Goal: Task Accomplishment & Management: Use online tool/utility

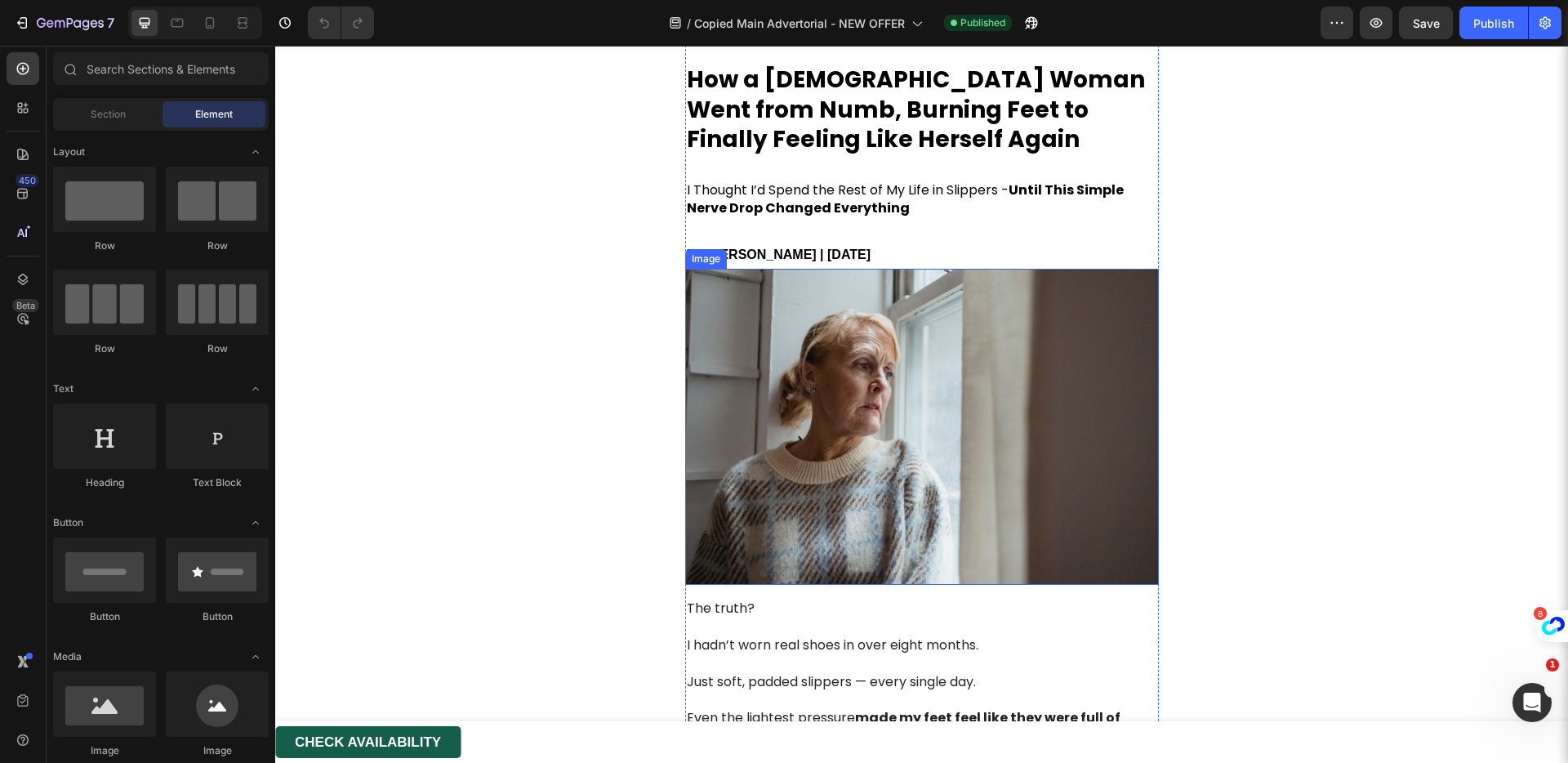
scroll to position [130, 0]
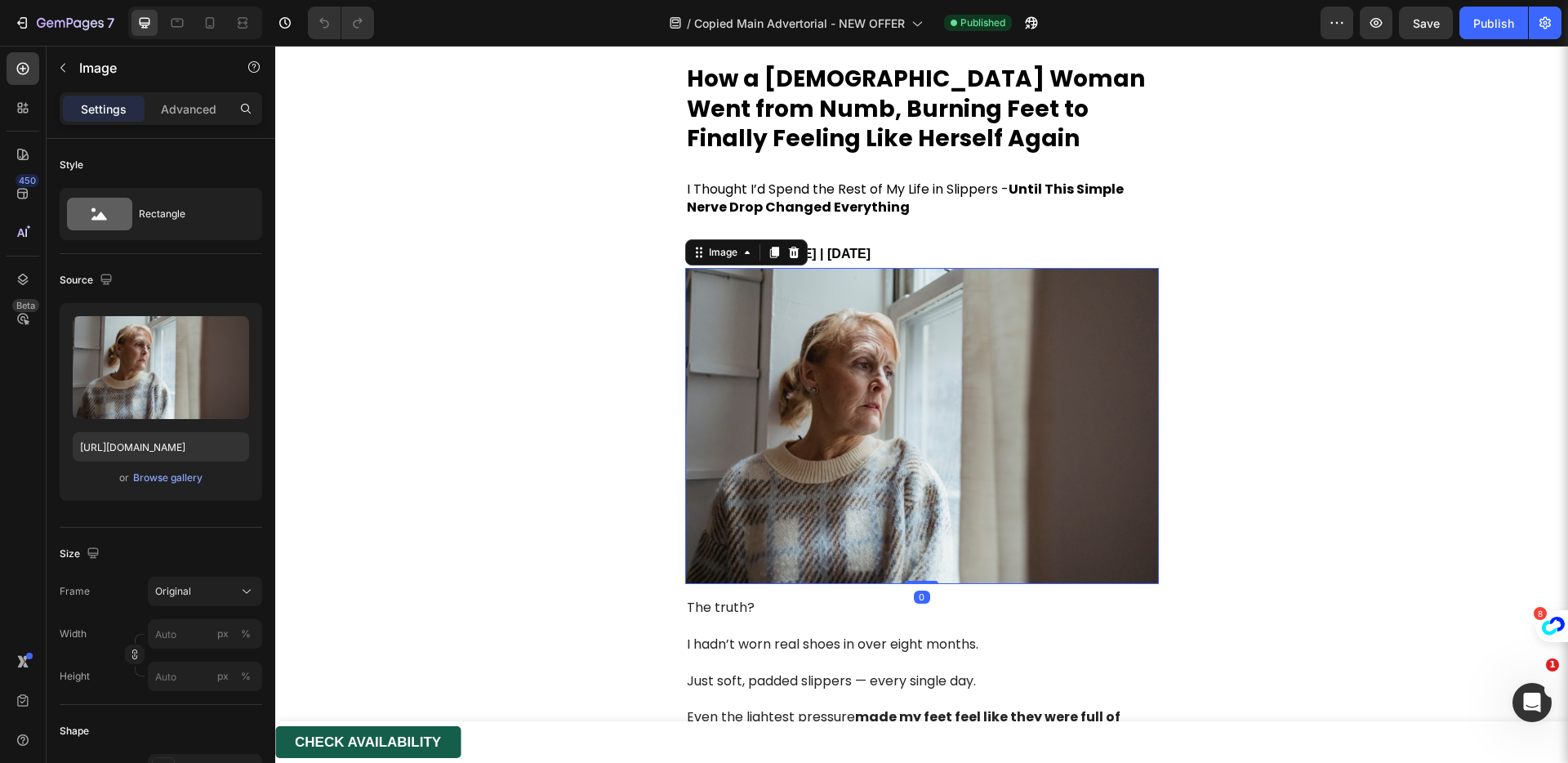
click at [778, 335] on img at bounding box center [921, 426] width 474 height 316
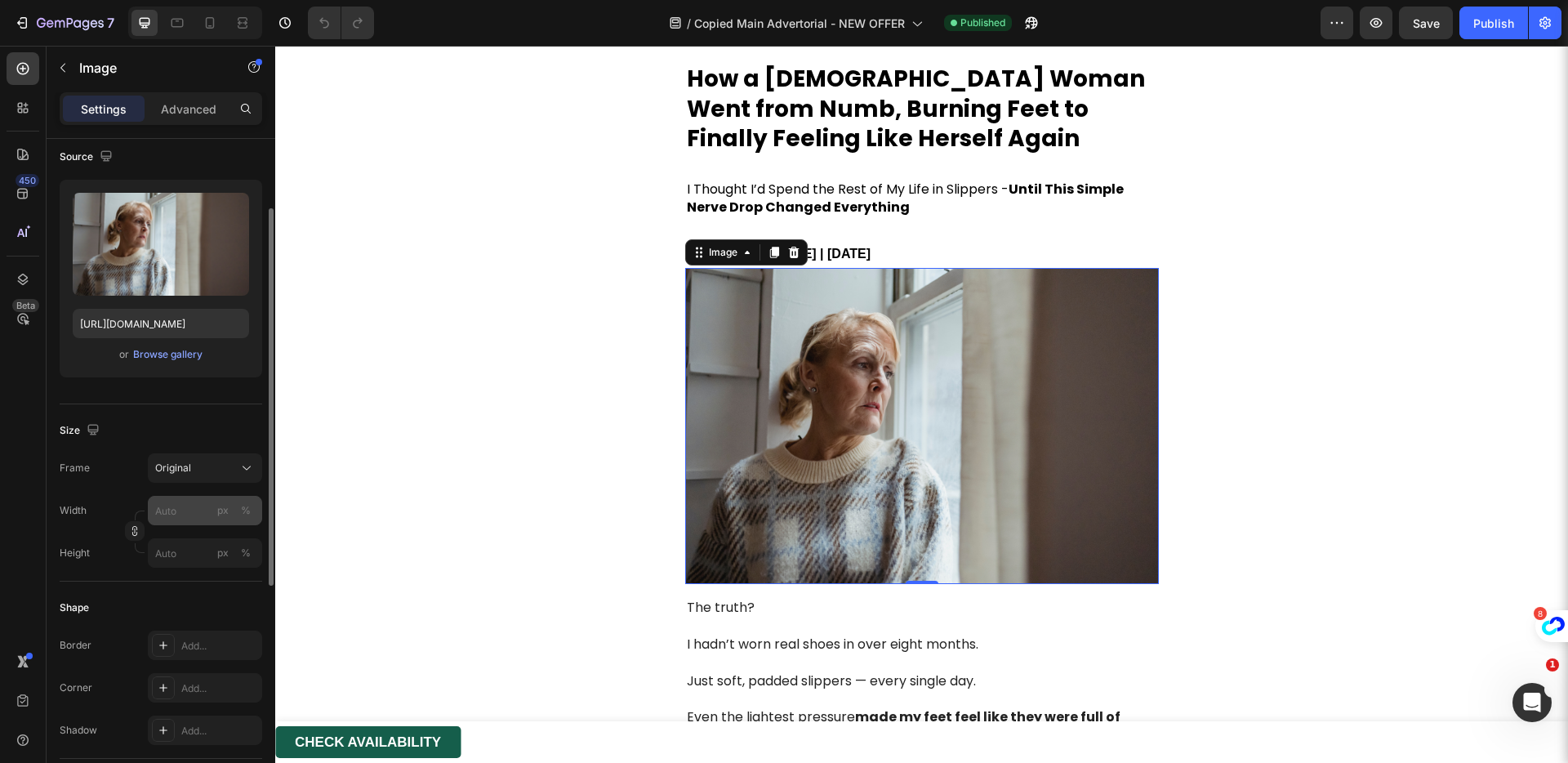
scroll to position [221, 0]
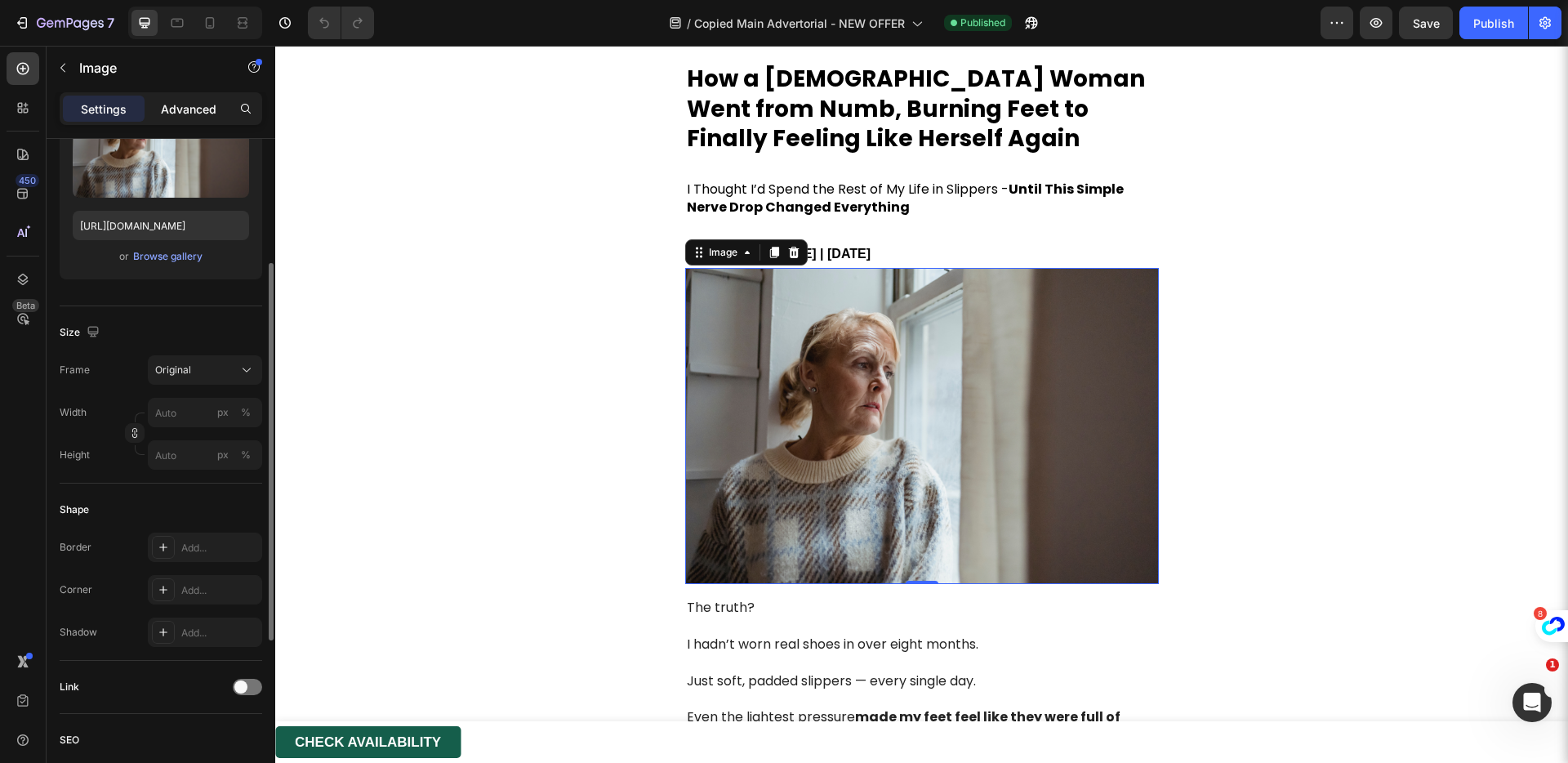
click at [191, 109] on p "Advanced" at bounding box center [188, 108] width 56 height 17
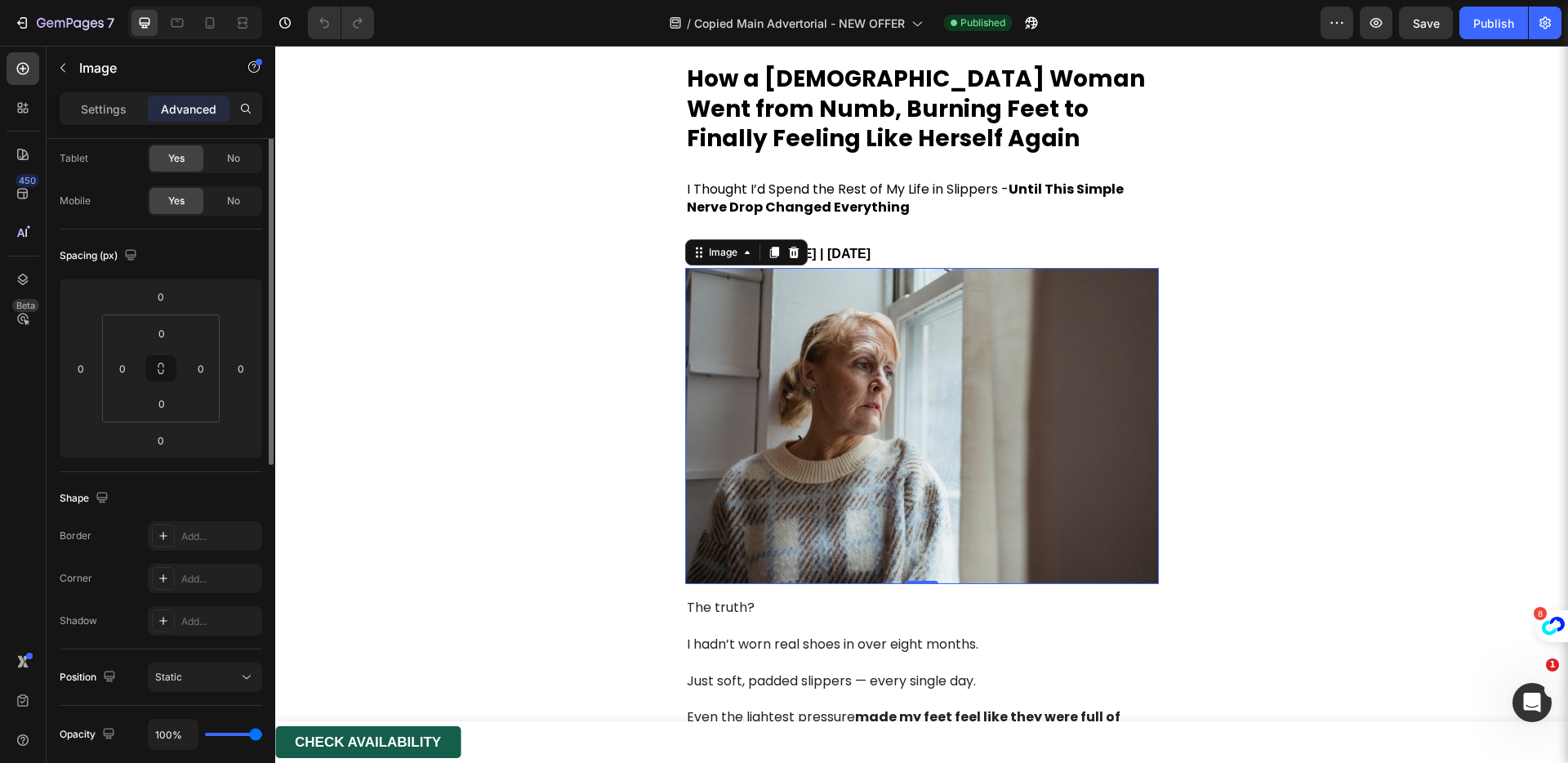
scroll to position [0, 0]
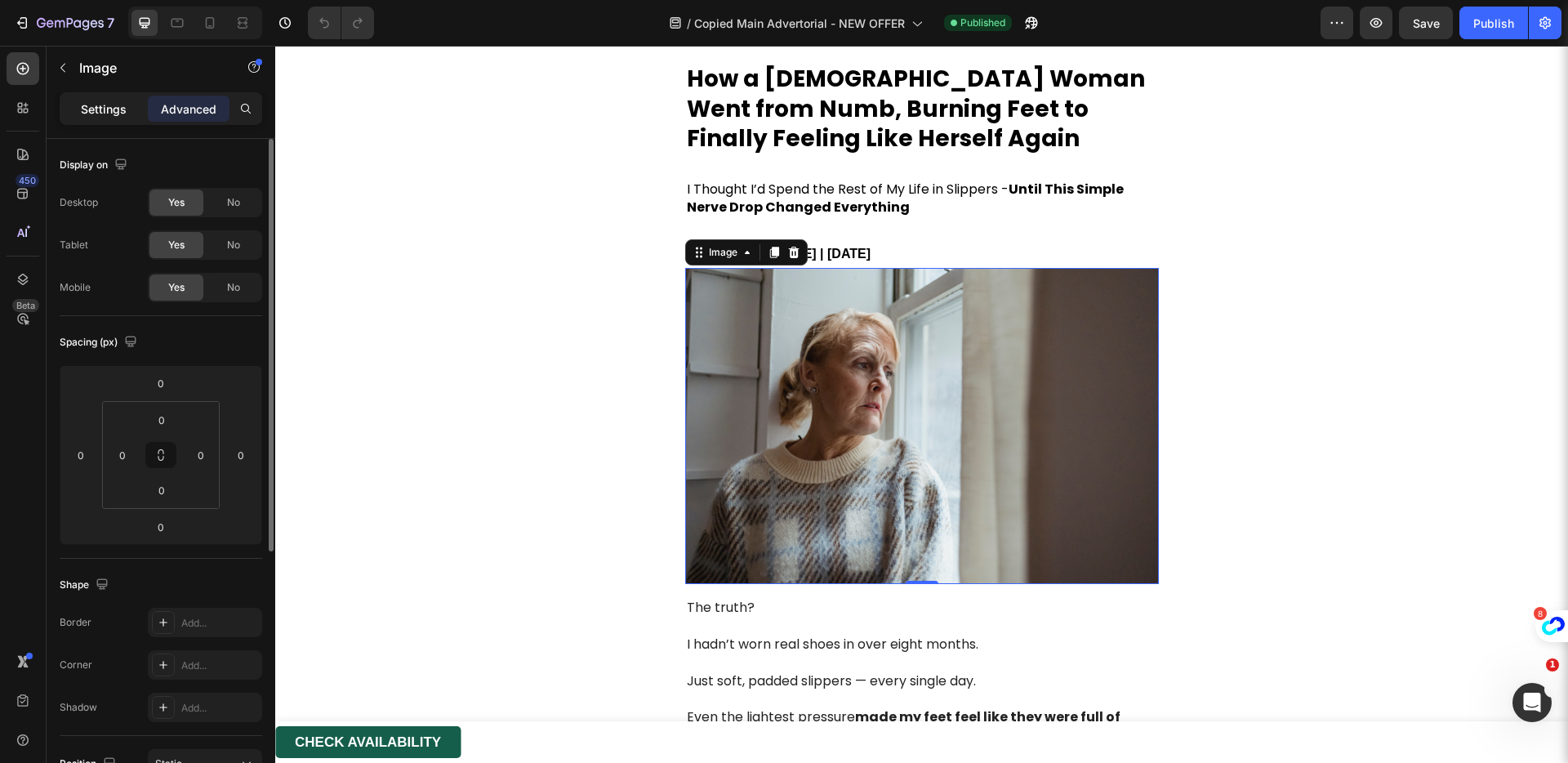
click at [111, 108] on p "Settings" at bounding box center [103, 108] width 45 height 17
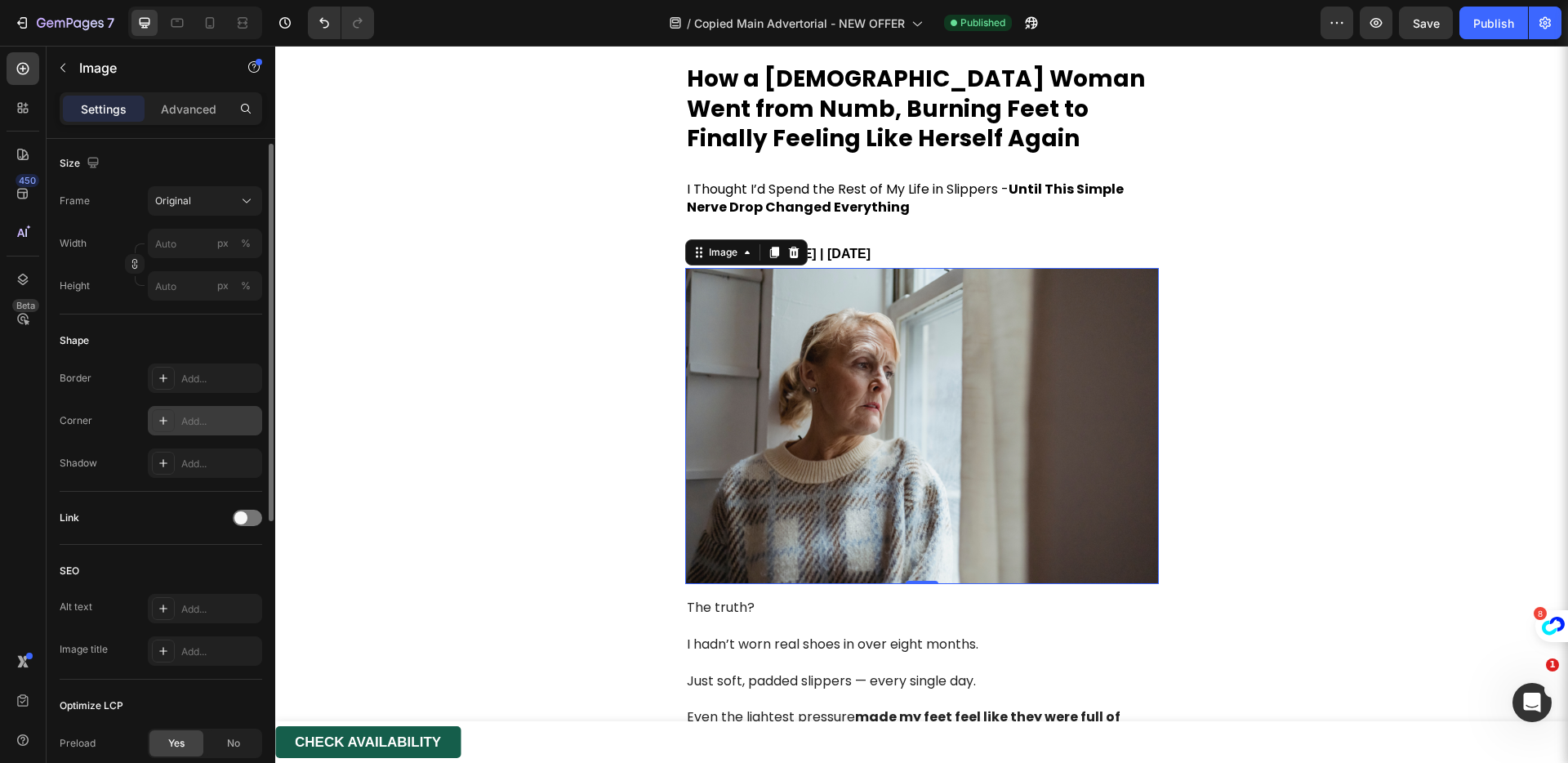
scroll to position [515, 0]
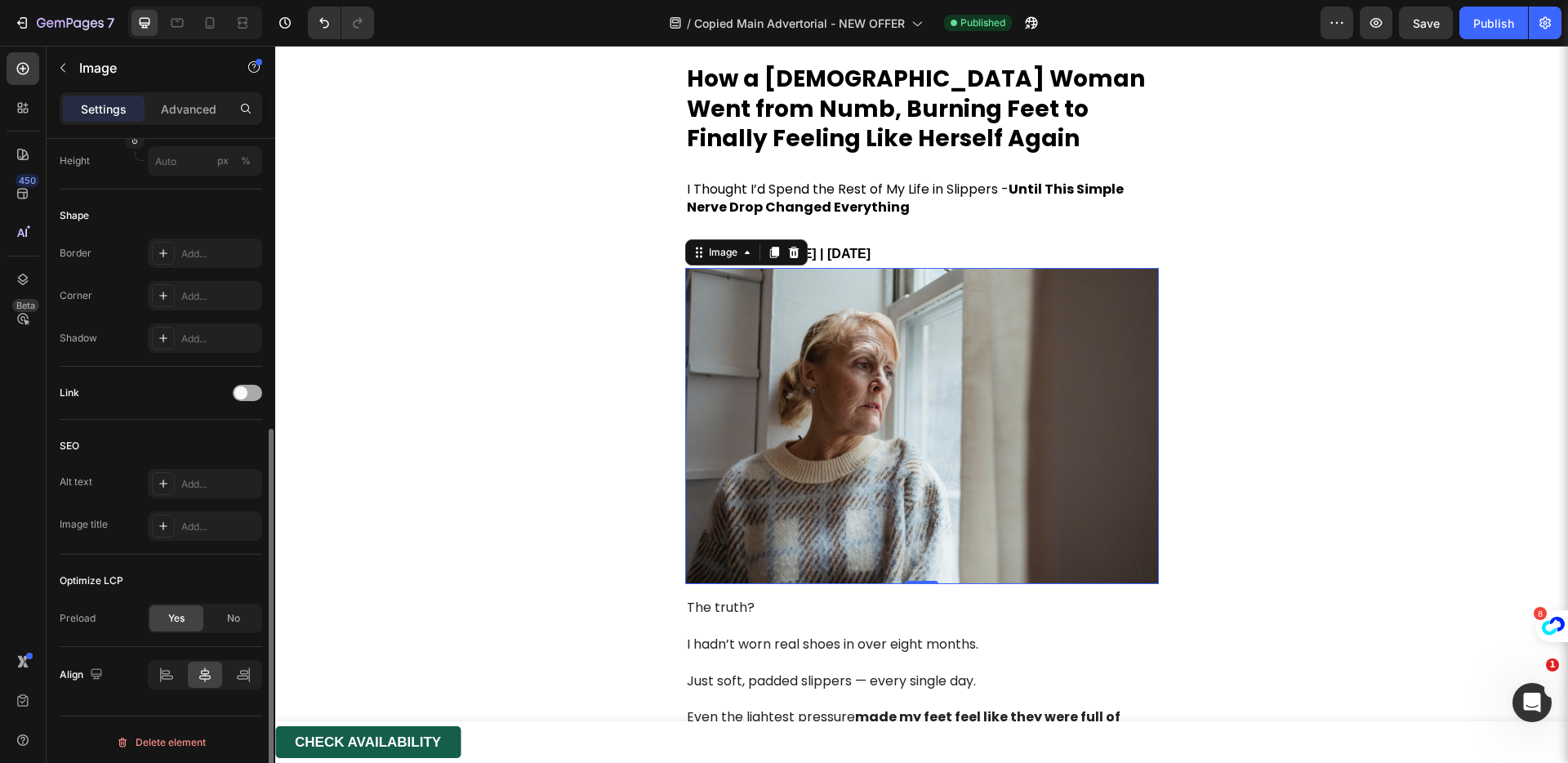
click at [242, 395] on span at bounding box center [241, 393] width 13 height 13
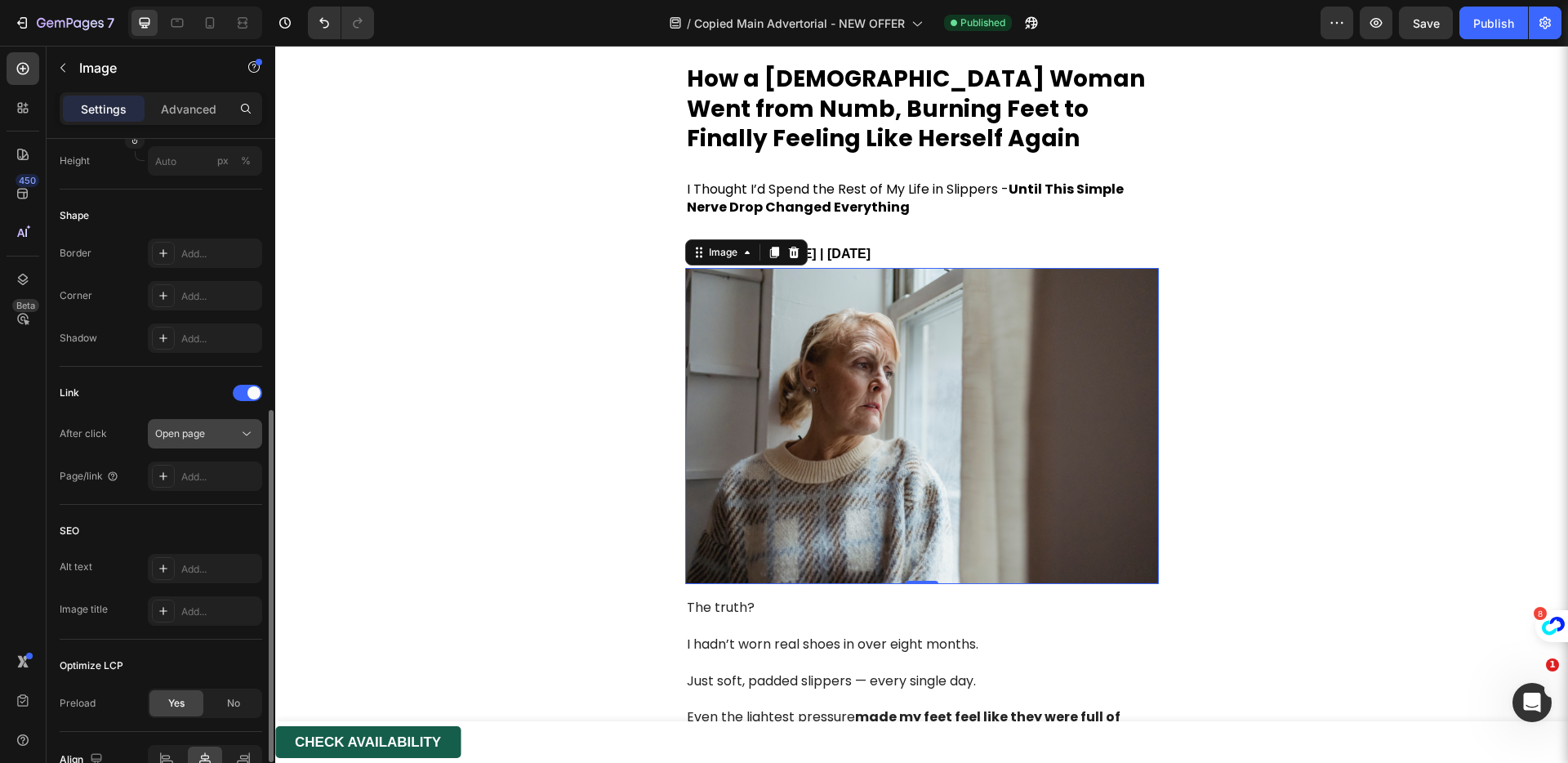
click at [203, 433] on span "Open page" at bounding box center [180, 433] width 50 height 12
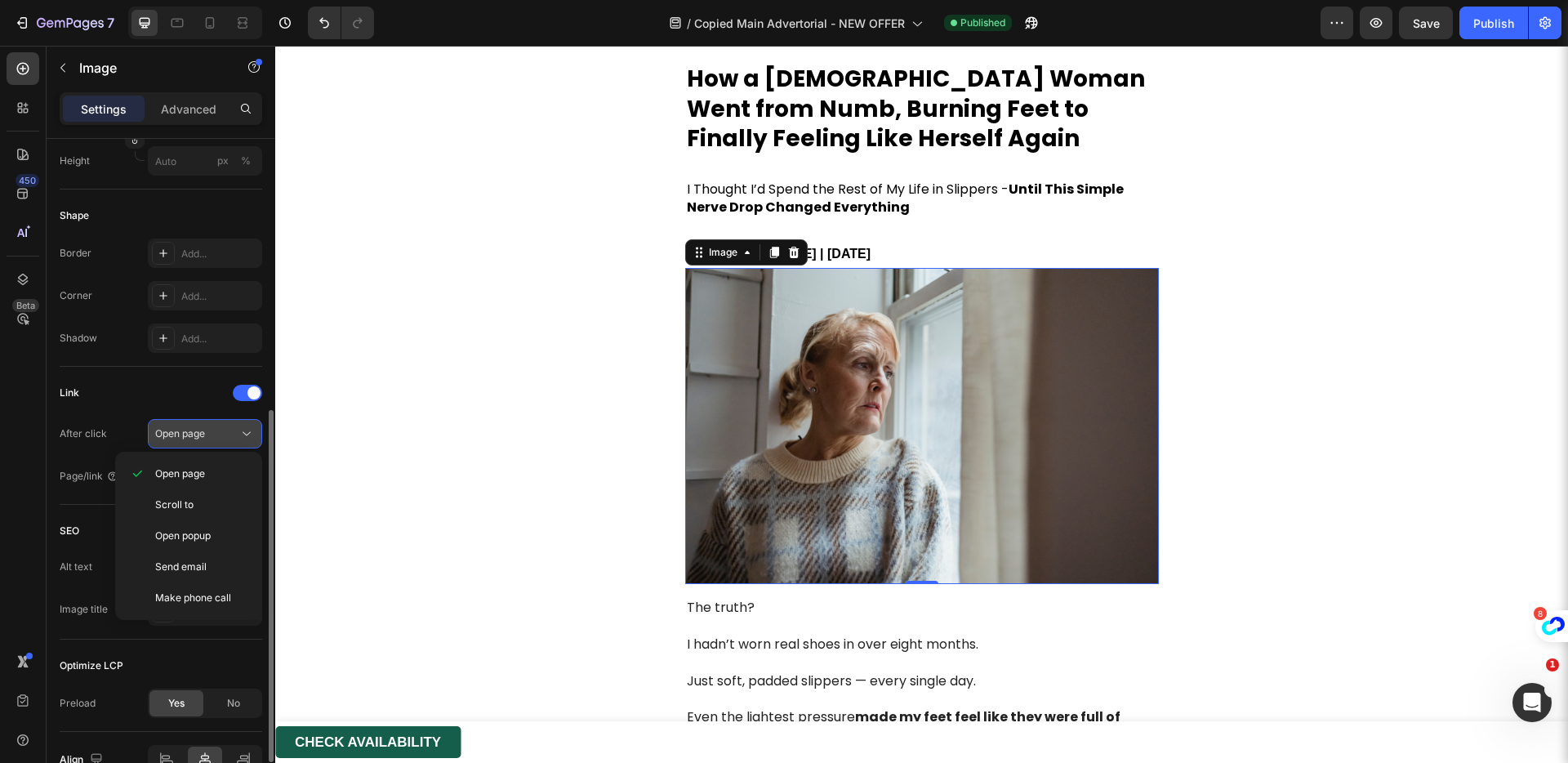
click at [208, 438] on div "Open page" at bounding box center [197, 433] width 84 height 15
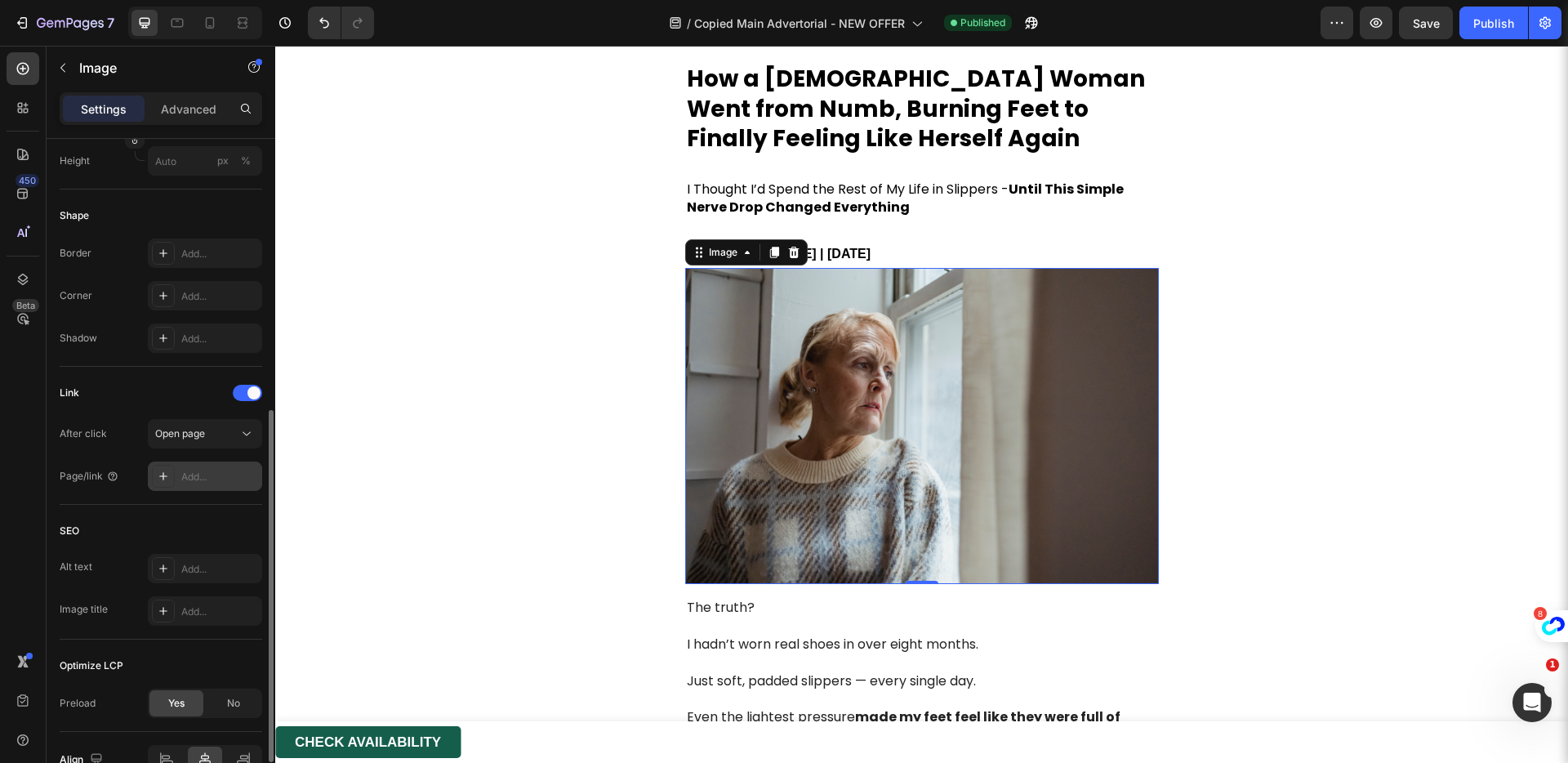
click at [205, 475] on div "Add..." at bounding box center [219, 477] width 76 height 15
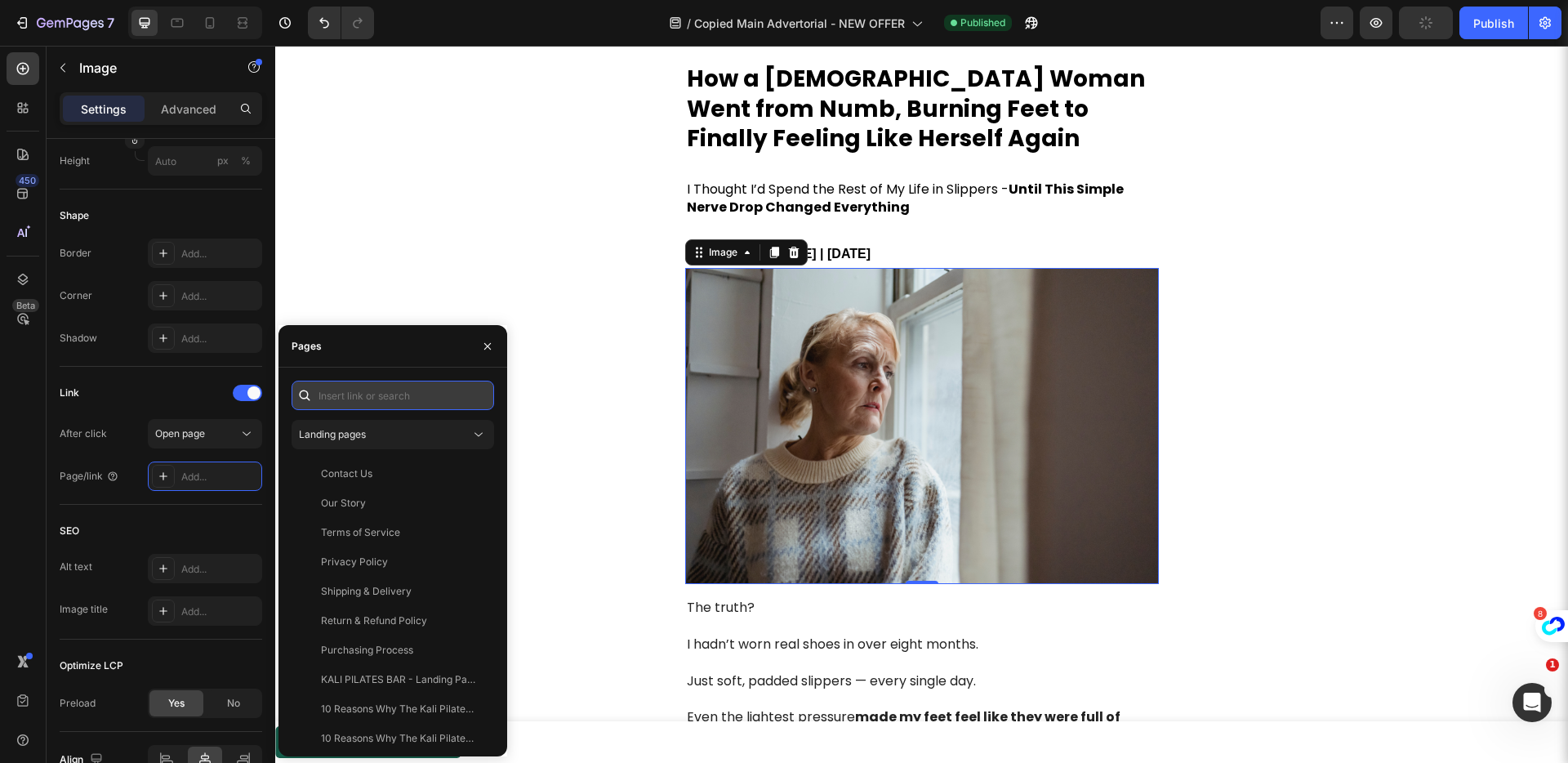
click at [369, 393] on input "text" at bounding box center [393, 394] width 203 height 29
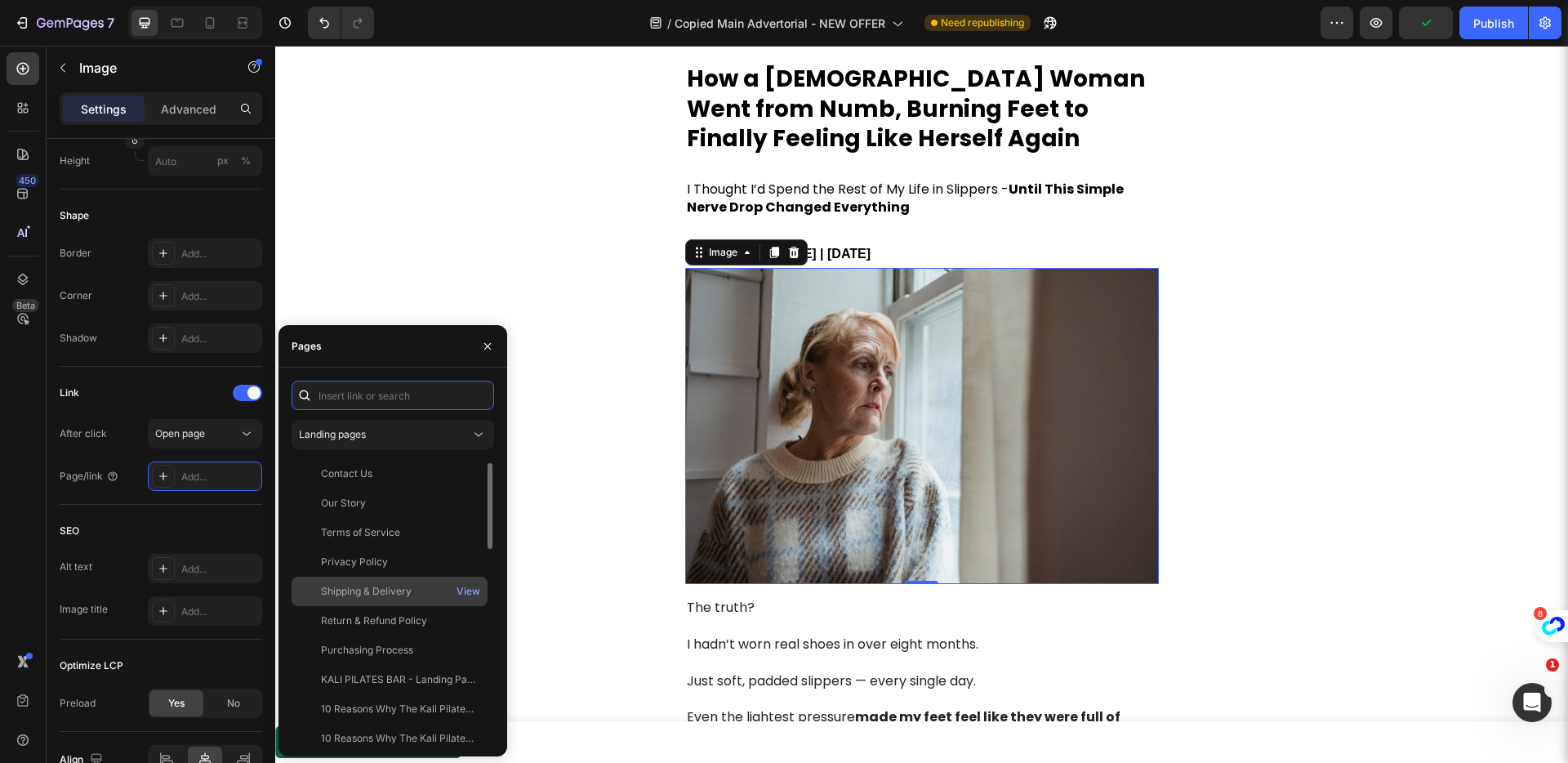
scroll to position [21, 0]
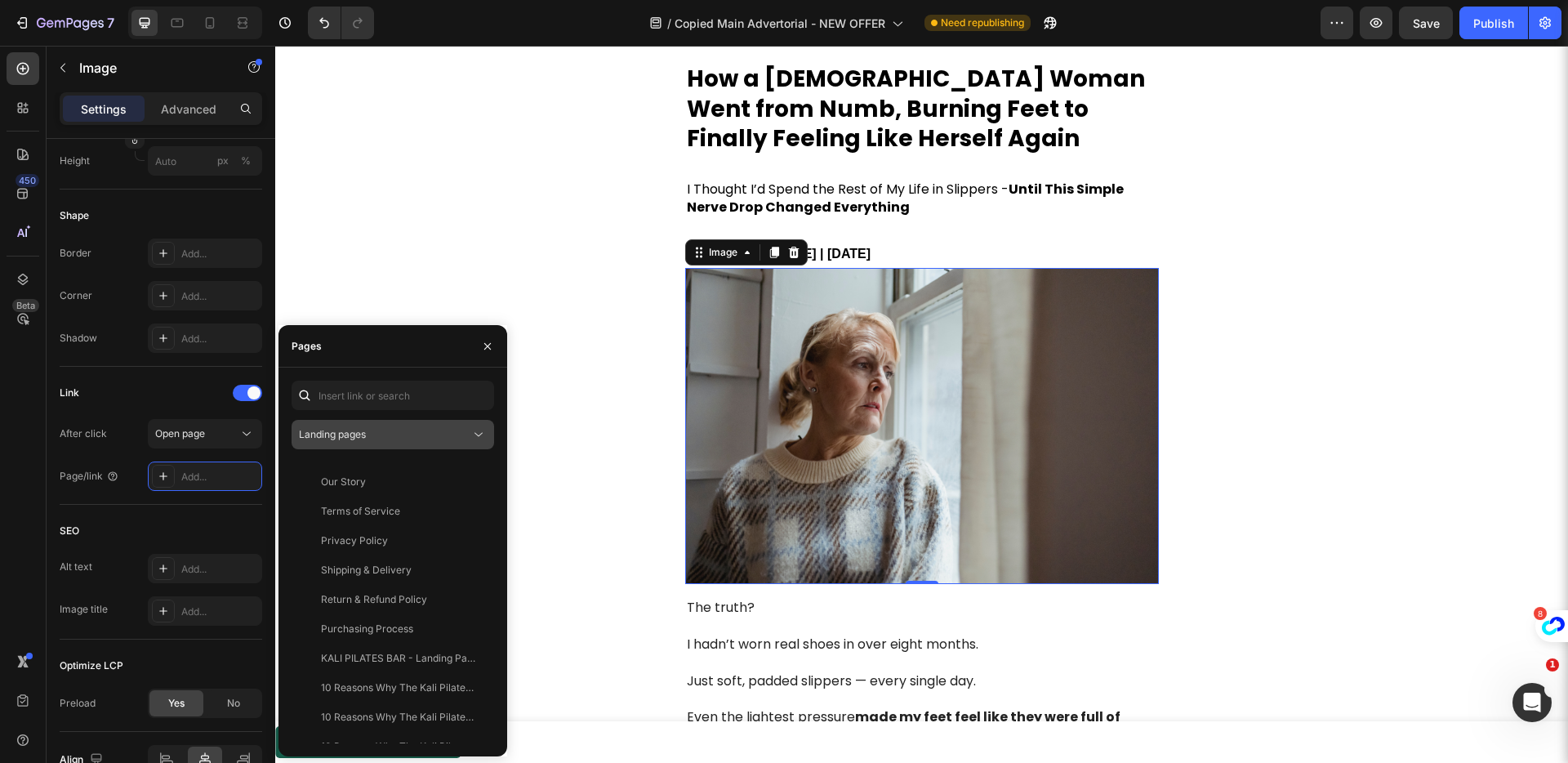
click at [370, 422] on button "Landing pages" at bounding box center [393, 434] width 203 height 29
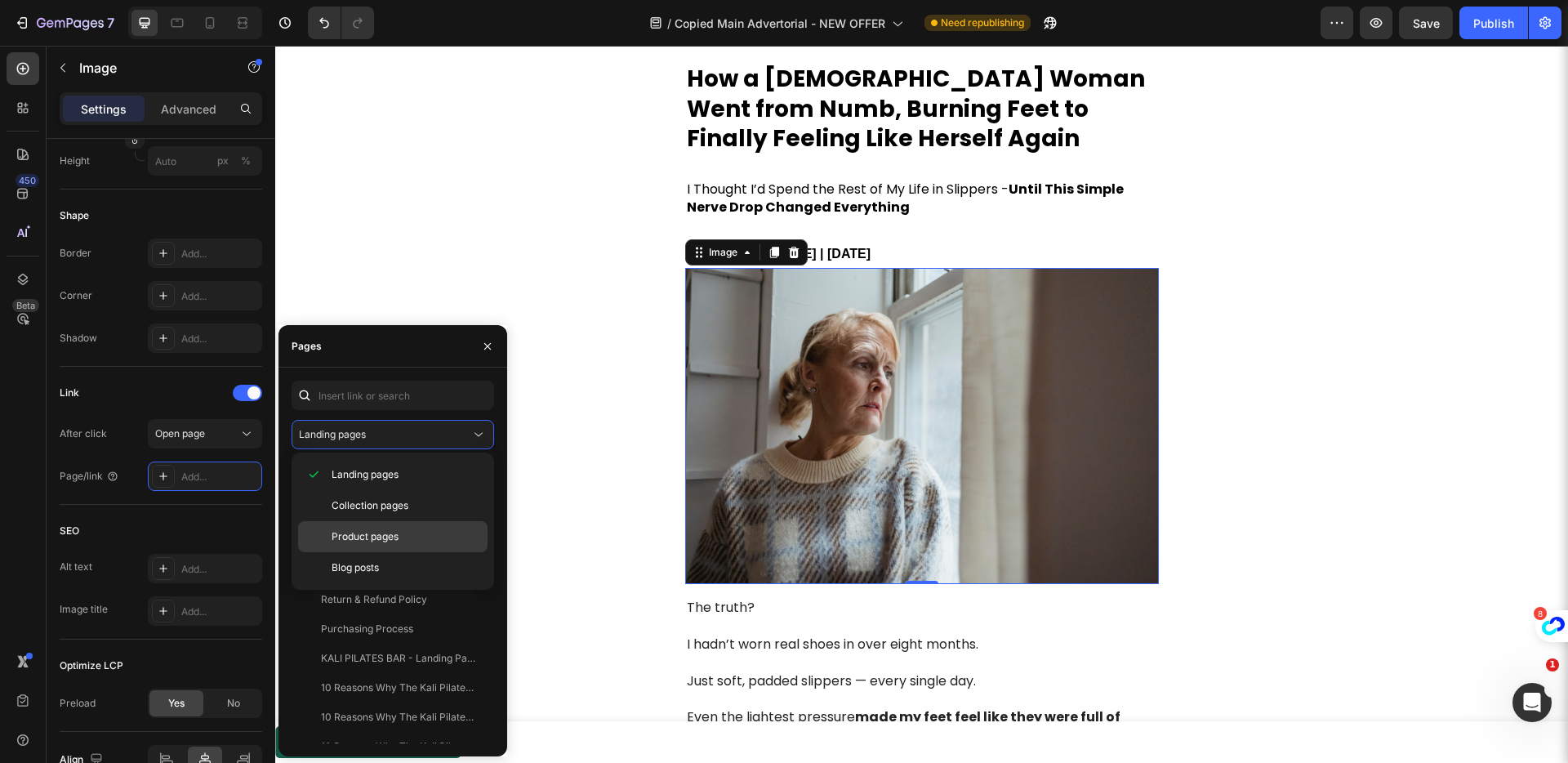
click at [378, 532] on span "Product pages" at bounding box center [364, 536] width 67 height 15
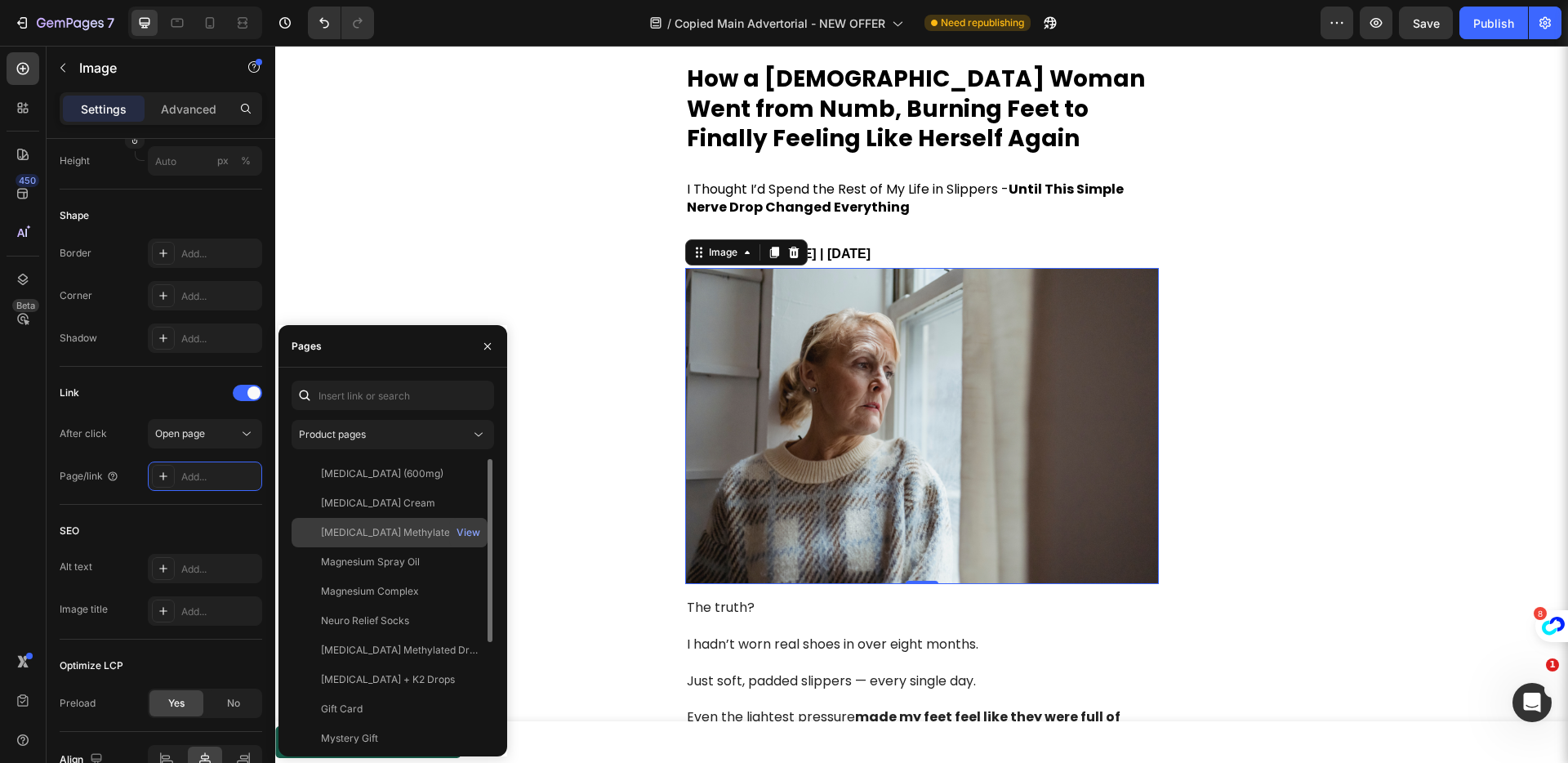
click at [455, 529] on div "View" at bounding box center [468, 532] width 38 height 29
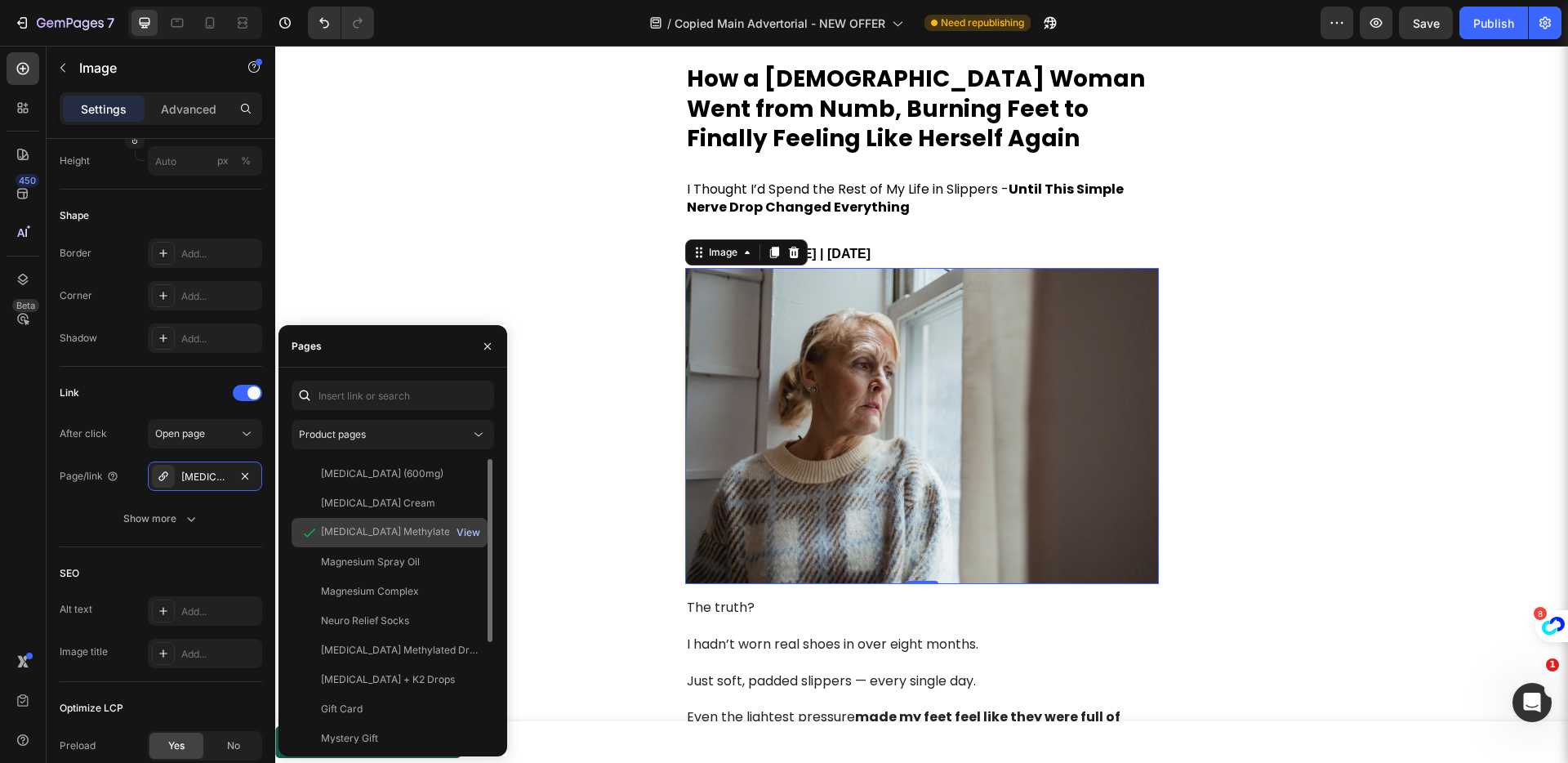
click at [464, 534] on div "View" at bounding box center [468, 532] width 24 height 15
click at [228, 536] on div "Link After click Open page Page/link [MEDICAL_DATA] Methylated Drops Show more" at bounding box center [161, 457] width 203 height 180
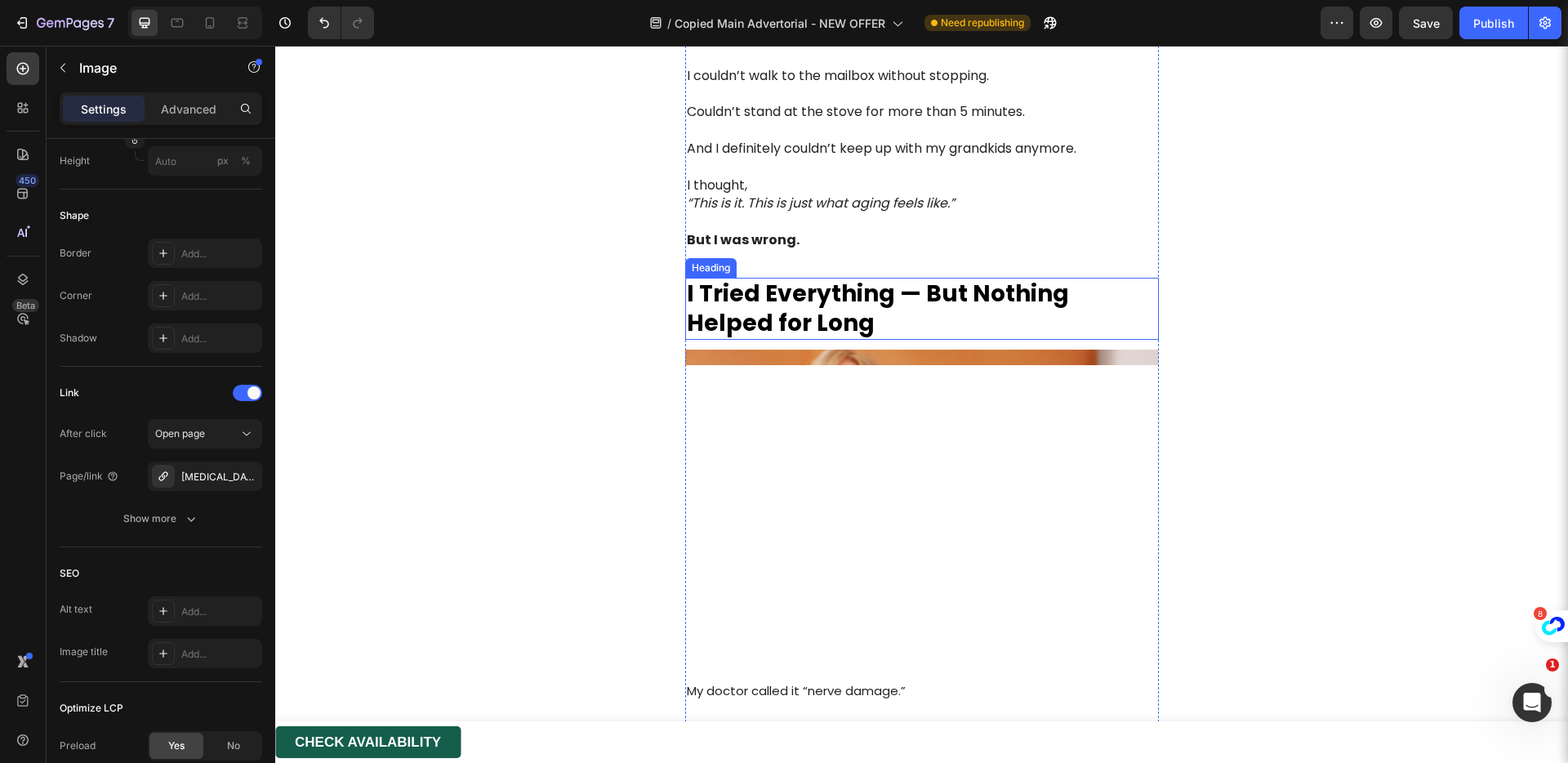
scroll to position [956, 0]
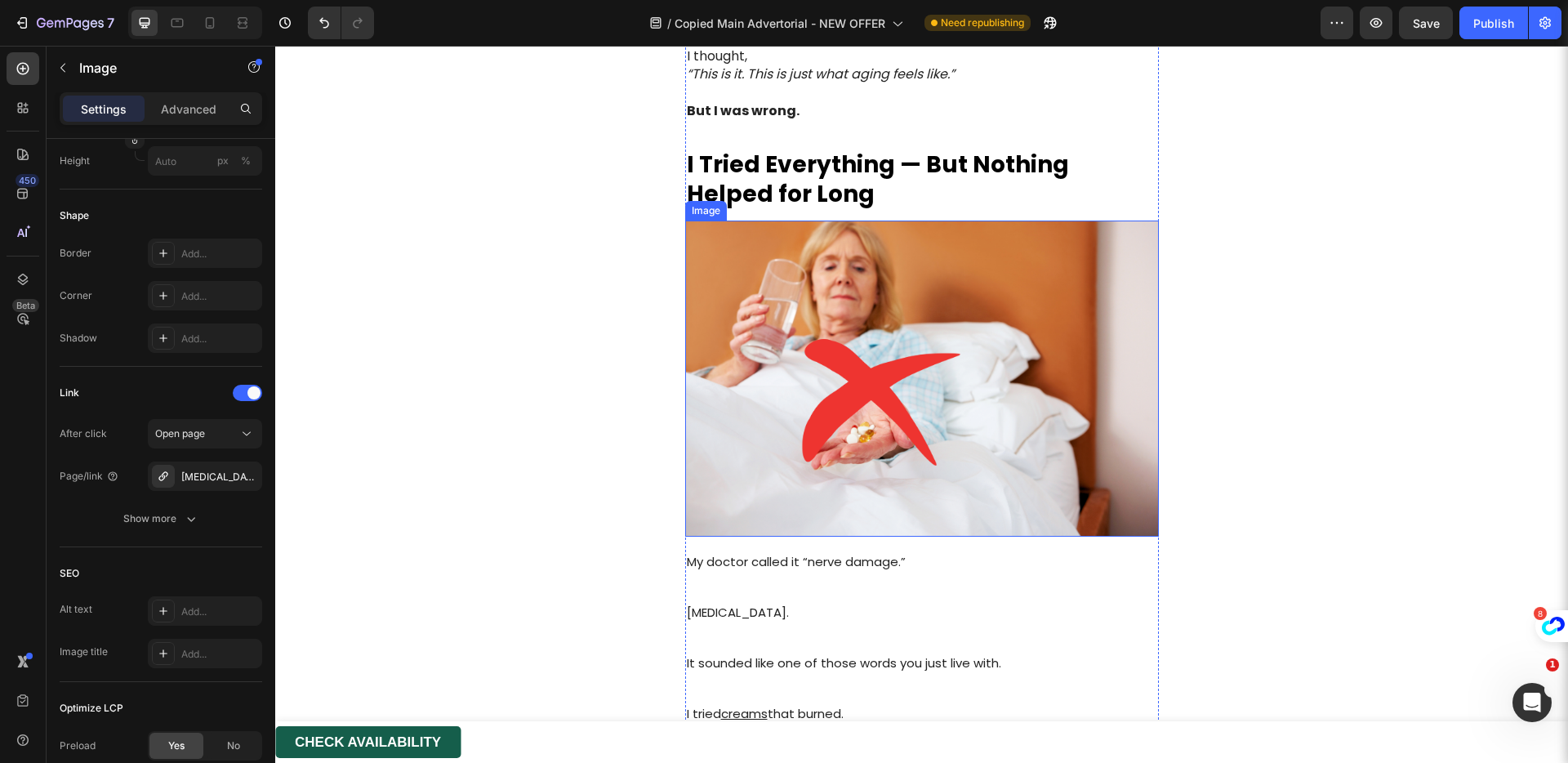
click at [820, 426] on img at bounding box center [921, 378] width 474 height 316
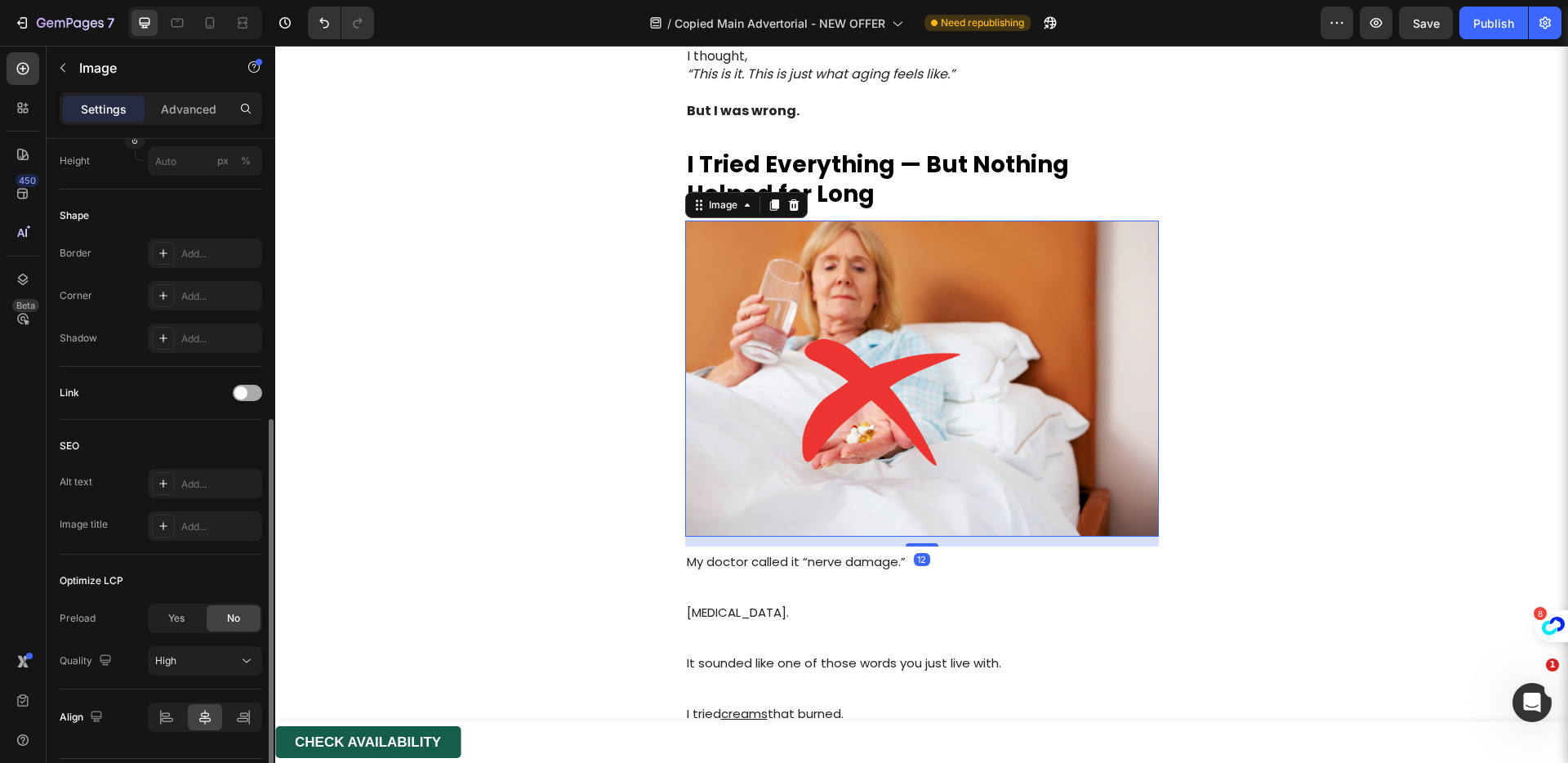
click at [259, 396] on div at bounding box center [247, 393] width 29 height 16
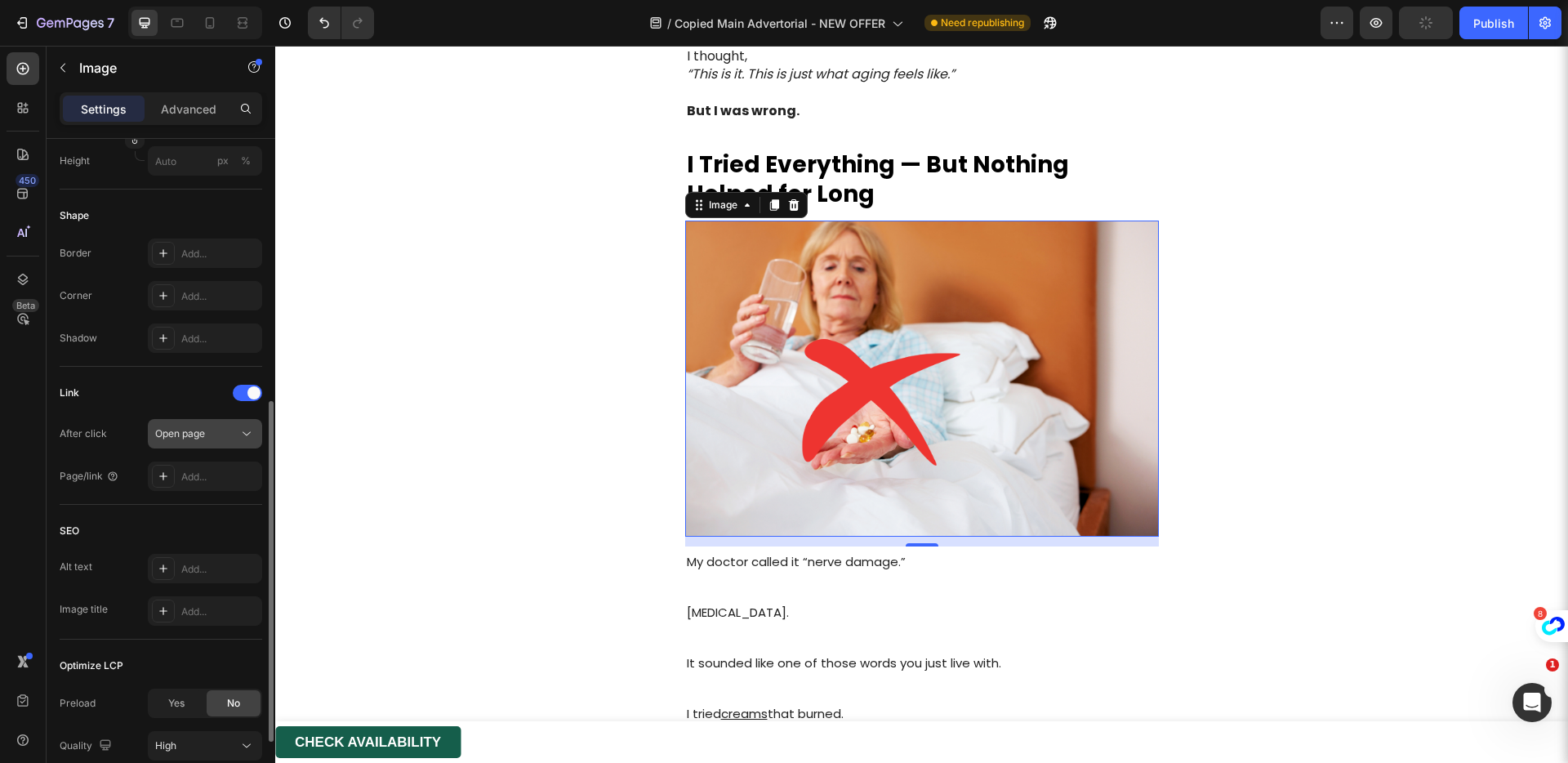
click at [203, 442] on button "Open page" at bounding box center [204, 433] width 115 height 29
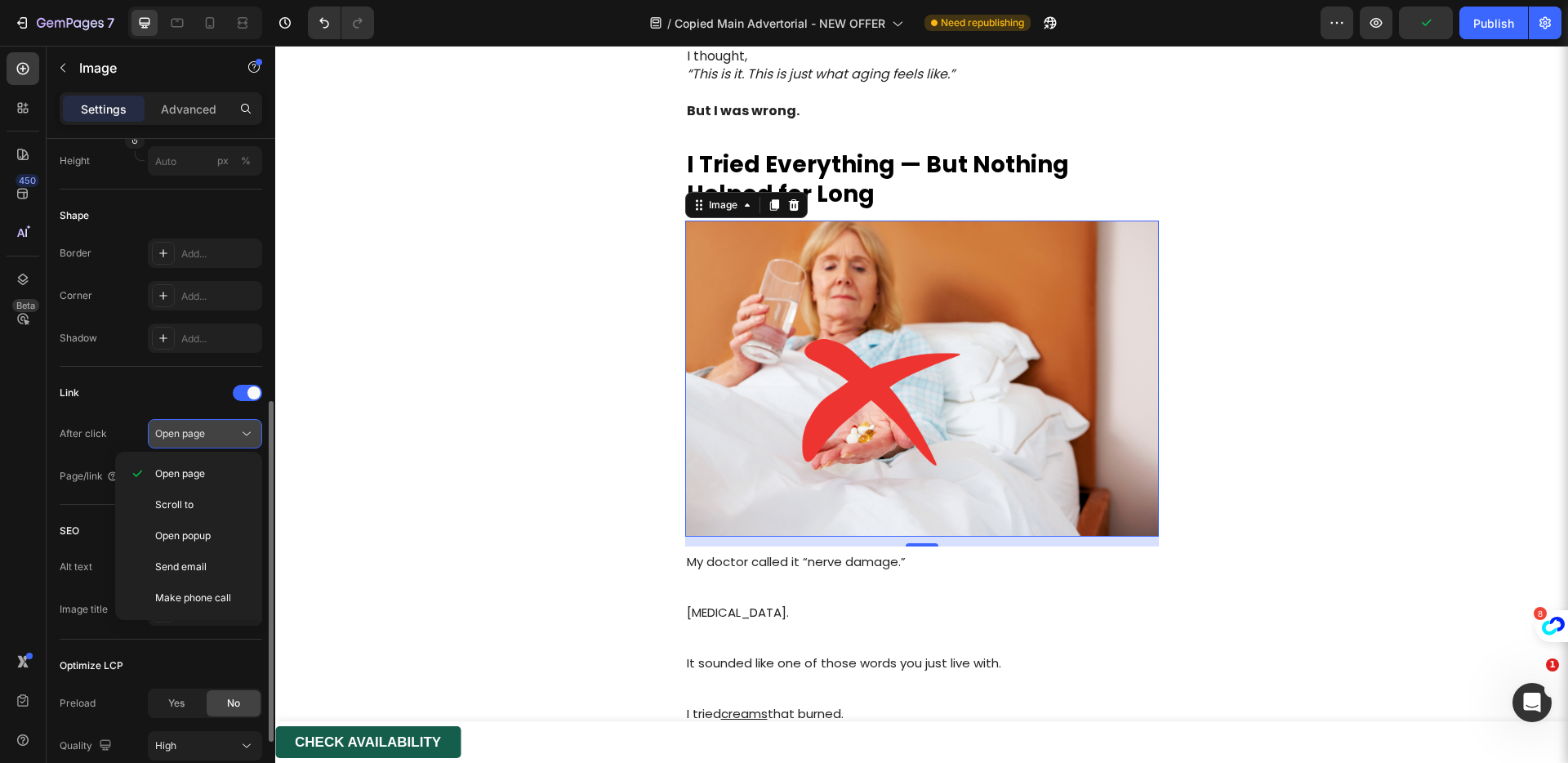
click at [203, 434] on span "Open page" at bounding box center [180, 433] width 50 height 12
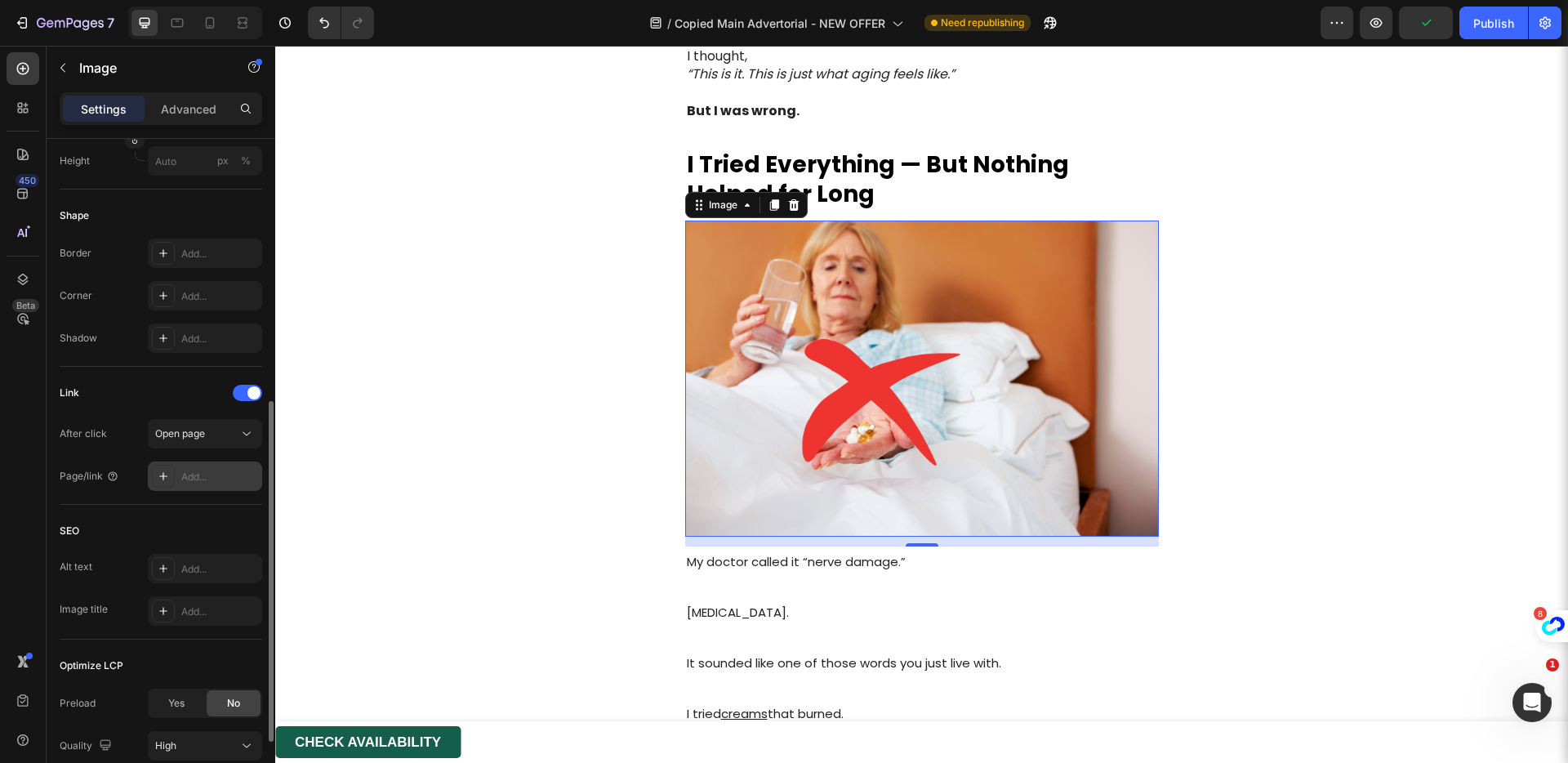
click at [200, 473] on div "Add..." at bounding box center [219, 477] width 76 height 15
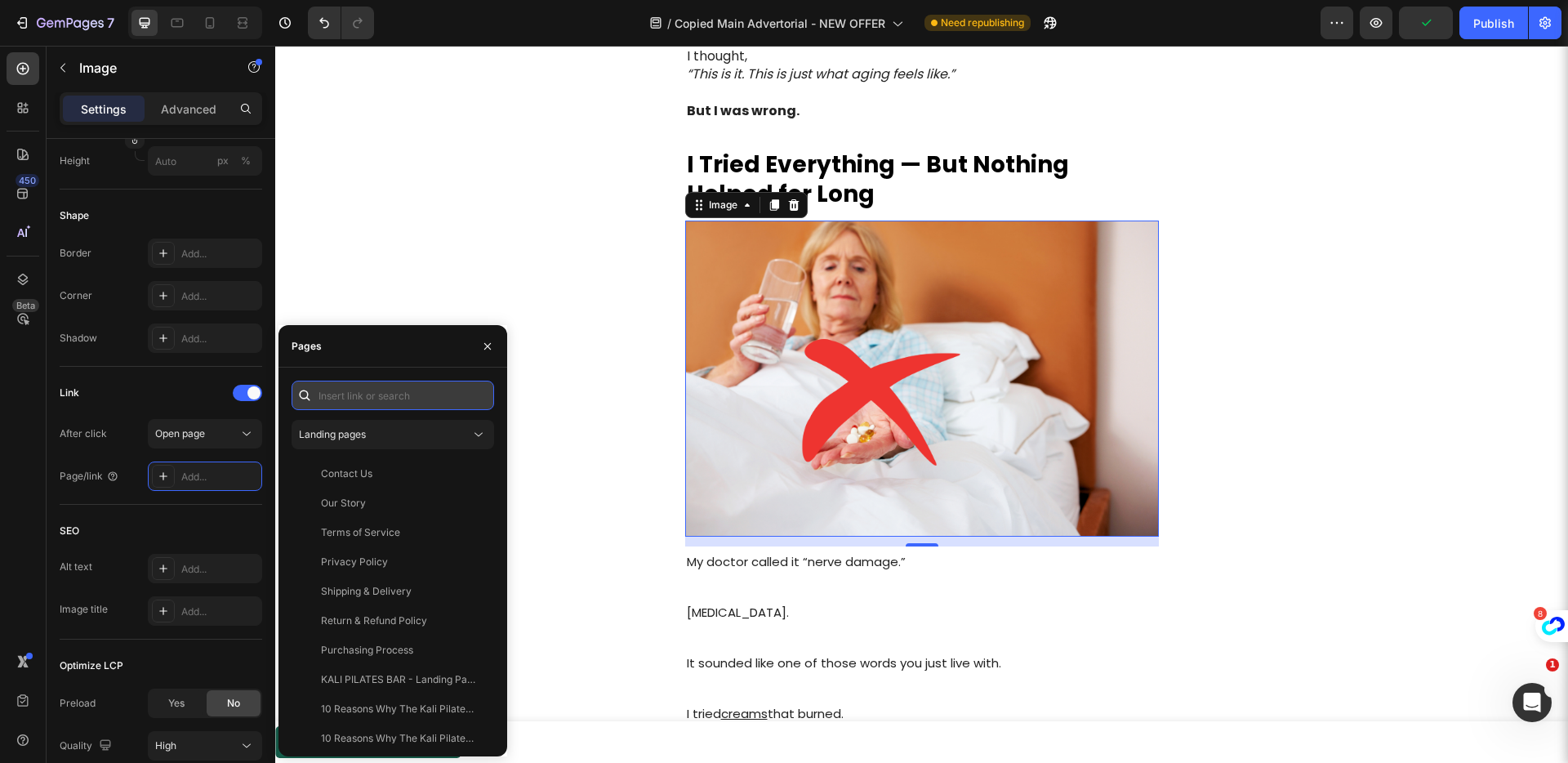
click at [335, 391] on input "text" at bounding box center [393, 394] width 203 height 29
paste input "[URL][DOMAIN_NAME]"
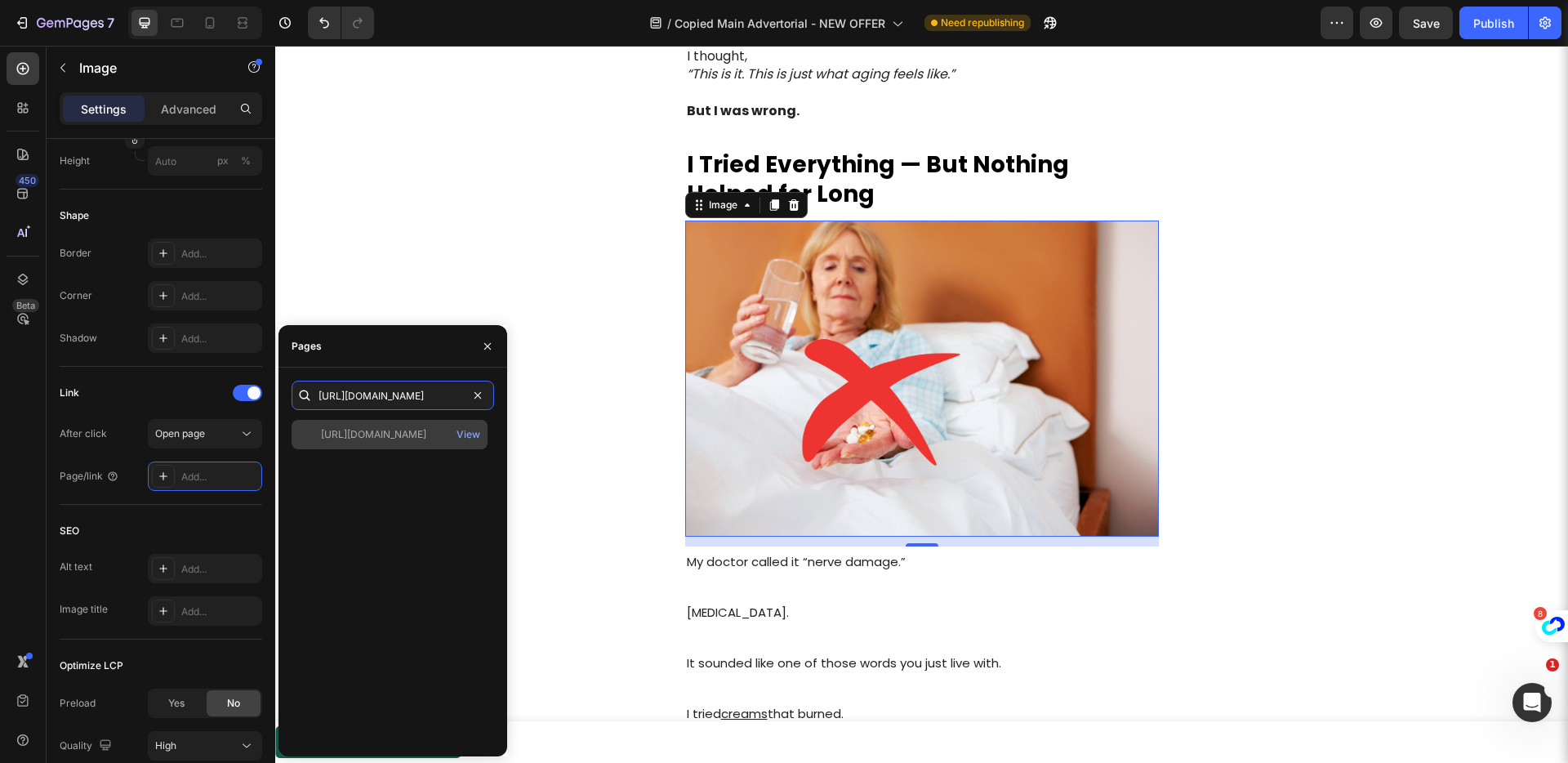
type input "[URL][DOMAIN_NAME]"
click at [409, 435] on div "[URL][DOMAIN_NAME]" at bounding box center [373, 434] width 106 height 15
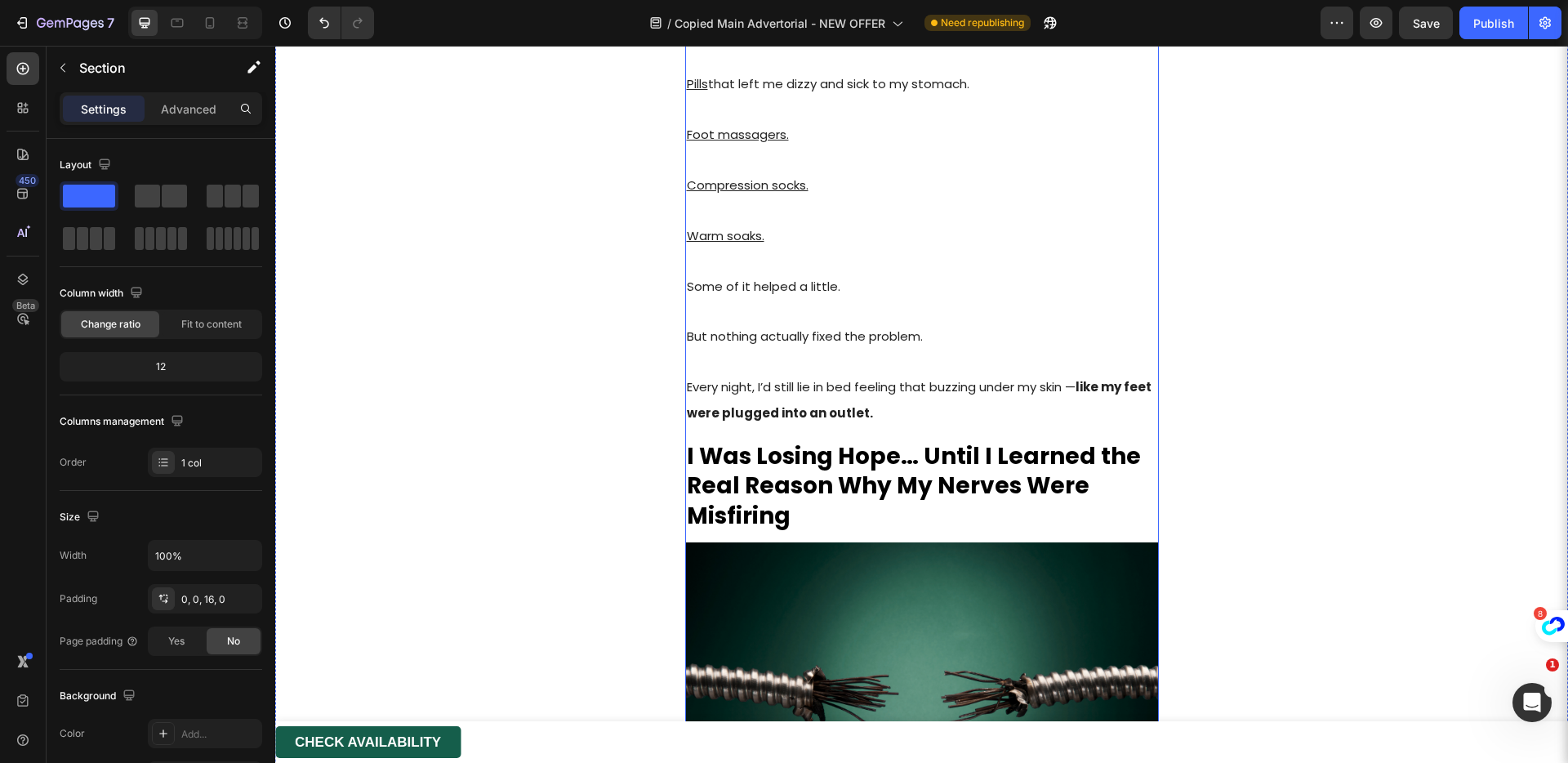
scroll to position [1649, 0]
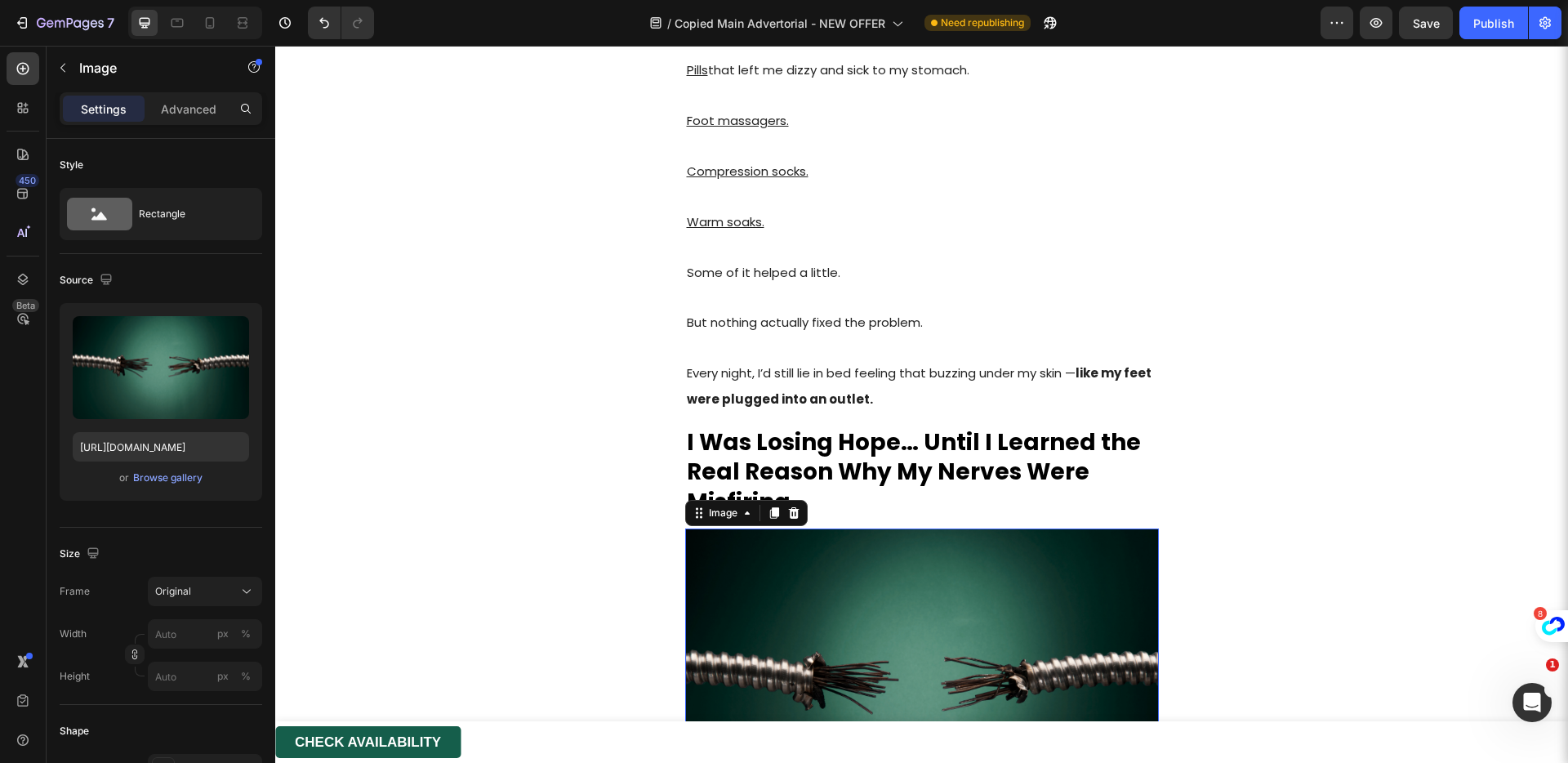
click at [844, 572] on img at bounding box center [921, 687] width 474 height 316
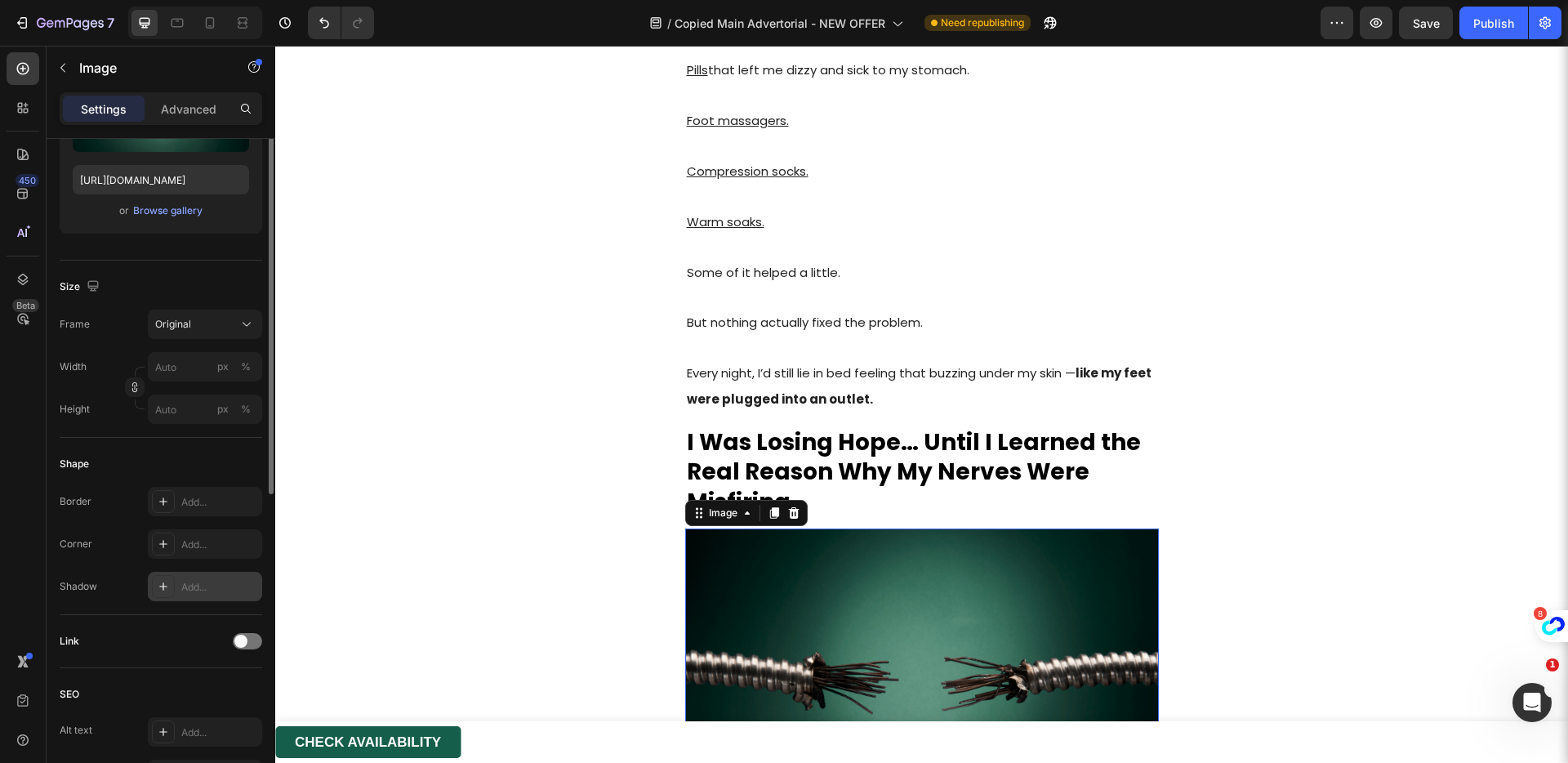
scroll to position [366, 0]
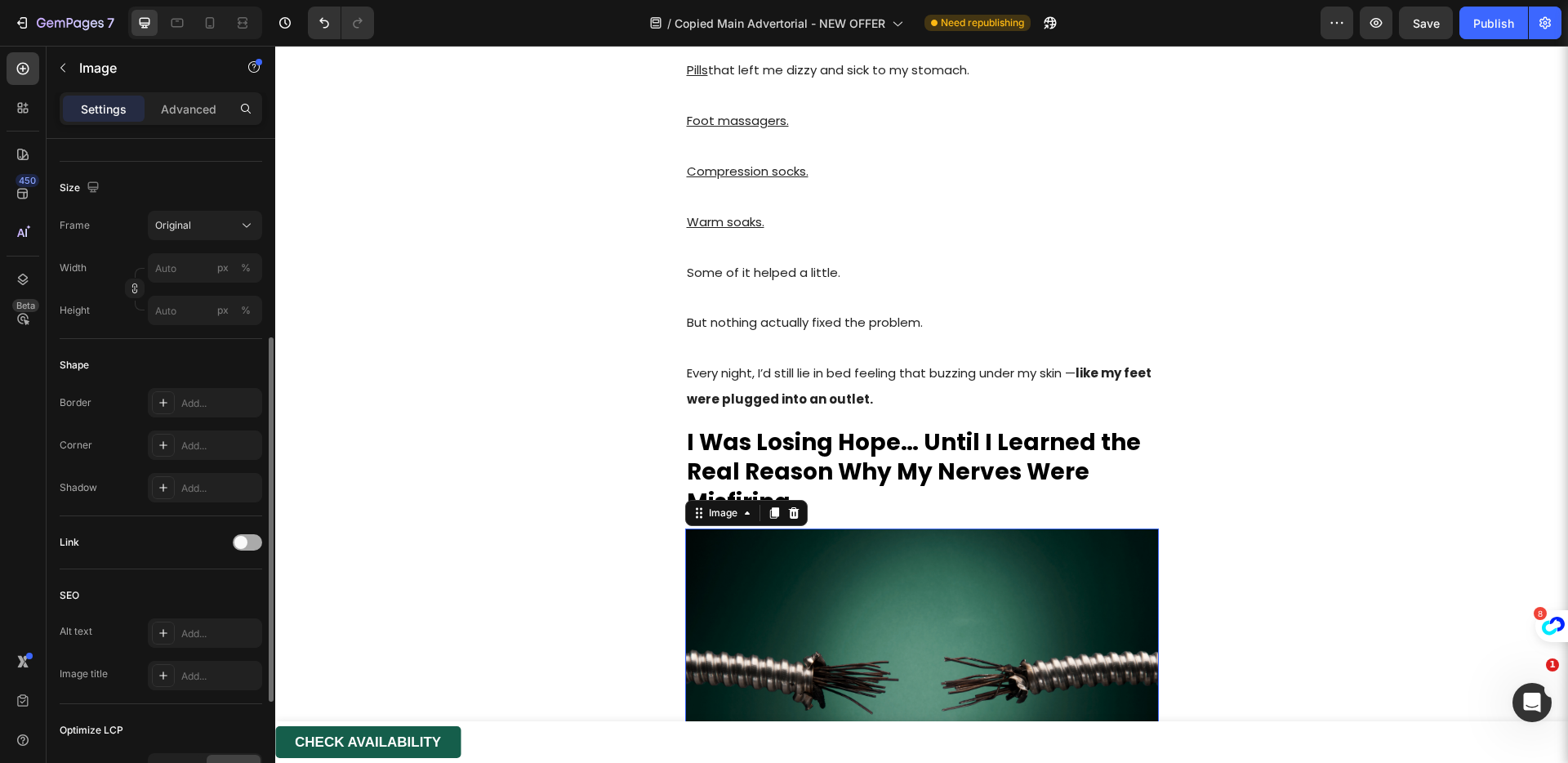
click at [251, 548] on div at bounding box center [247, 542] width 29 height 16
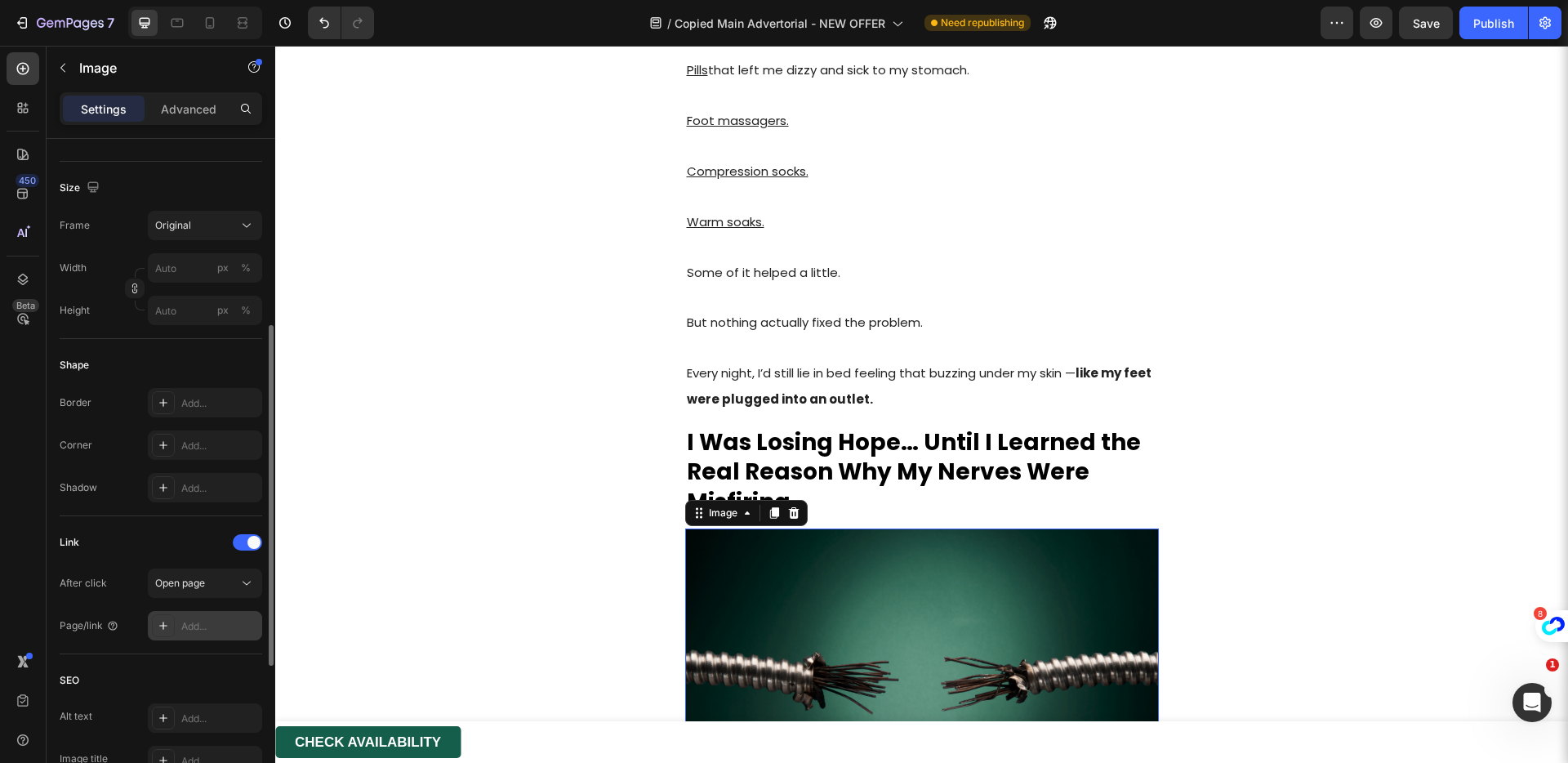
click at [209, 624] on div "Add..." at bounding box center [219, 626] width 76 height 15
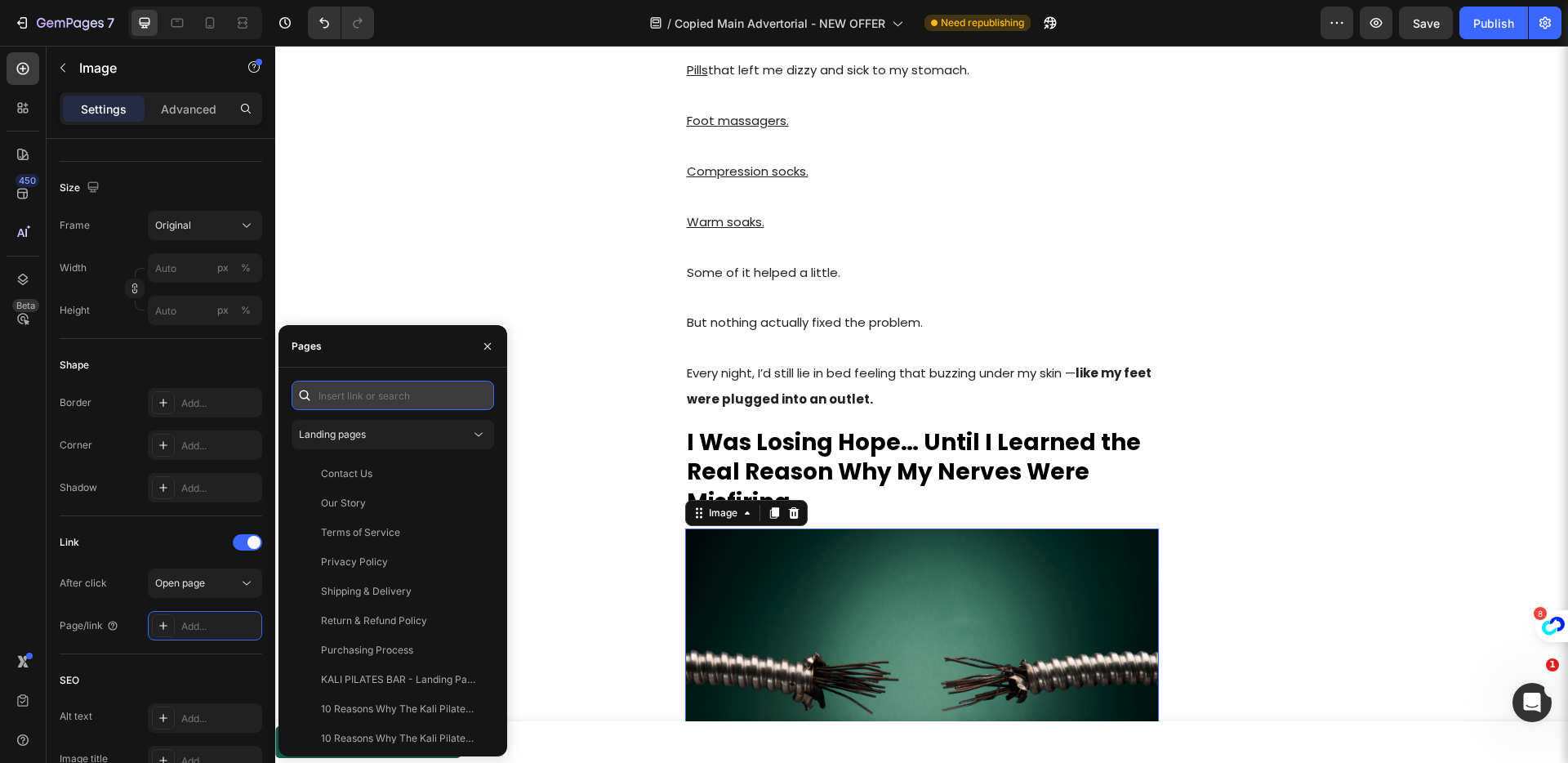
click at [377, 394] on input "text" at bounding box center [393, 394] width 203 height 29
paste input "[URL][DOMAIN_NAME]"
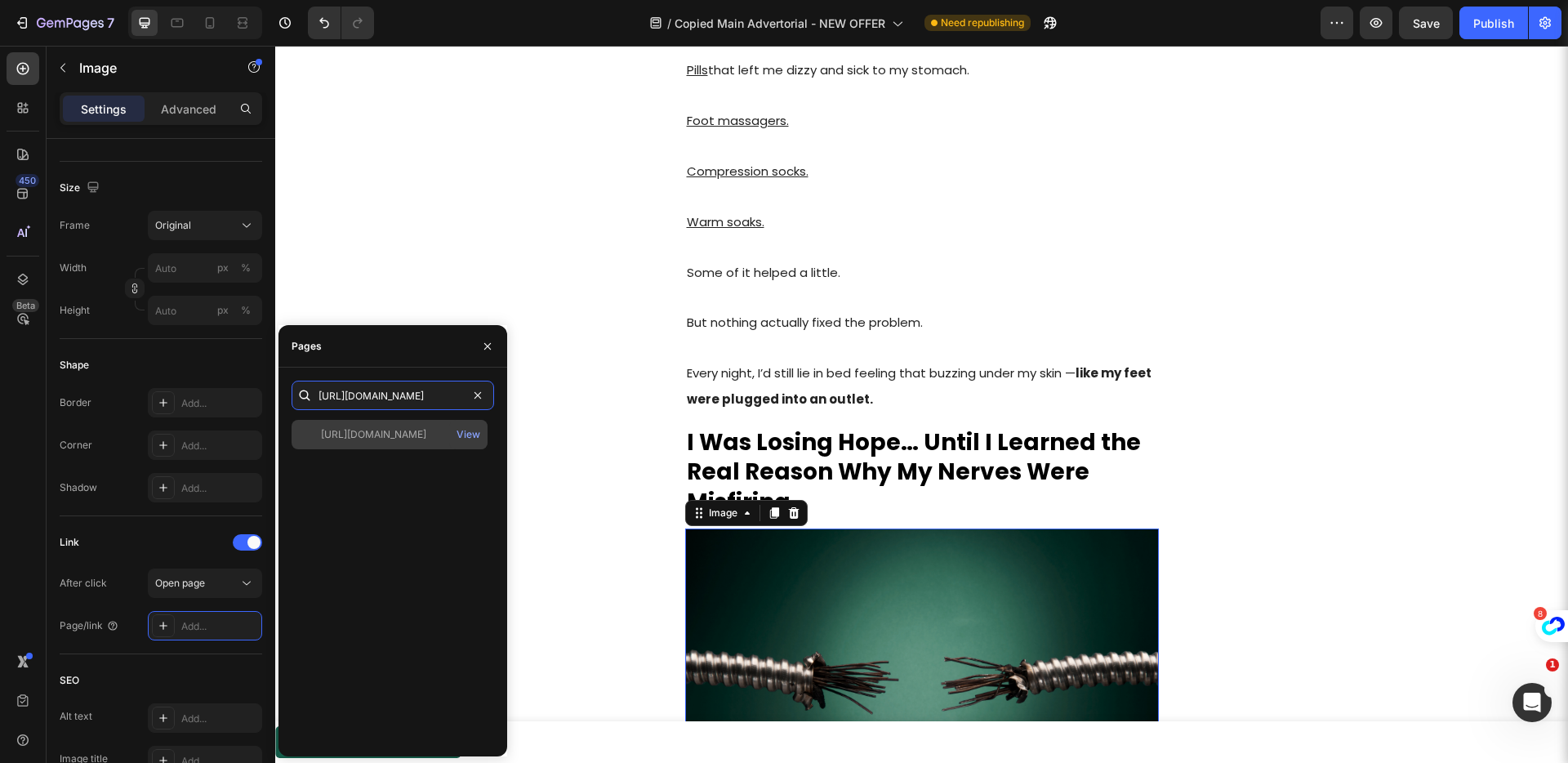
type input "[URL][DOMAIN_NAME]"
click at [362, 440] on div "[URL][DOMAIN_NAME]" at bounding box center [373, 434] width 106 height 15
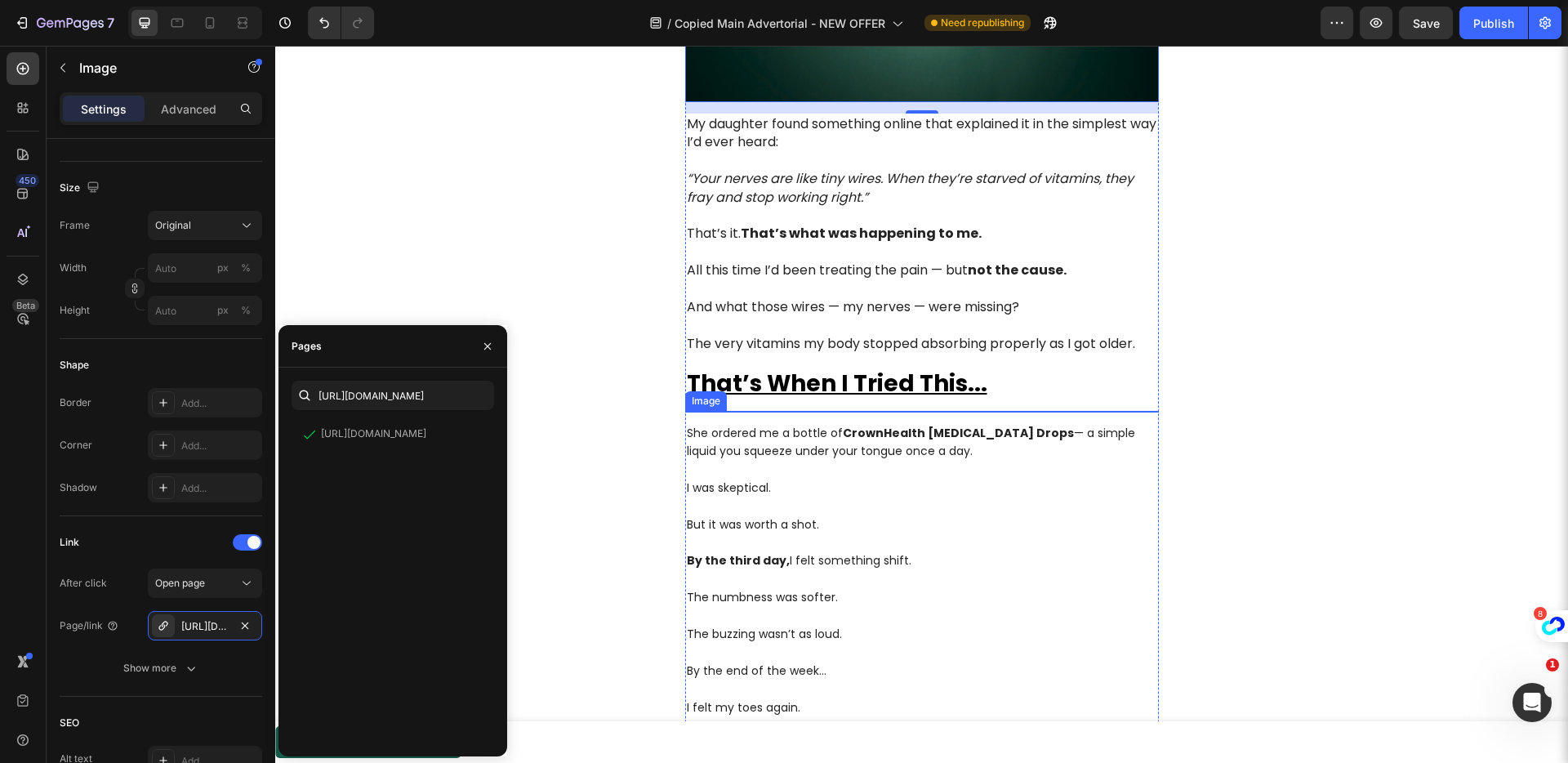
scroll to position [2396, 0]
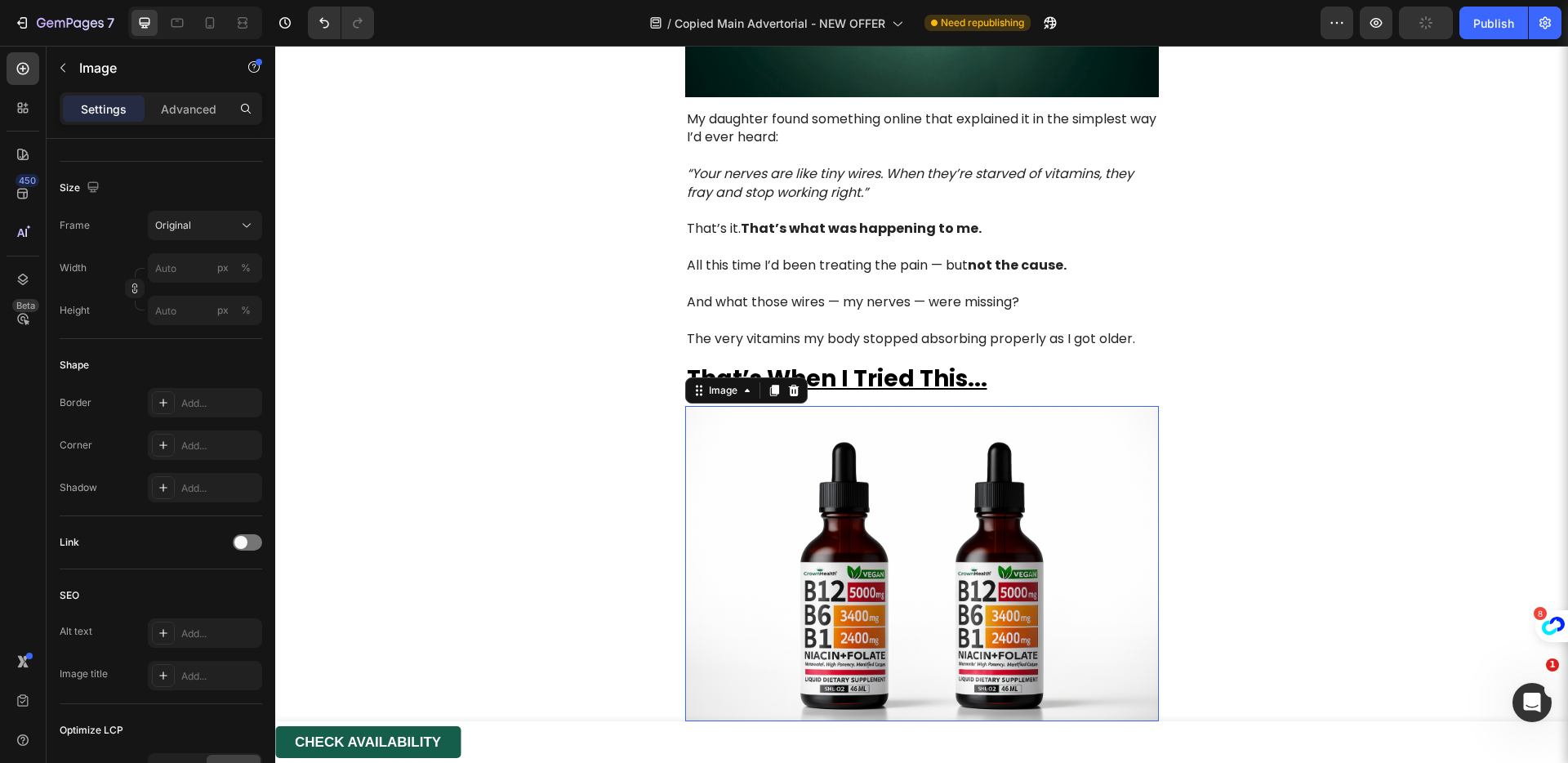
click at [784, 434] on img at bounding box center [921, 564] width 474 height 316
click at [250, 545] on div at bounding box center [247, 542] width 29 height 16
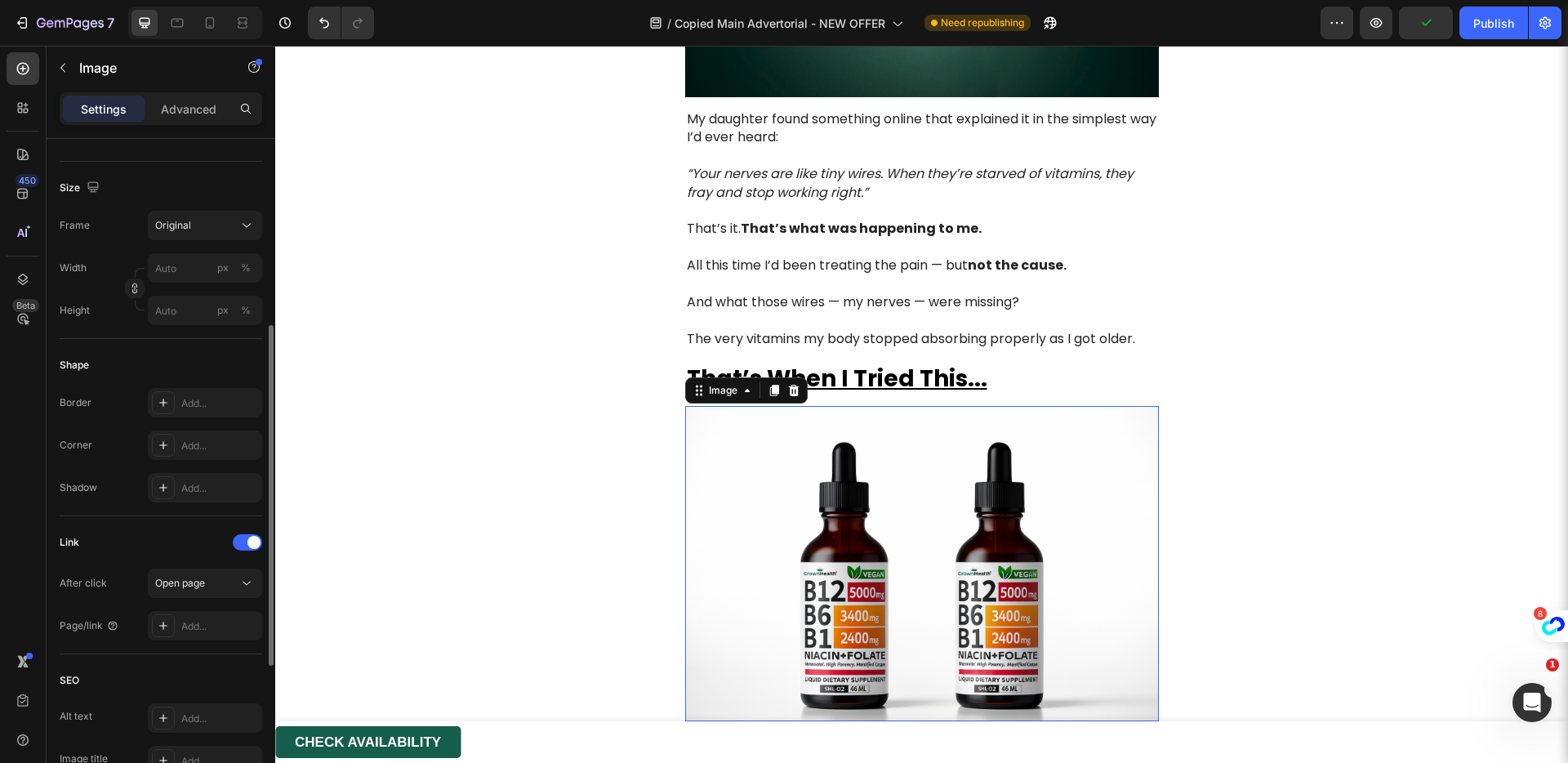
click at [210, 608] on div "After click Open page Page/link Add..." at bounding box center [161, 604] width 203 height 72
click at [211, 623] on div "Add..." at bounding box center [219, 626] width 76 height 15
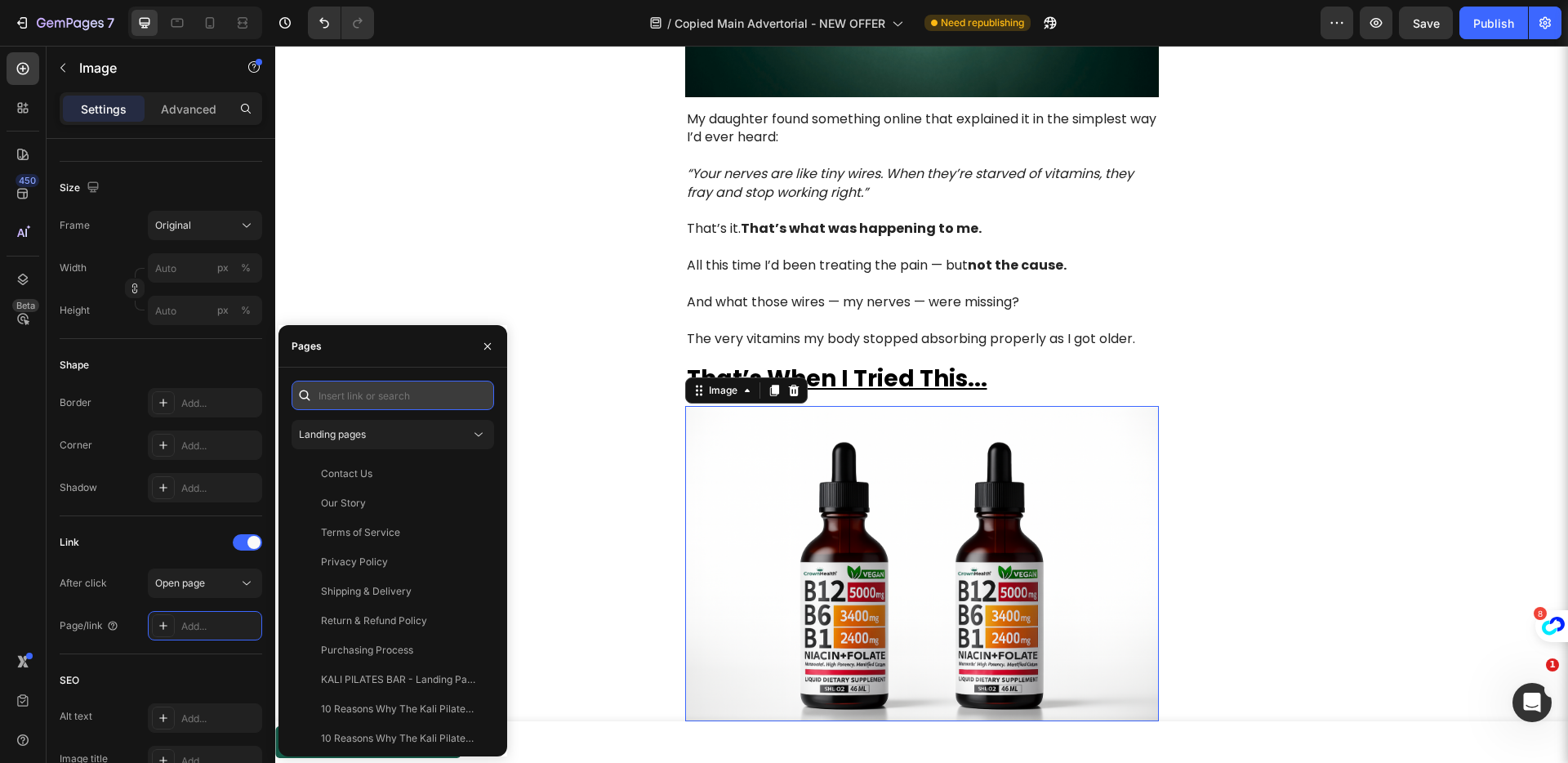
click at [395, 401] on input "text" at bounding box center [393, 394] width 203 height 29
paste input "[URL][DOMAIN_NAME]"
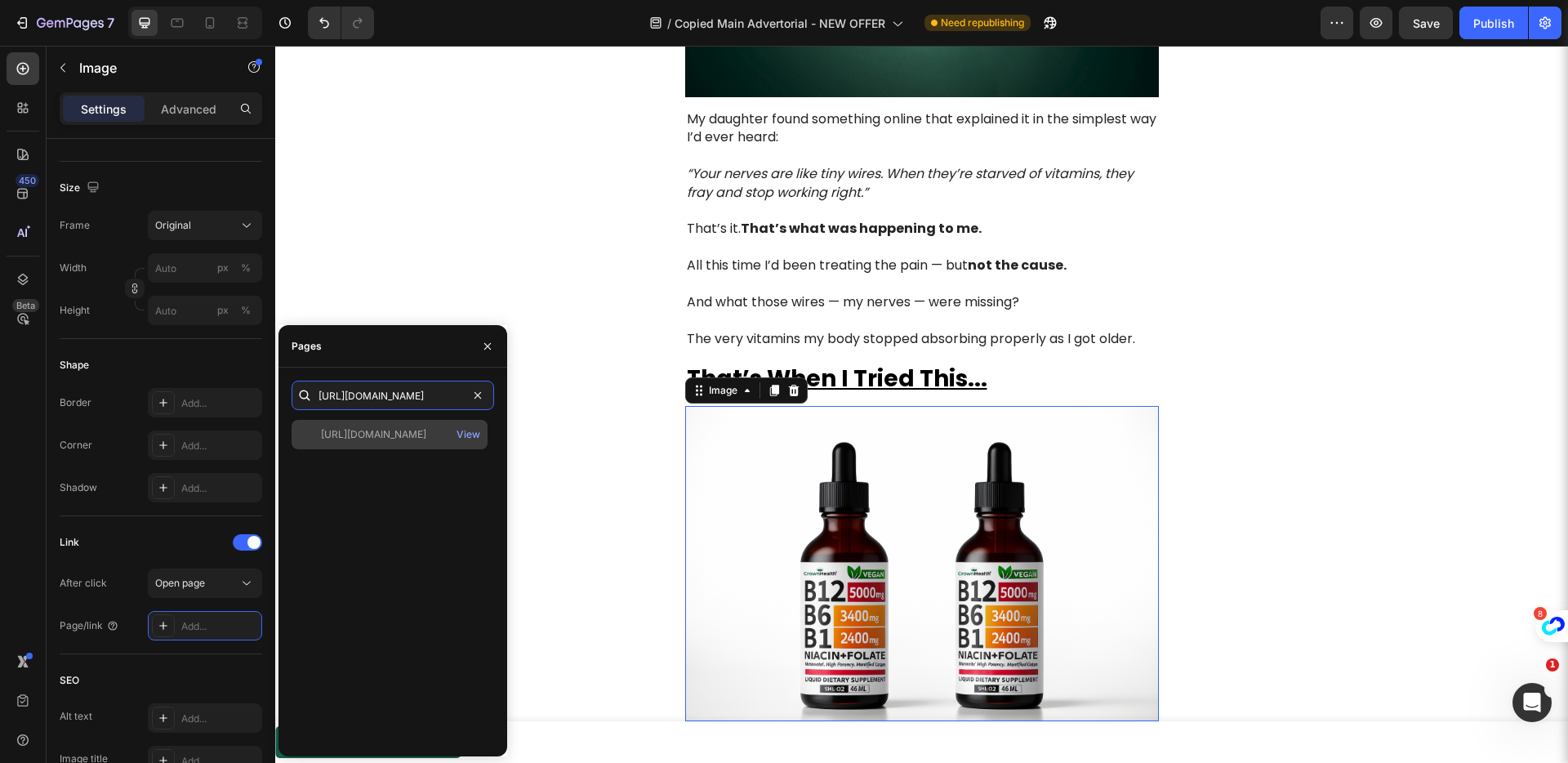
type input "[URL][DOMAIN_NAME]"
click at [412, 435] on div "[URL][DOMAIN_NAME]" at bounding box center [373, 434] width 106 height 15
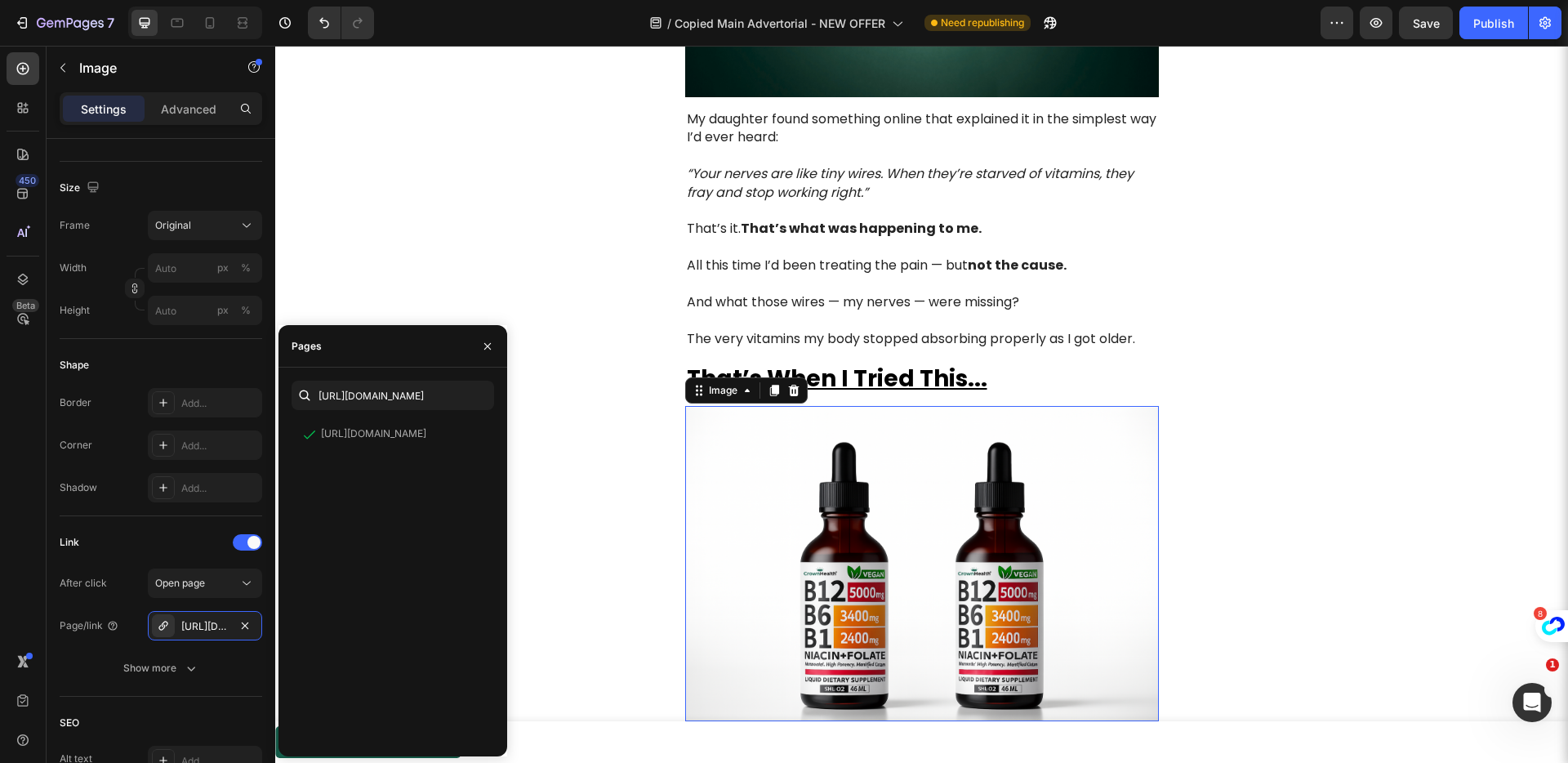
click at [872, 528] on img at bounding box center [921, 564] width 474 height 316
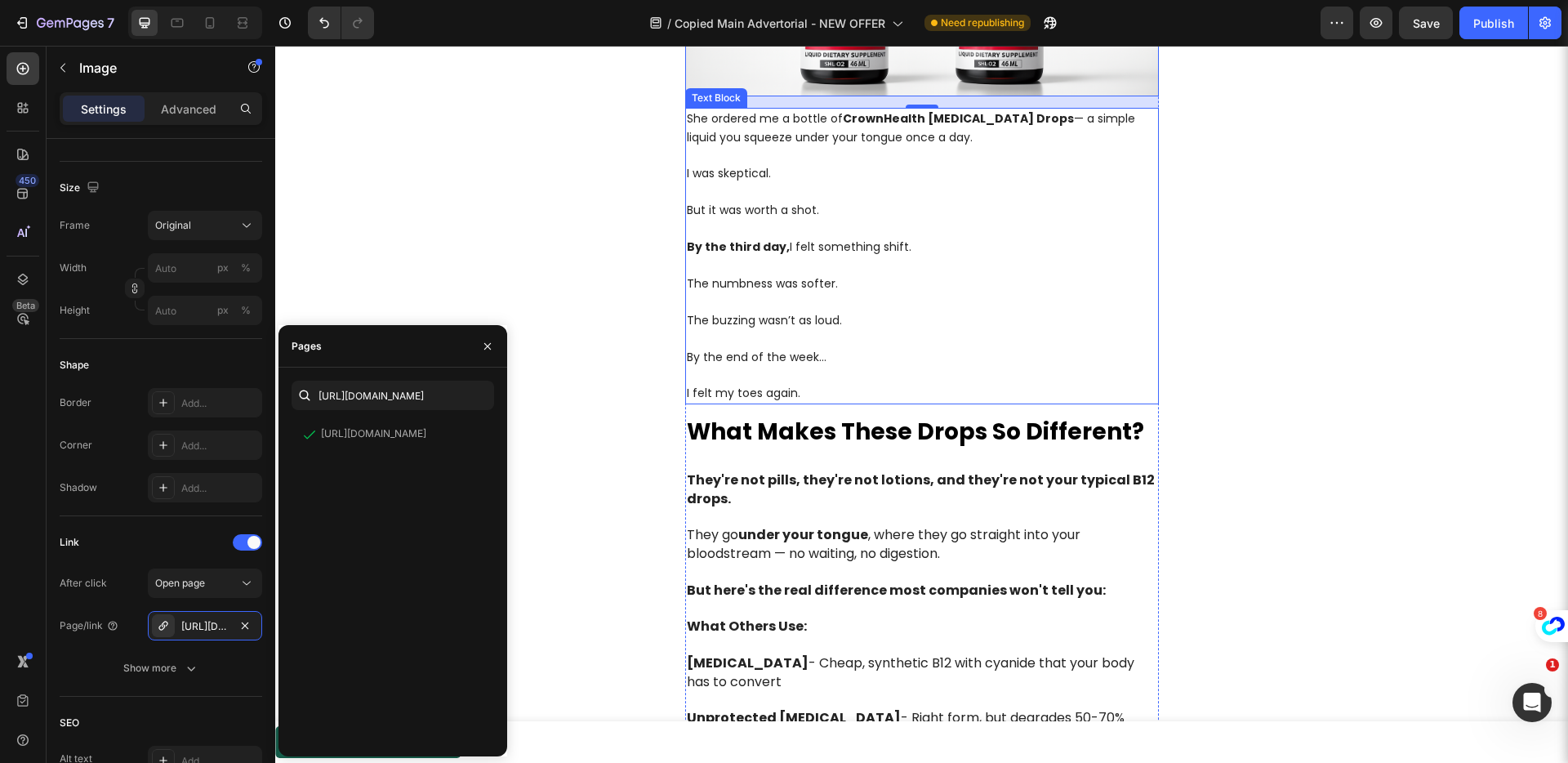
scroll to position [3172, 0]
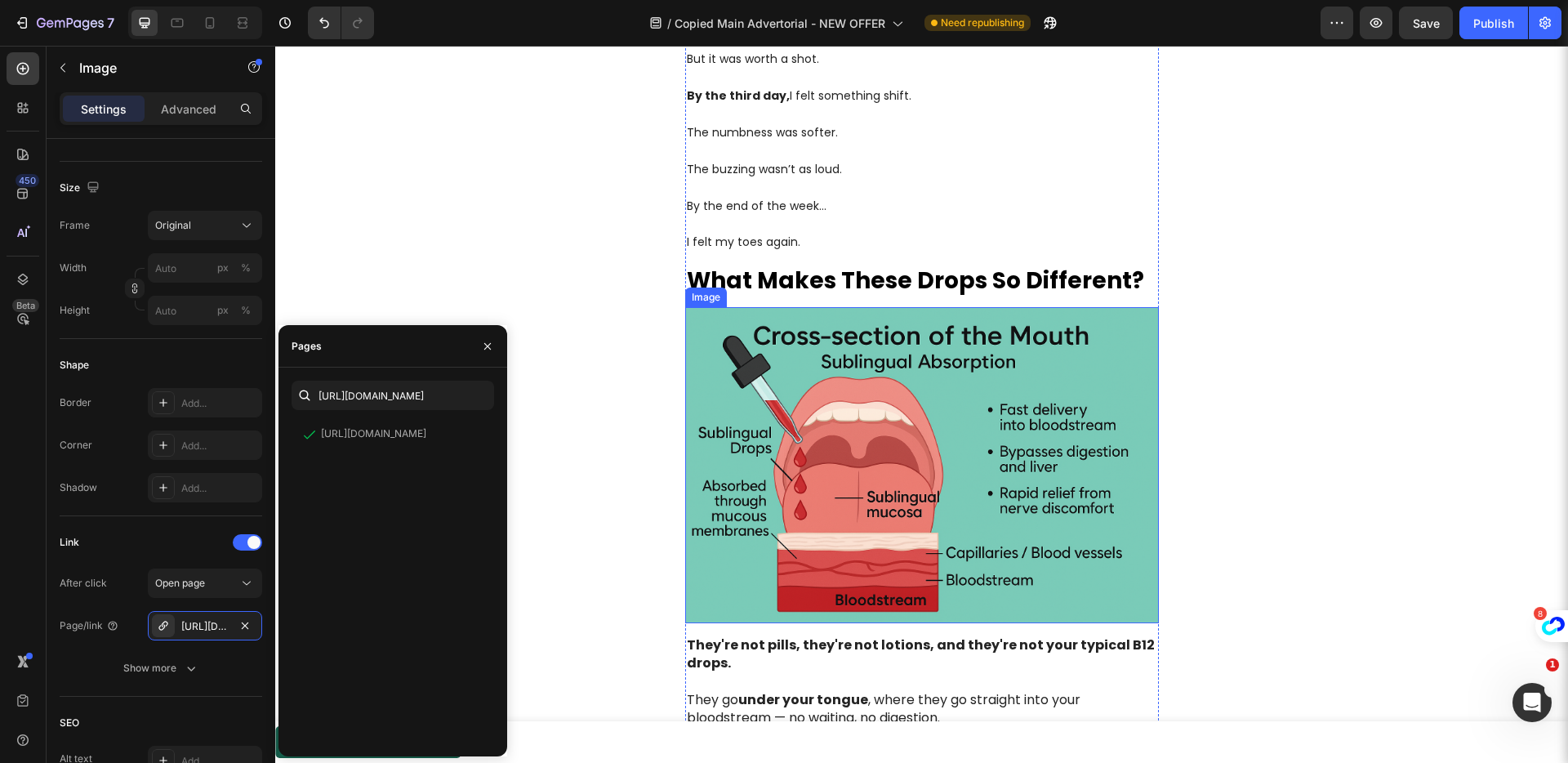
click at [862, 521] on img at bounding box center [921, 465] width 474 height 316
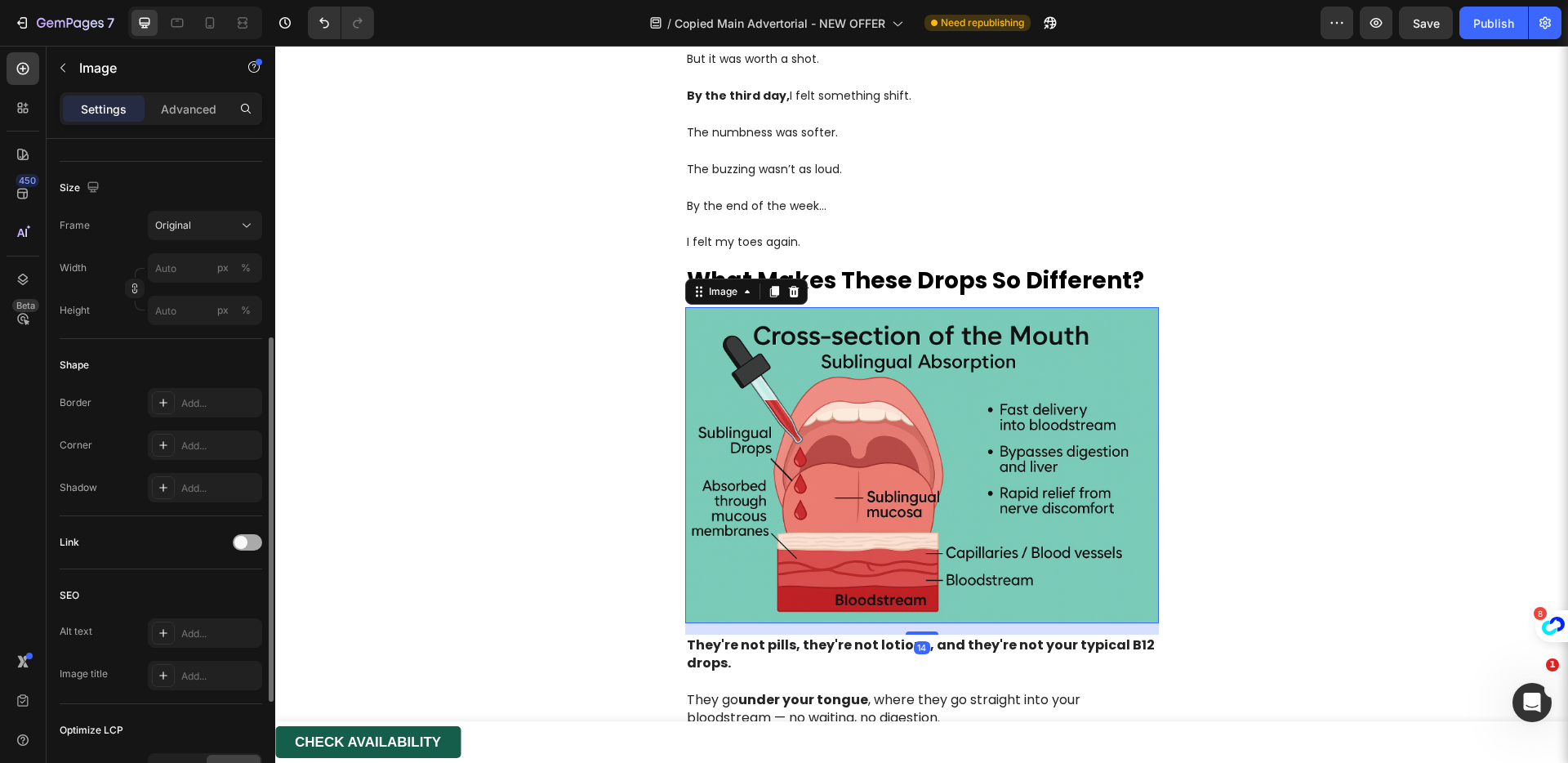
click at [235, 542] on span at bounding box center [241, 542] width 13 height 13
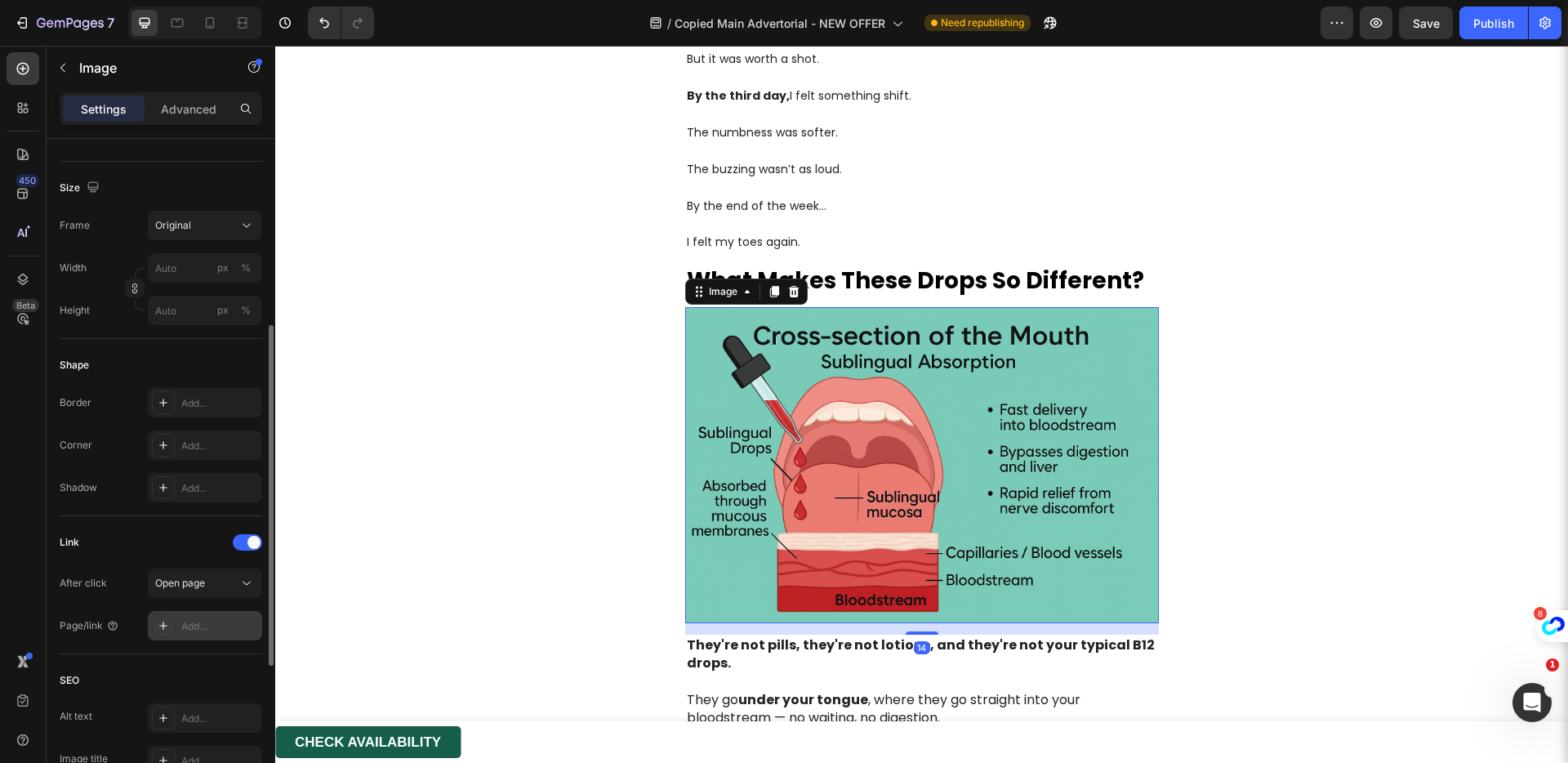
click at [198, 623] on div "Add..." at bounding box center [219, 626] width 76 height 15
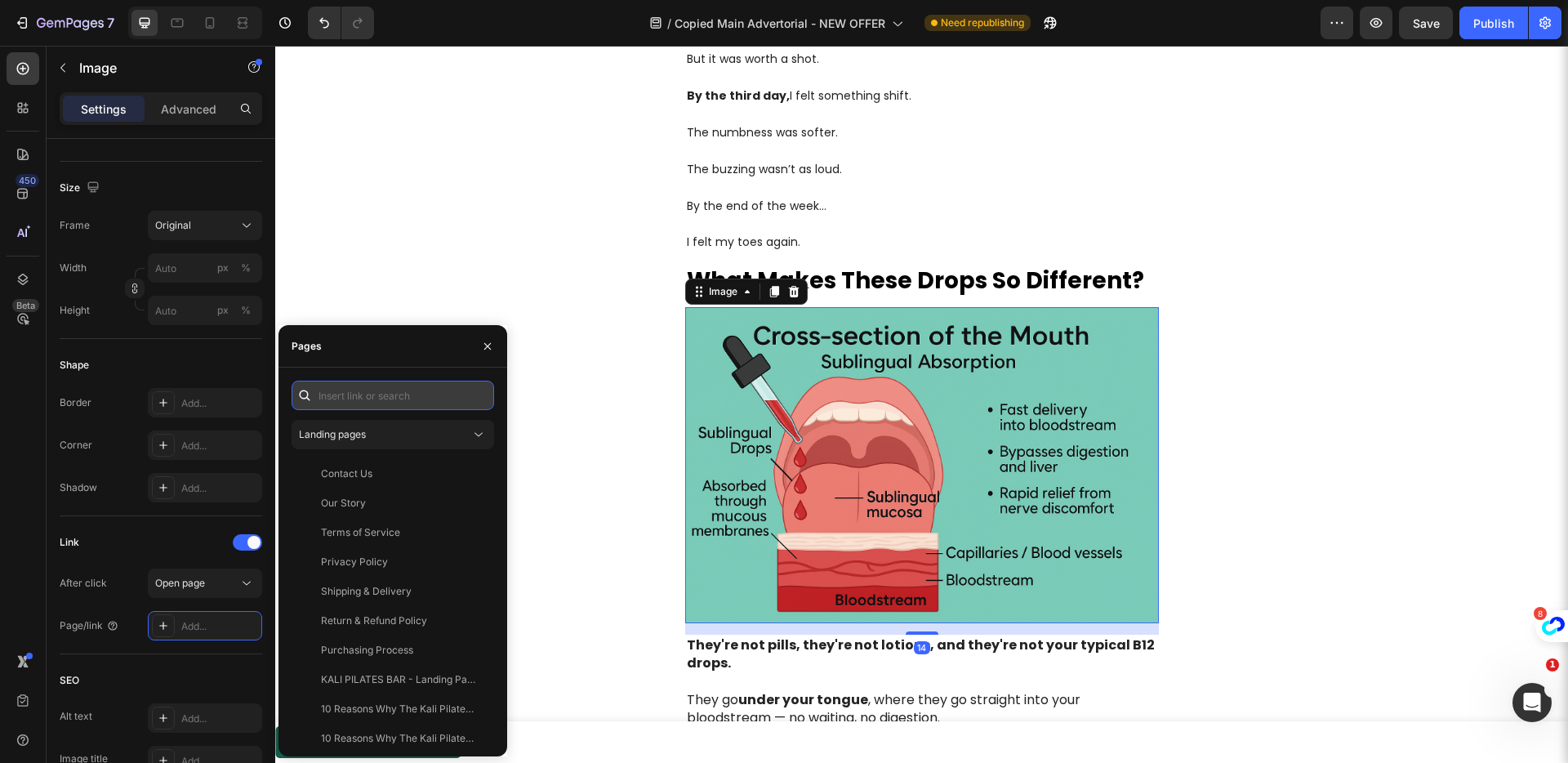
click at [336, 398] on input "text" at bounding box center [393, 394] width 203 height 29
paste input "[URL][DOMAIN_NAME]"
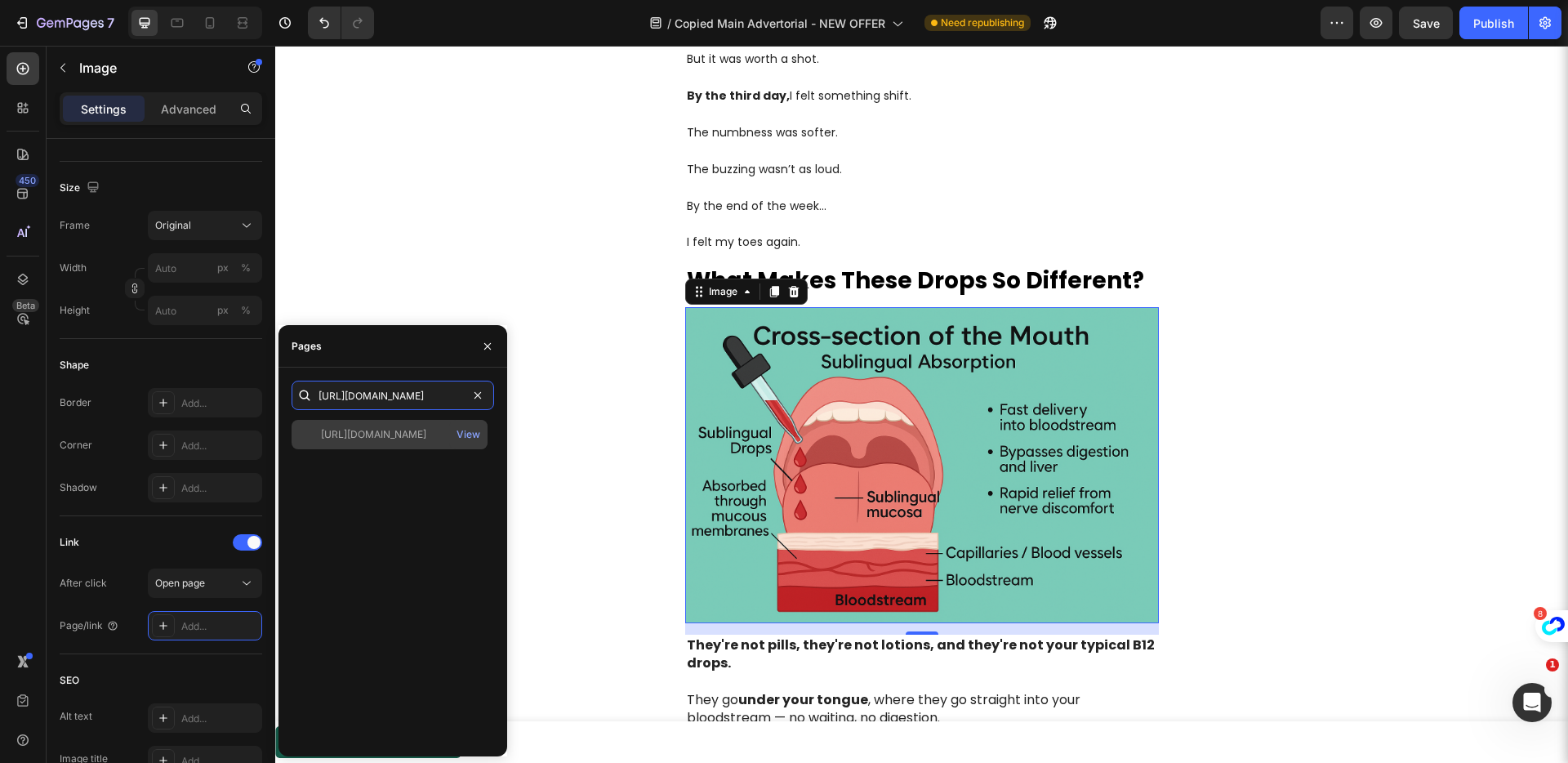
type input "[URL][DOMAIN_NAME]"
click at [351, 435] on div "[URL][DOMAIN_NAME]" at bounding box center [373, 434] width 106 height 15
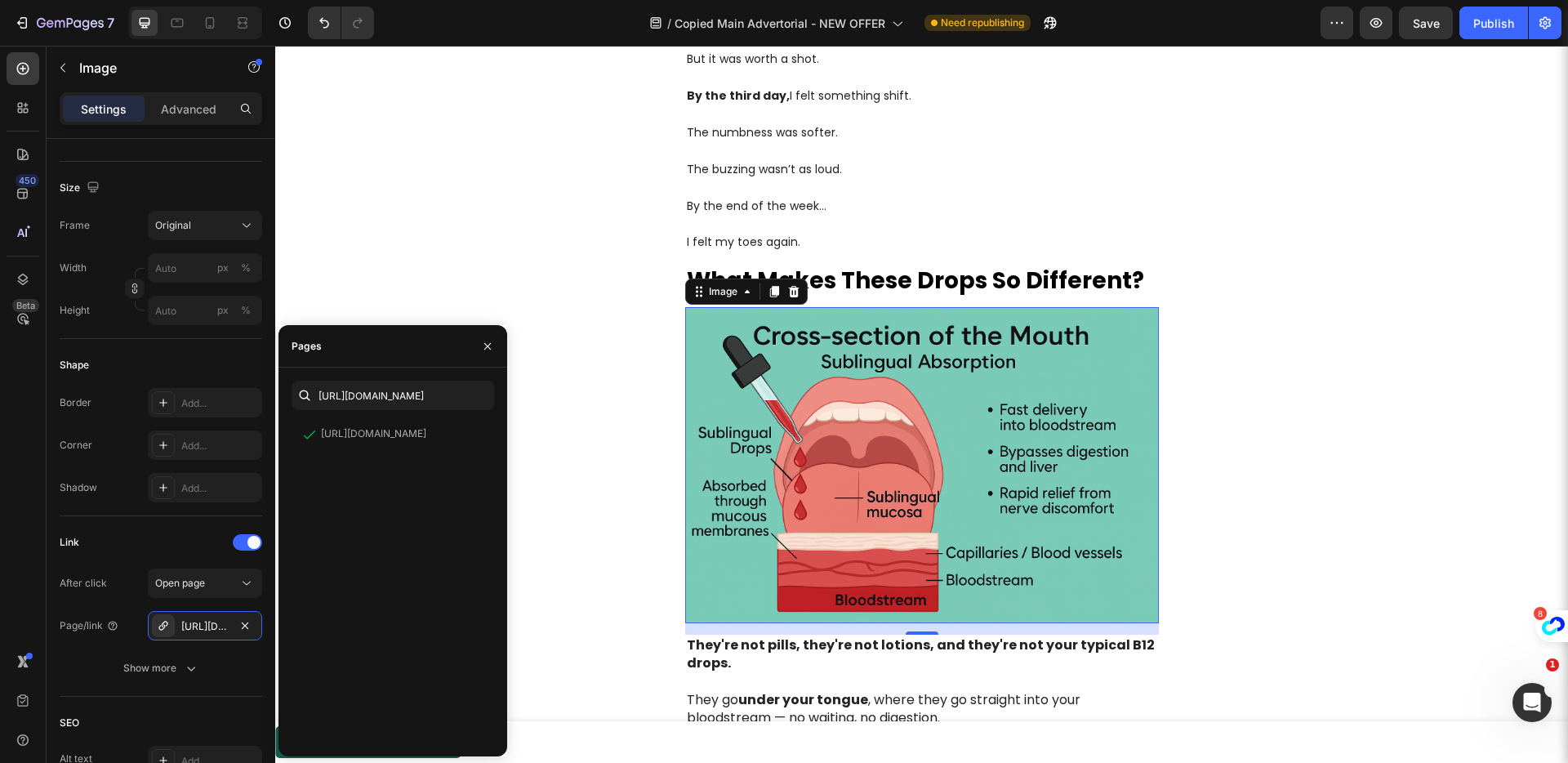
click at [754, 472] on img at bounding box center [921, 465] width 474 height 316
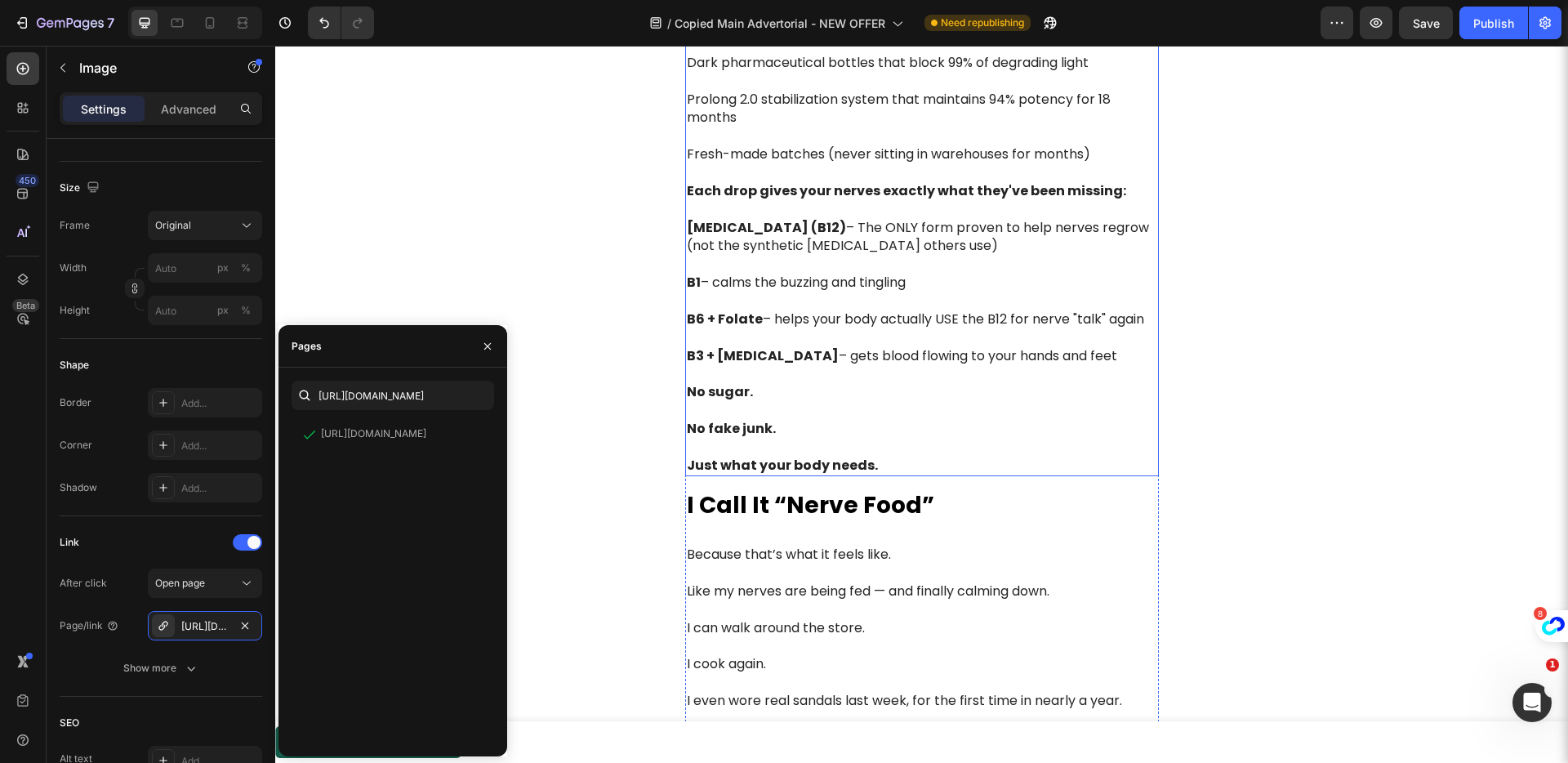
scroll to position [4181, 0]
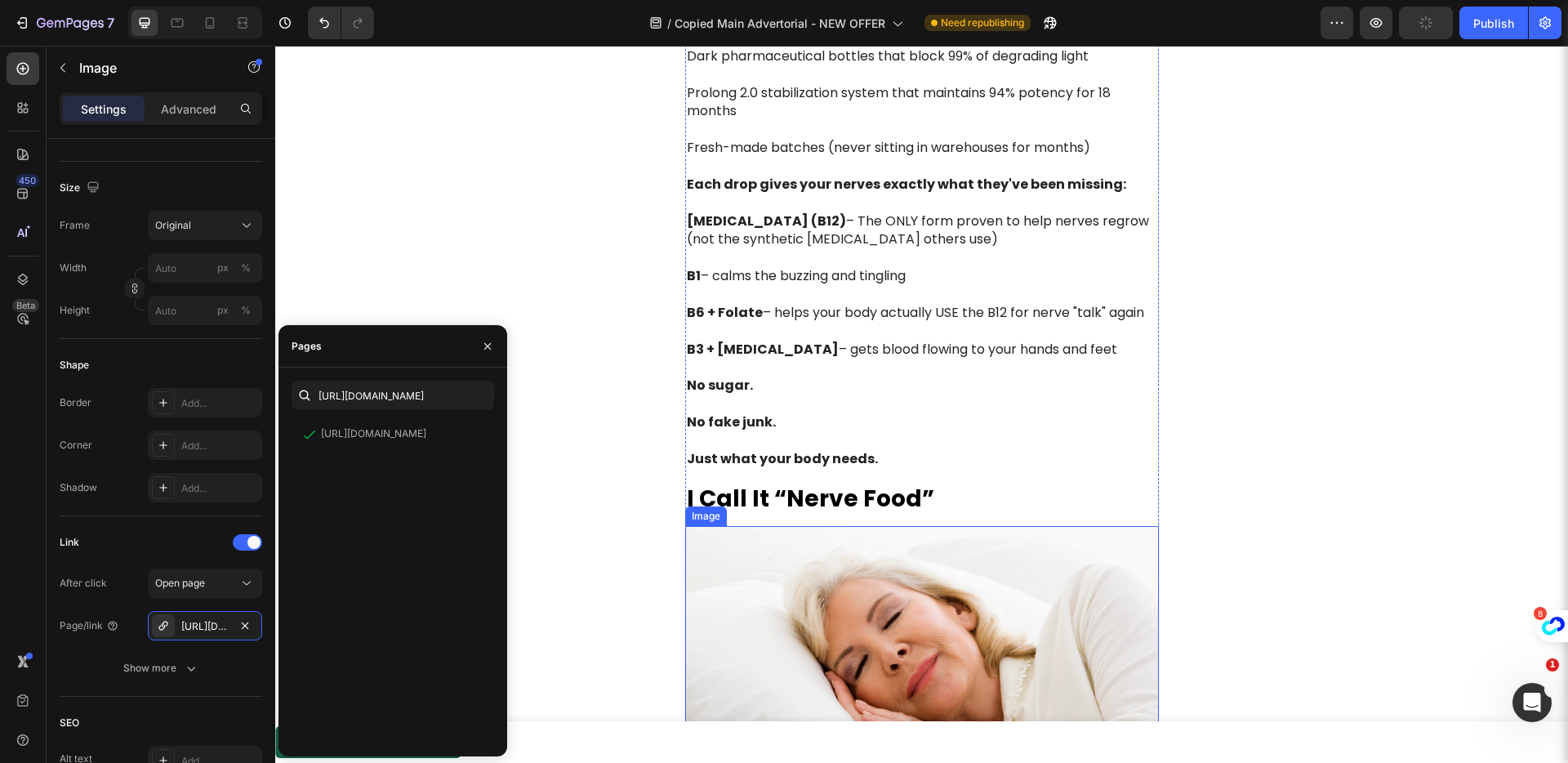
click at [756, 615] on img at bounding box center [921, 684] width 474 height 316
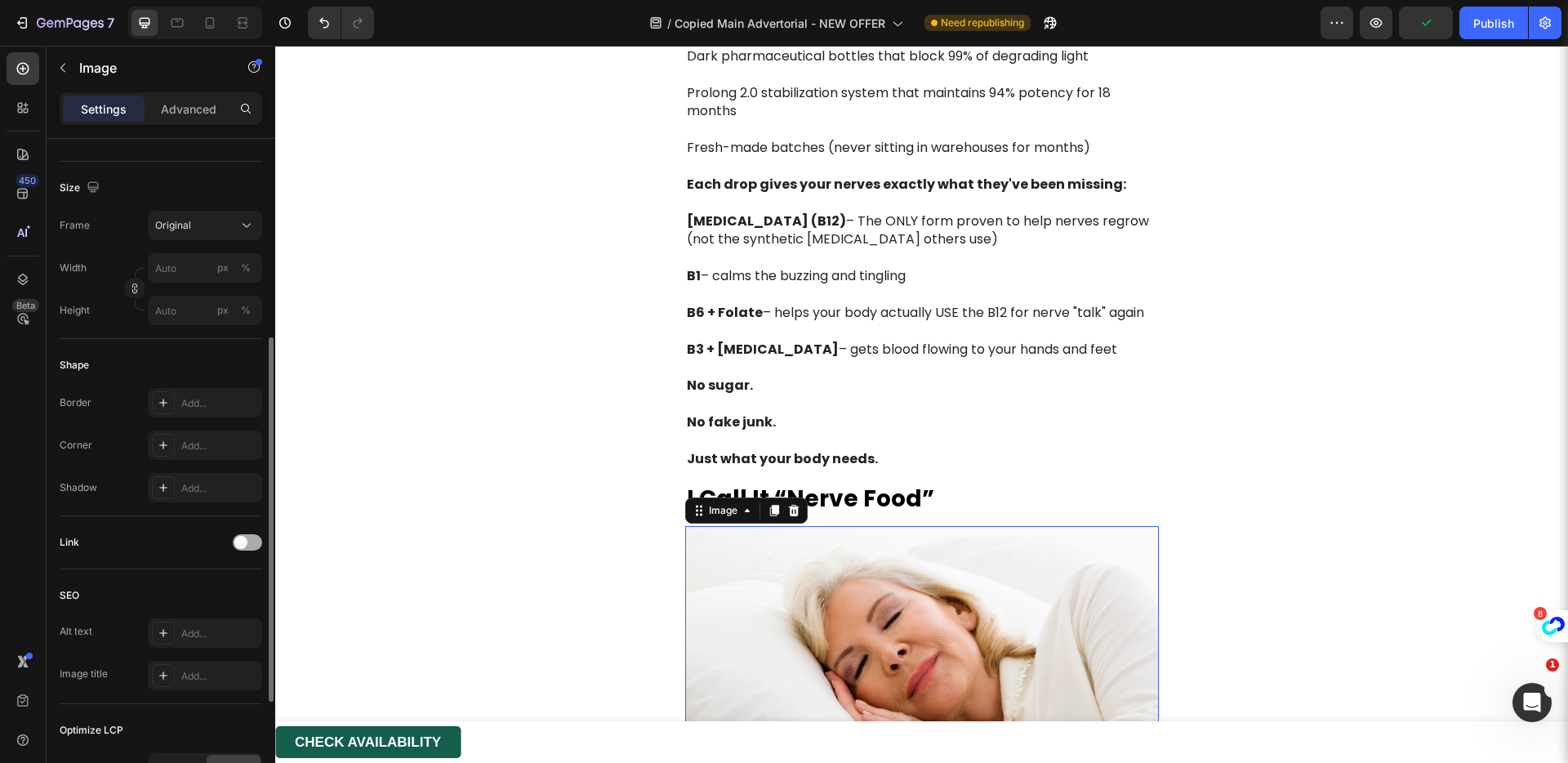
click at [251, 549] on div at bounding box center [247, 542] width 29 height 16
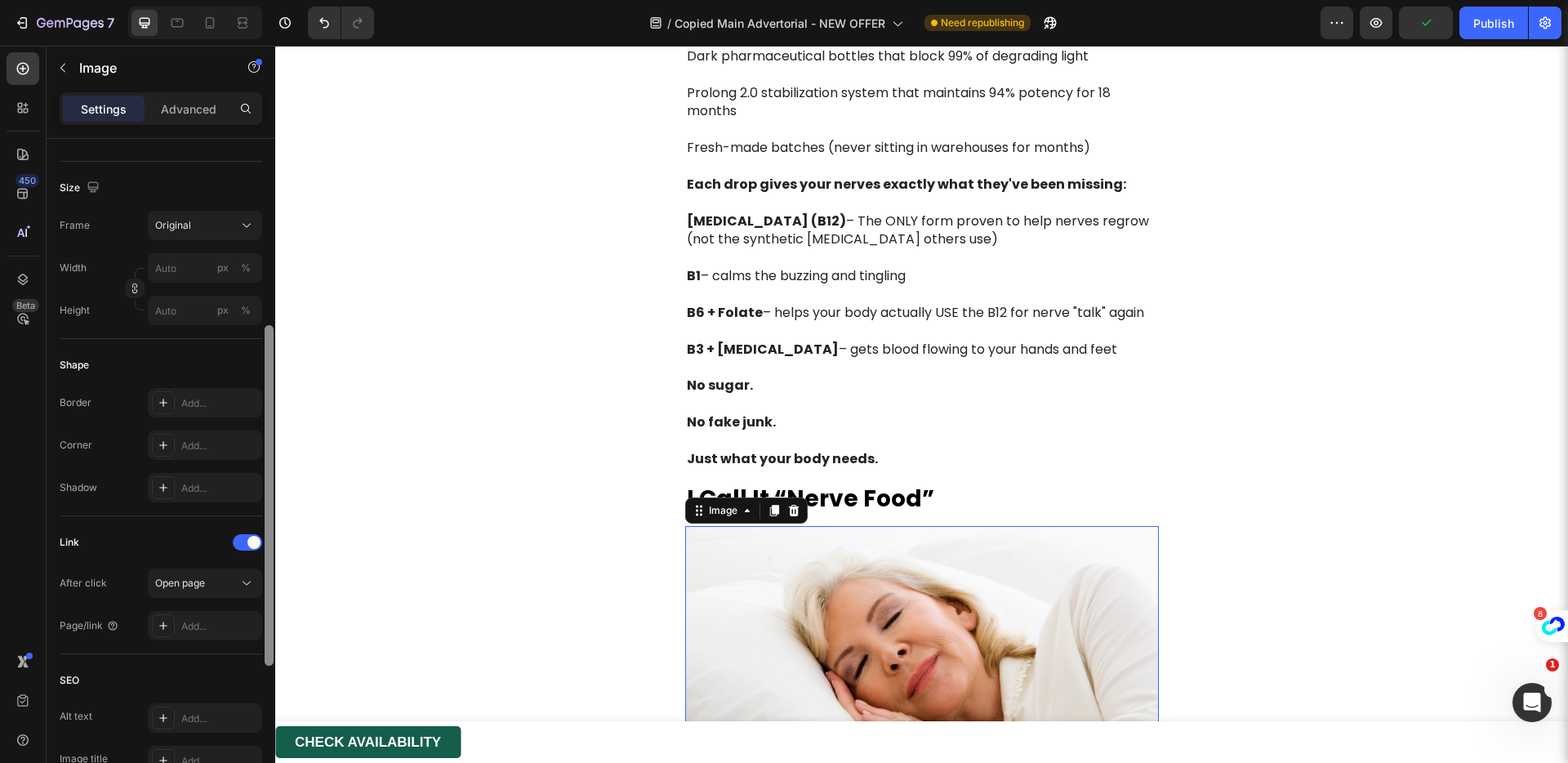
drag, startPoint x: 219, startPoint y: 619, endPoint x: 271, endPoint y: 582, distance: 63.8
click at [219, 619] on div "Add..." at bounding box center [219, 626] width 76 height 15
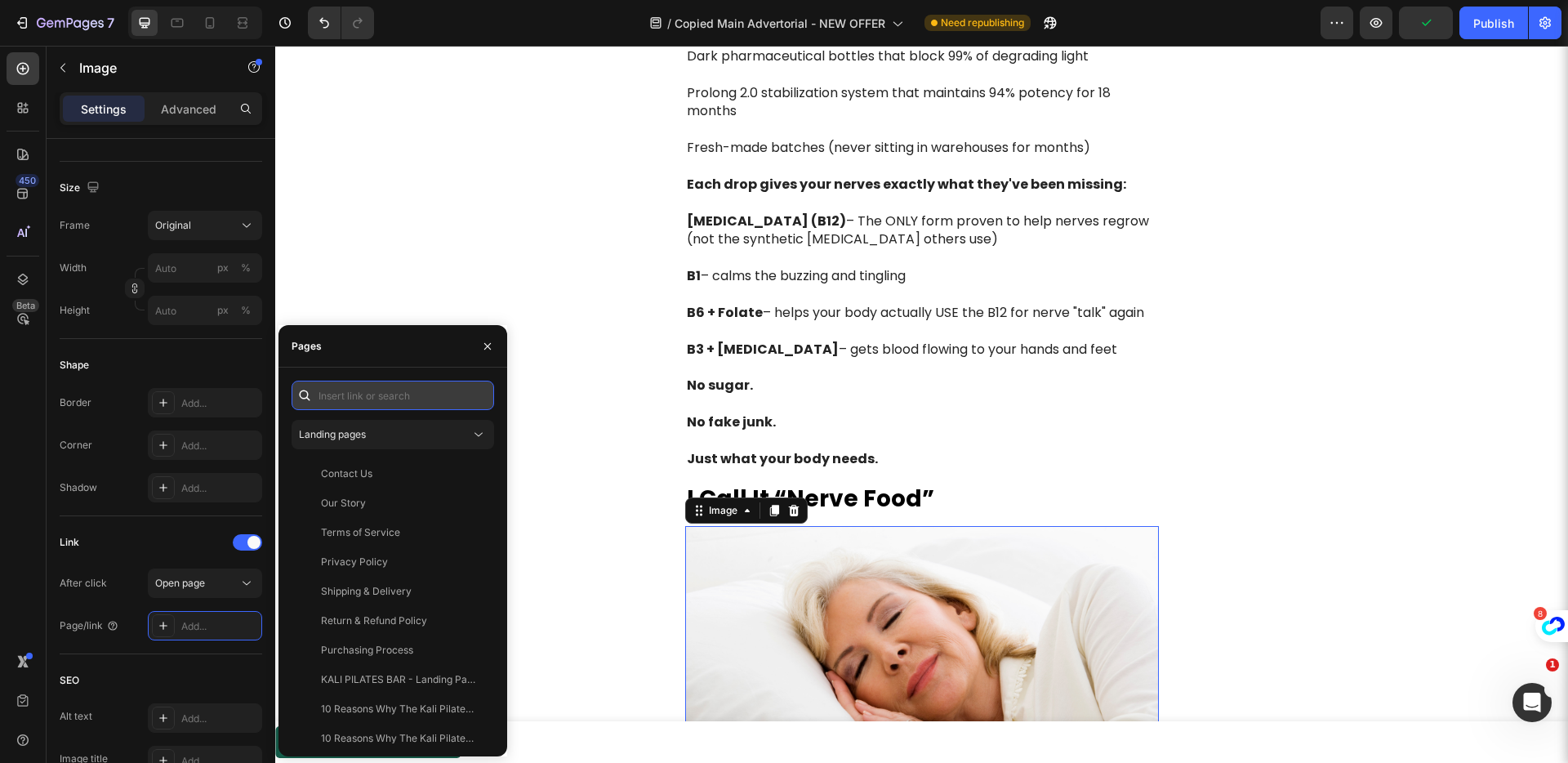
click at [351, 396] on input "text" at bounding box center [393, 394] width 203 height 29
paste input "[URL][DOMAIN_NAME]"
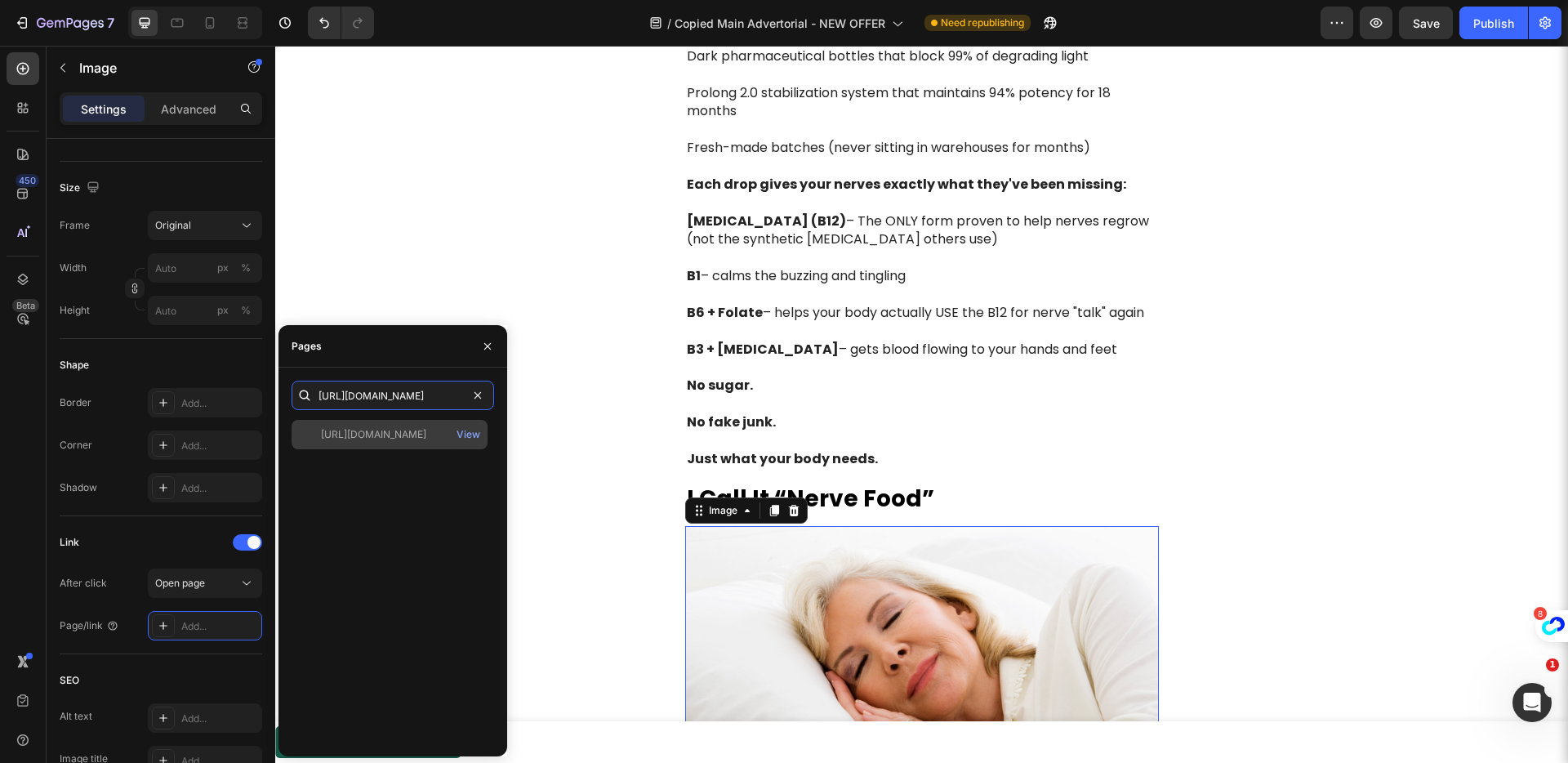
type input "[URL][DOMAIN_NAME]"
click at [373, 431] on div "[URL][DOMAIN_NAME]" at bounding box center [373, 434] width 106 height 15
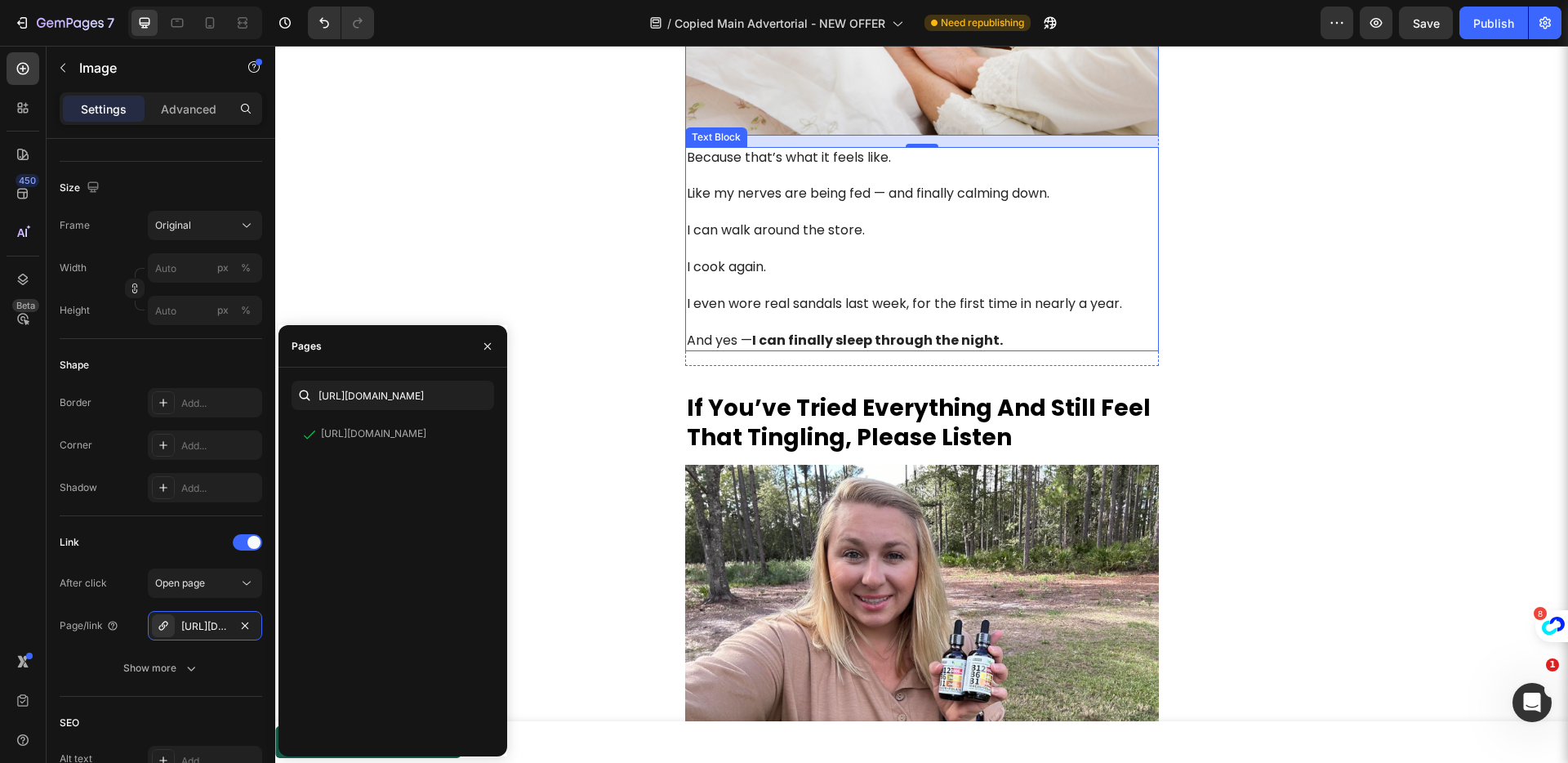
scroll to position [4980, 0]
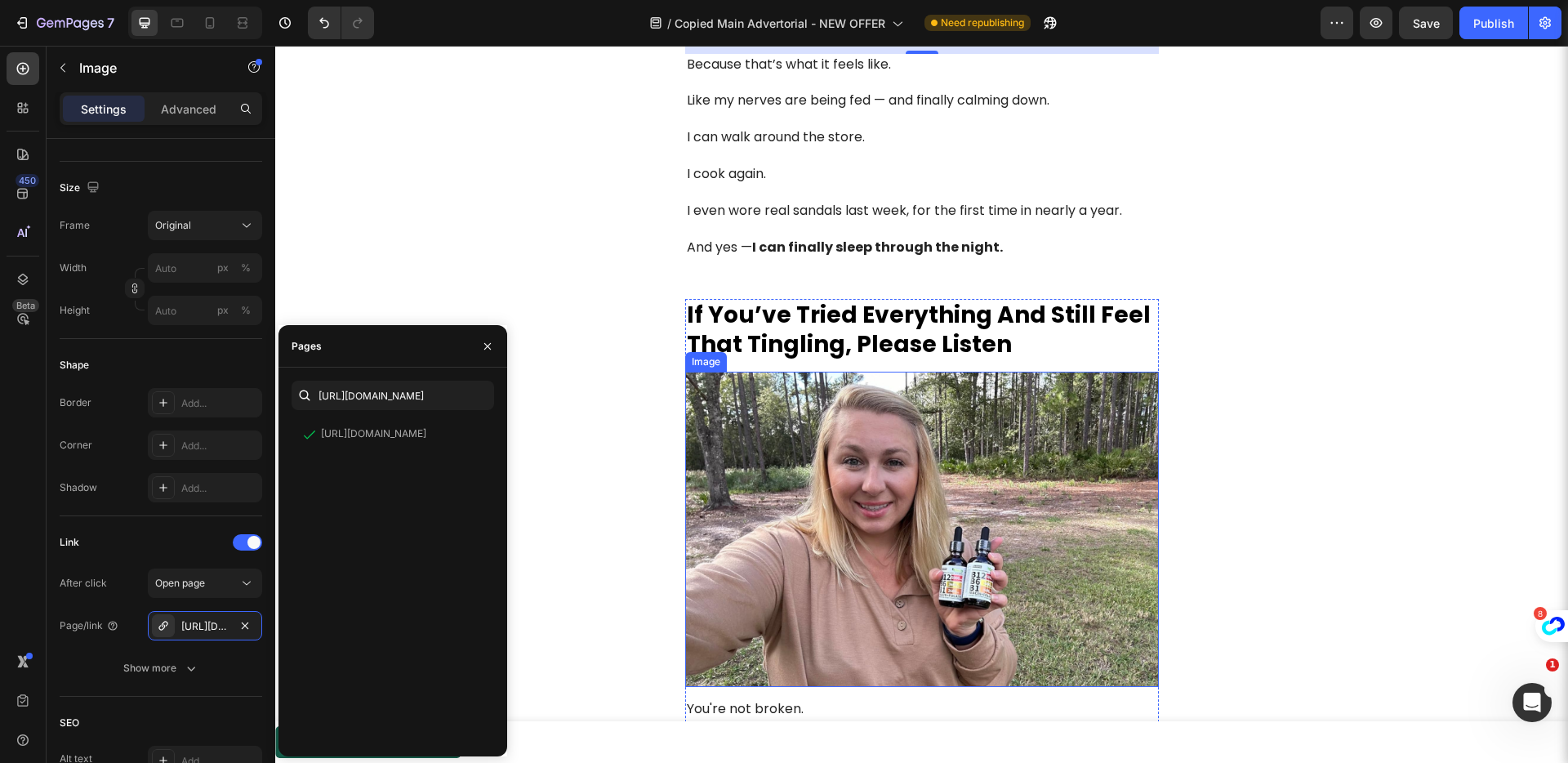
click at [891, 501] on img at bounding box center [921, 529] width 474 height 316
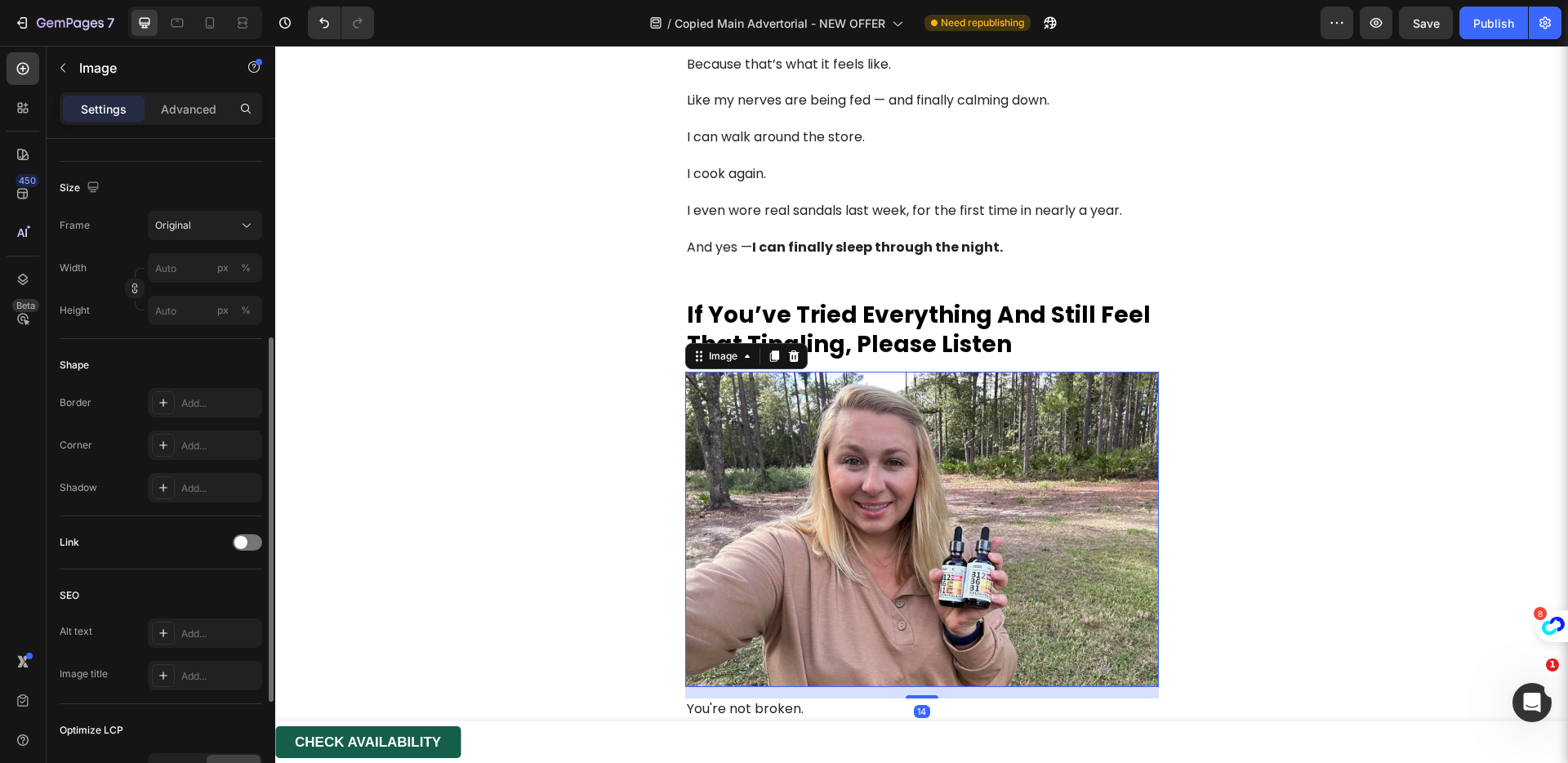
drag, startPoint x: 242, startPoint y: 545, endPoint x: 238, endPoint y: 567, distance: 22.4
click at [242, 545] on span at bounding box center [241, 542] width 13 height 13
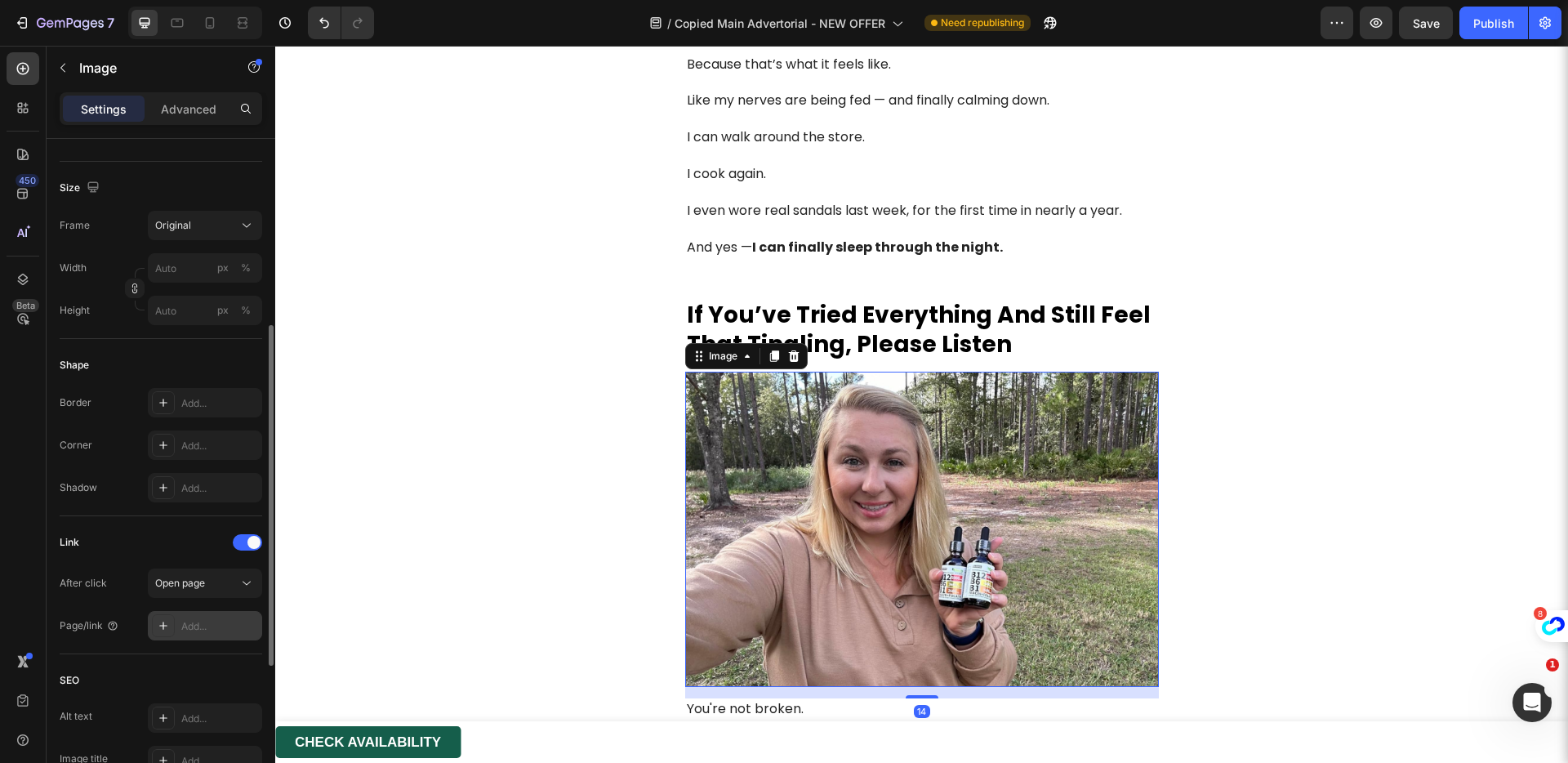
click at [220, 613] on div "Add..." at bounding box center [204, 625] width 115 height 29
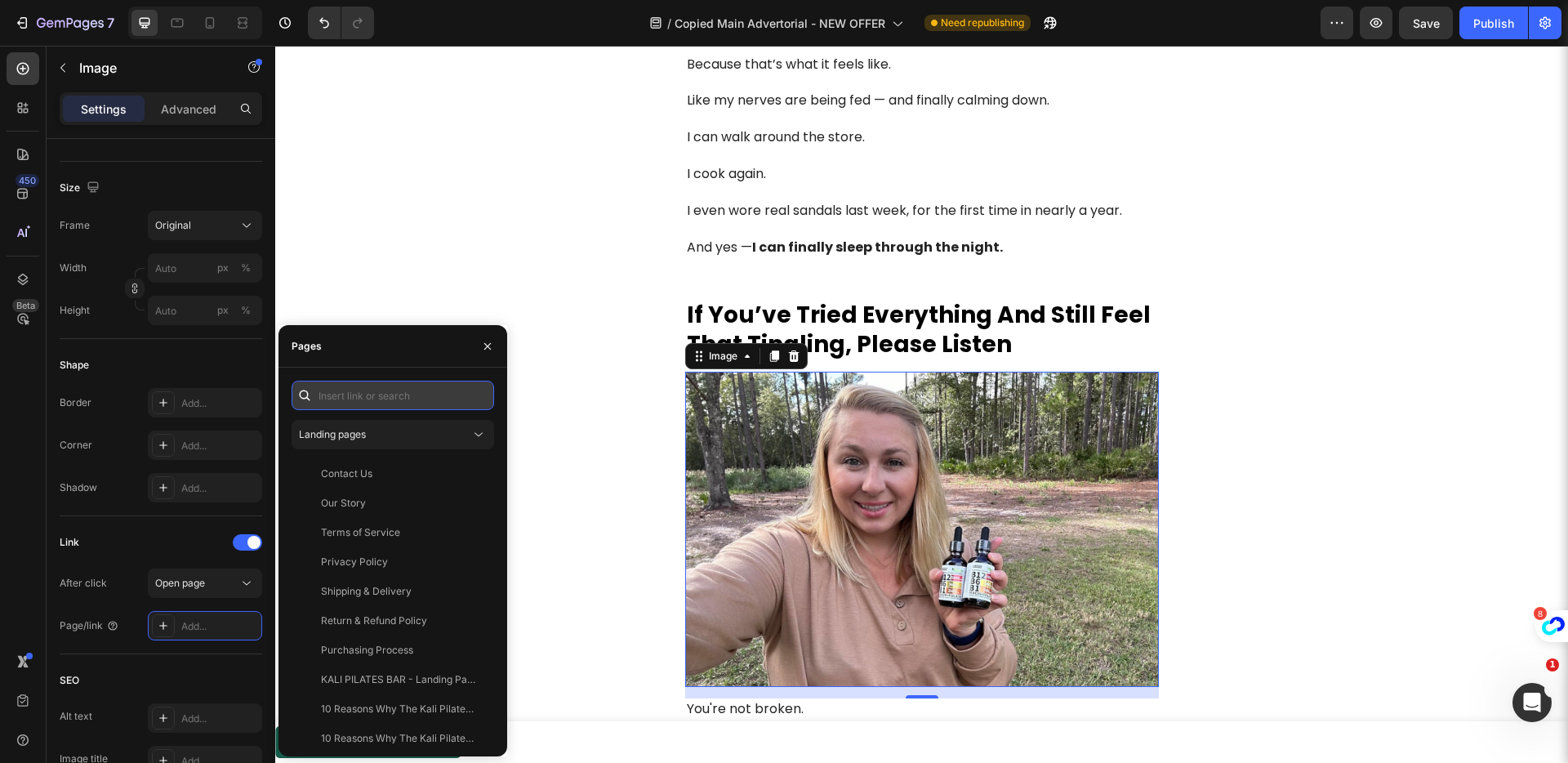
click at [355, 406] on input "text" at bounding box center [393, 394] width 203 height 29
paste input "[URL][DOMAIN_NAME]"
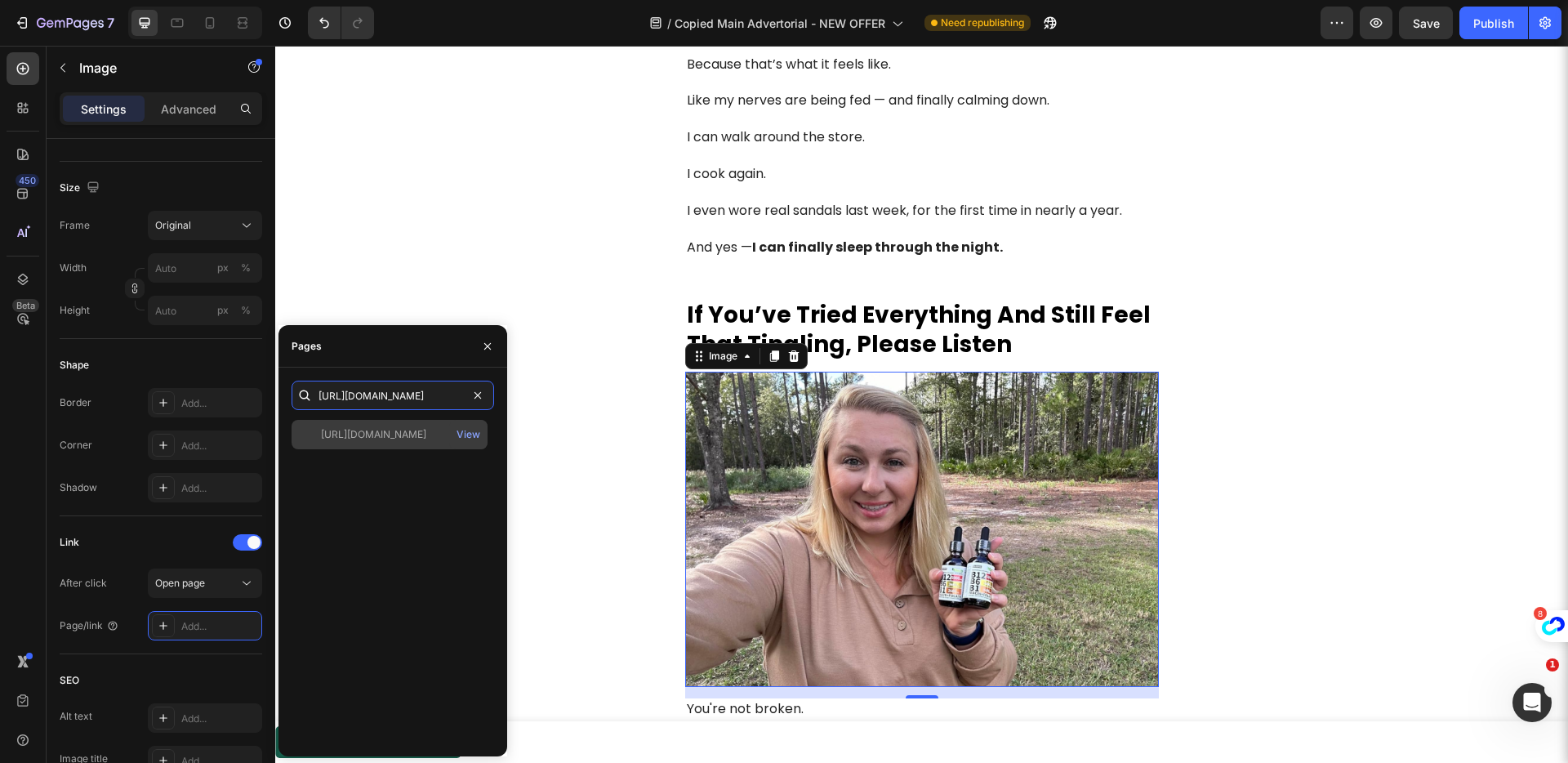
type input "[URL][DOMAIN_NAME]"
click at [378, 441] on div "[URL][DOMAIN_NAME]" at bounding box center [373, 434] width 106 height 15
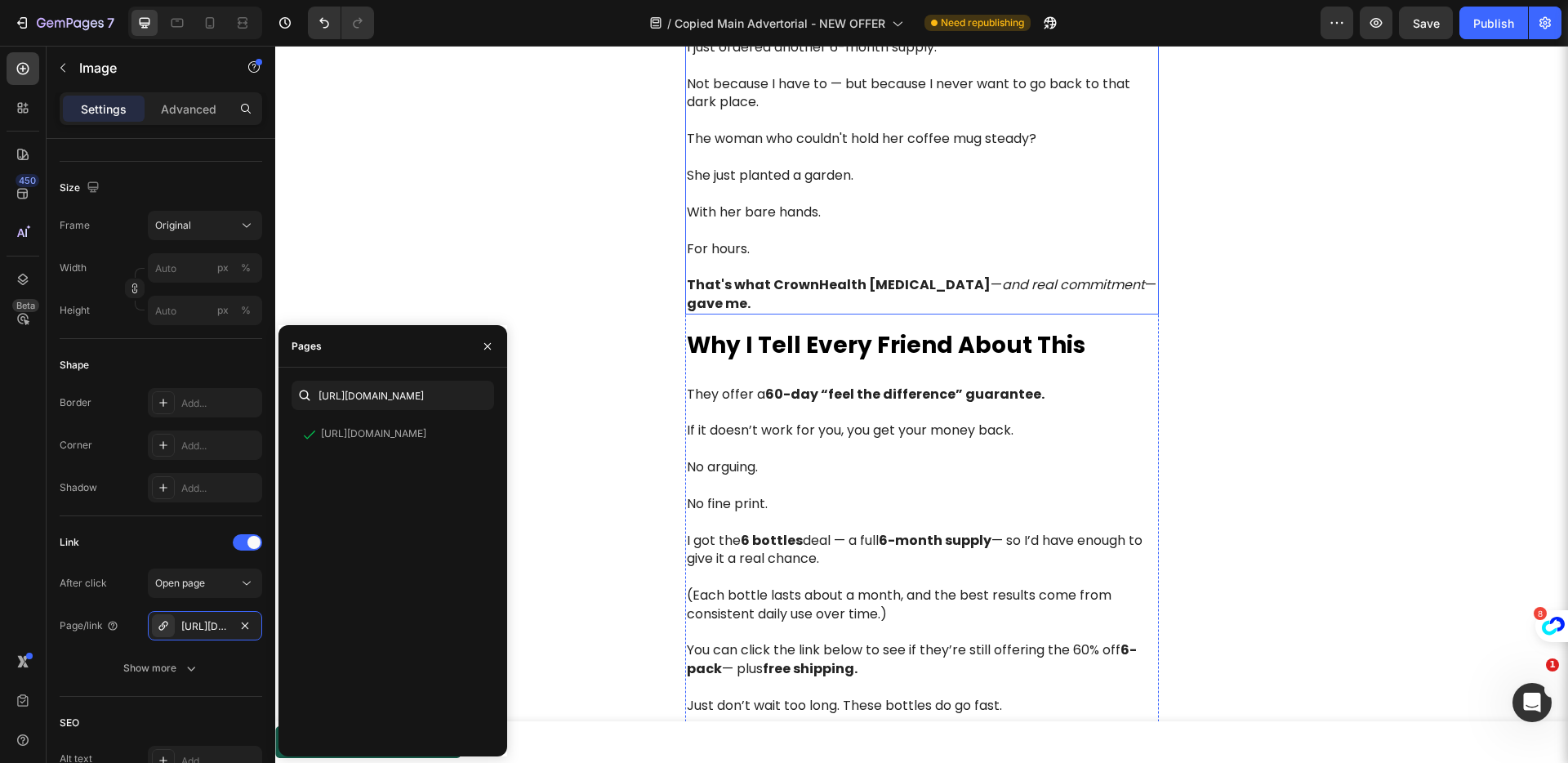
scroll to position [6505, 0]
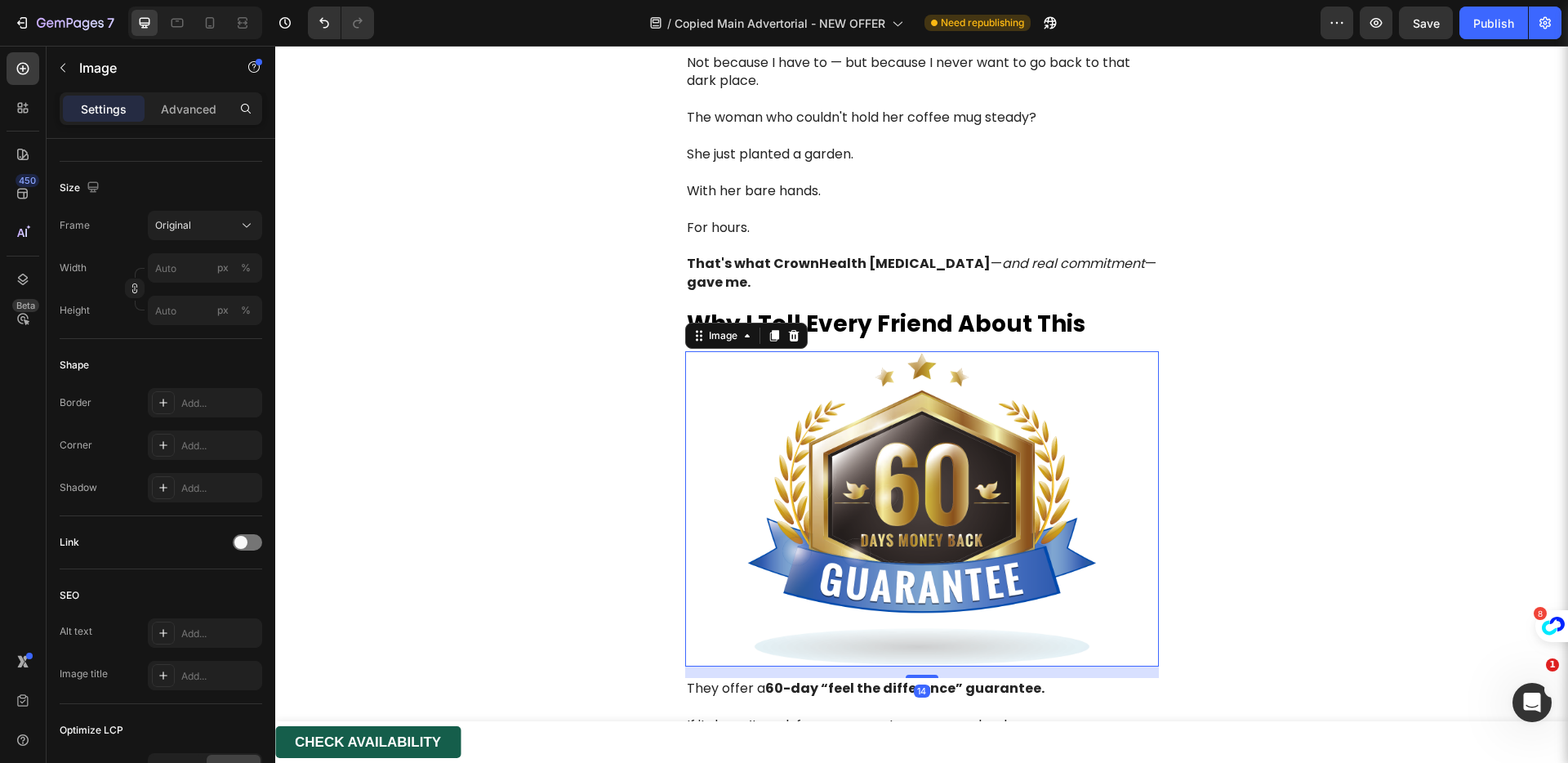
click at [920, 500] on img at bounding box center [921, 509] width 474 height 316
click at [248, 547] on div at bounding box center [247, 542] width 29 height 16
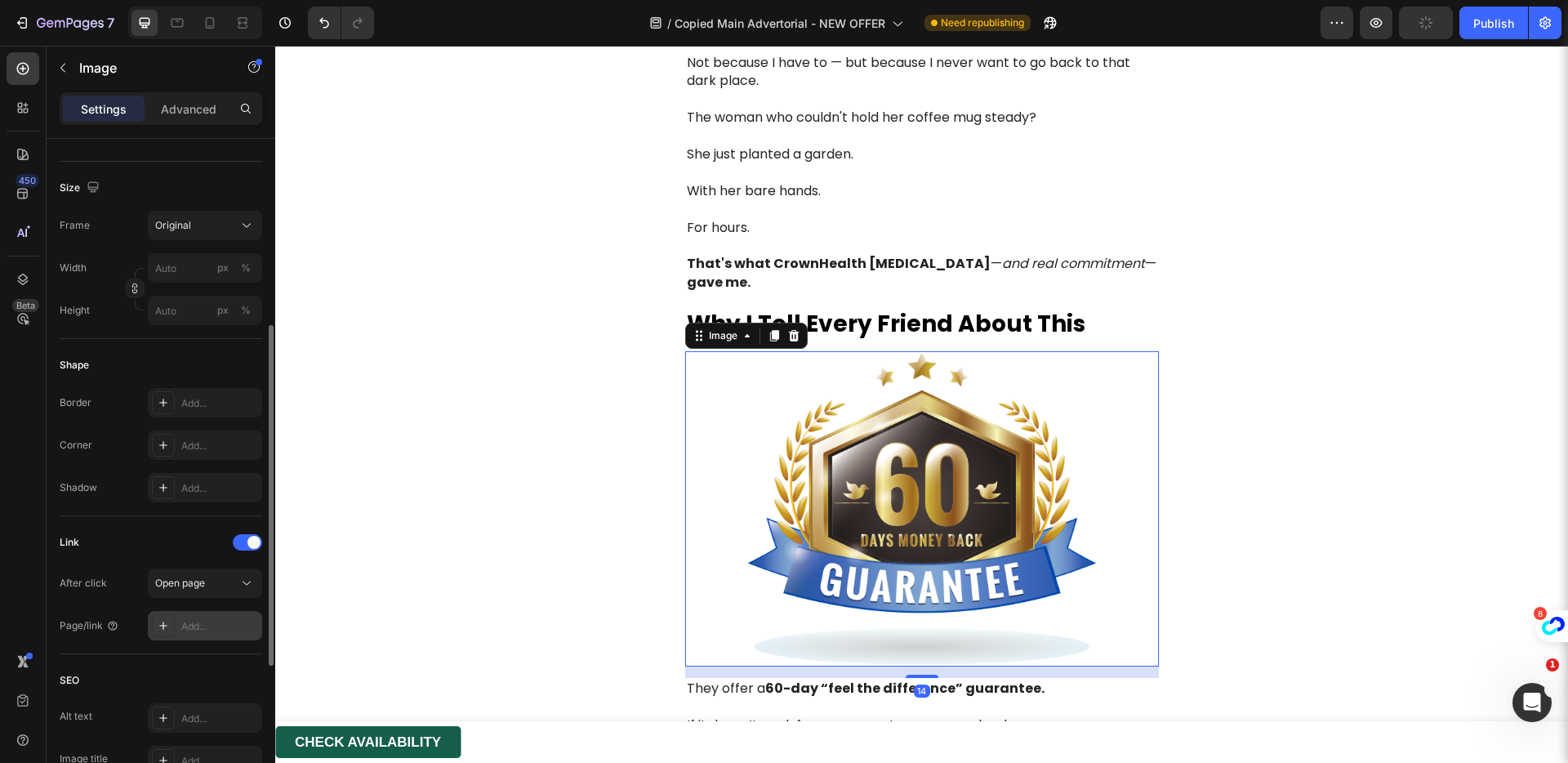
click at [219, 621] on div "Add..." at bounding box center [219, 626] width 76 height 15
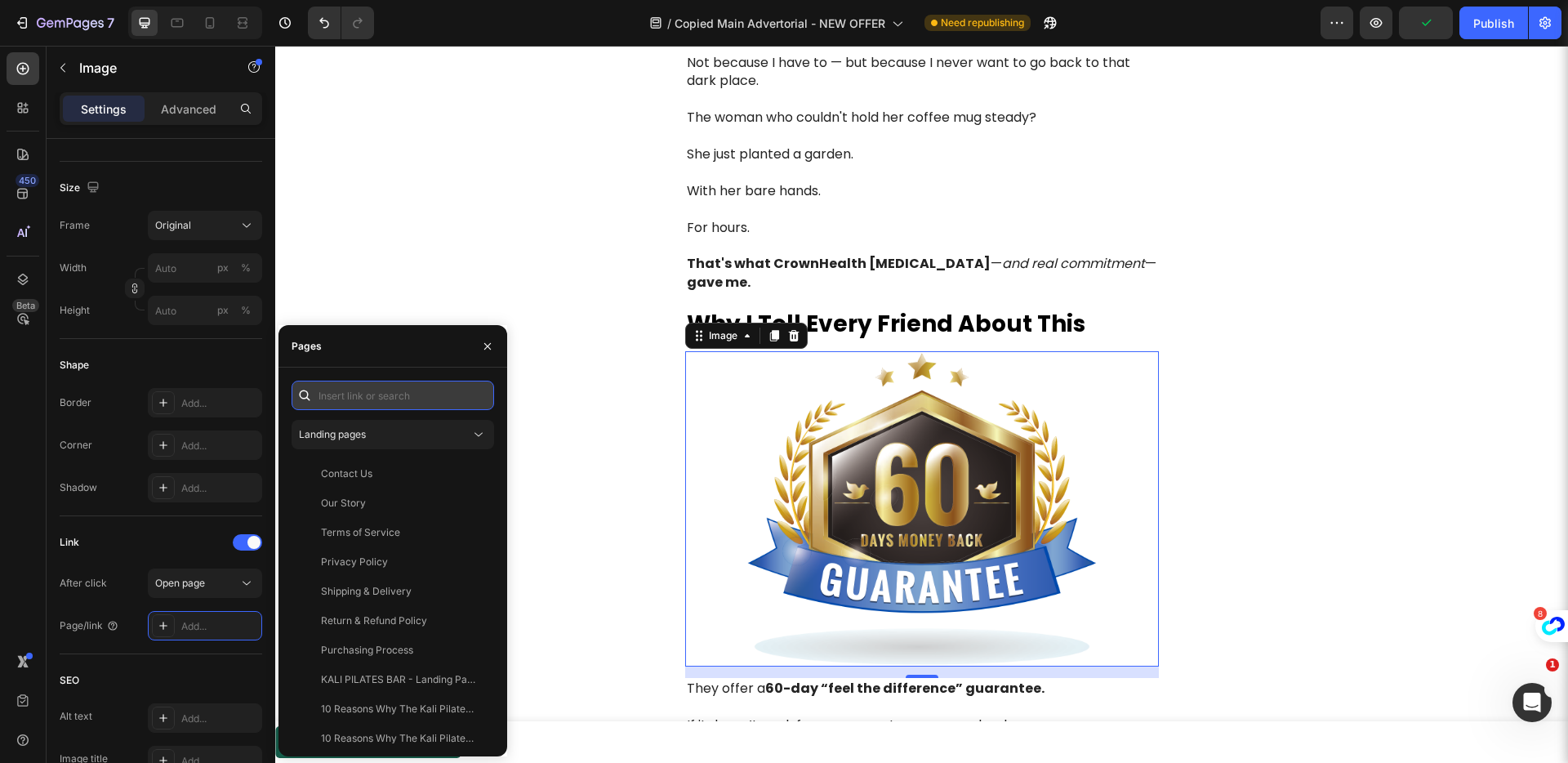
click at [380, 387] on input "text" at bounding box center [393, 394] width 203 height 29
paste input "[URL][DOMAIN_NAME]"
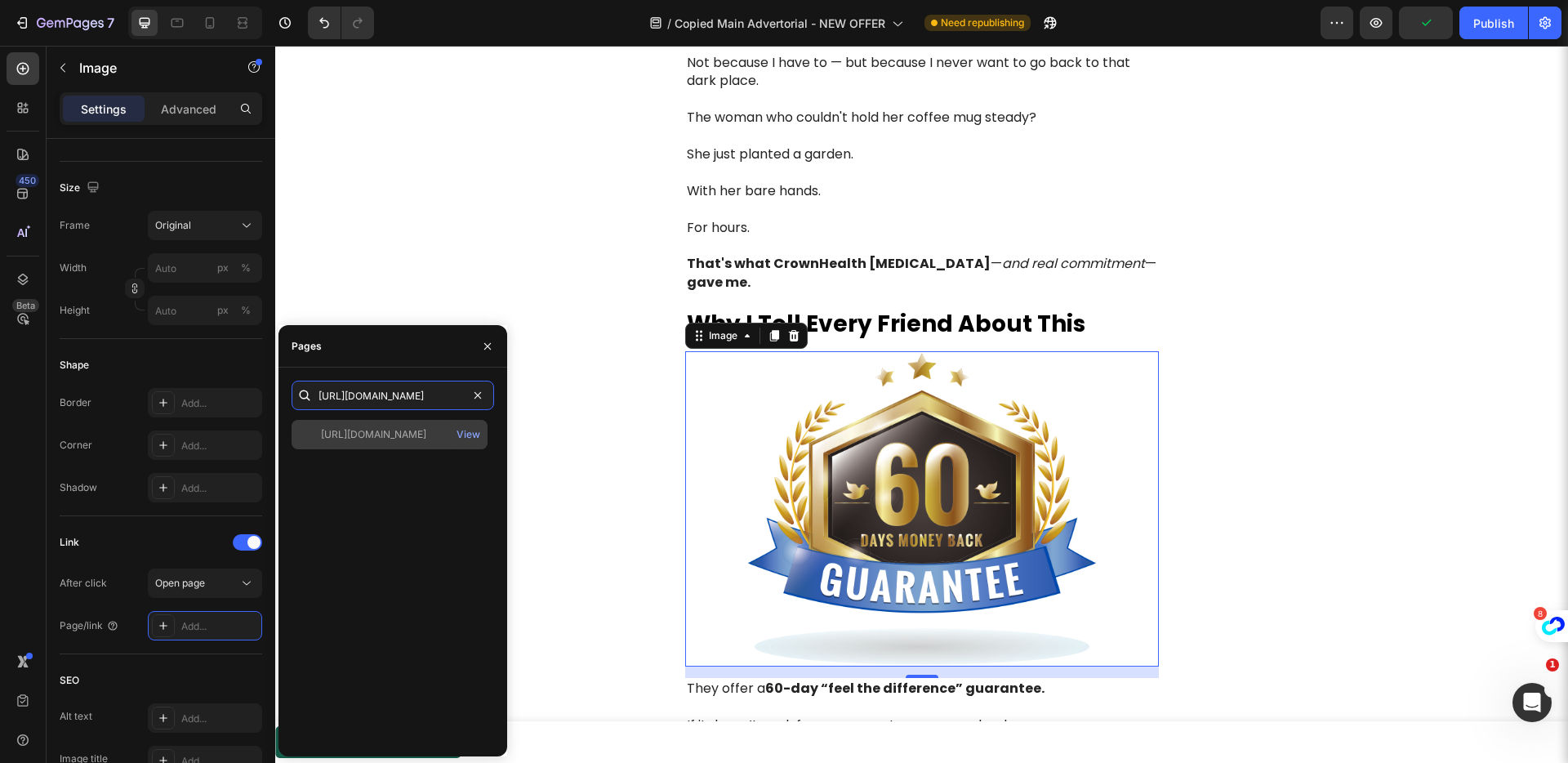
type input "[URL][DOMAIN_NAME]"
click at [380, 440] on div "[URL][DOMAIN_NAME]" at bounding box center [373, 434] width 106 height 15
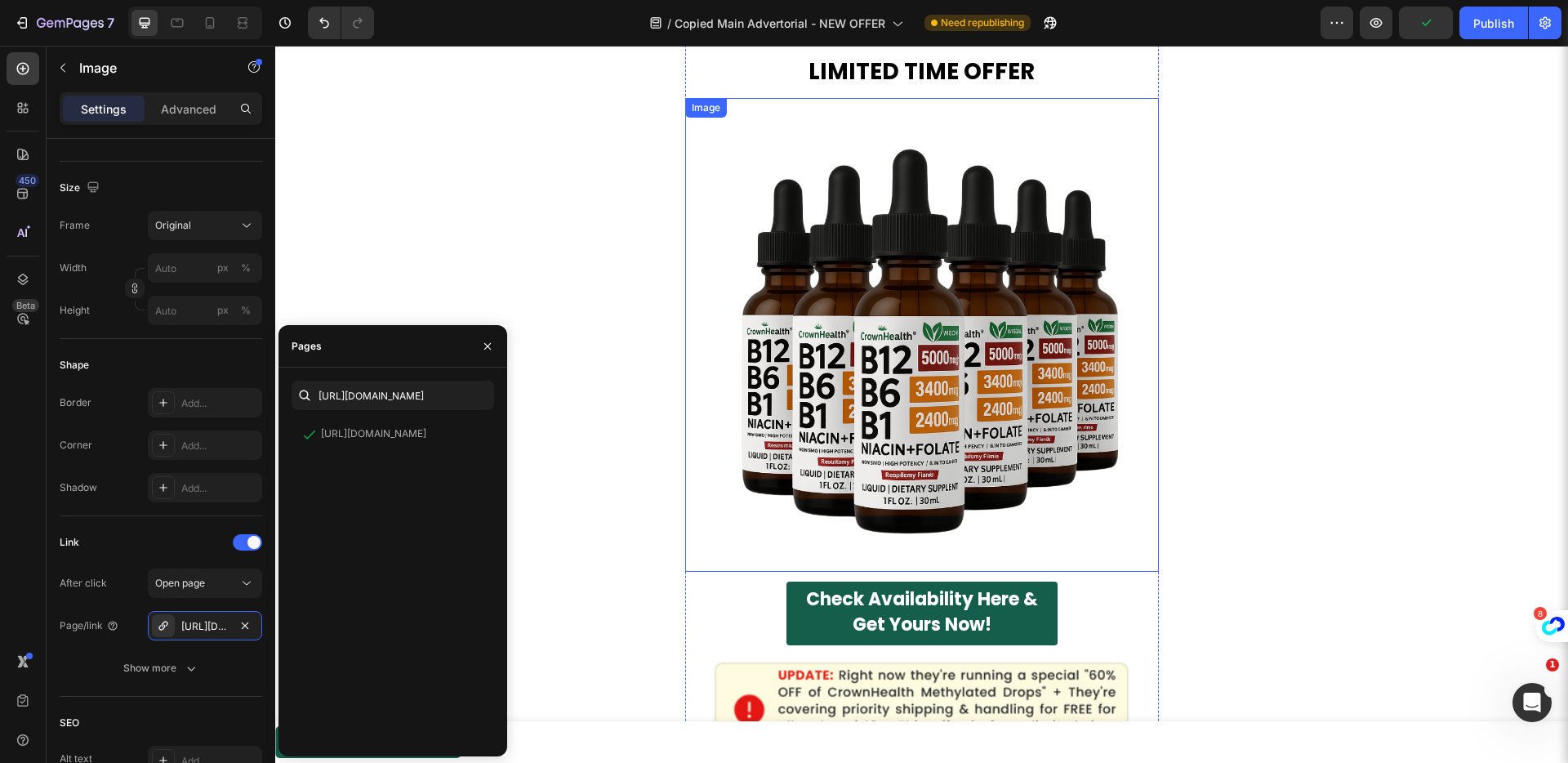
scroll to position [7517, 0]
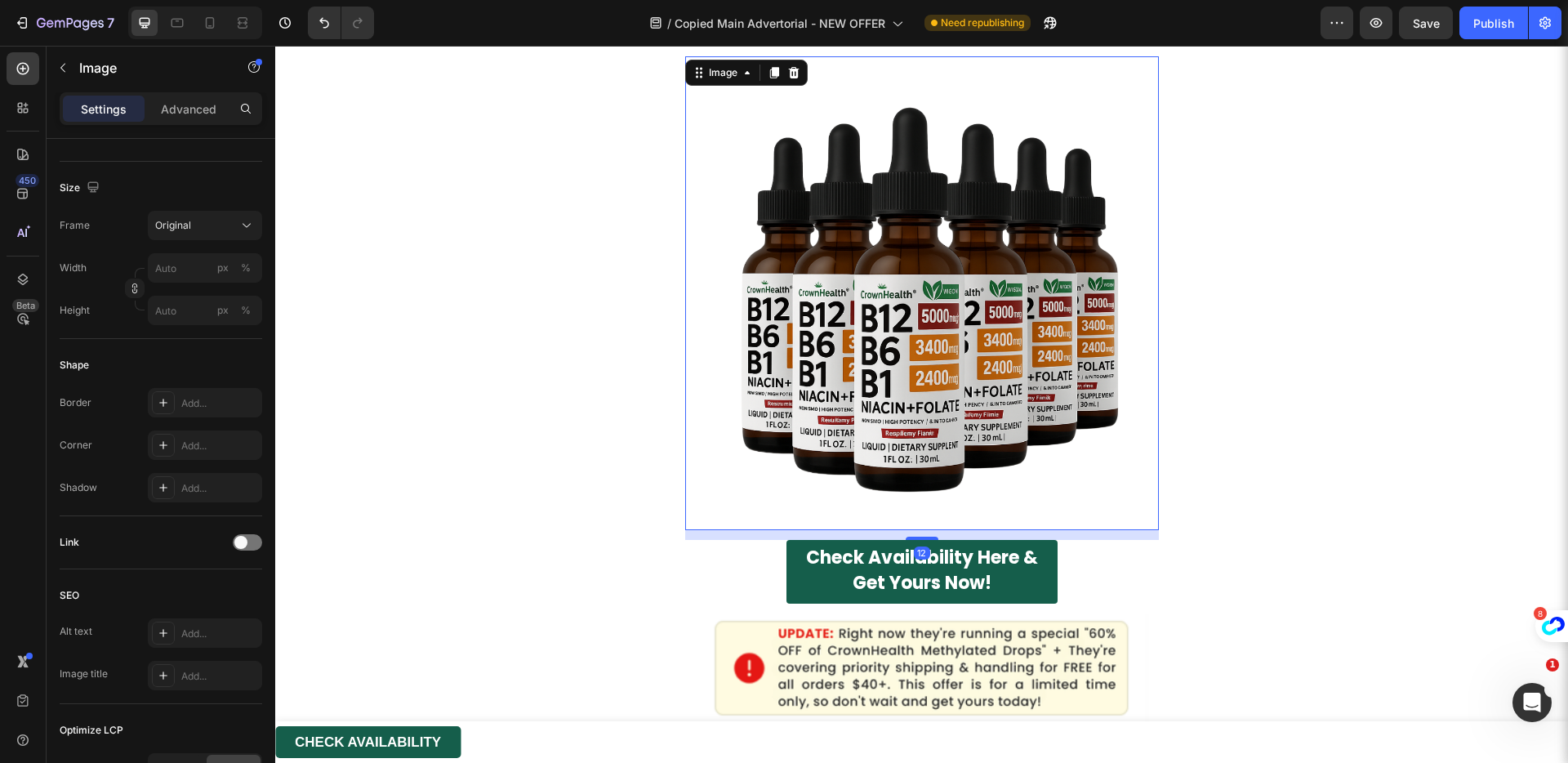
click at [934, 400] on img at bounding box center [921, 292] width 474 height 473
click at [233, 537] on div at bounding box center [247, 542] width 29 height 13
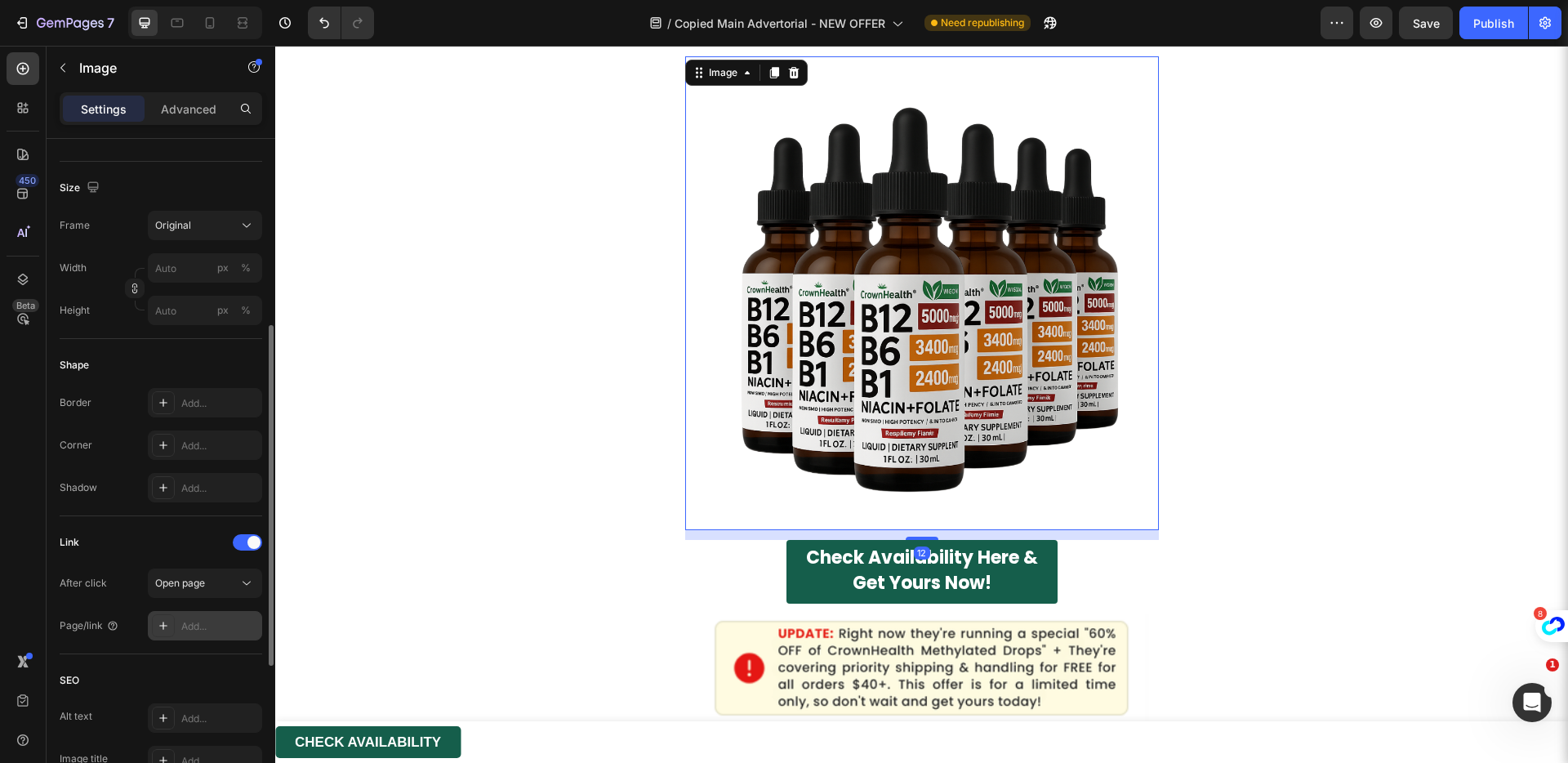
click at [211, 619] on div "Add..." at bounding box center [219, 626] width 76 height 15
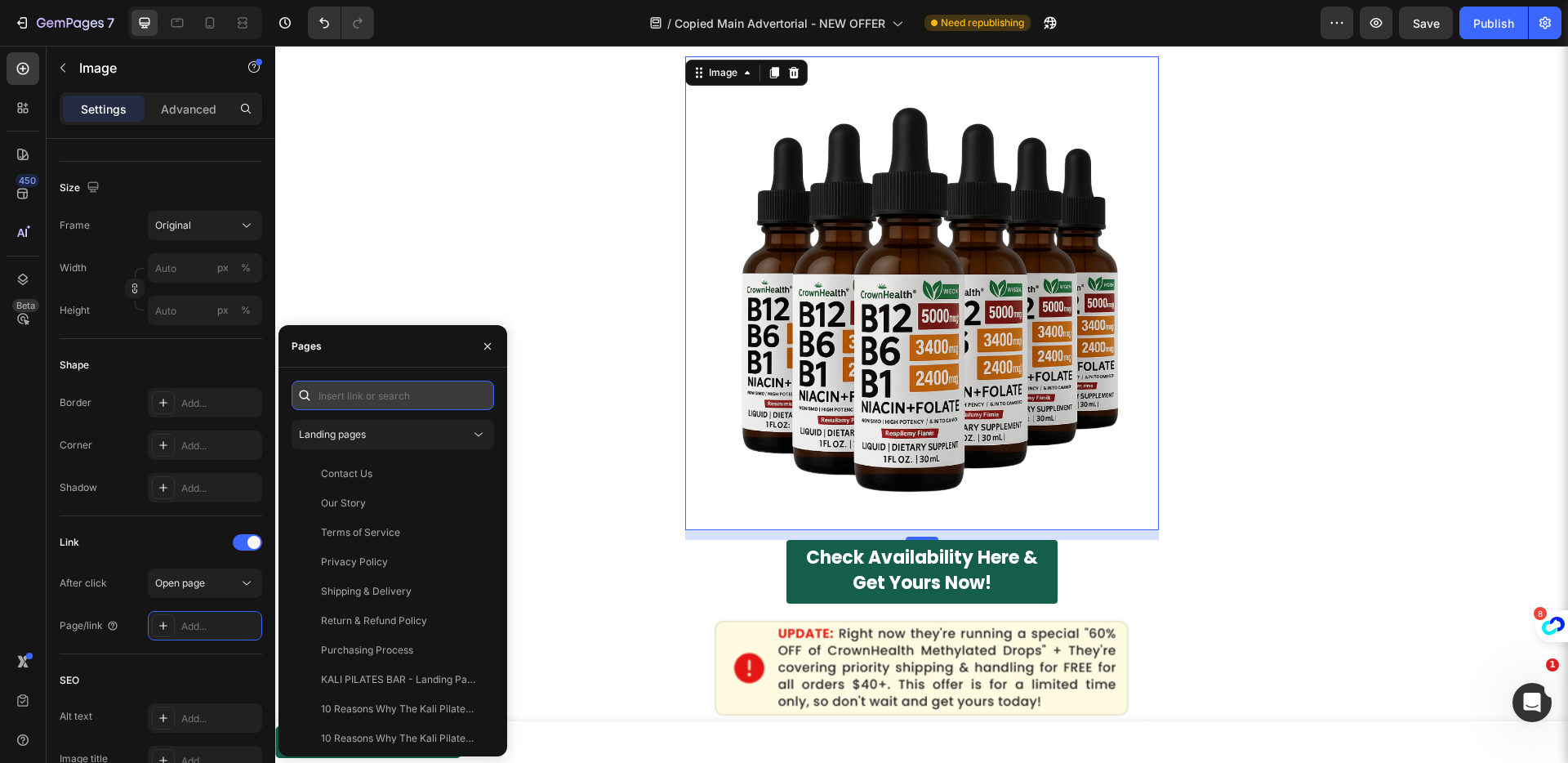
click at [379, 393] on input "text" at bounding box center [393, 394] width 203 height 29
paste input "[URL][DOMAIN_NAME]"
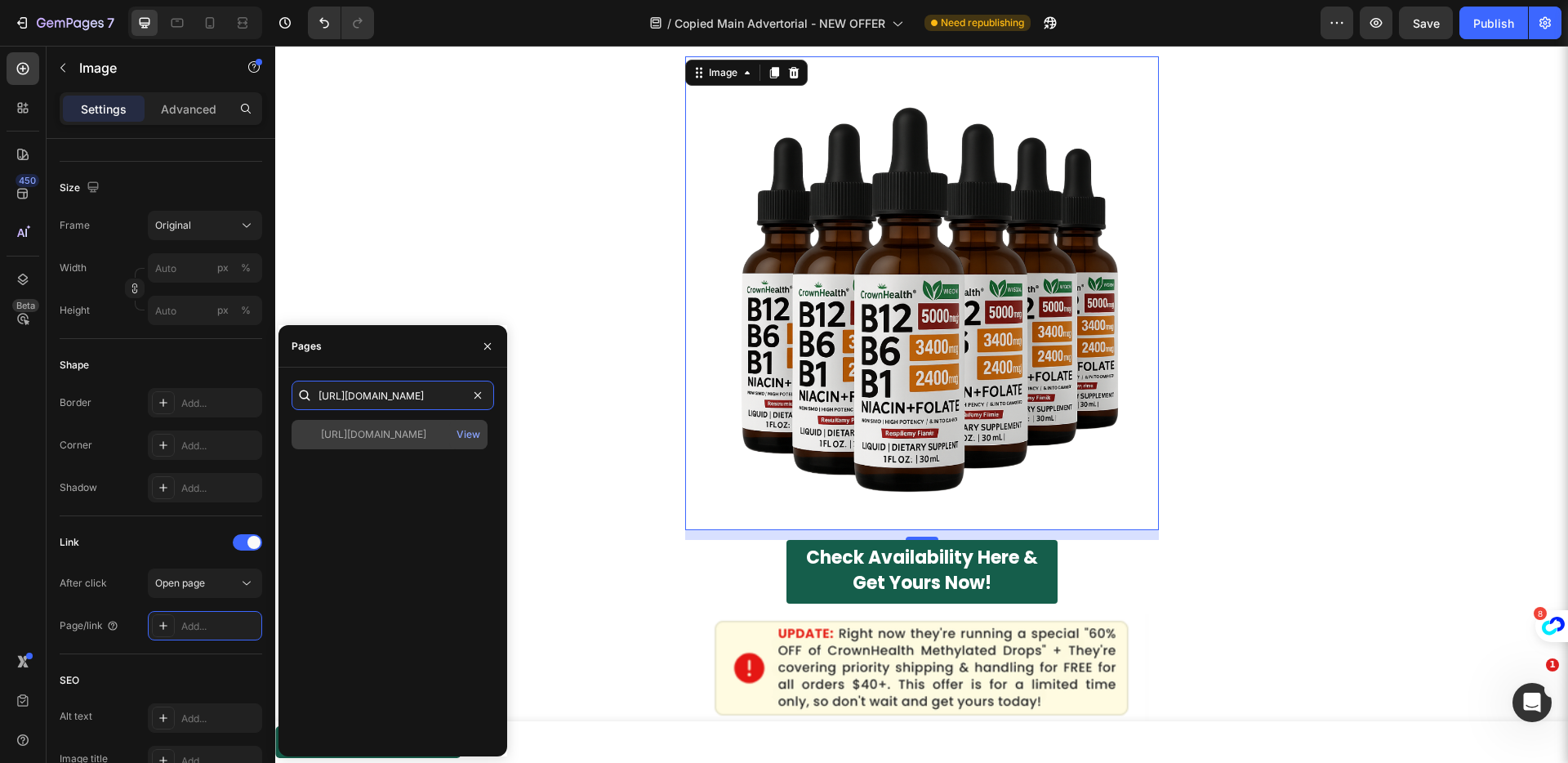
type input "[URL][DOMAIN_NAME]"
click at [375, 425] on div "[URL][DOMAIN_NAME] View" at bounding box center [389, 434] width 196 height 29
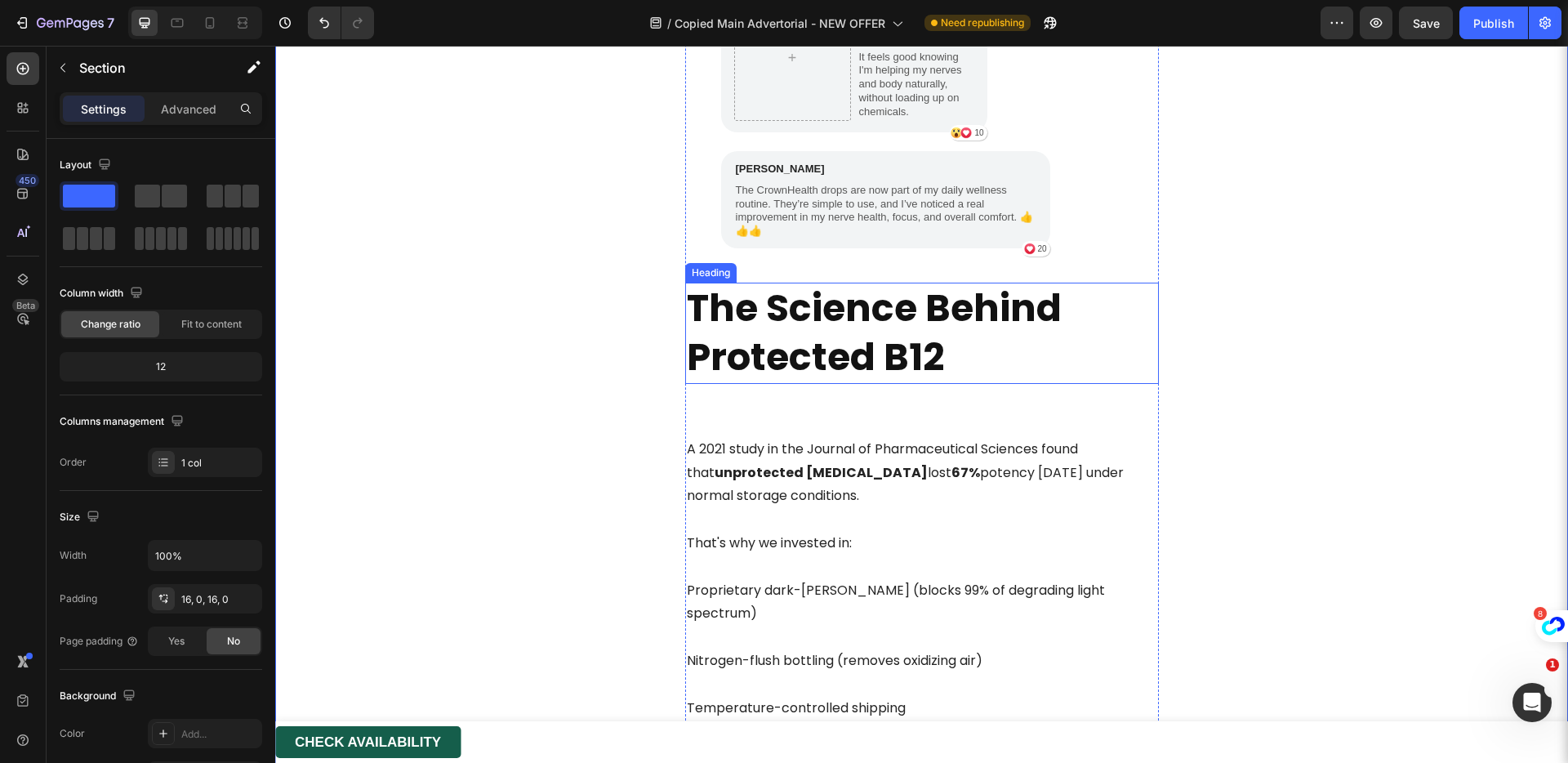
scroll to position [8979, 0]
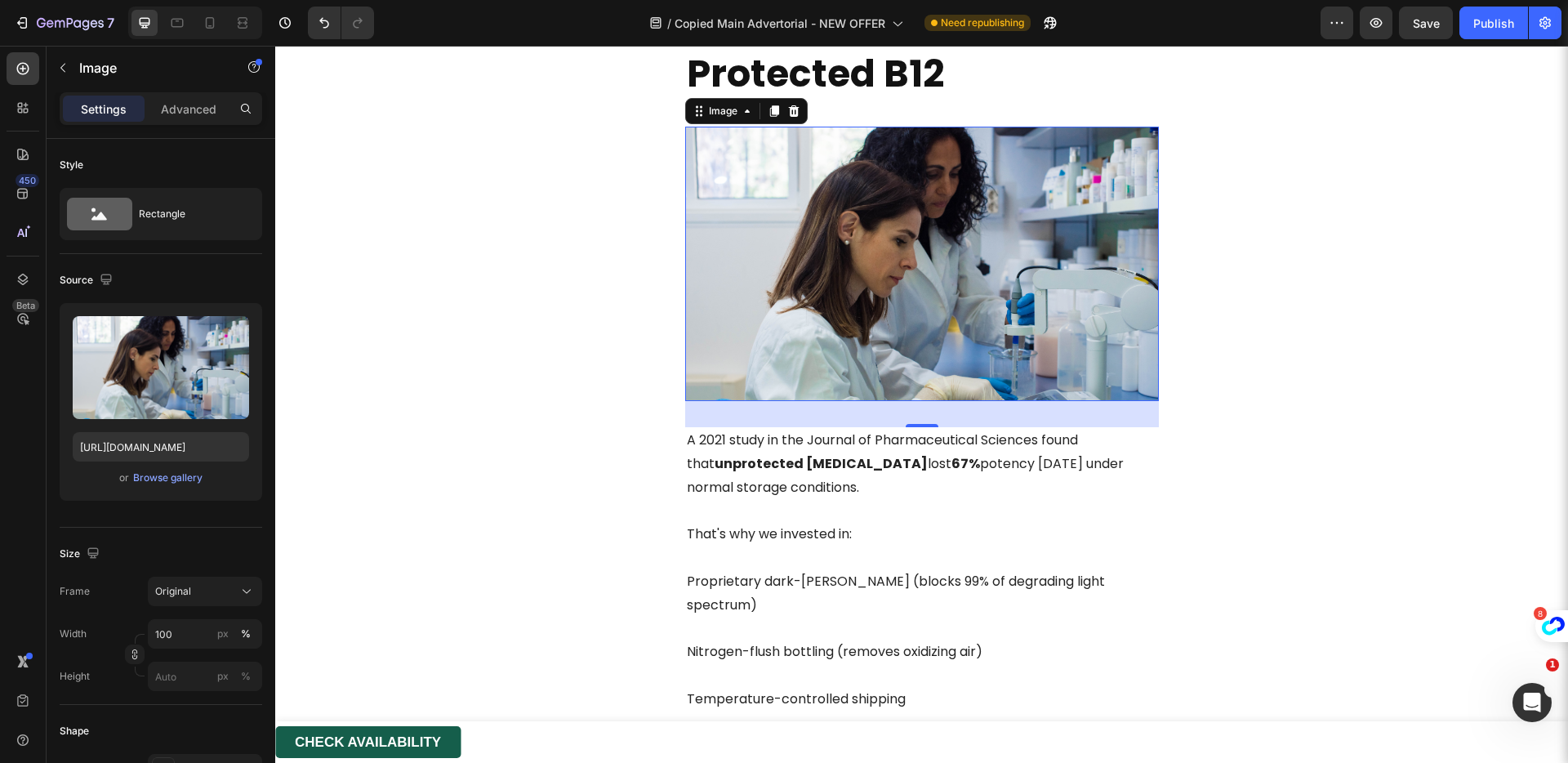
click at [998, 369] on img at bounding box center [921, 264] width 474 height 274
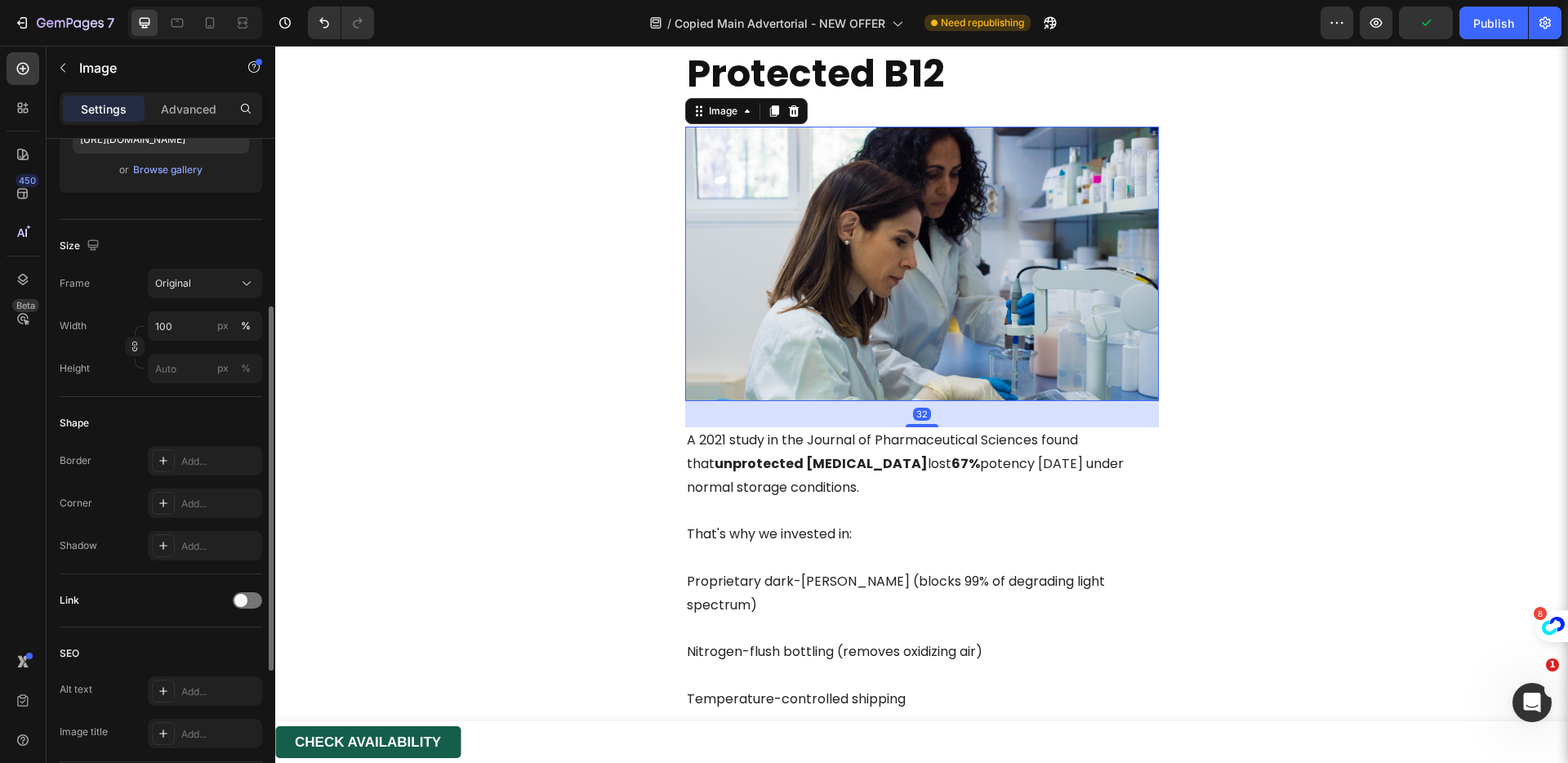
click at [229, 594] on div "Link" at bounding box center [161, 600] width 203 height 26
click at [238, 602] on span at bounding box center [241, 600] width 13 height 13
click at [227, 675] on div "Add..." at bounding box center [204, 683] width 115 height 29
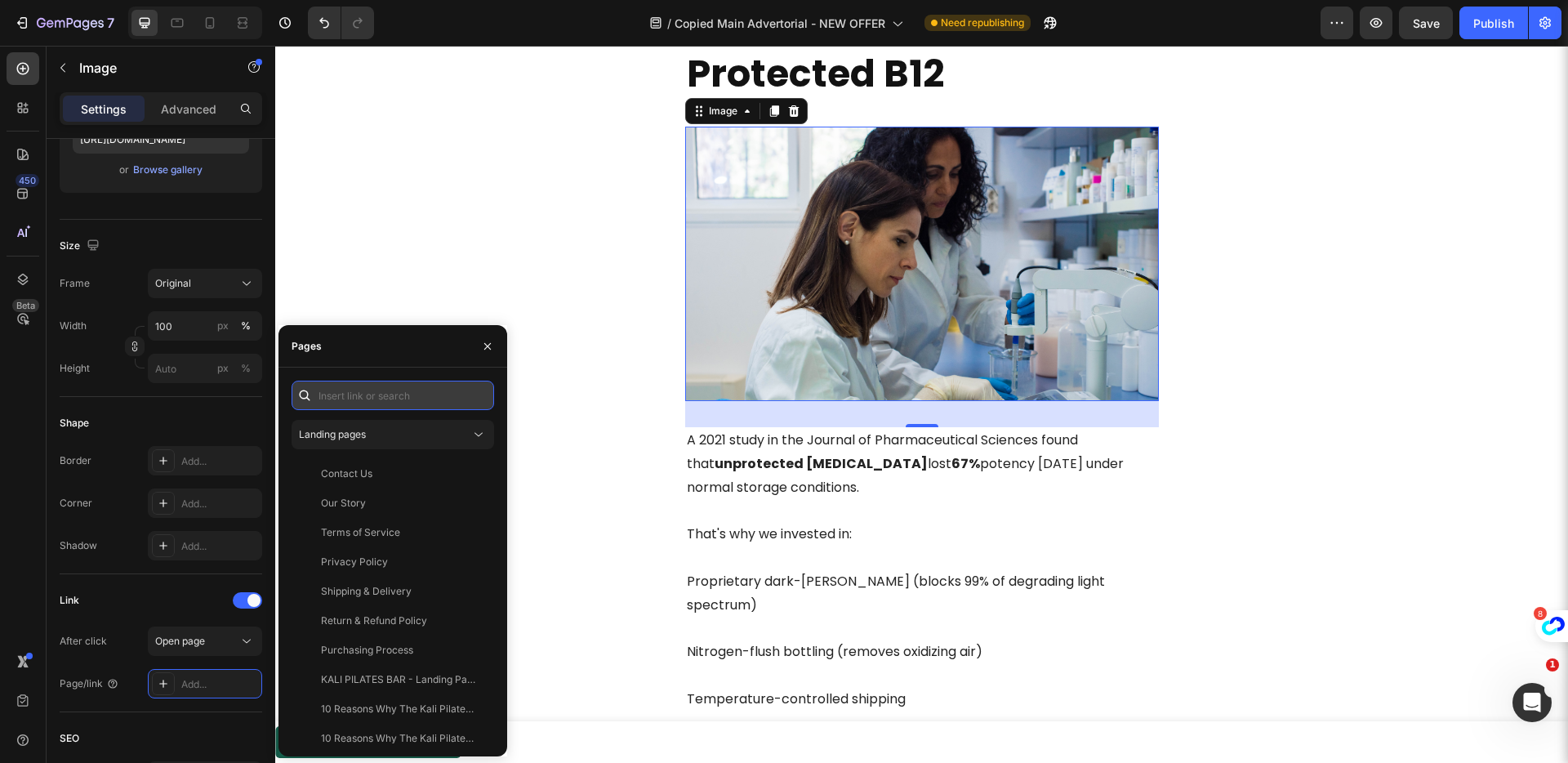
click at [370, 397] on input "text" at bounding box center [393, 394] width 203 height 29
paste input "[URL][DOMAIN_NAME]"
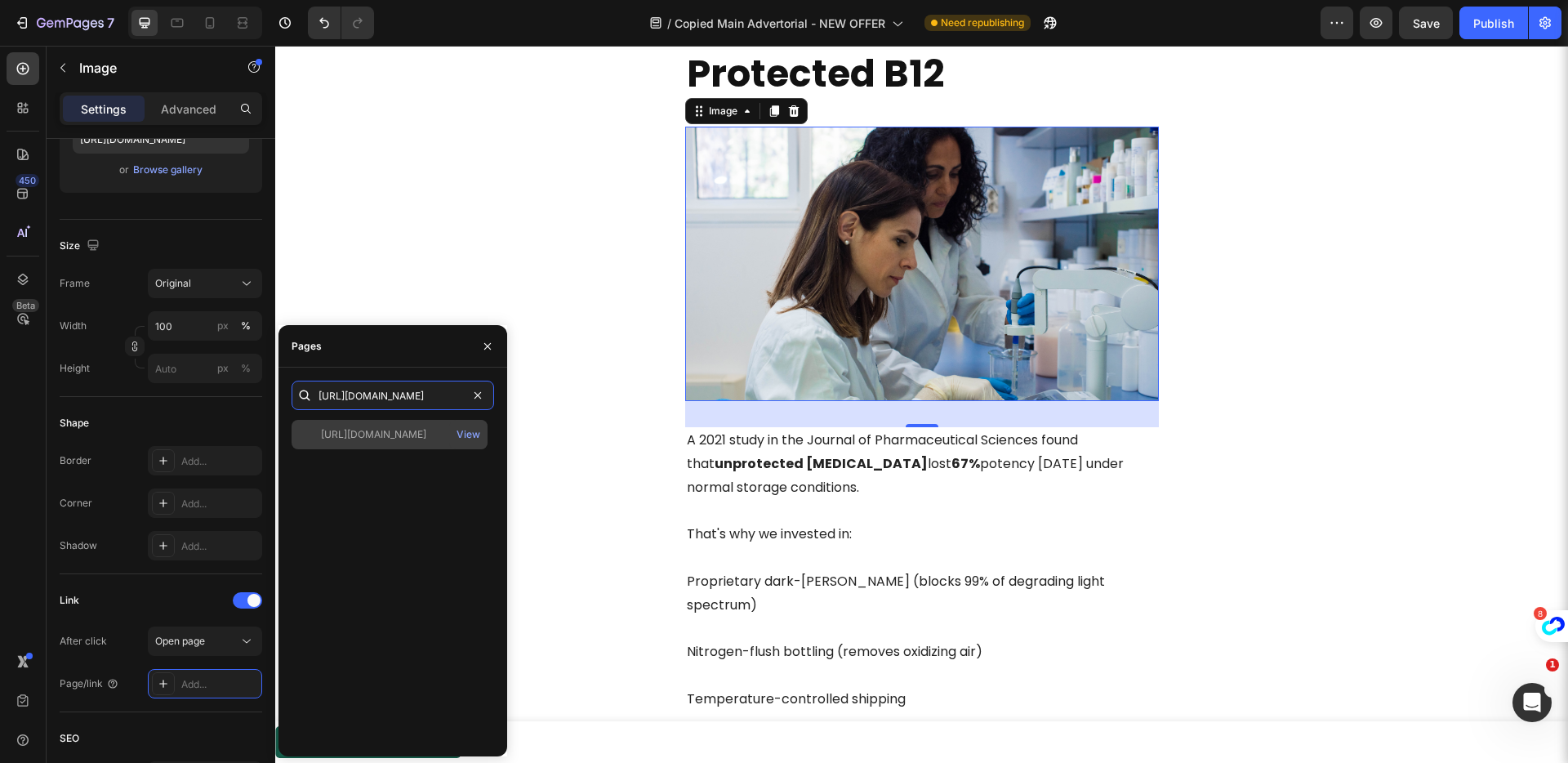
type input "[URL][DOMAIN_NAME]"
click at [380, 435] on div "[URL][DOMAIN_NAME]" at bounding box center [373, 434] width 106 height 15
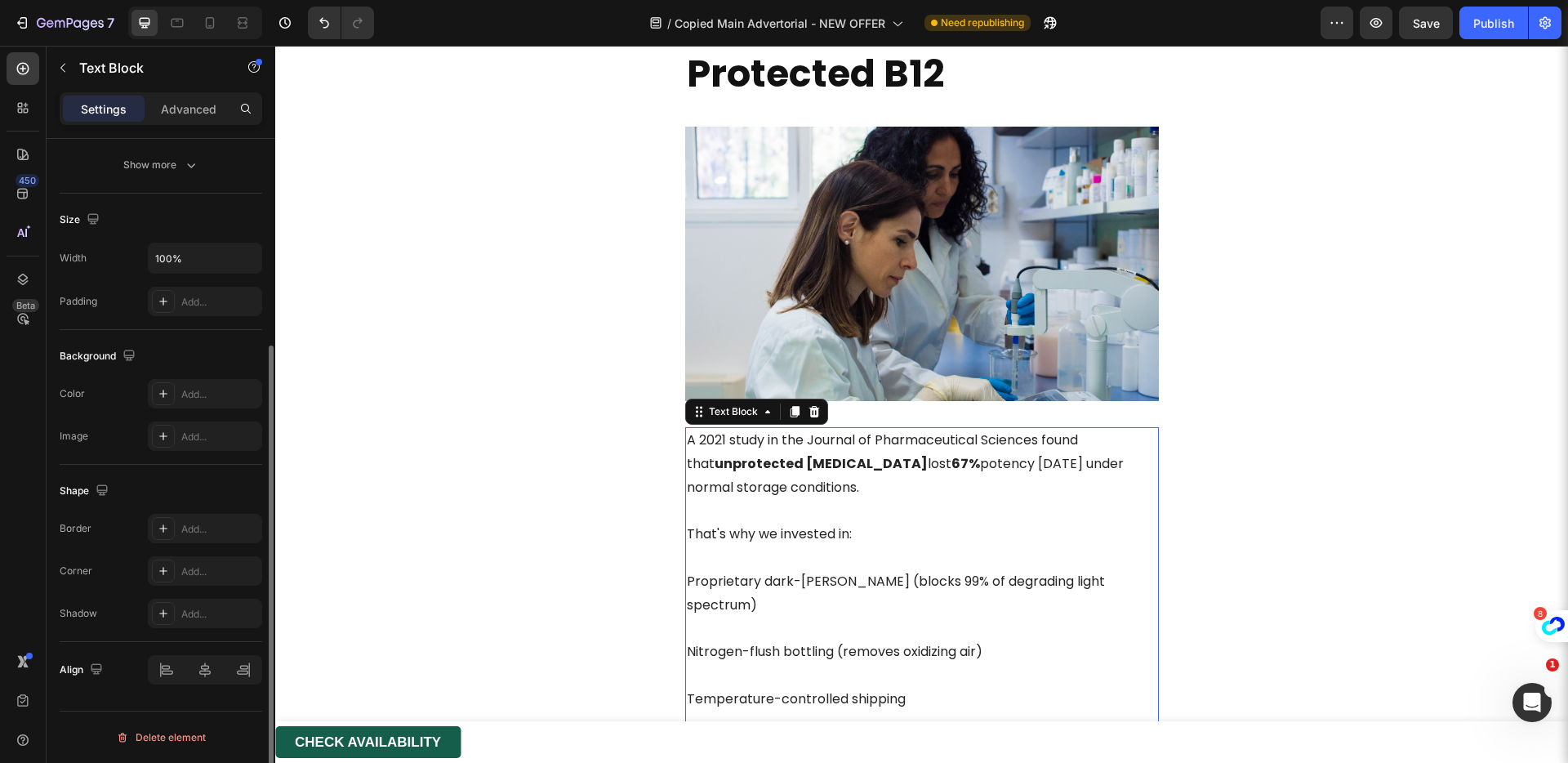
click at [1142, 430] on p "A 2021 study in the Journal of Pharmaceutical Sciences found that unprotected […" at bounding box center [922, 522] width 471 height 187
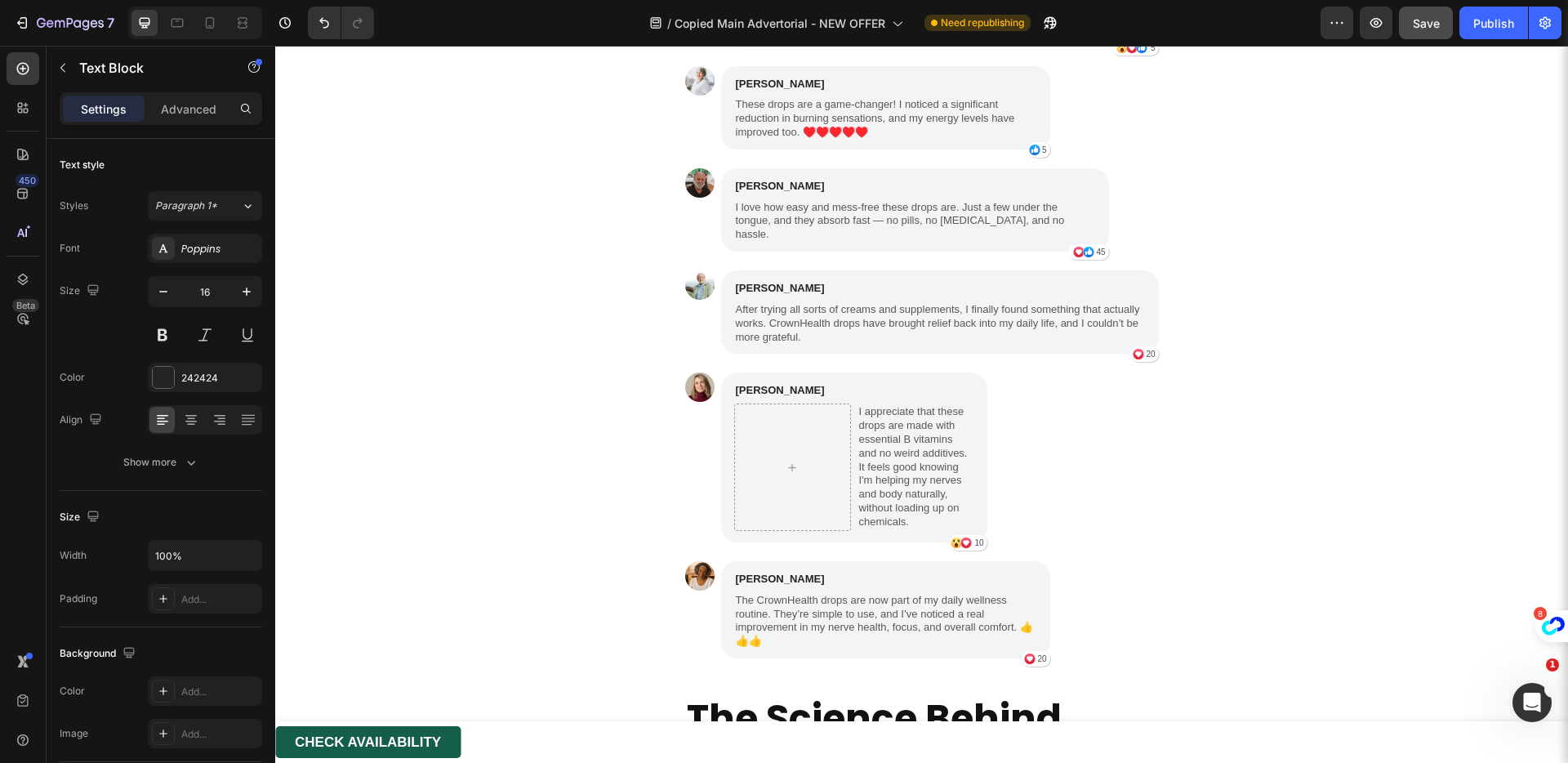
click at [1437, 23] on span "Save" at bounding box center [1427, 23] width 27 height 14
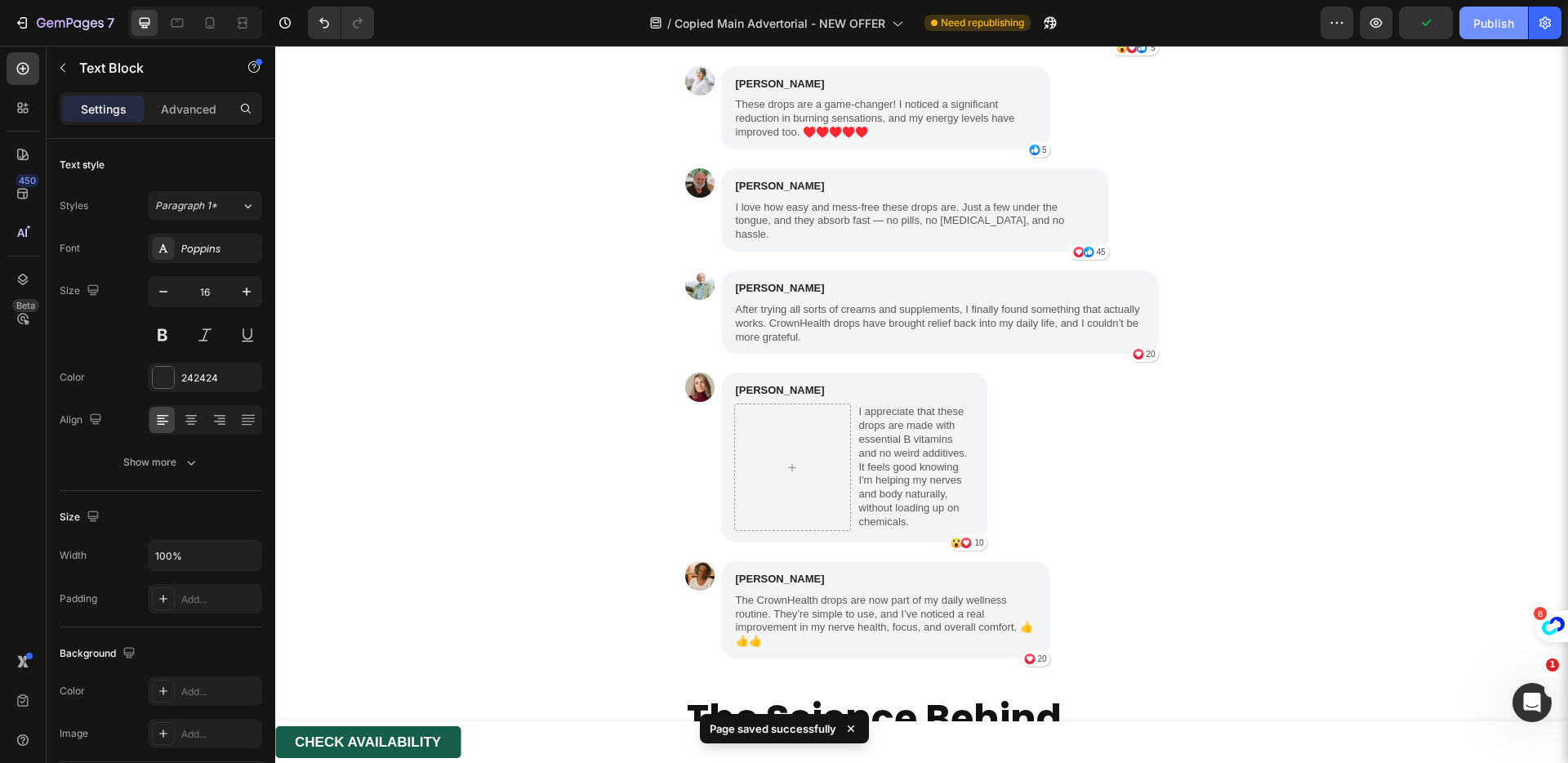
click at [1483, 25] on div "Publish" at bounding box center [1494, 23] width 41 height 17
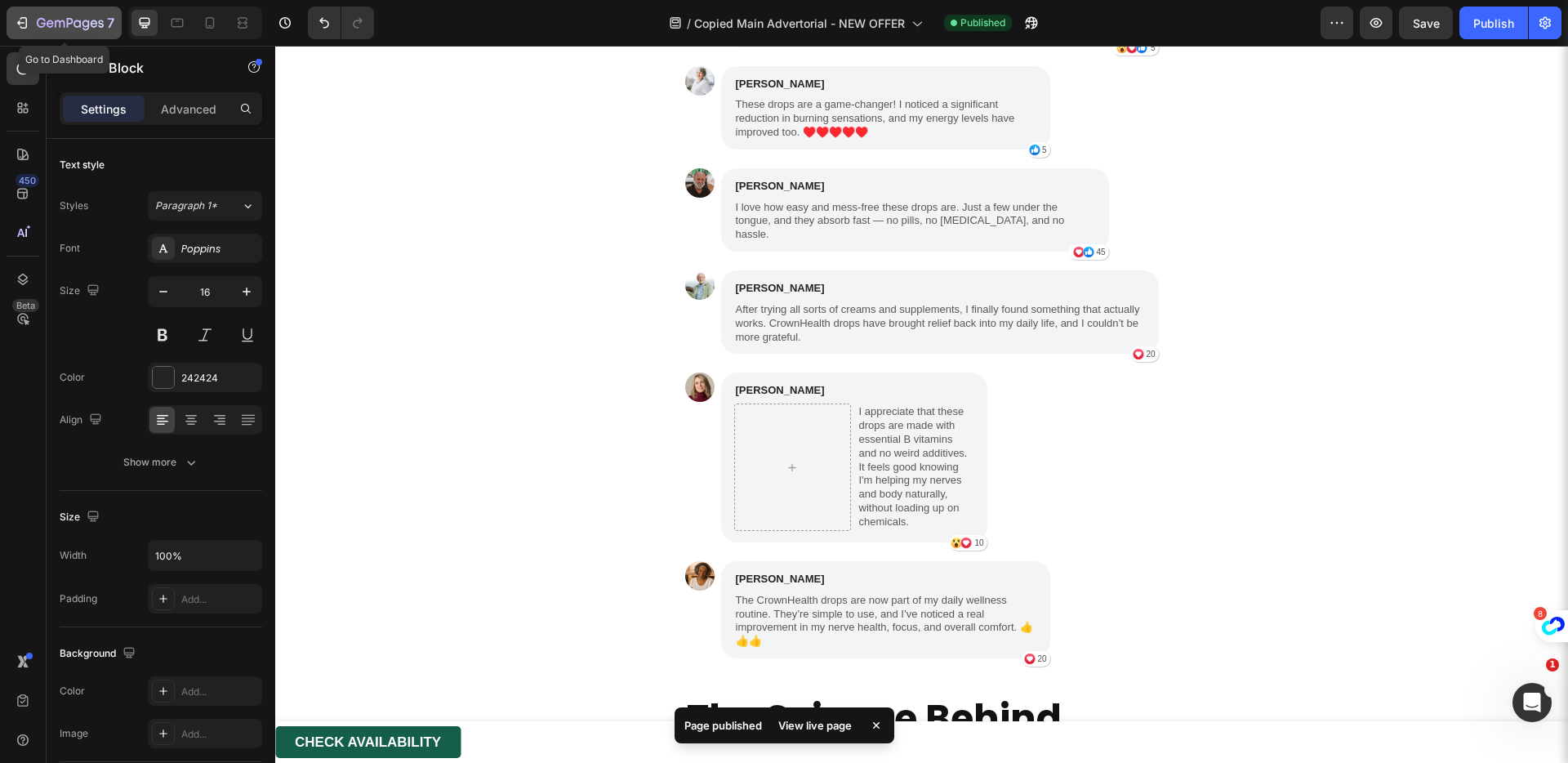
click at [26, 20] on icon "button" at bounding box center [24, 22] width 7 height 12
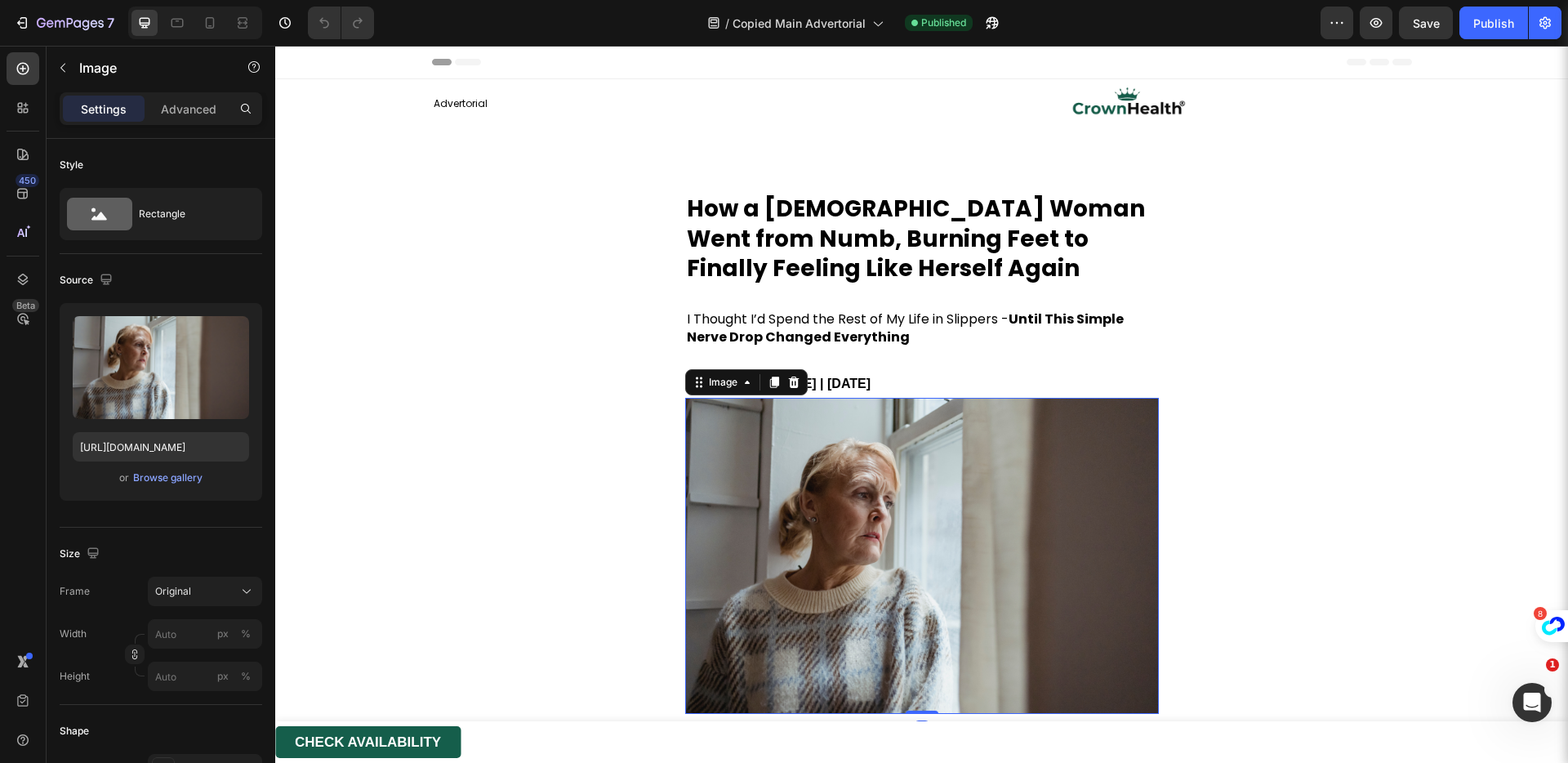
click at [842, 463] on img at bounding box center [921, 556] width 474 height 316
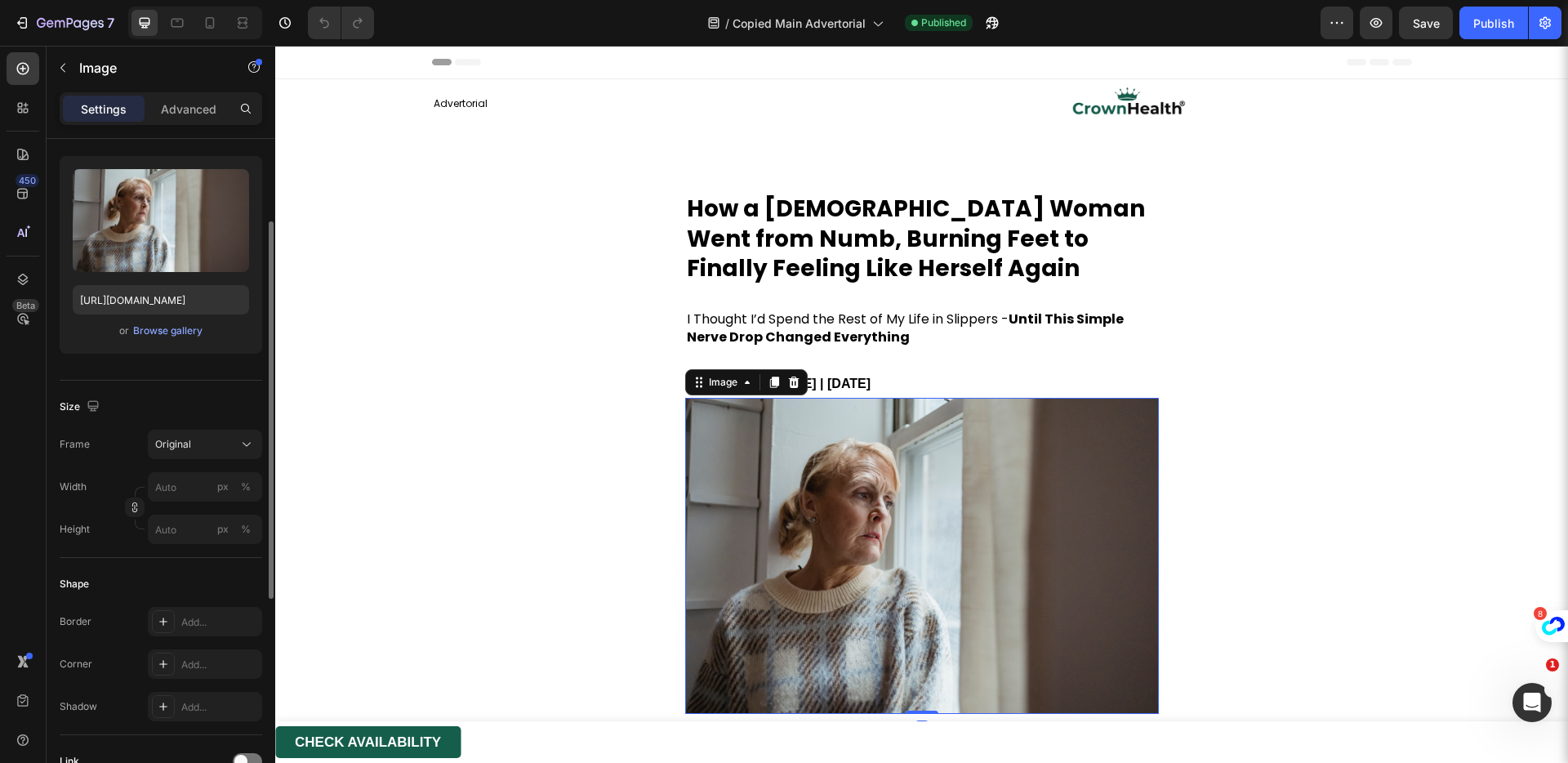
scroll to position [488, 0]
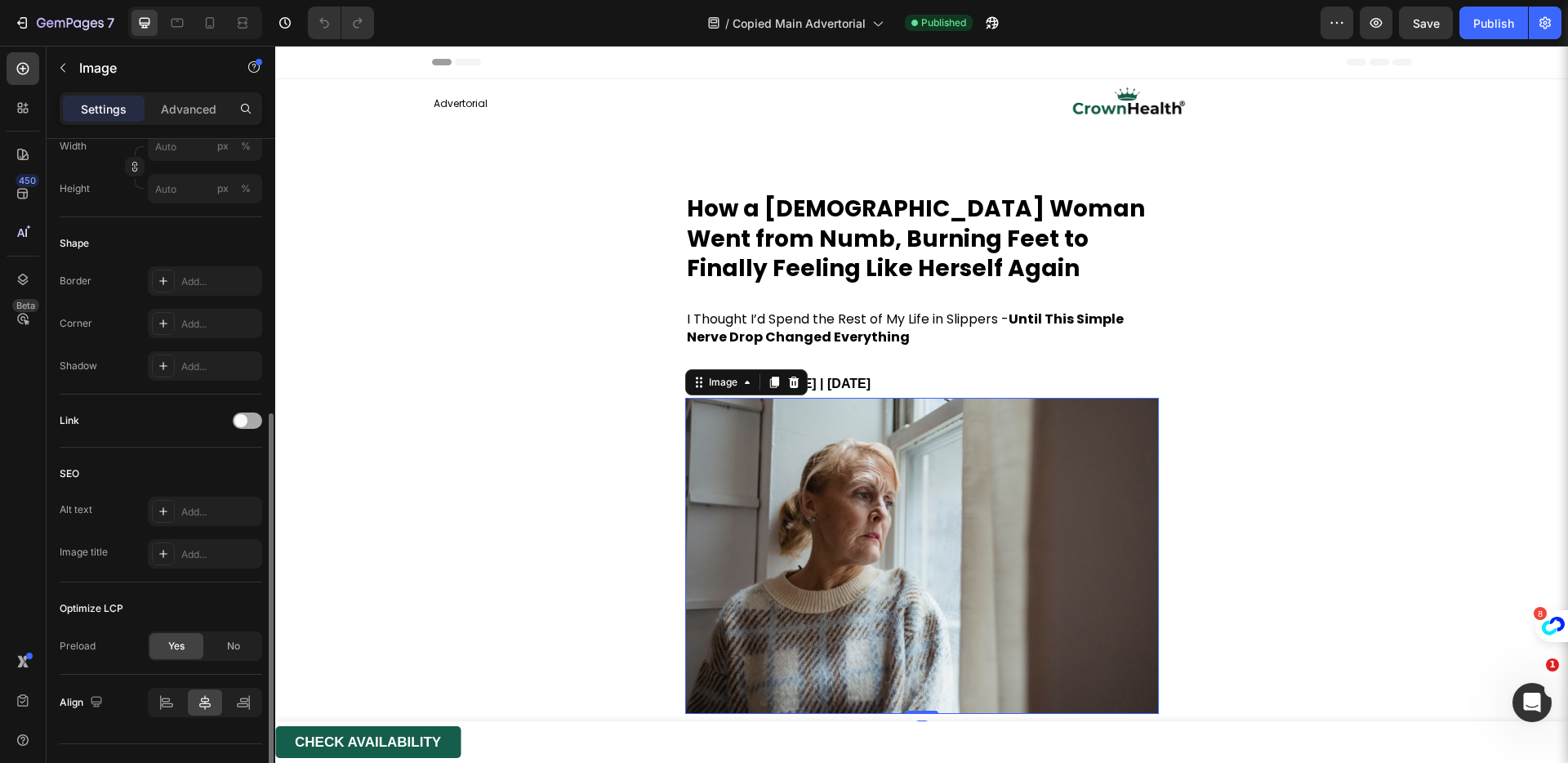
click at [240, 425] on span at bounding box center [241, 420] width 13 height 13
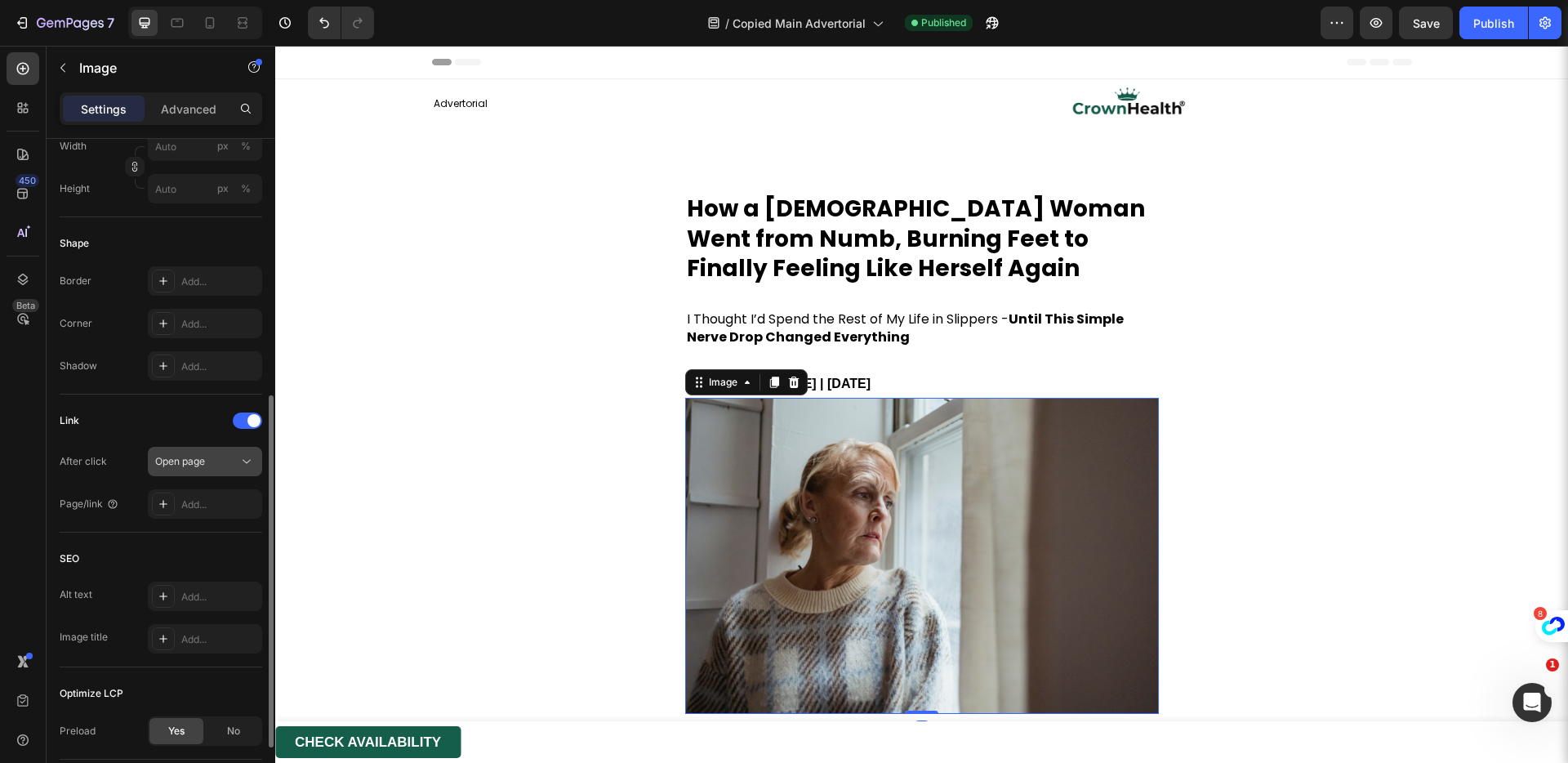
click at [218, 470] on button "Open page" at bounding box center [204, 461] width 115 height 29
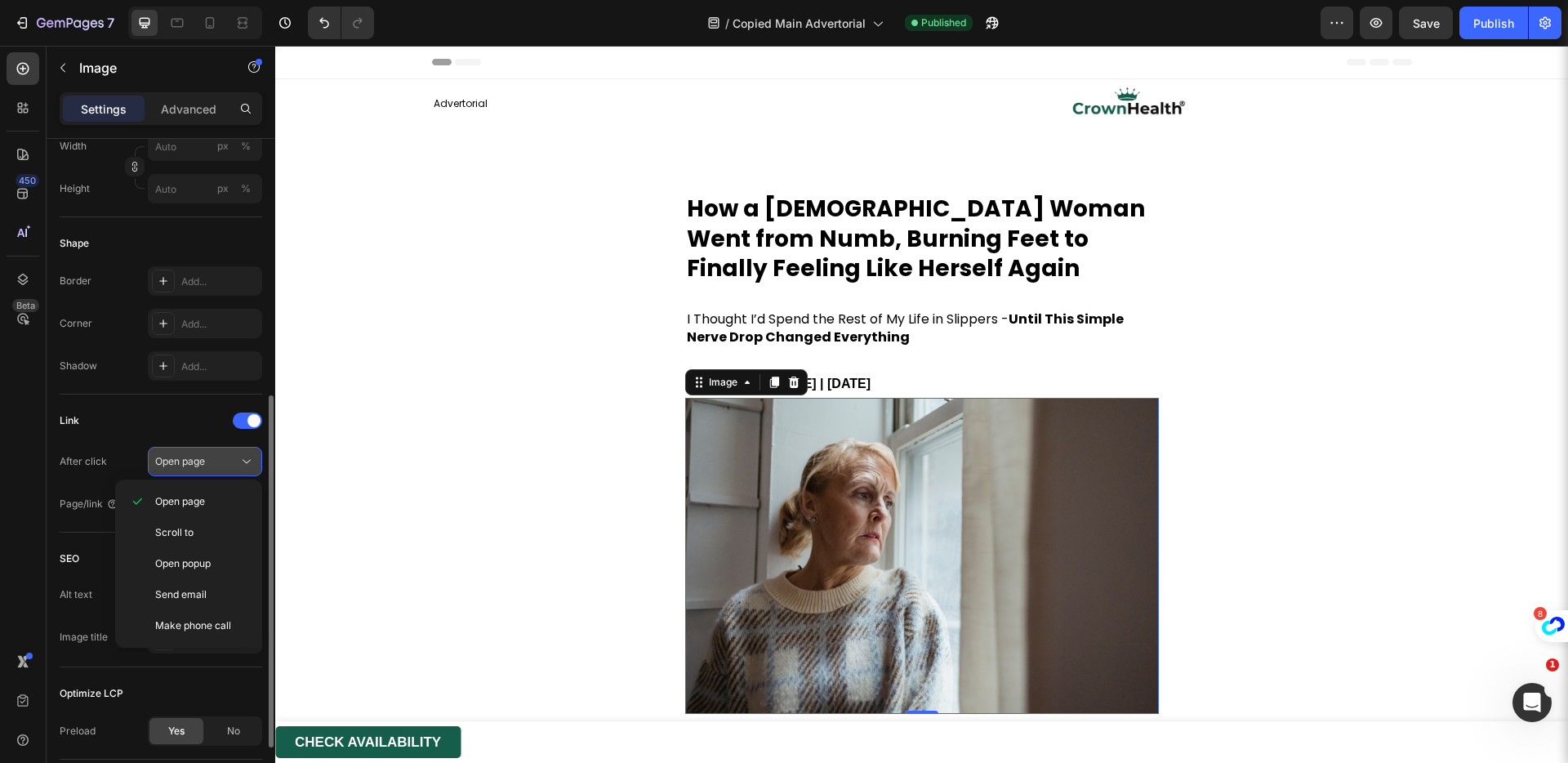
click at [213, 470] on button "Open page" at bounding box center [204, 461] width 115 height 29
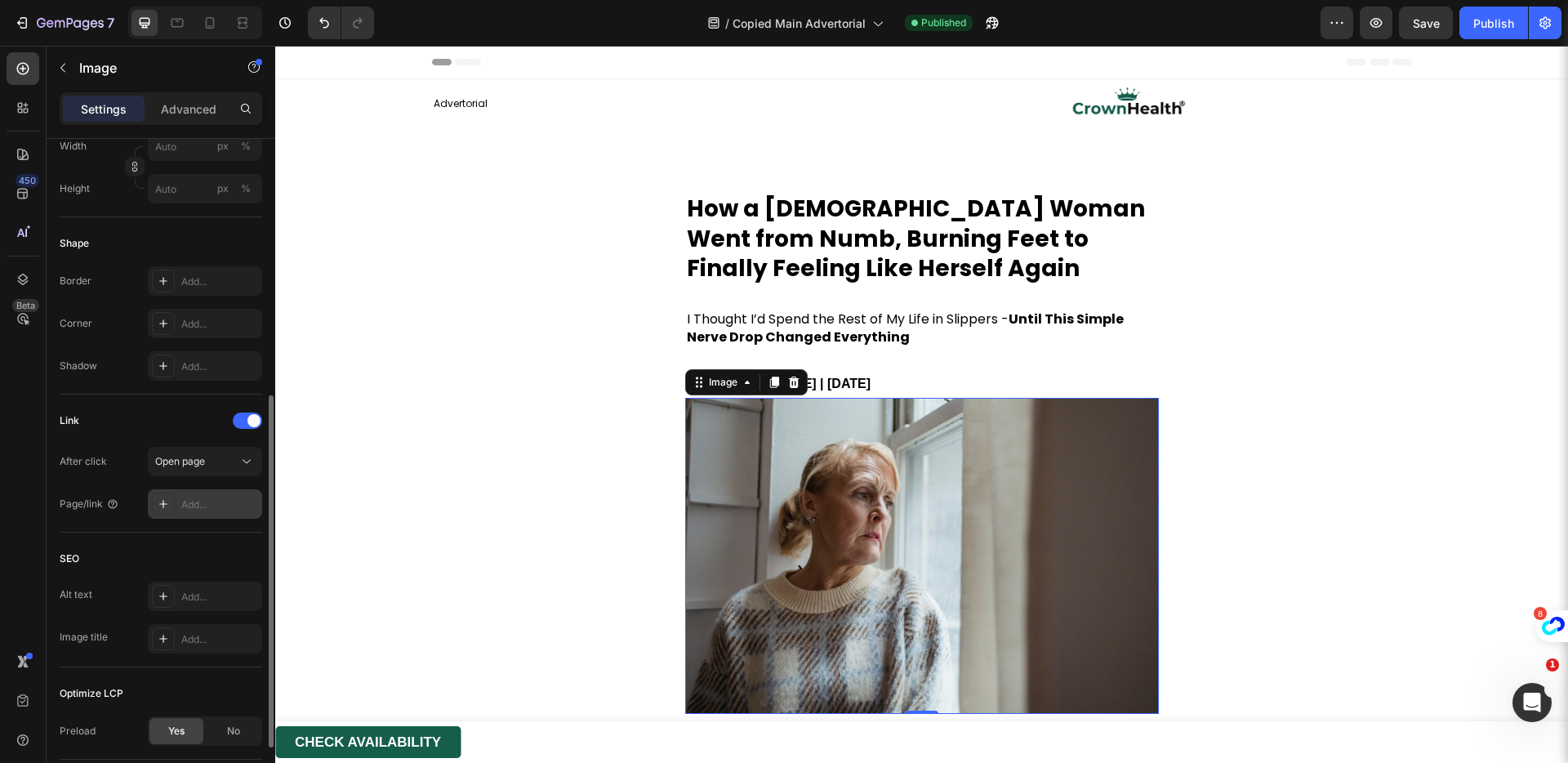
click at [216, 514] on div "Add..." at bounding box center [204, 504] width 115 height 29
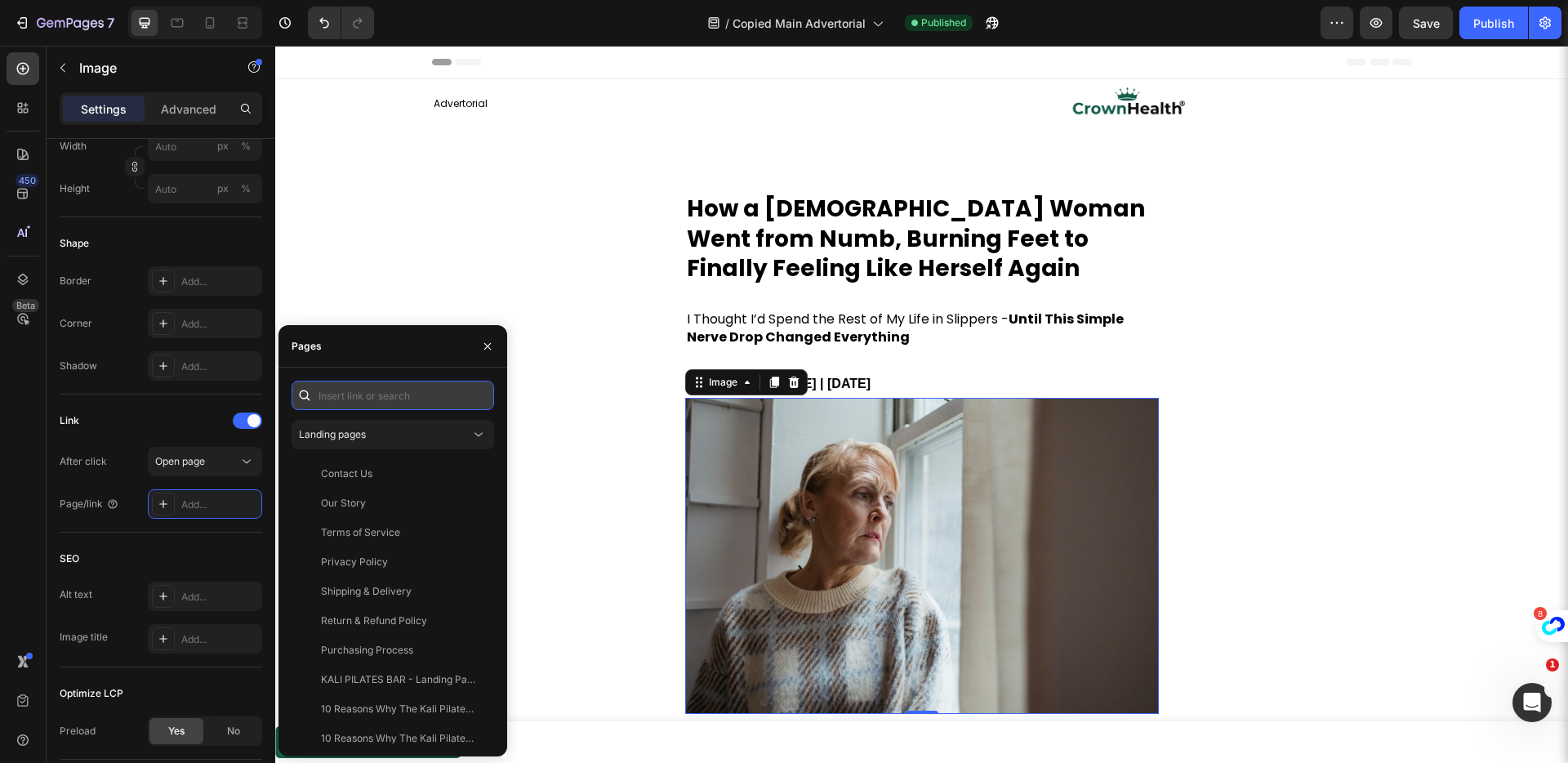
click at [369, 403] on input "text" at bounding box center [393, 394] width 203 height 29
paste input "https://get-crownhealth.com/products/b-12"
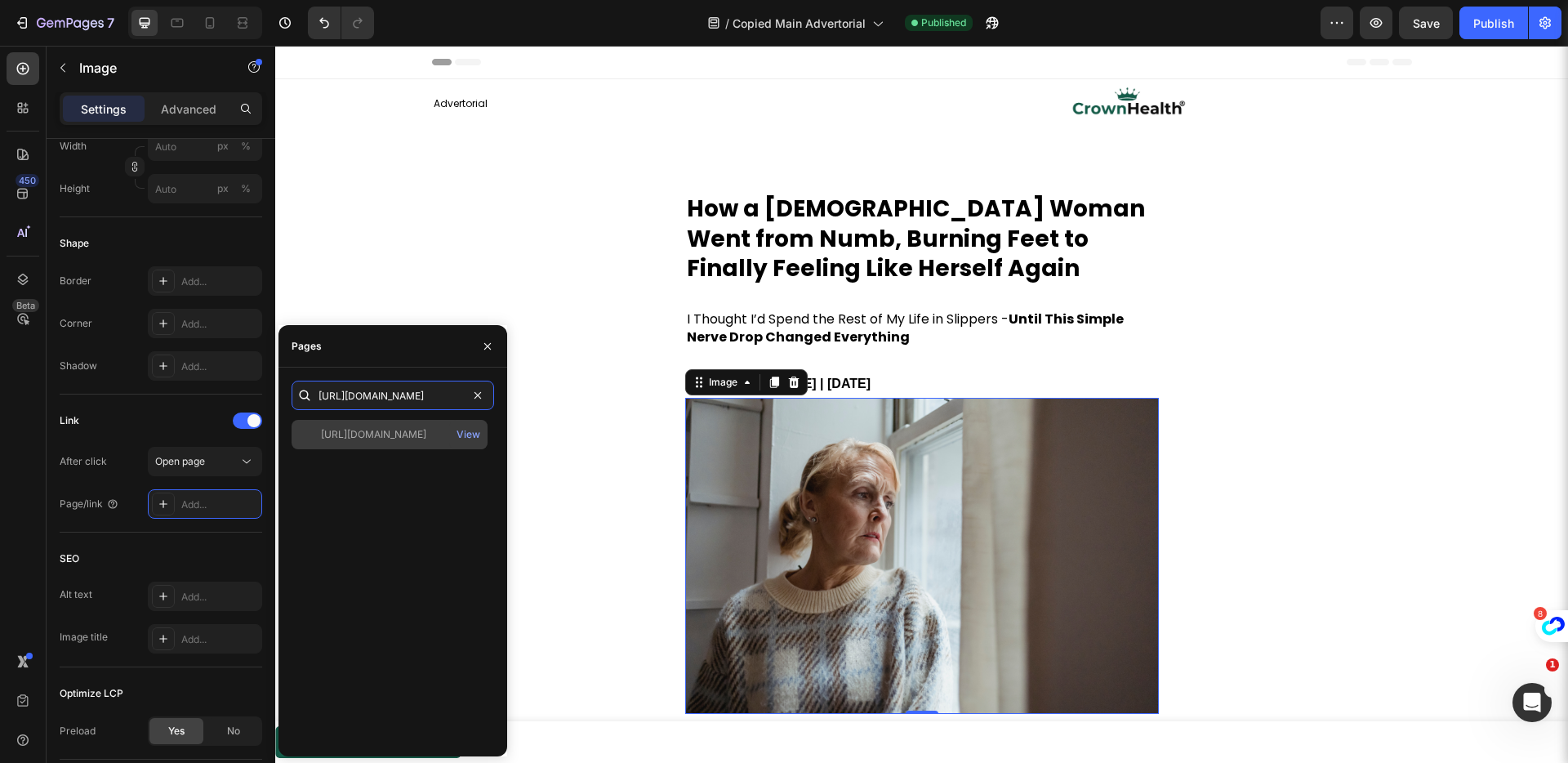
type input "https://get-crownhealth.com/products/b-12"
click at [378, 431] on div "https://get-crownhealth.com/products/b-12" at bounding box center [373, 434] width 106 height 15
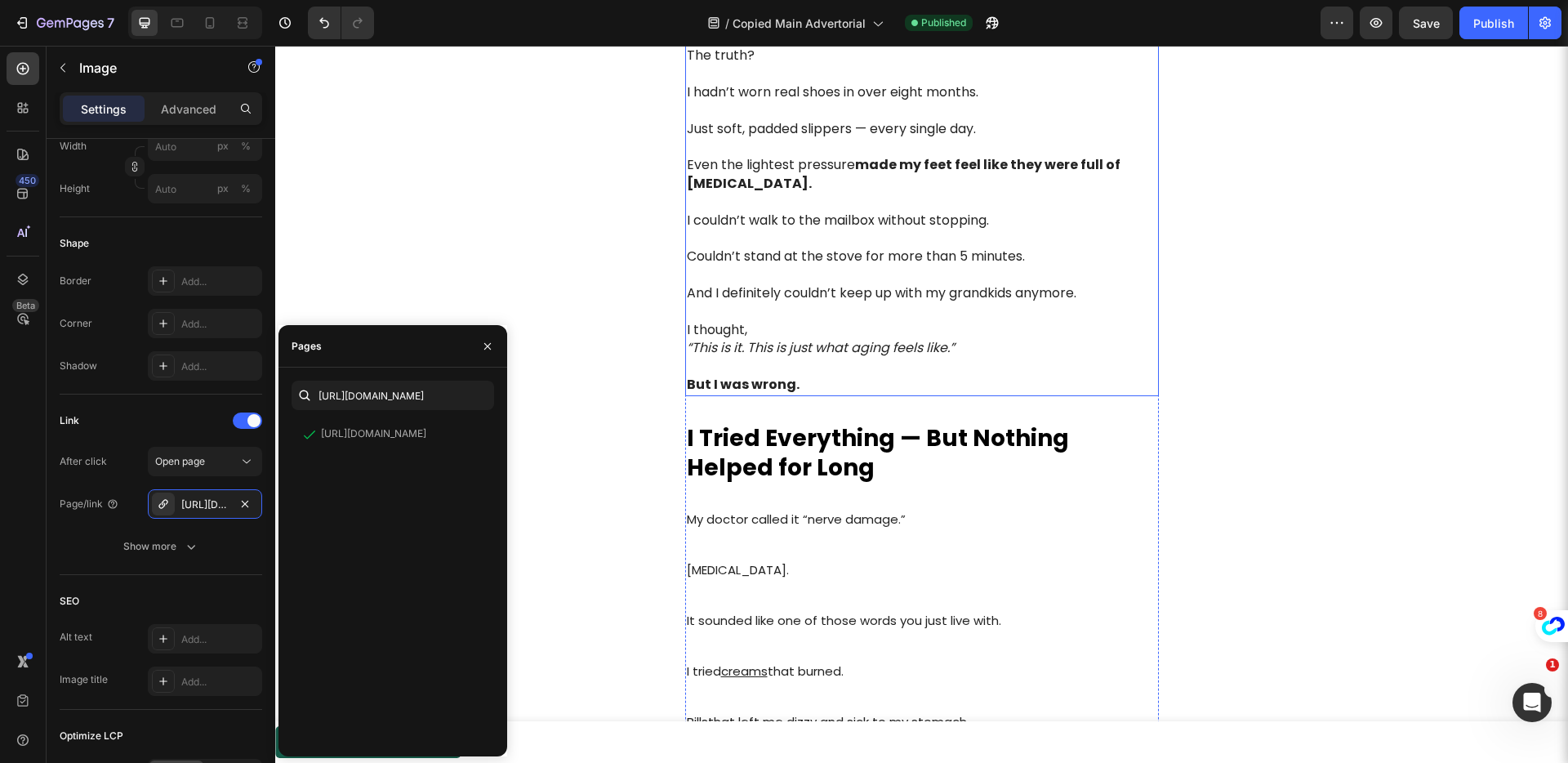
scroll to position [759, 0]
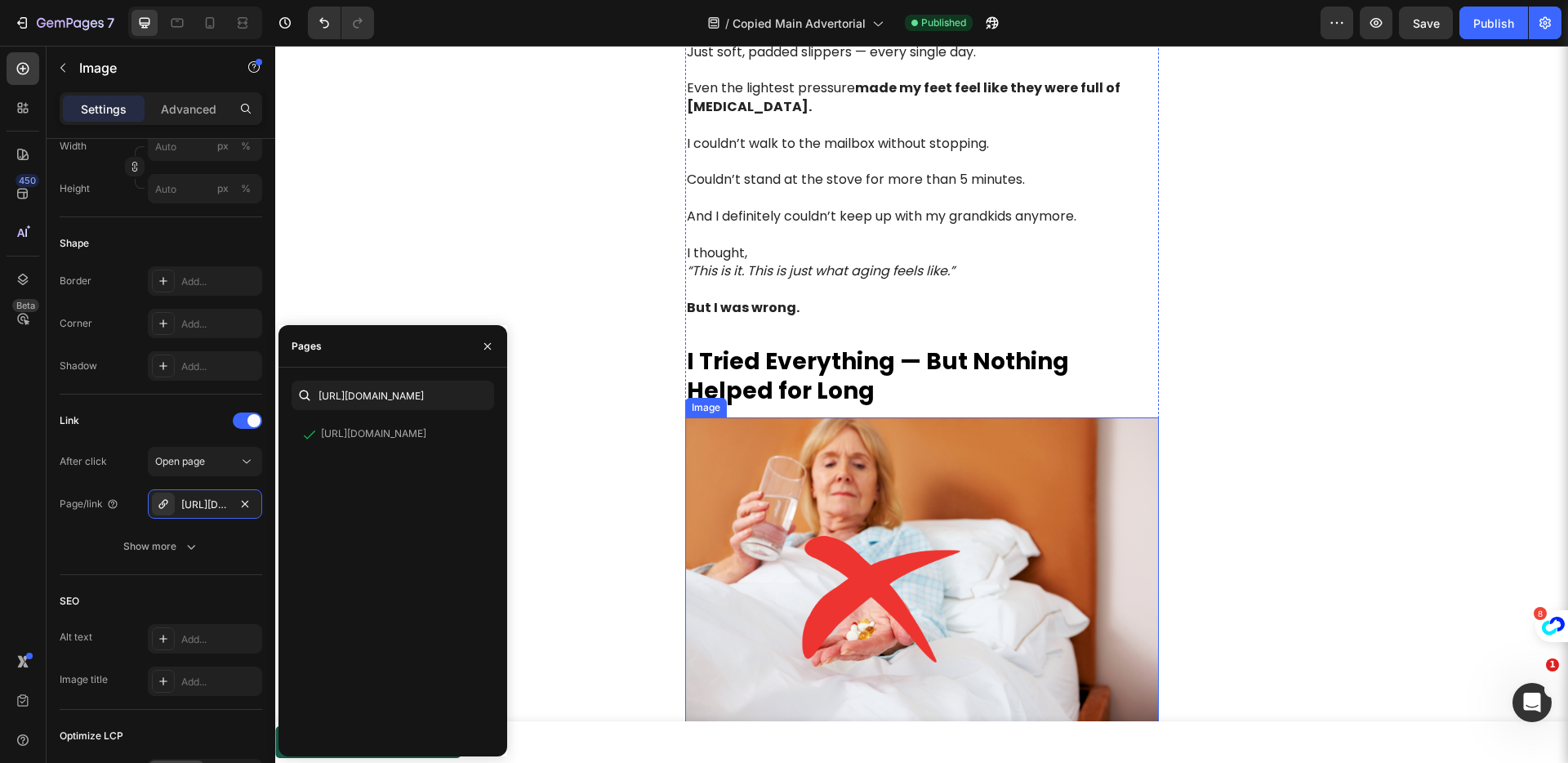
click at [823, 499] on img at bounding box center [921, 576] width 474 height 316
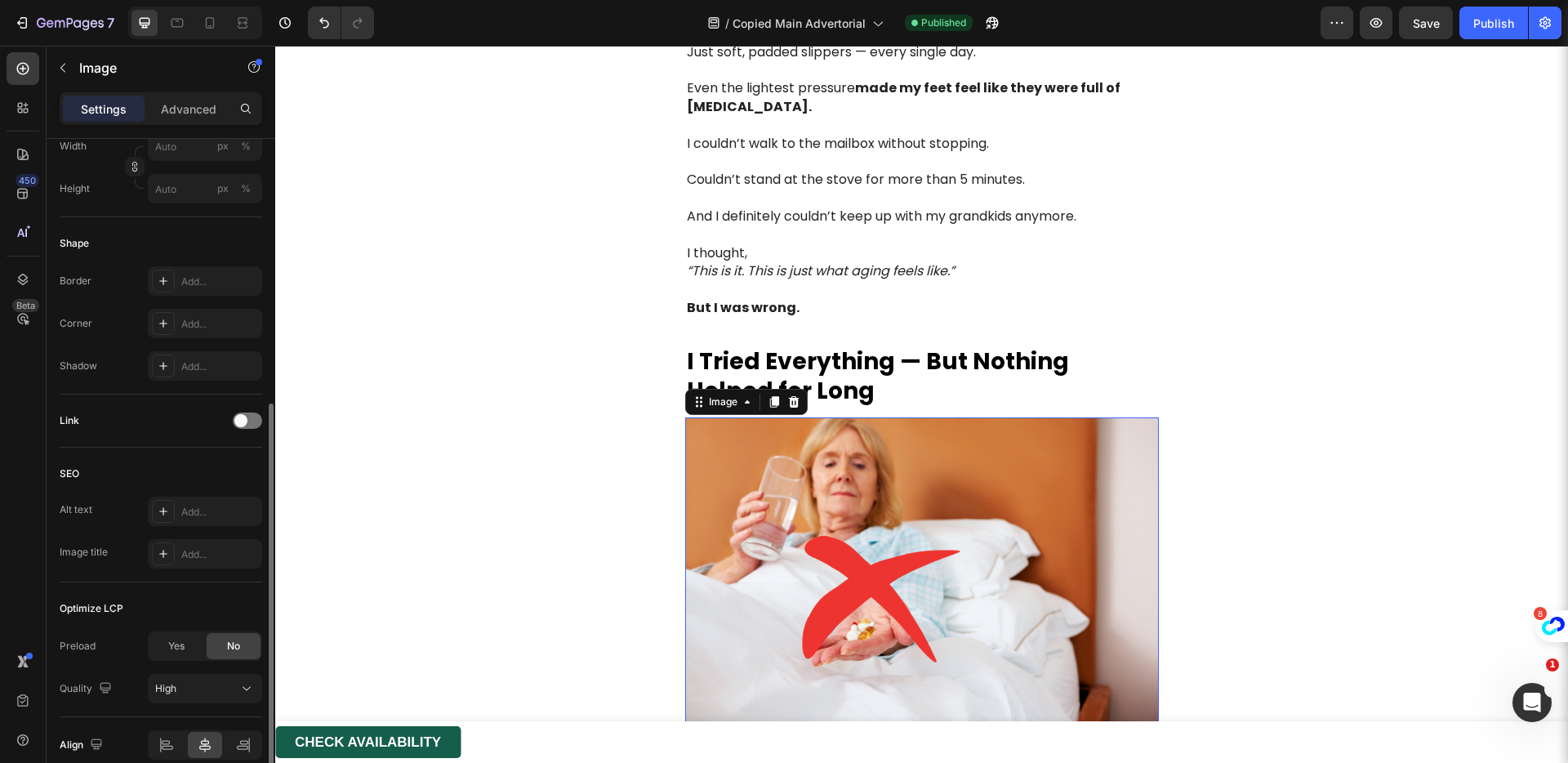
drag, startPoint x: 245, startPoint y: 428, endPoint x: 242, endPoint y: 443, distance: 15.3
click at [246, 428] on div at bounding box center [247, 420] width 29 height 16
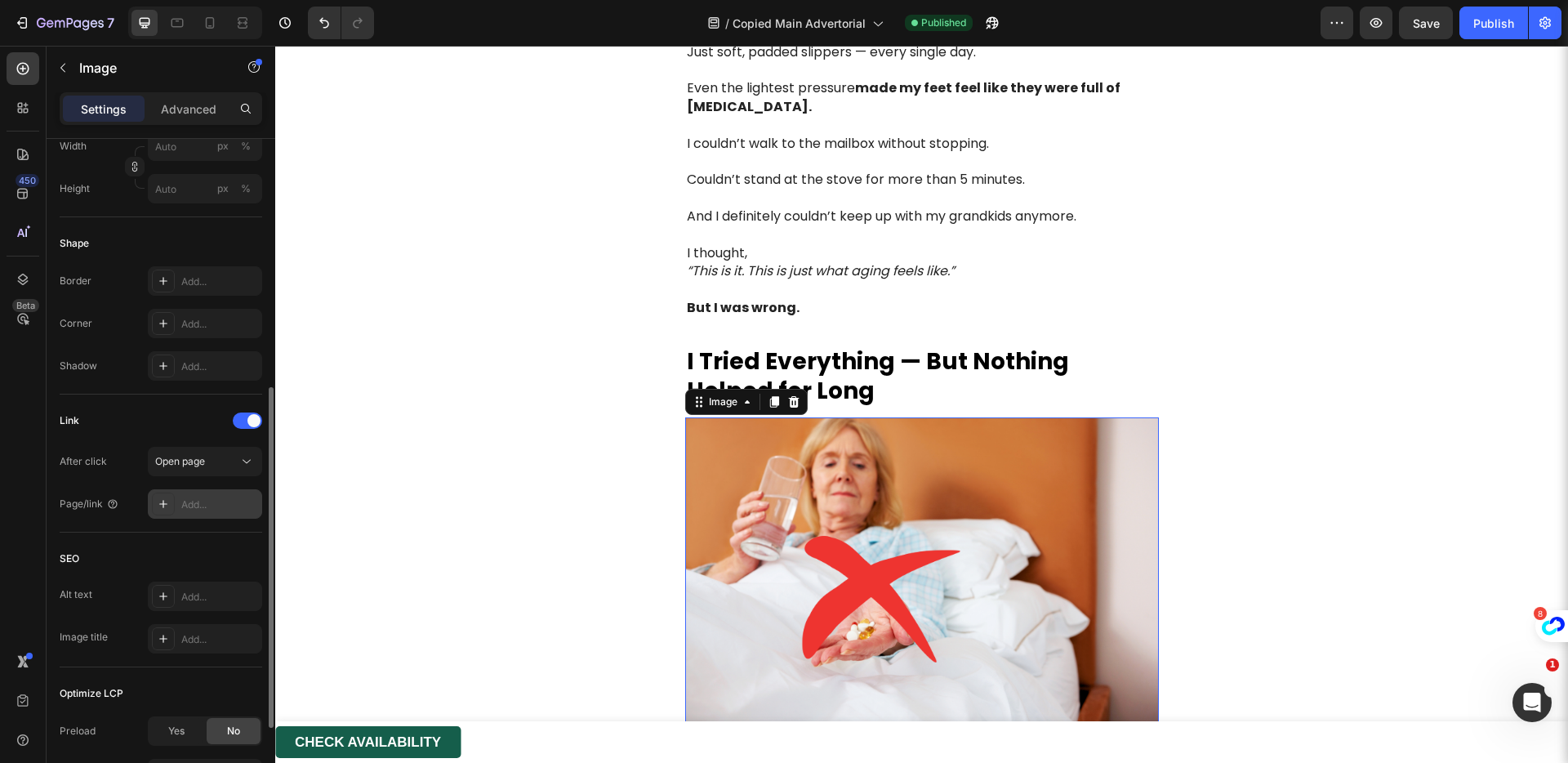
click at [214, 504] on div "Add..." at bounding box center [219, 505] width 76 height 15
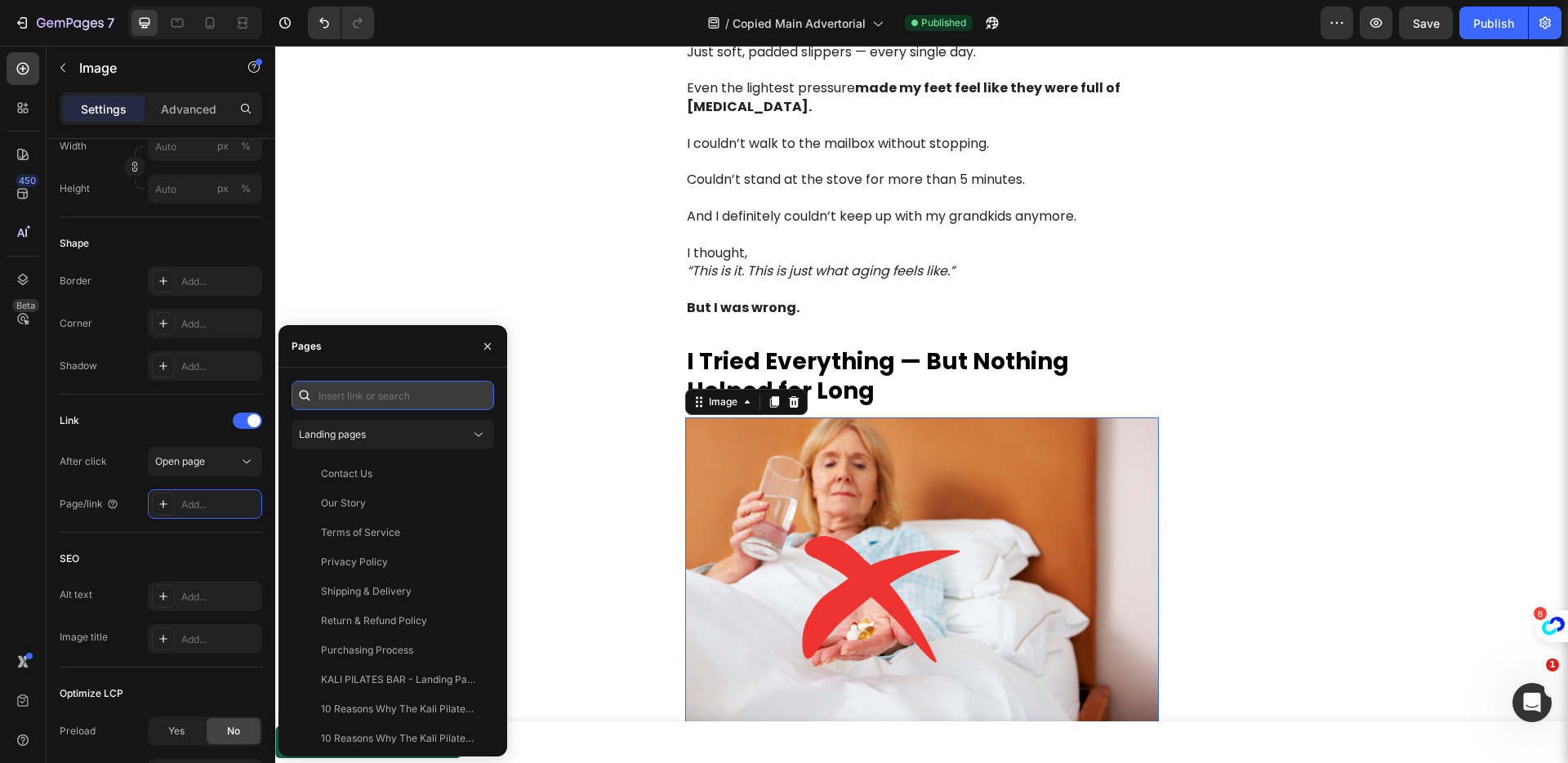
click at [339, 406] on input "text" at bounding box center [393, 394] width 203 height 29
paste input "https://get-crownhealth.com/products/b-12"
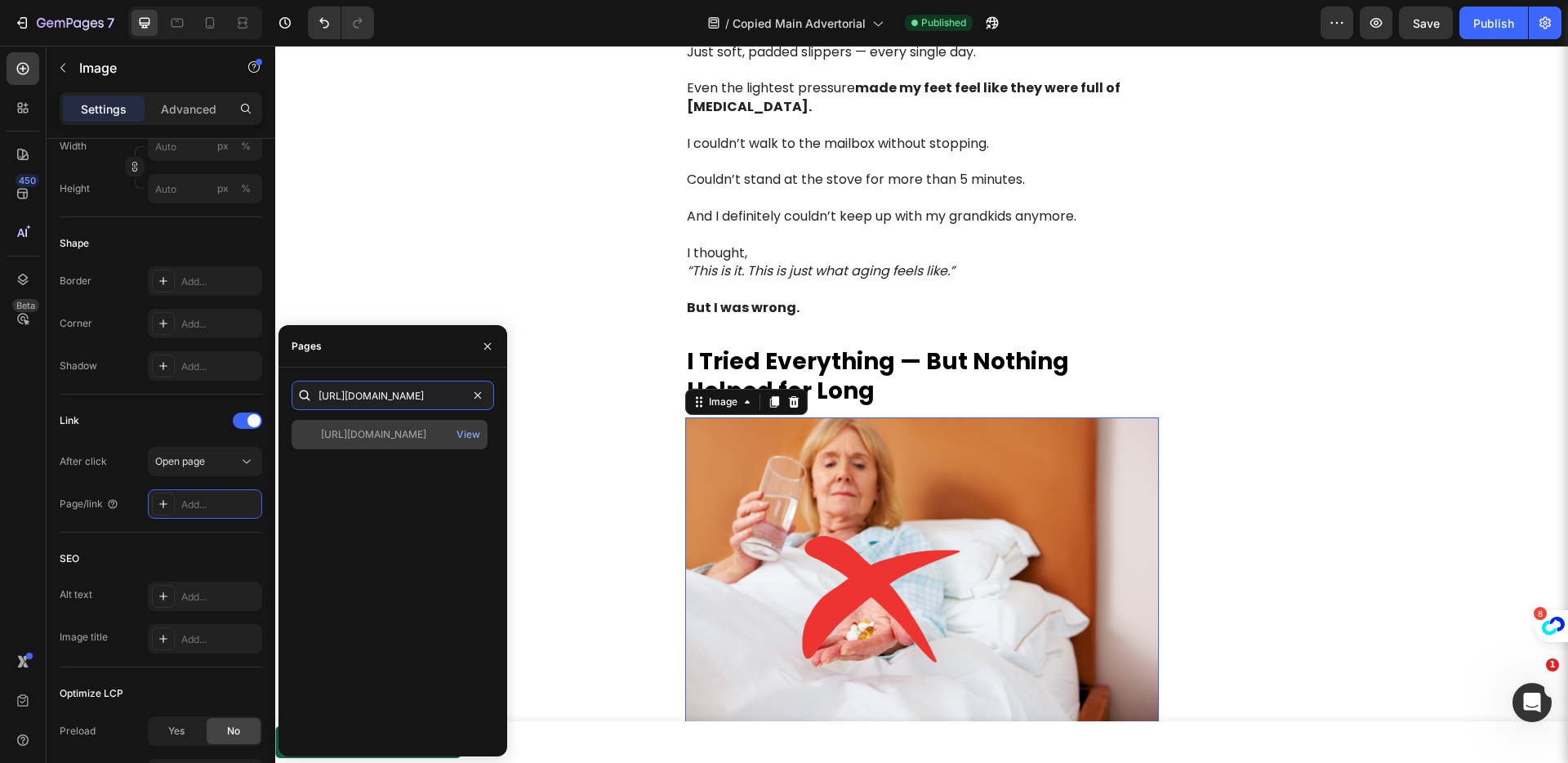
type input "https://get-crownhealth.com/products/b-12"
click at [362, 424] on div "https://get-crownhealth.com/products/b-12 View" at bounding box center [389, 434] width 196 height 29
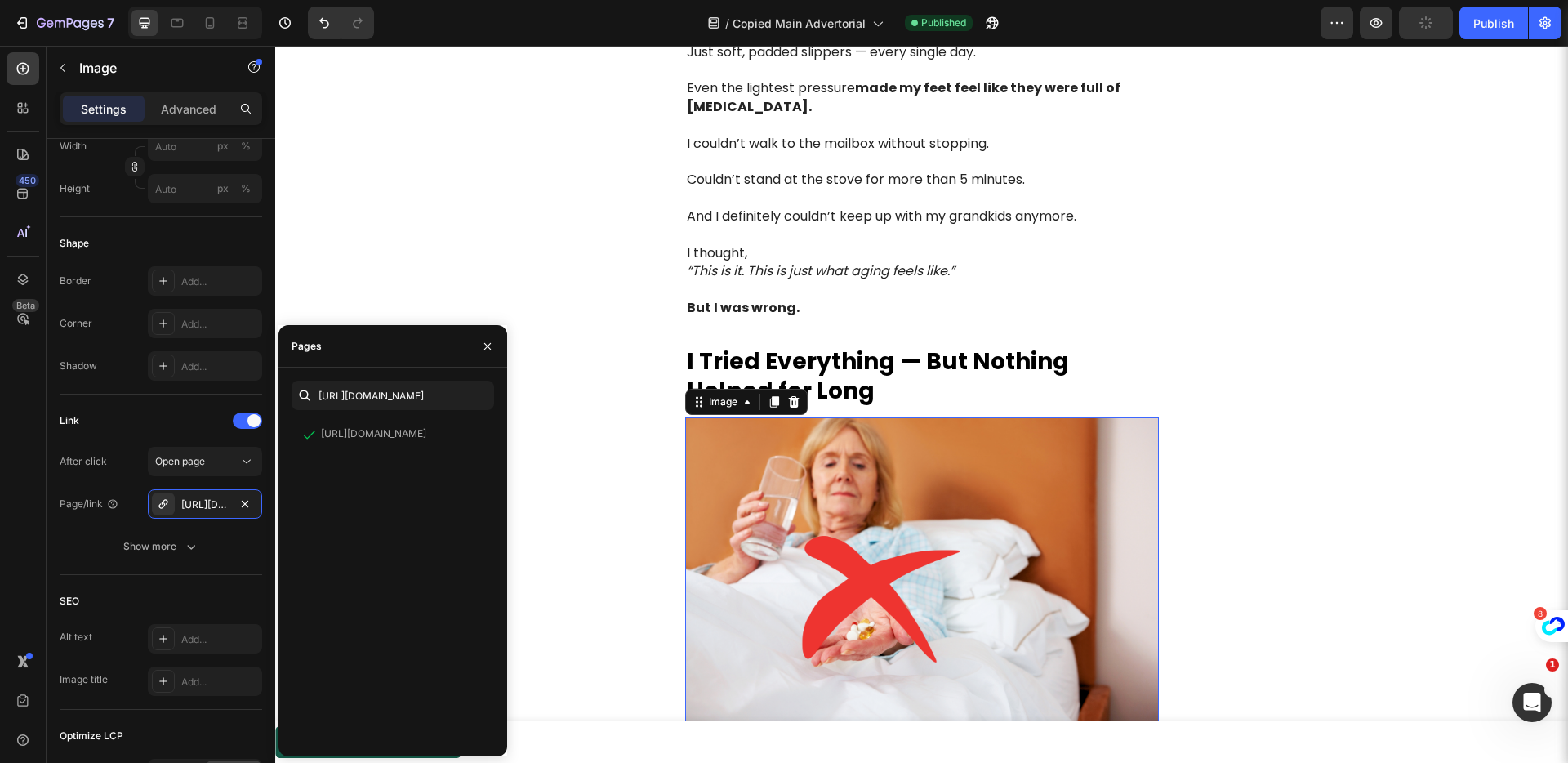
click at [836, 458] on img at bounding box center [921, 576] width 474 height 316
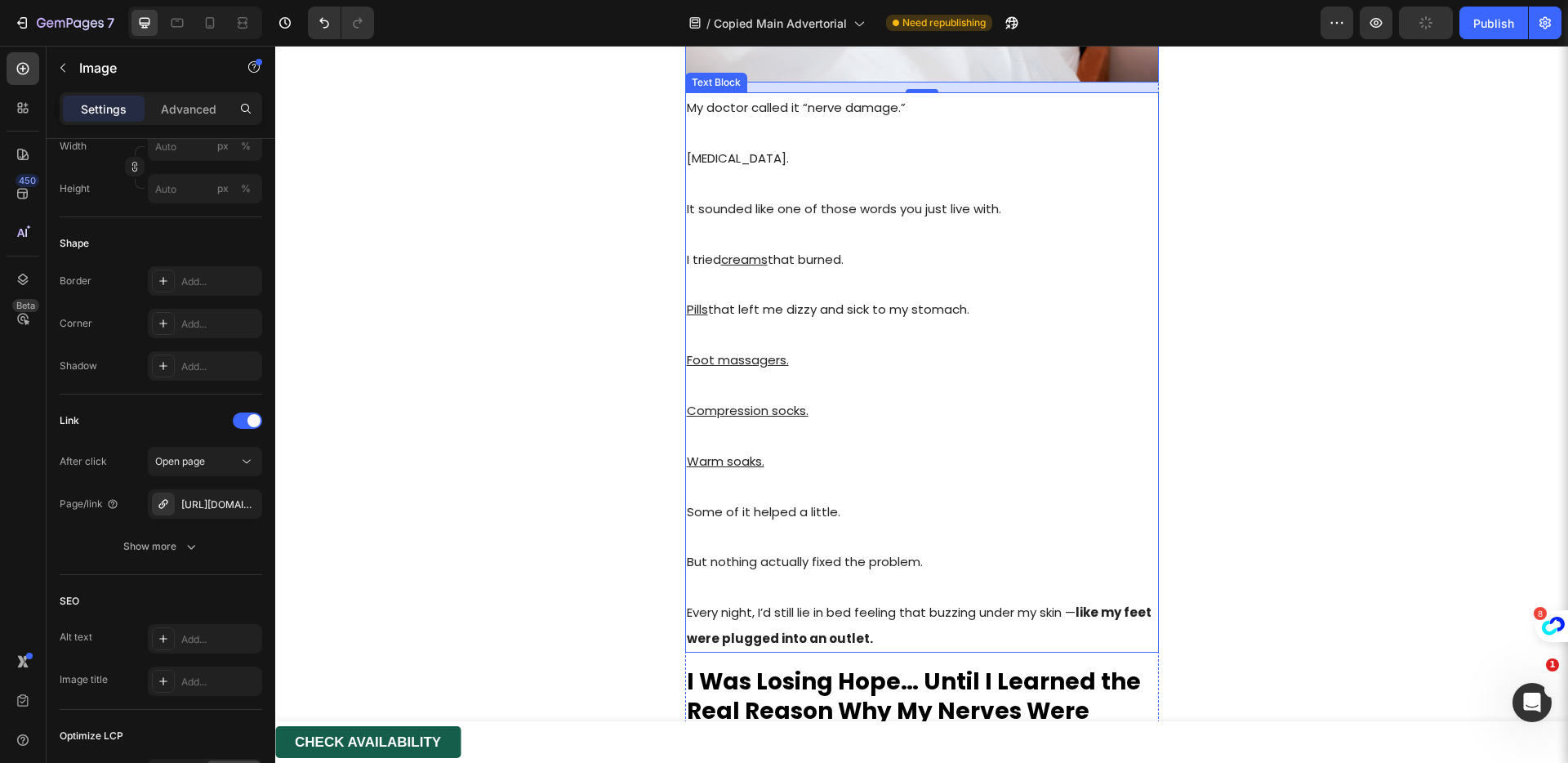
scroll to position [1827, 0]
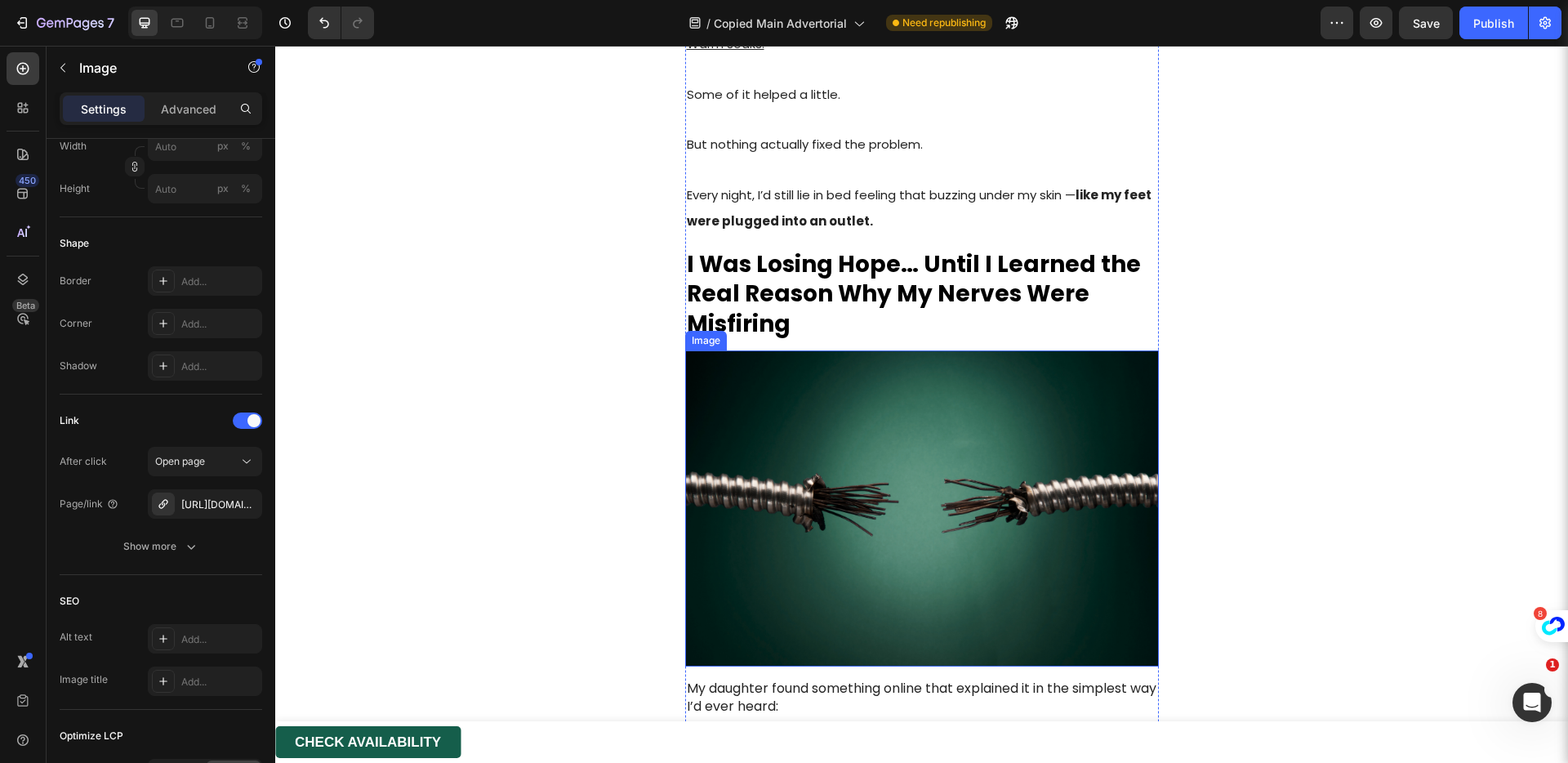
click at [839, 424] on img at bounding box center [921, 508] width 474 height 316
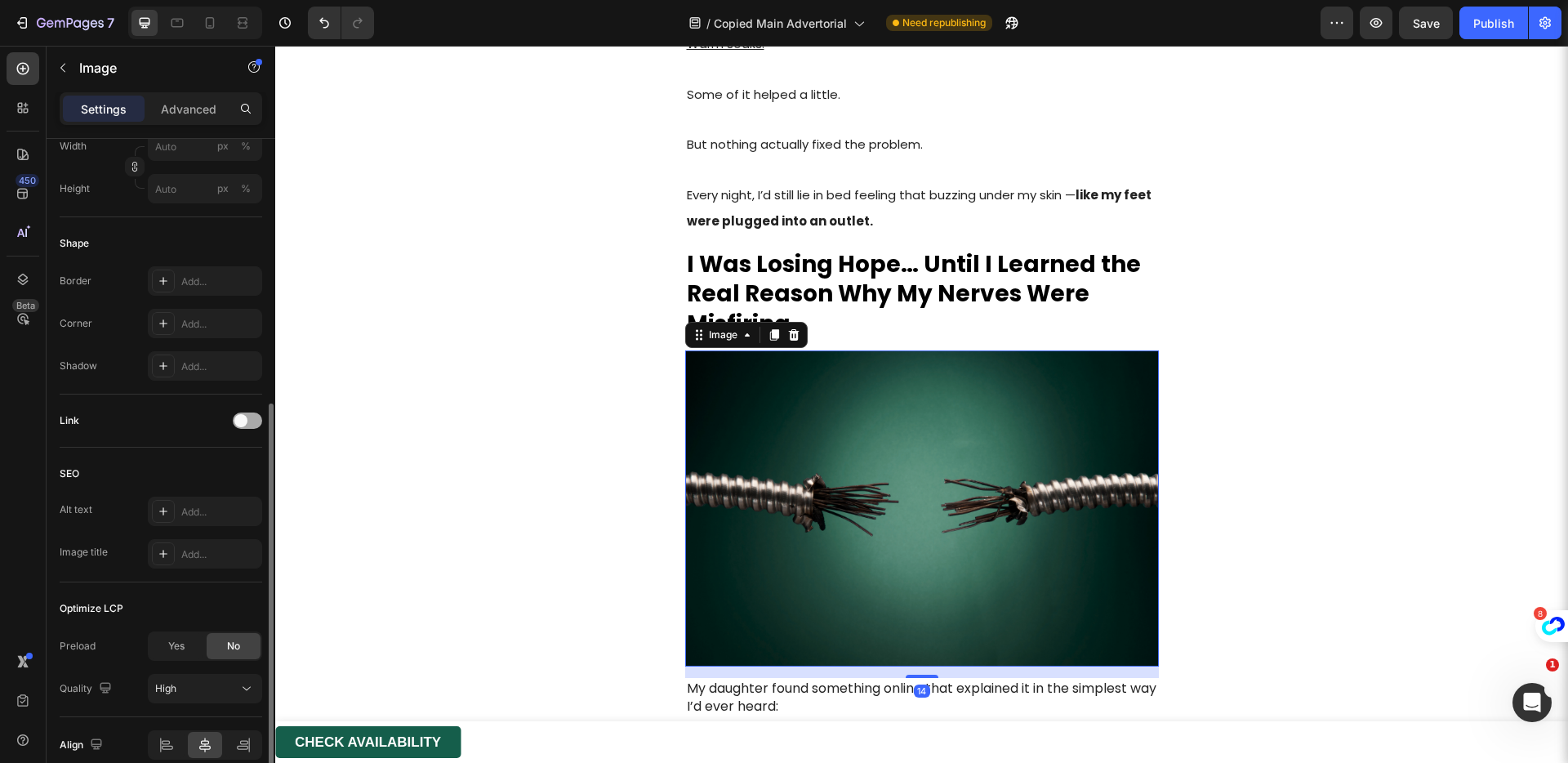
drag, startPoint x: 237, startPoint y: 419, endPoint x: 240, endPoint y: 444, distance: 25.2
click at [237, 419] on span at bounding box center [241, 420] width 13 height 13
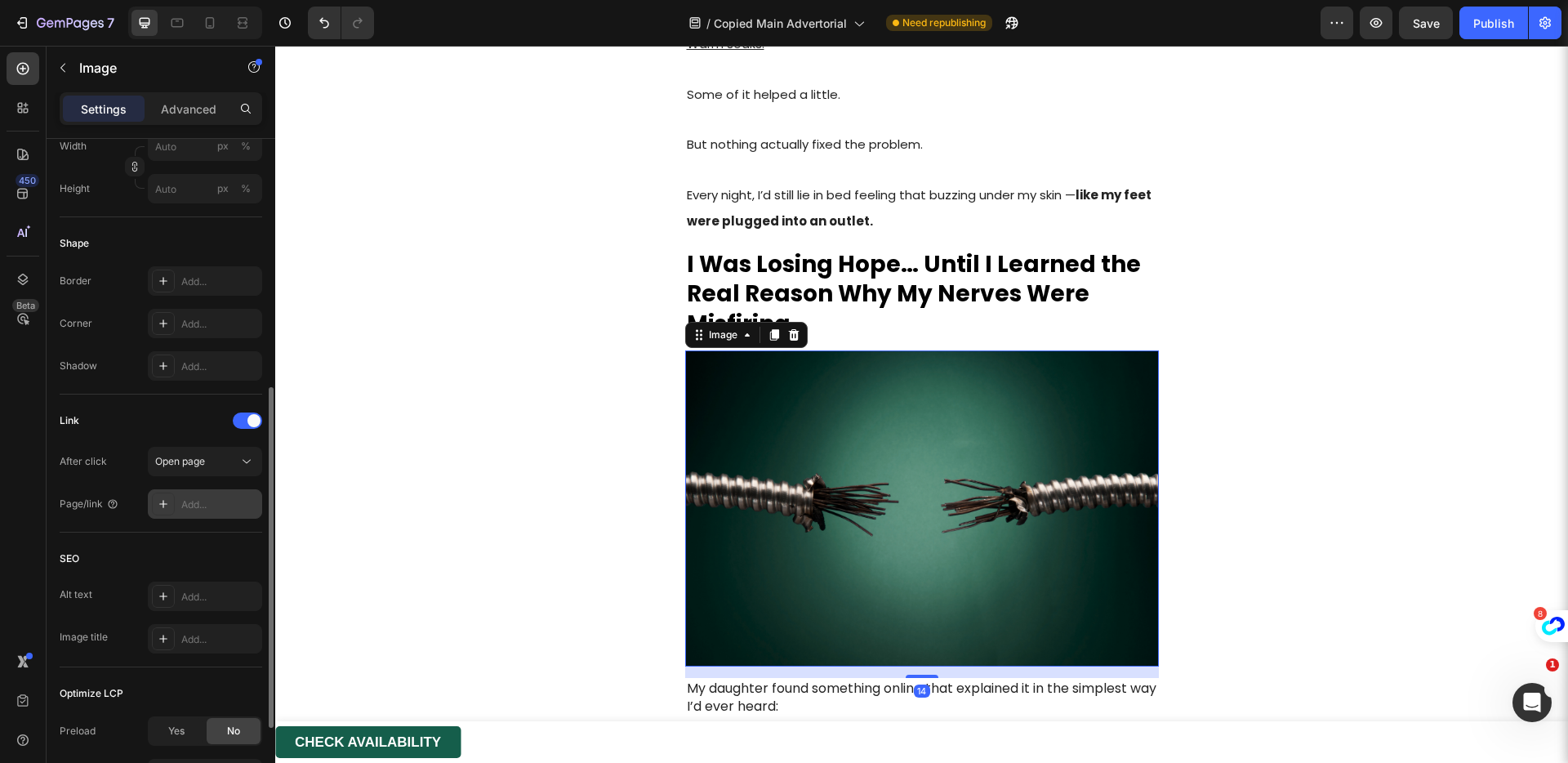
click at [227, 492] on div "Add..." at bounding box center [204, 504] width 115 height 29
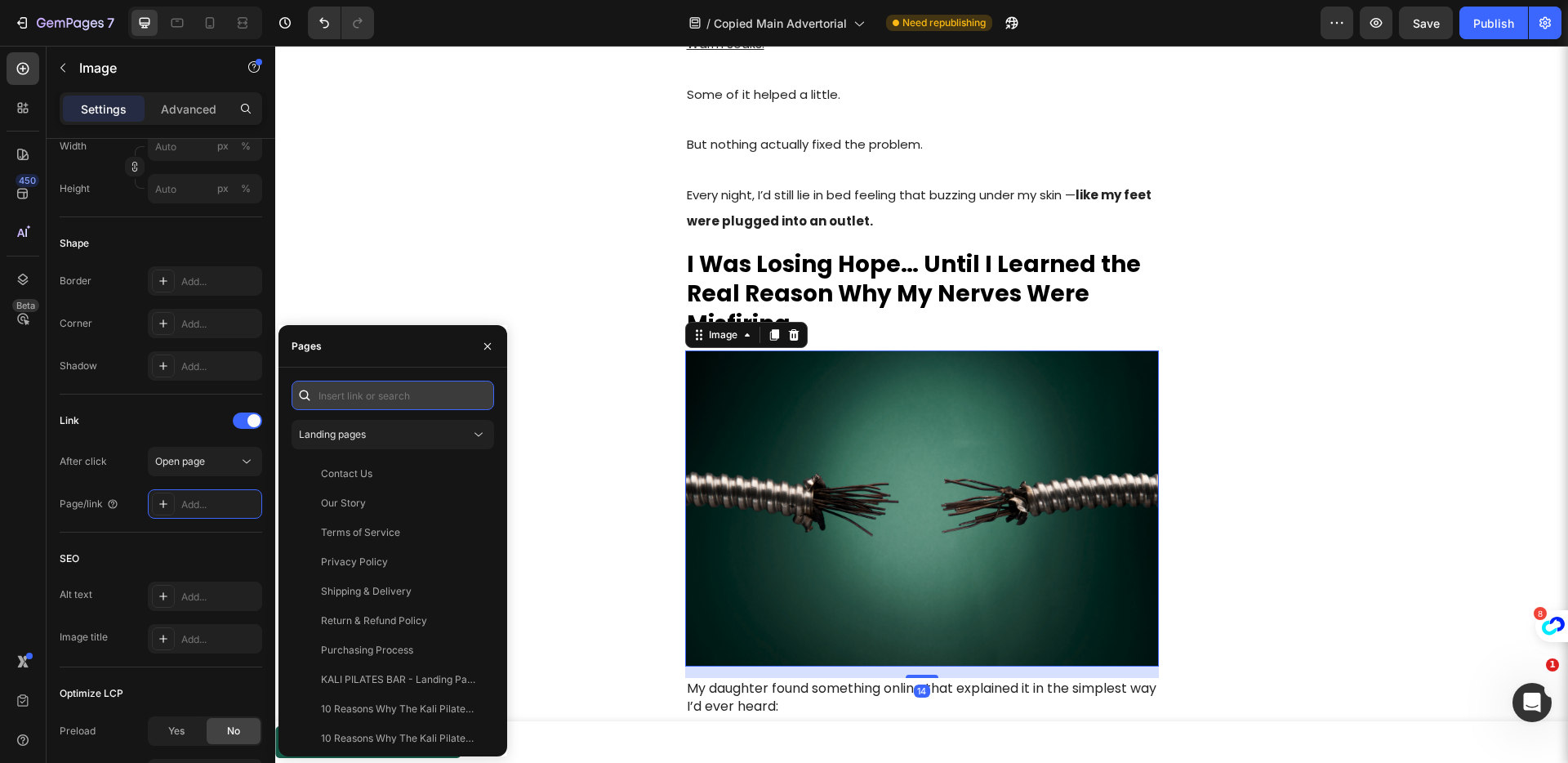
click at [370, 386] on input "text" at bounding box center [393, 394] width 203 height 29
paste input "https://get-crownhealth.com/products/b-12"
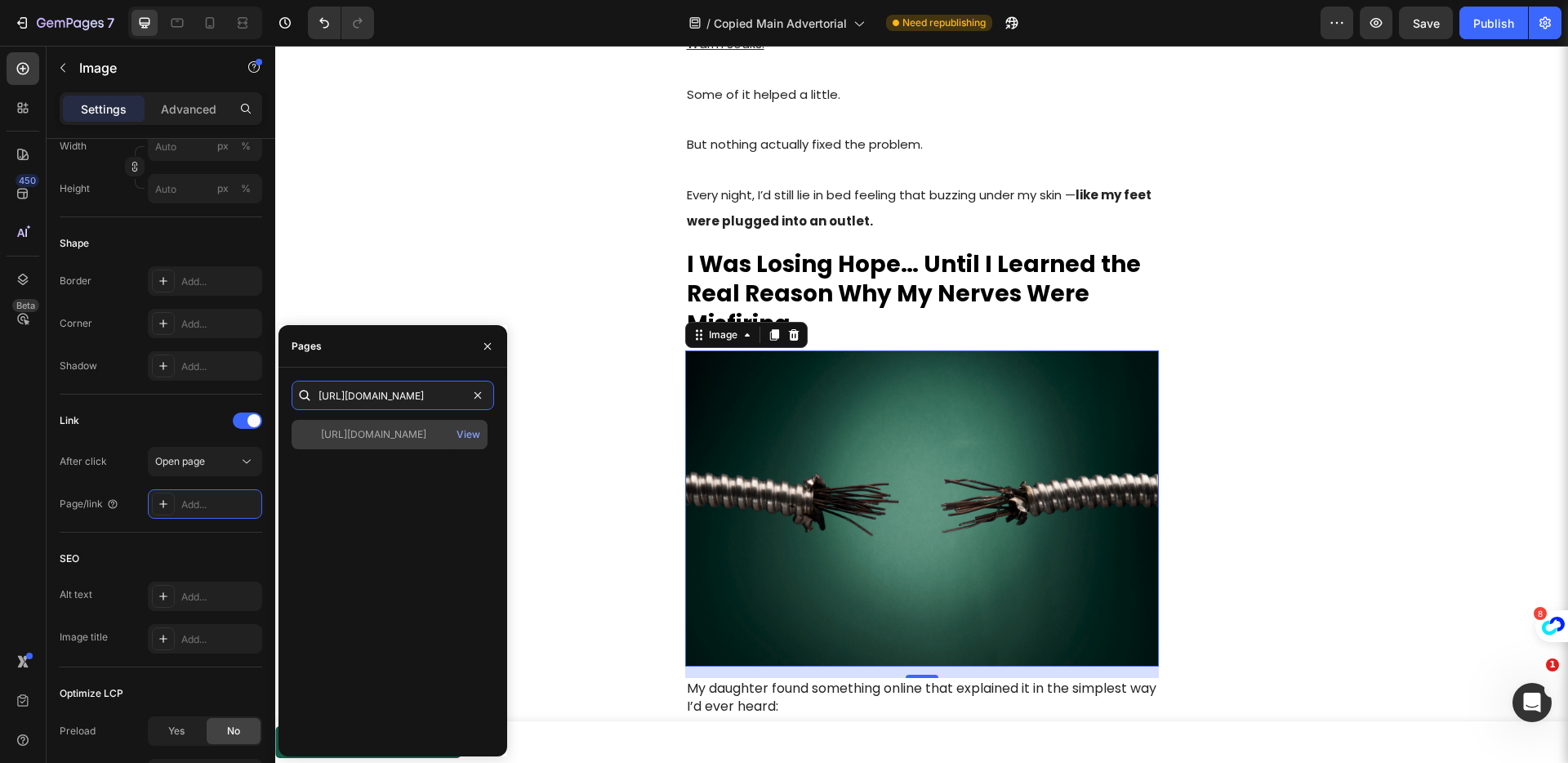
type input "https://get-crownhealth.com/products/b-12"
click at [405, 434] on div "https://get-crownhealth.com/products/b-12" at bounding box center [373, 434] width 106 height 15
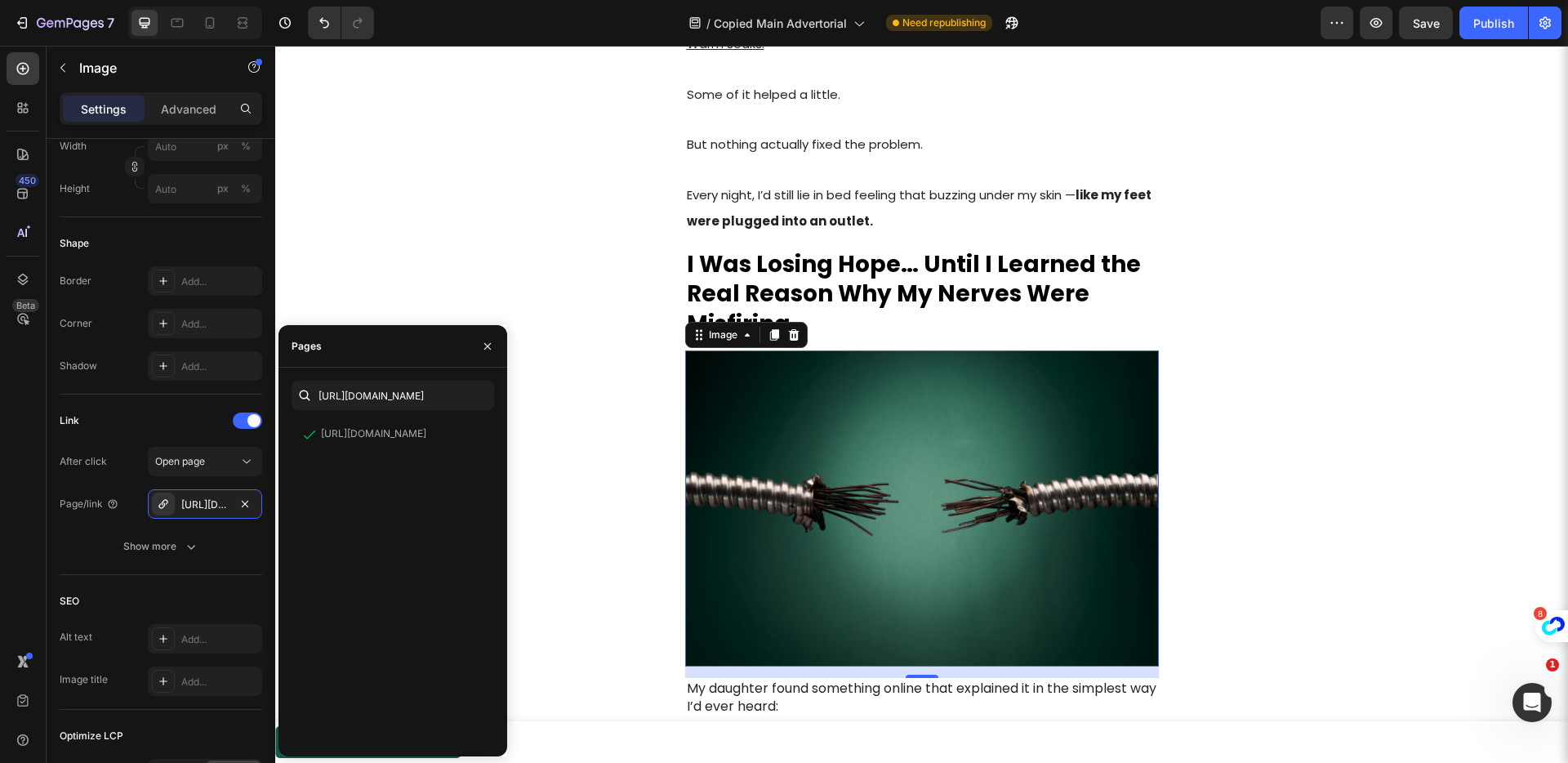
click at [871, 469] on img at bounding box center [921, 508] width 474 height 316
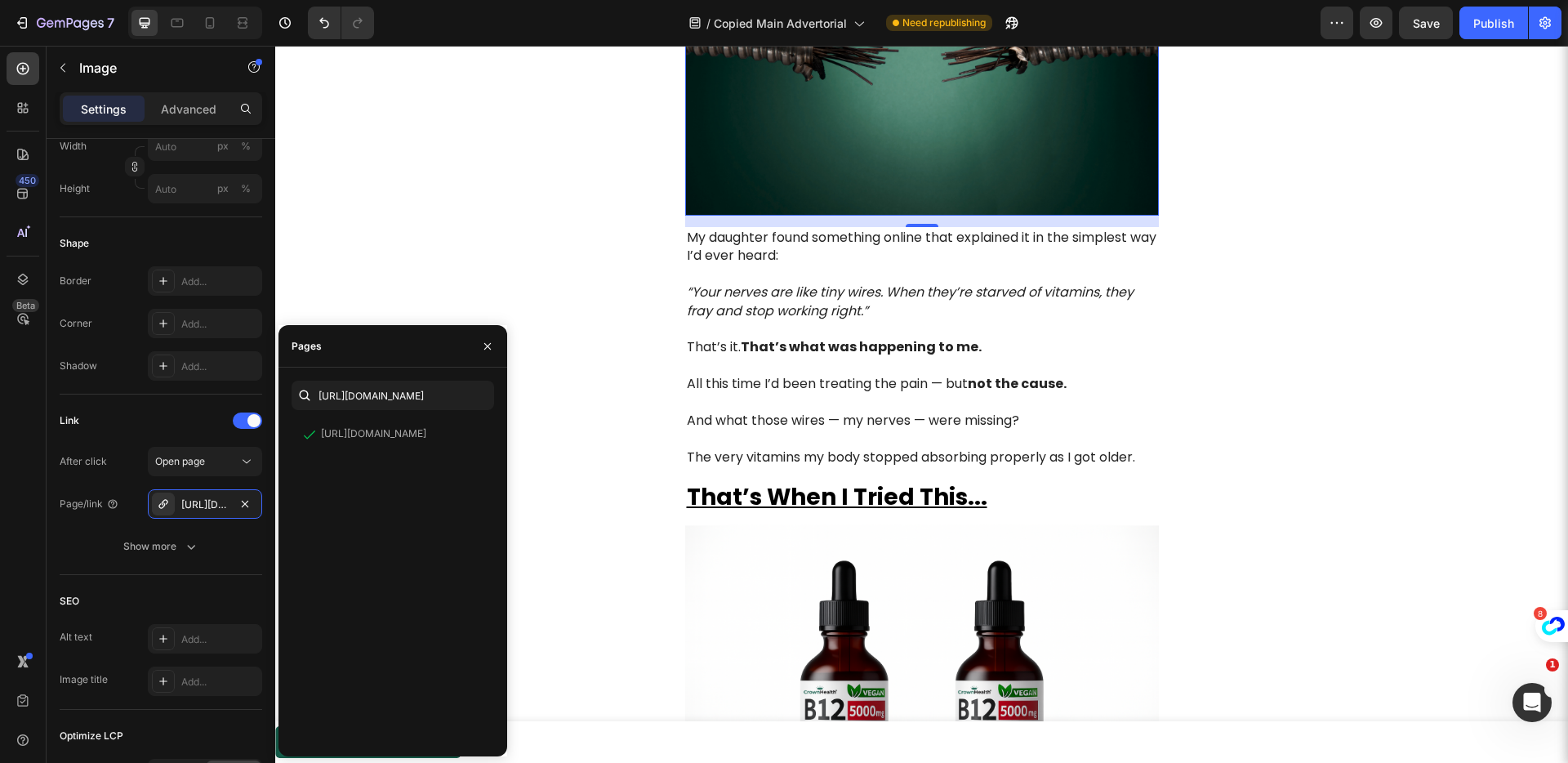
scroll to position [2368, 0]
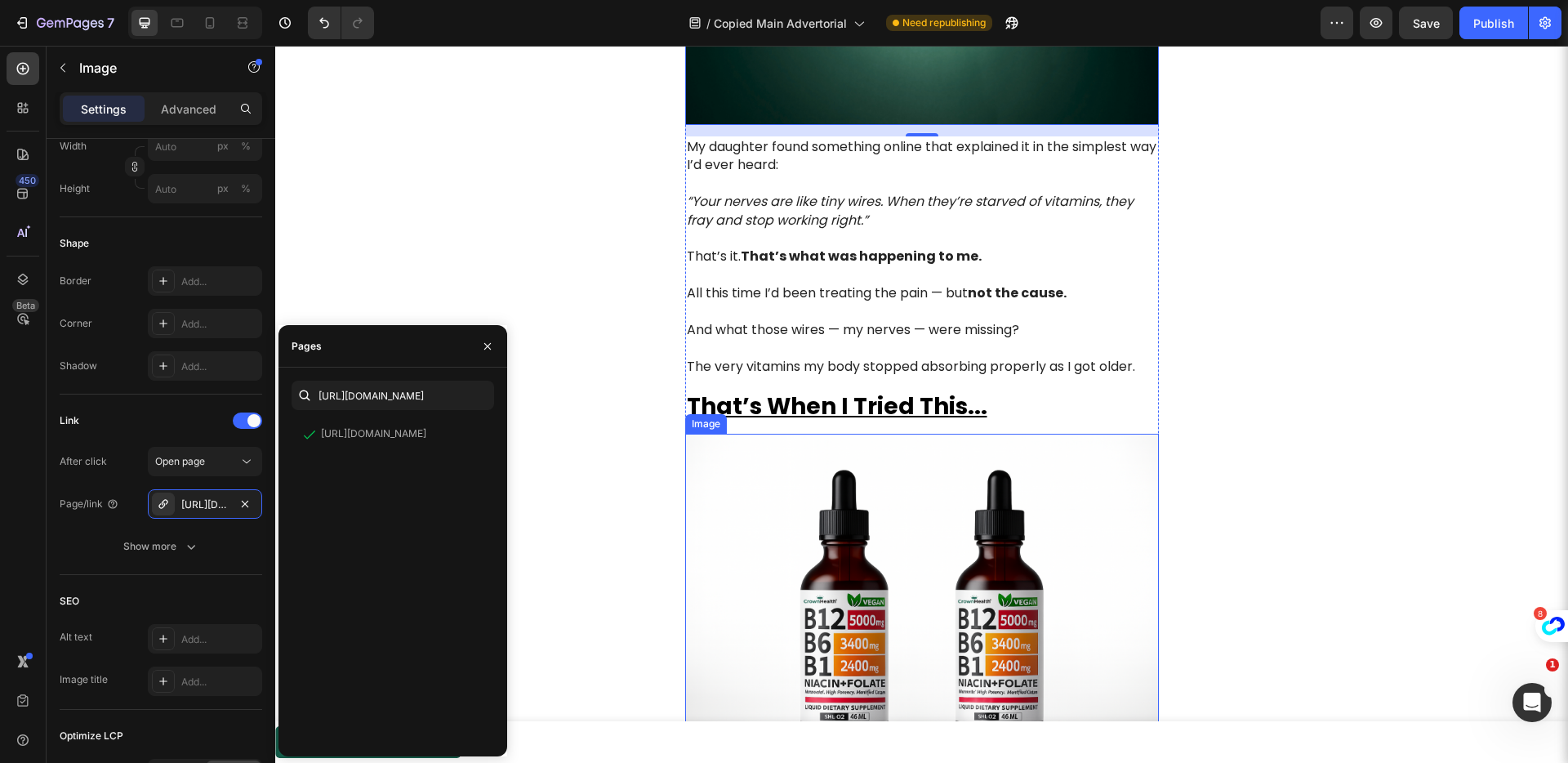
click at [842, 500] on img at bounding box center [921, 592] width 474 height 316
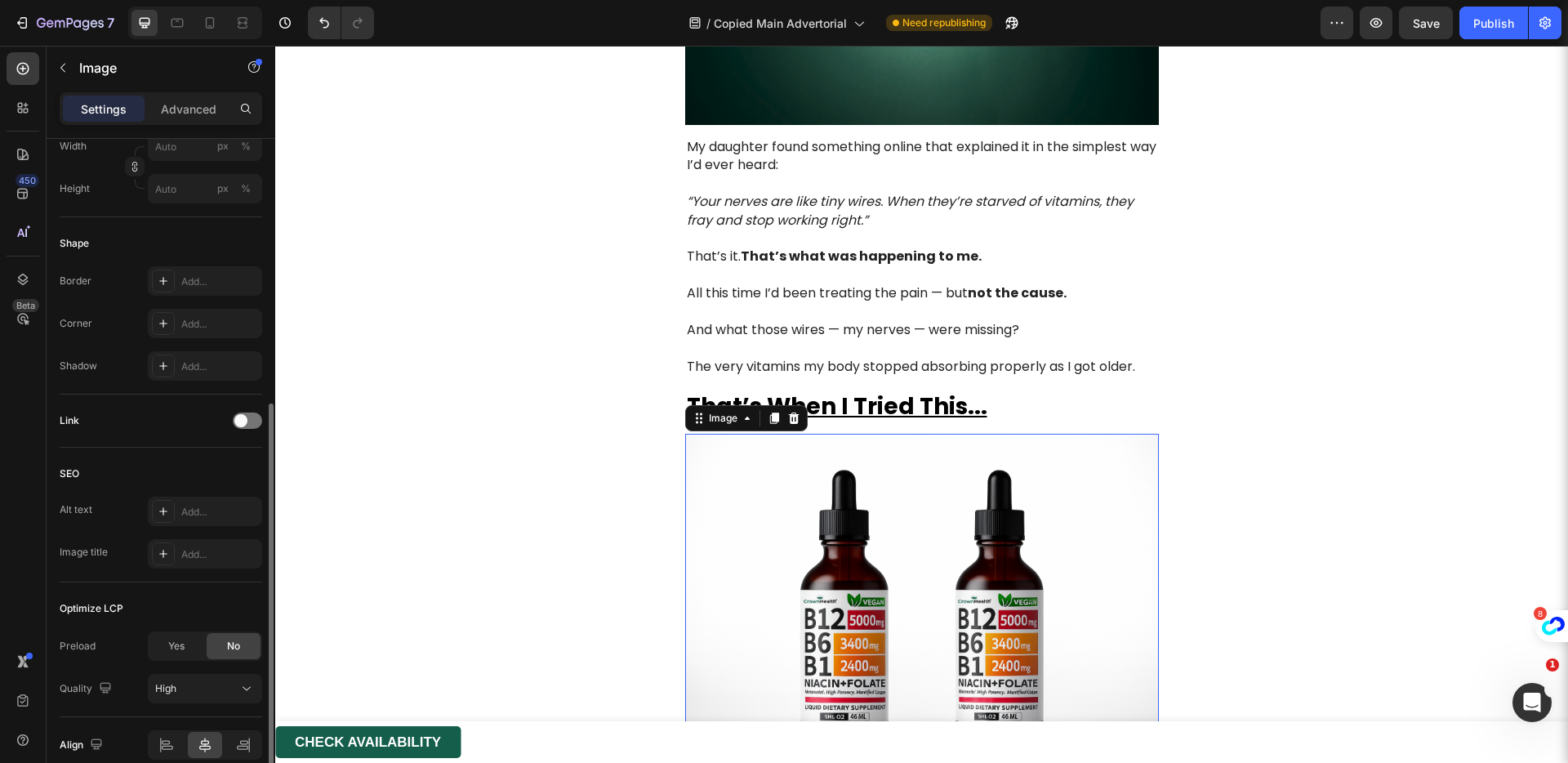
drag, startPoint x: 246, startPoint y: 410, endPoint x: 236, endPoint y: 441, distance: 32.6
click at [246, 411] on div "Link" at bounding box center [161, 420] width 203 height 26
drag, startPoint x: 252, startPoint y: 420, endPoint x: 247, endPoint y: 429, distance: 10.3
click at [251, 422] on div at bounding box center [247, 420] width 29 height 16
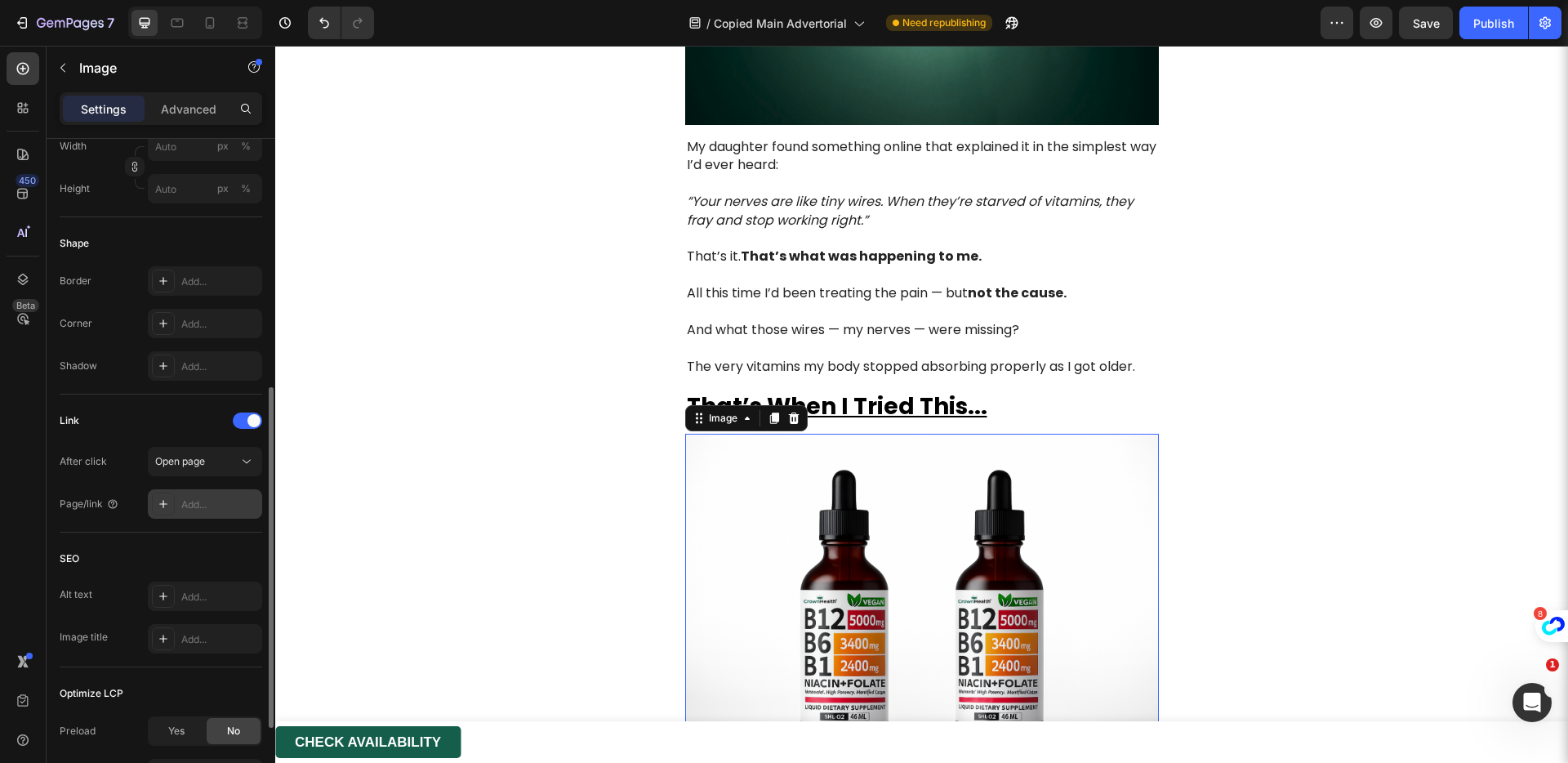
click at [209, 500] on div "Add..." at bounding box center [219, 505] width 76 height 15
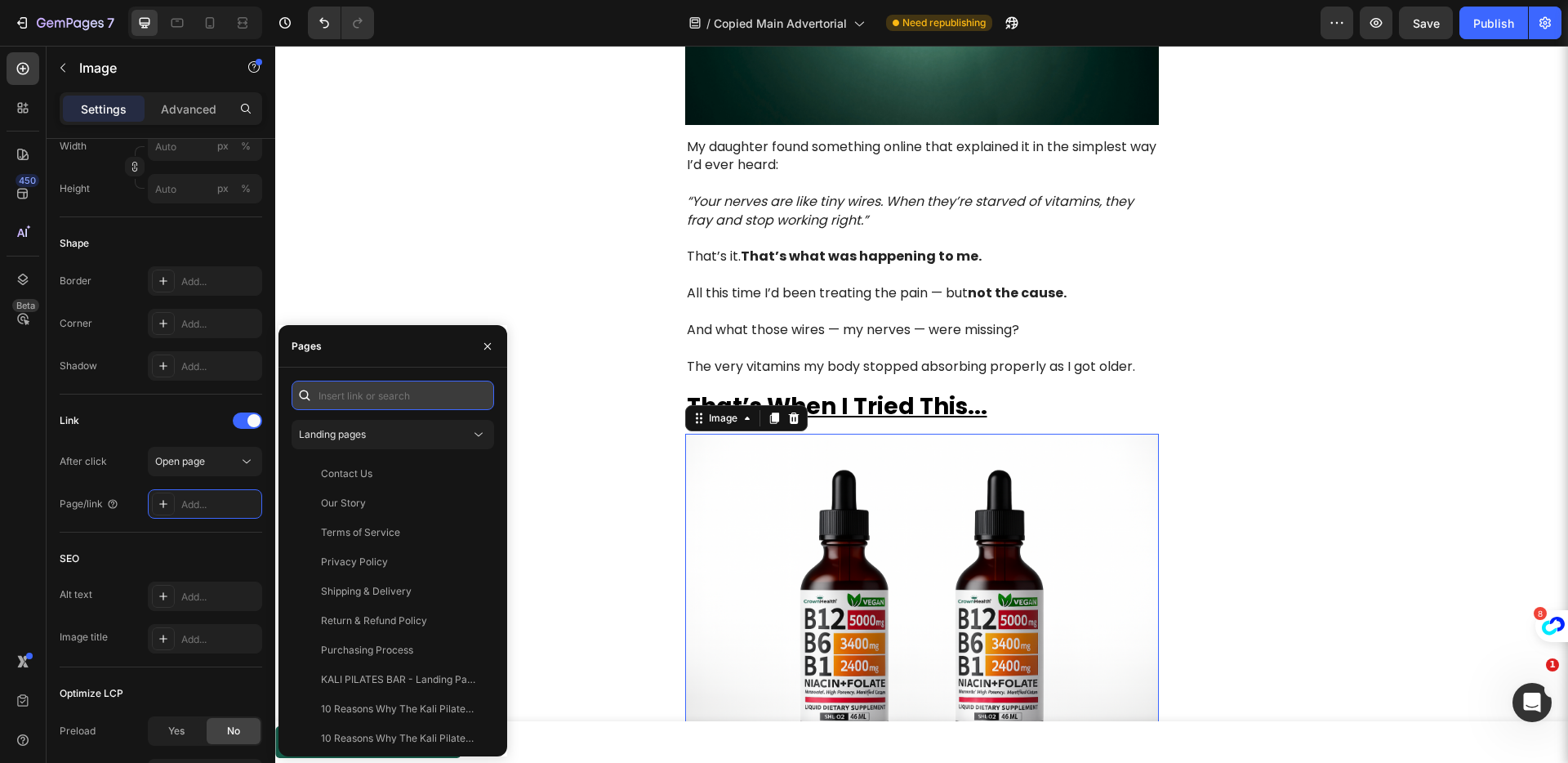
click at [349, 401] on input "text" at bounding box center [393, 394] width 203 height 29
paste input "https://get-crownhealth.com/products/b-12"
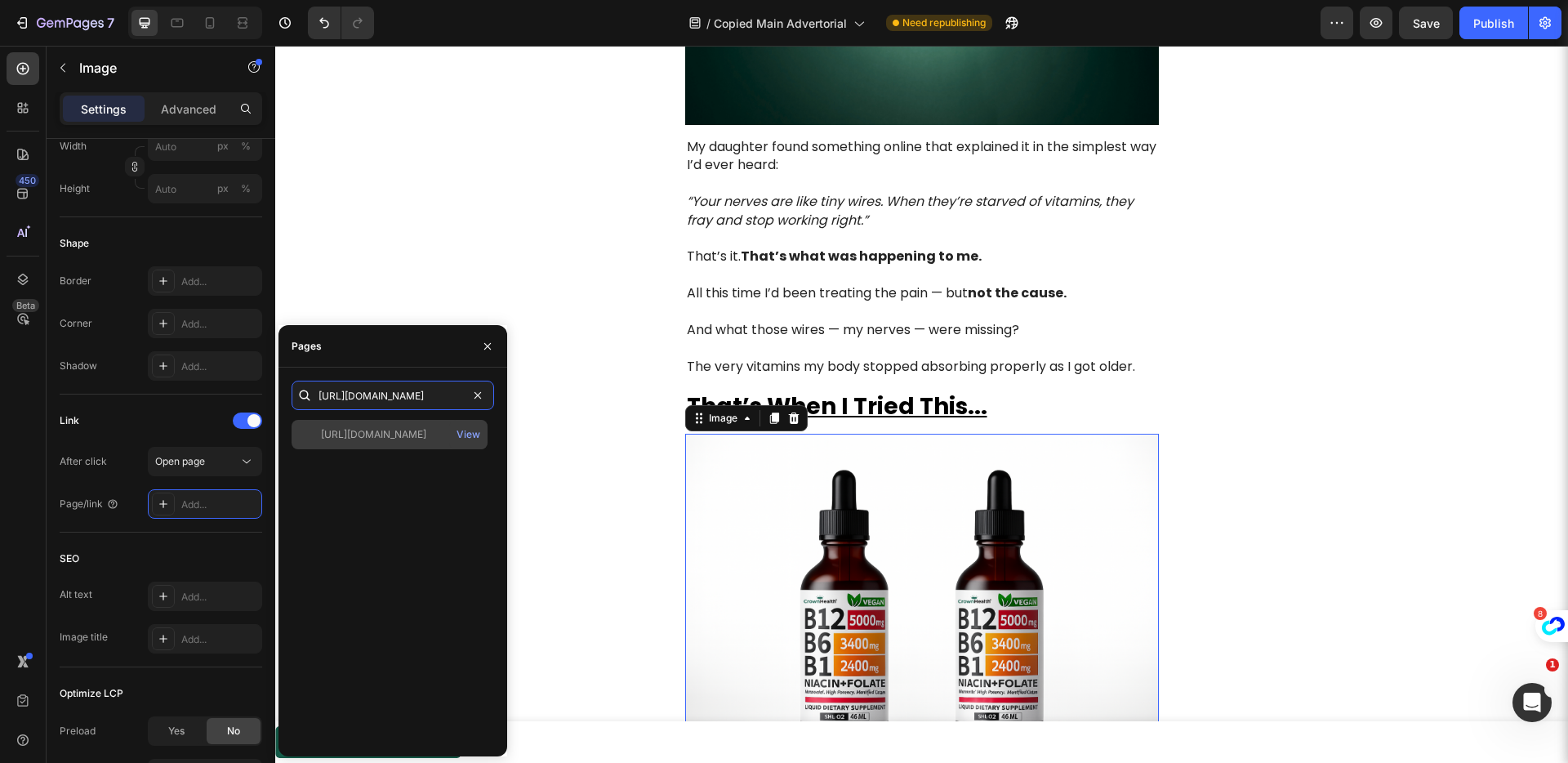
type input "https://get-crownhealth.com/products/b-12"
click at [374, 423] on div "https://get-crownhealth.com/products/b-12 View" at bounding box center [389, 434] width 196 height 29
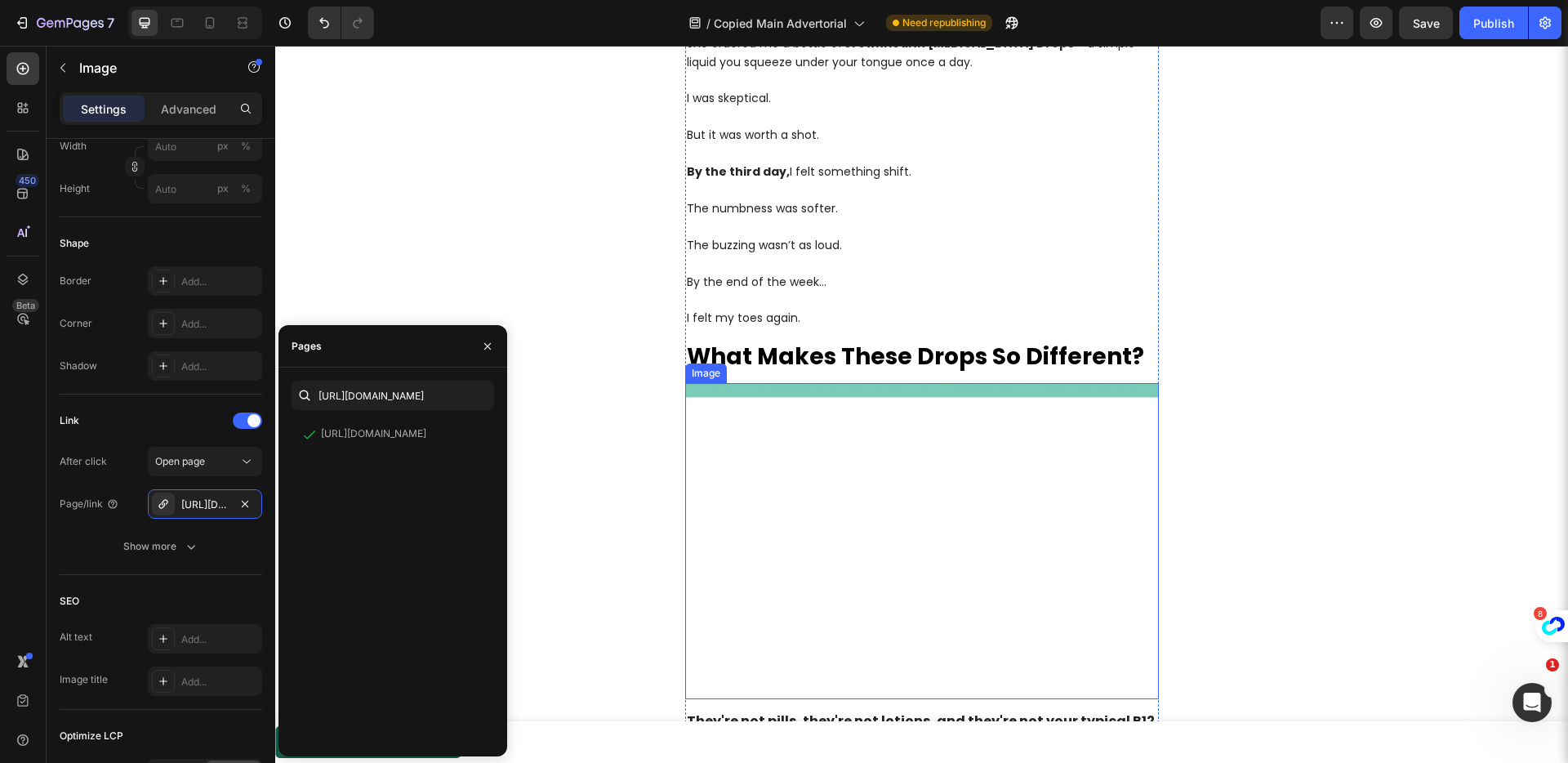
scroll to position [3100, 0]
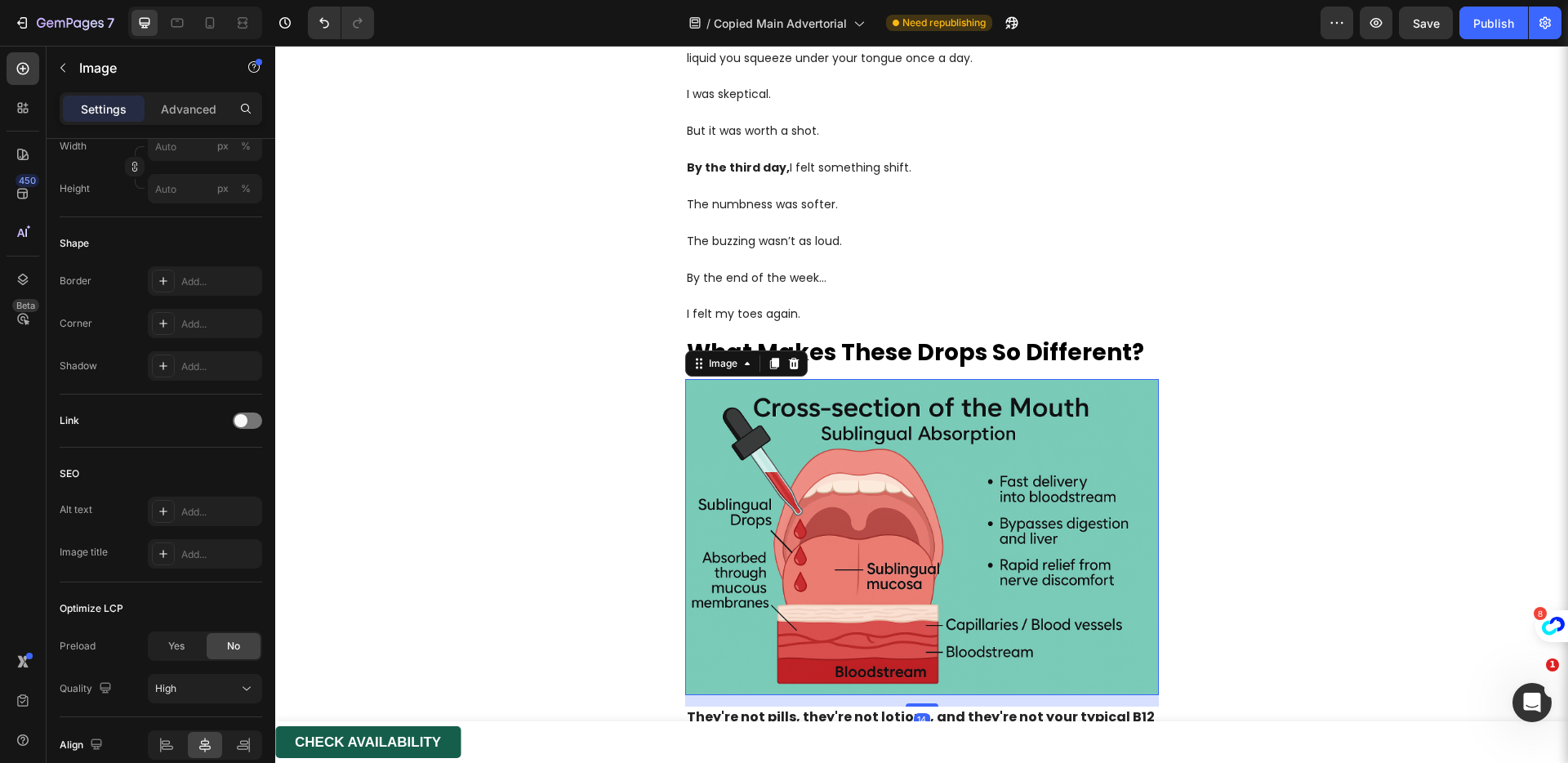
click at [954, 474] on img at bounding box center [921, 537] width 474 height 316
click at [238, 427] on div at bounding box center [247, 420] width 29 height 16
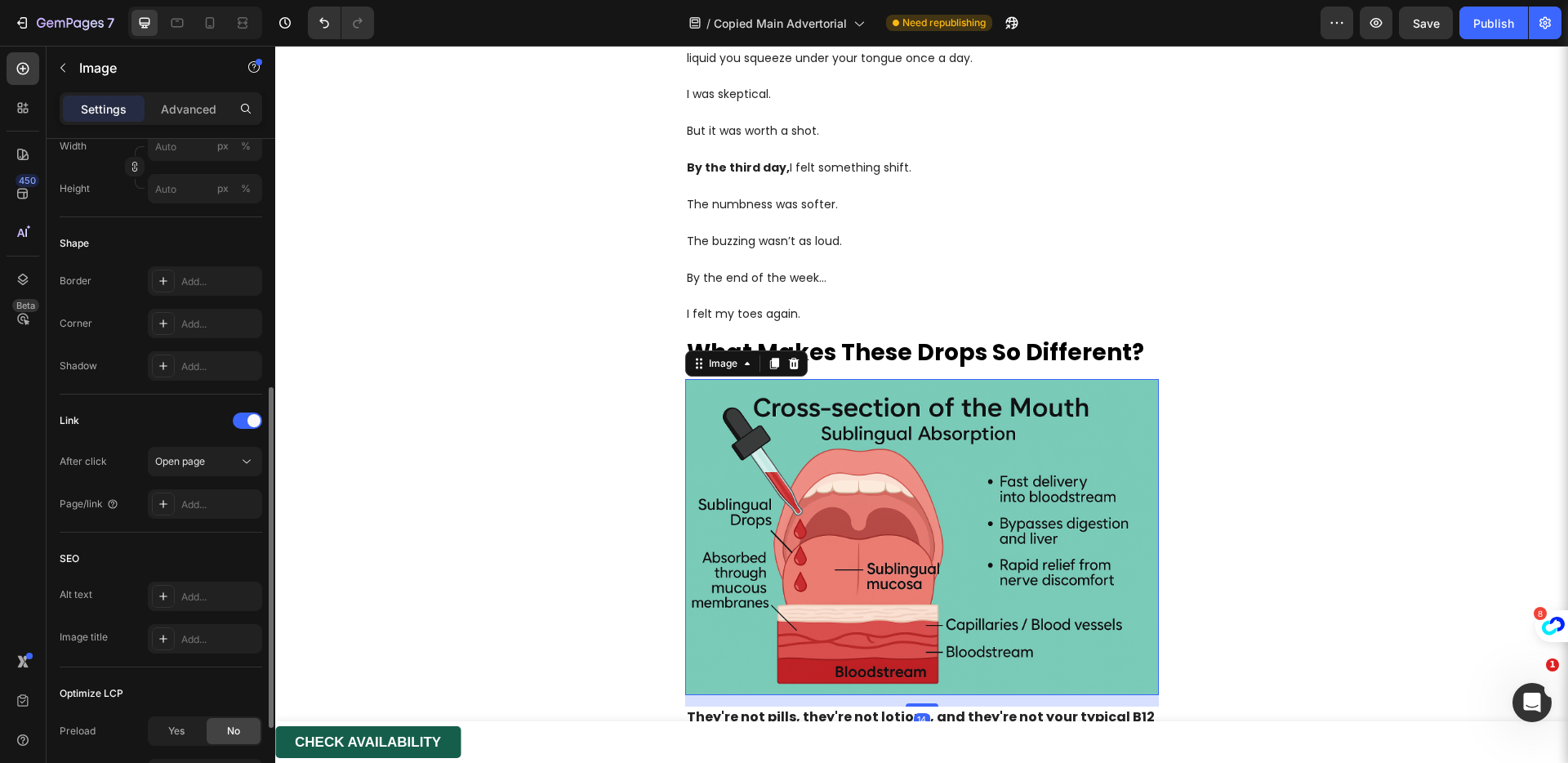
drag, startPoint x: 229, startPoint y: 508, endPoint x: 261, endPoint y: 490, distance: 36.7
click at [230, 507] on div "Add..." at bounding box center [219, 505] width 76 height 15
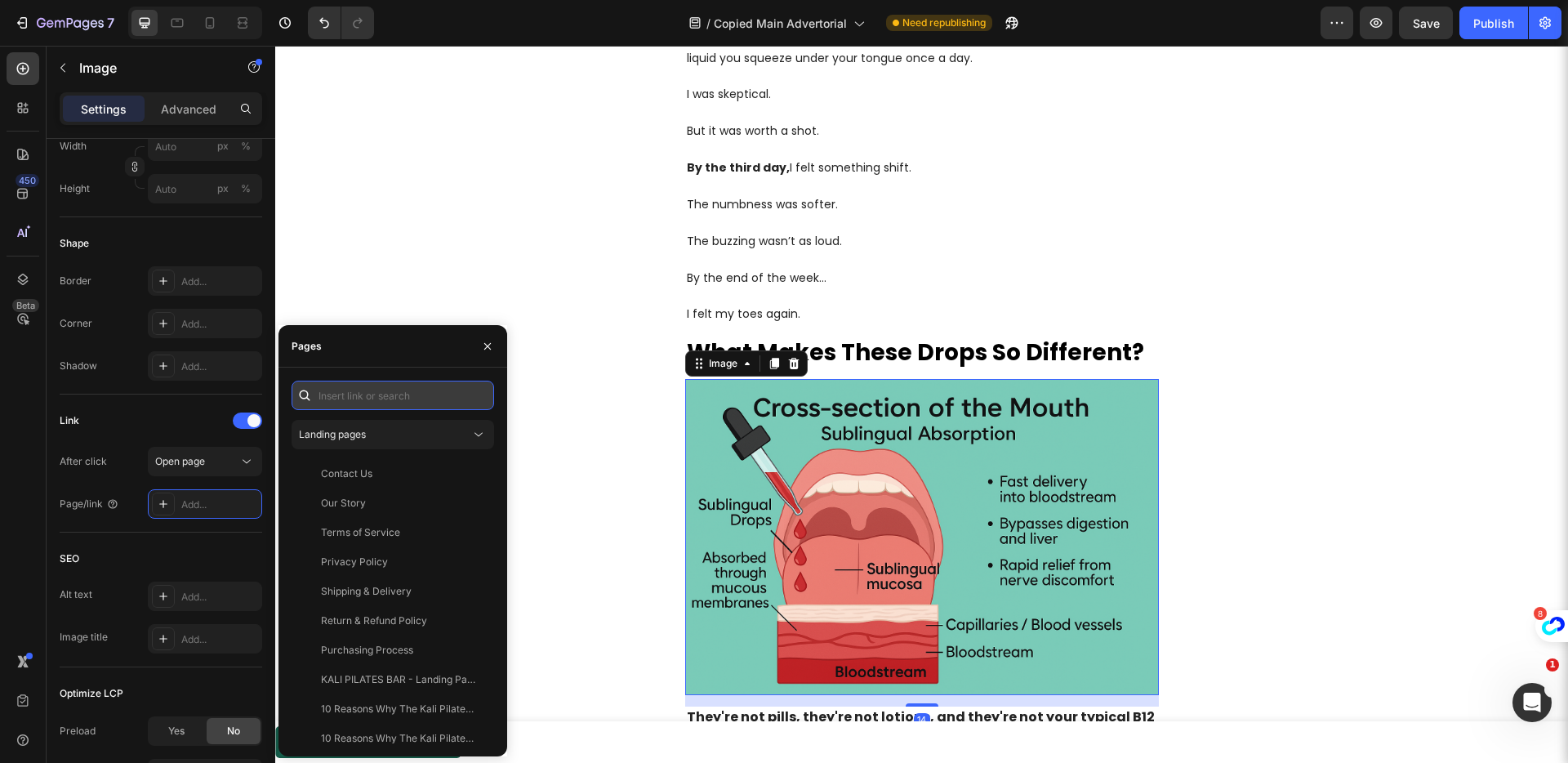
click at [351, 399] on input "text" at bounding box center [393, 394] width 203 height 29
paste input "https://get-crownhealth.com/products/b-12"
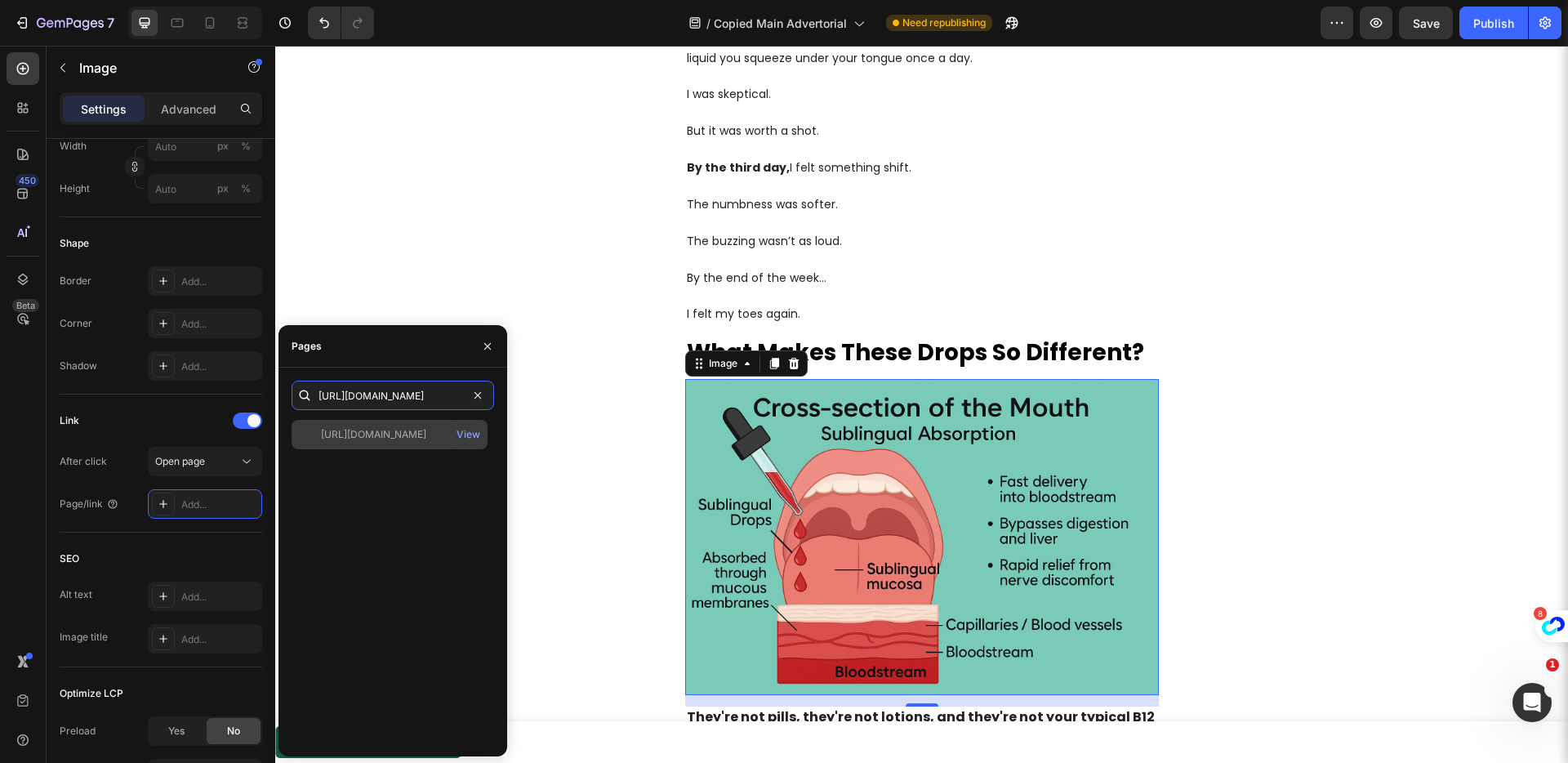
type input "https://get-crownhealth.com/products/b-12"
drag, startPoint x: 399, startPoint y: 437, endPoint x: 410, endPoint y: 439, distance: 11.2
click at [399, 436] on div "https://get-crownhealth.com/products/b-12" at bounding box center [373, 434] width 106 height 15
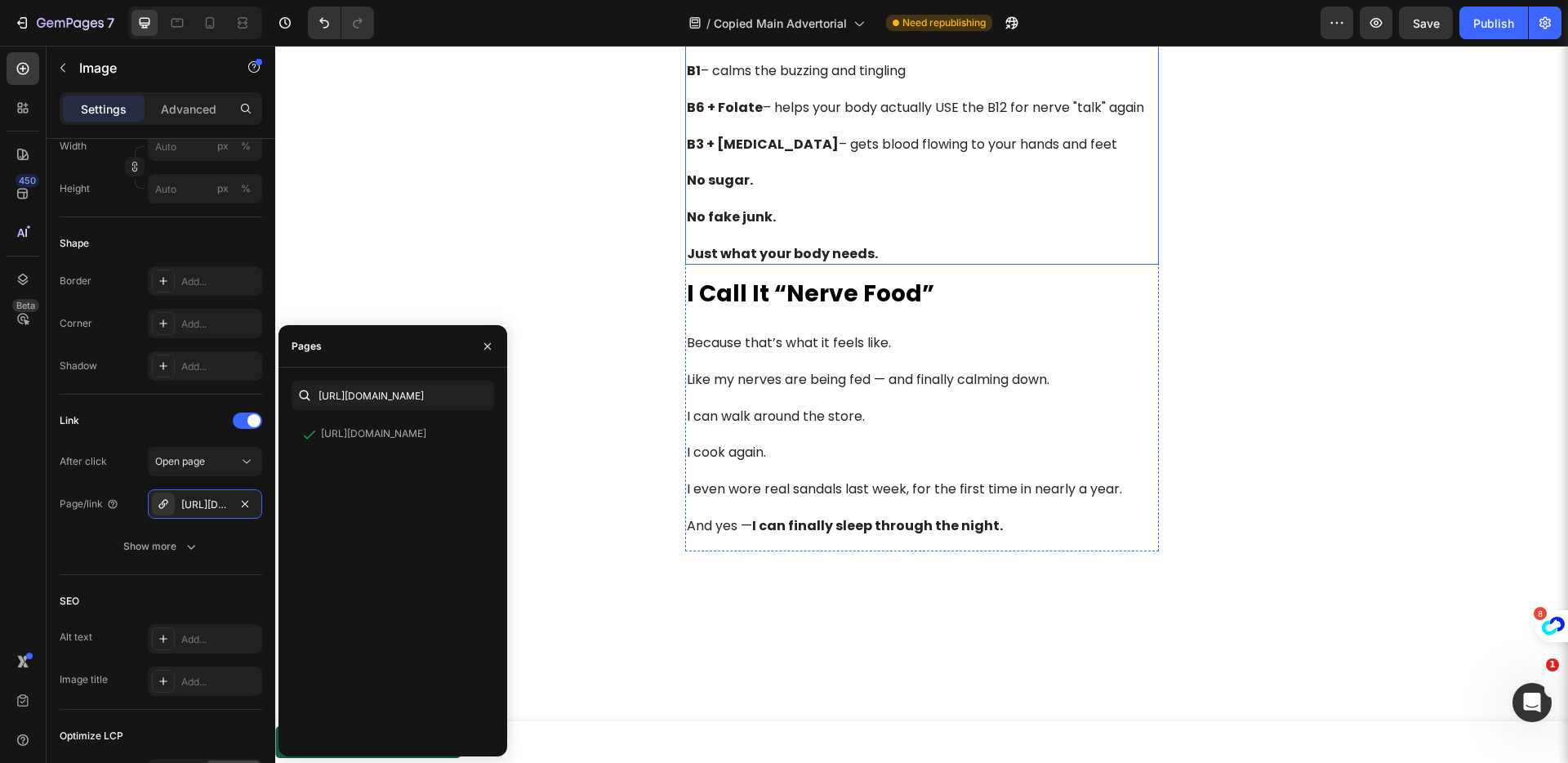
scroll to position [4397, 0]
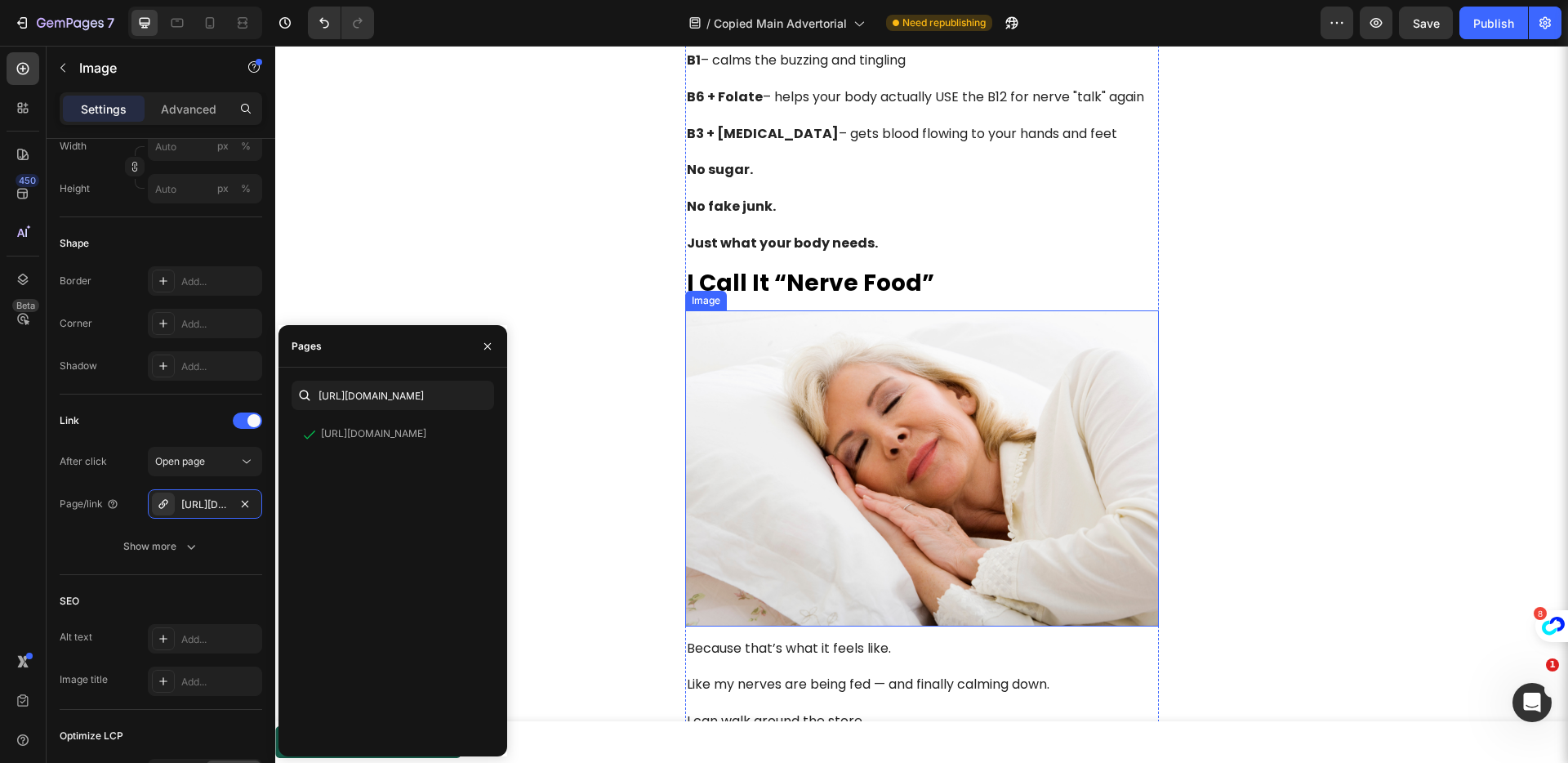
drag, startPoint x: 897, startPoint y: 436, endPoint x: 879, endPoint y: 442, distance: 19.0
click at [897, 436] on img at bounding box center [921, 468] width 474 height 316
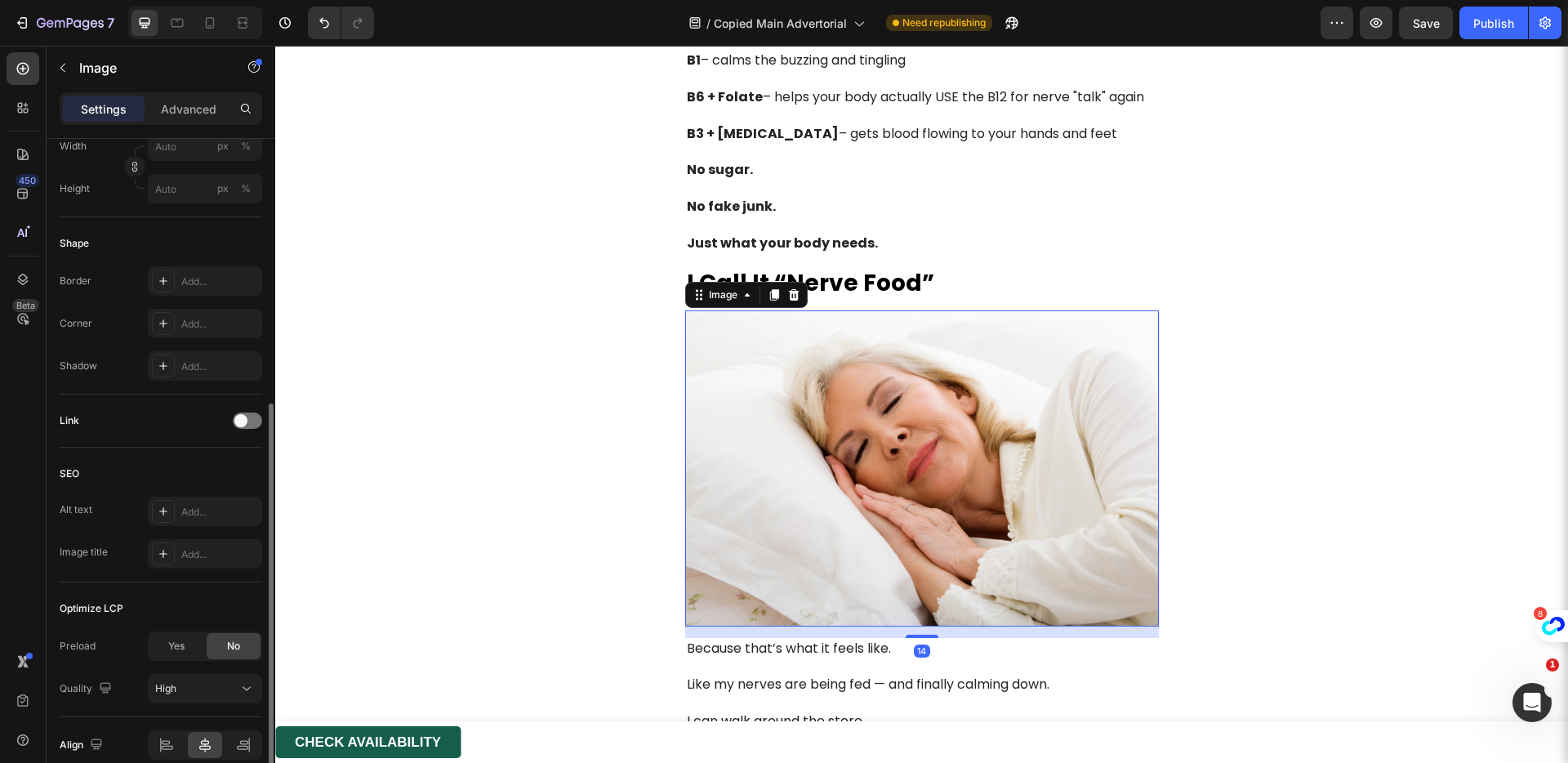
drag, startPoint x: 245, startPoint y: 423, endPoint x: 243, endPoint y: 441, distance: 18.1
click at [245, 423] on span at bounding box center [241, 420] width 13 height 13
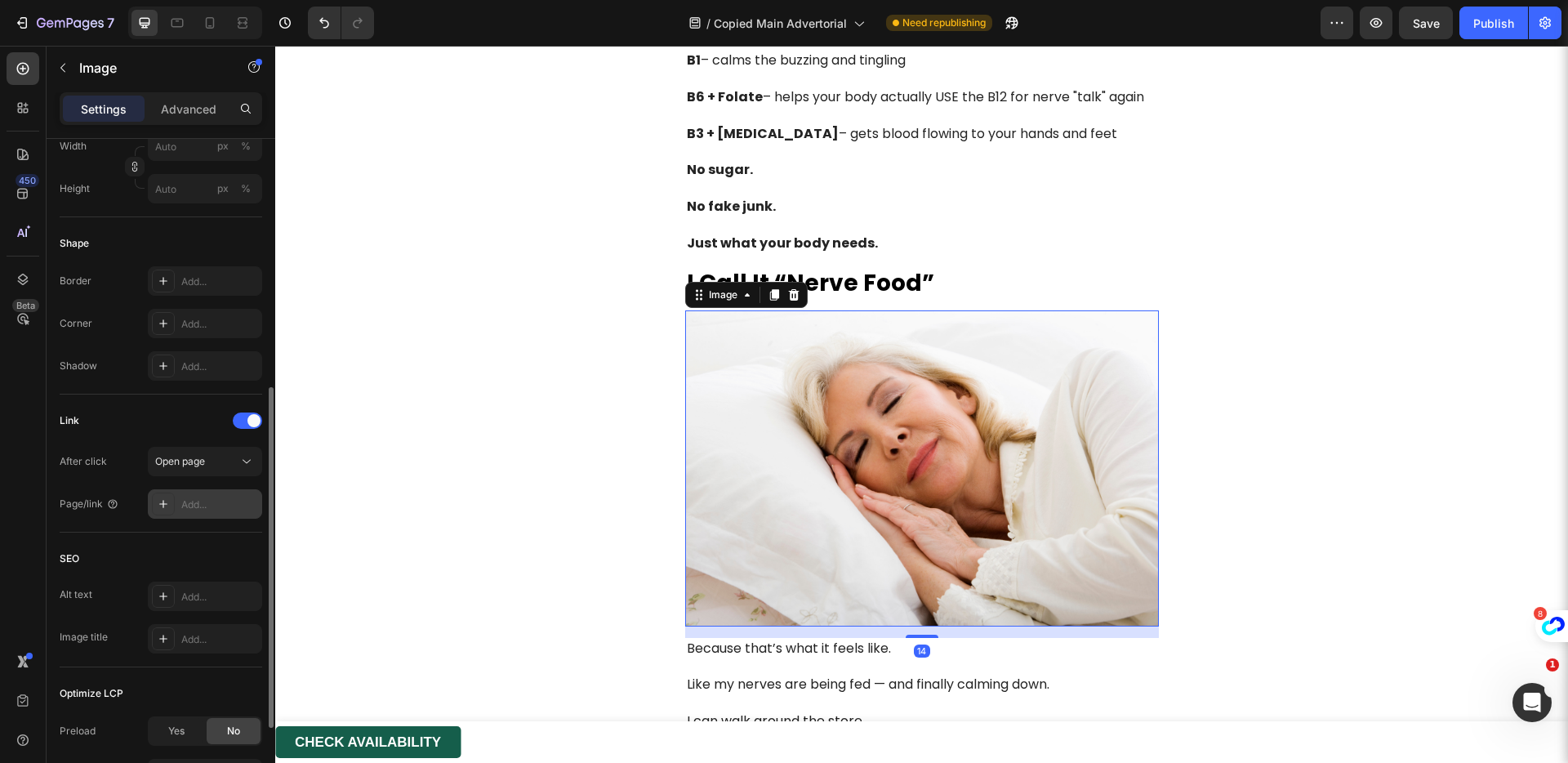
click at [221, 513] on div "Add..." at bounding box center [204, 504] width 115 height 29
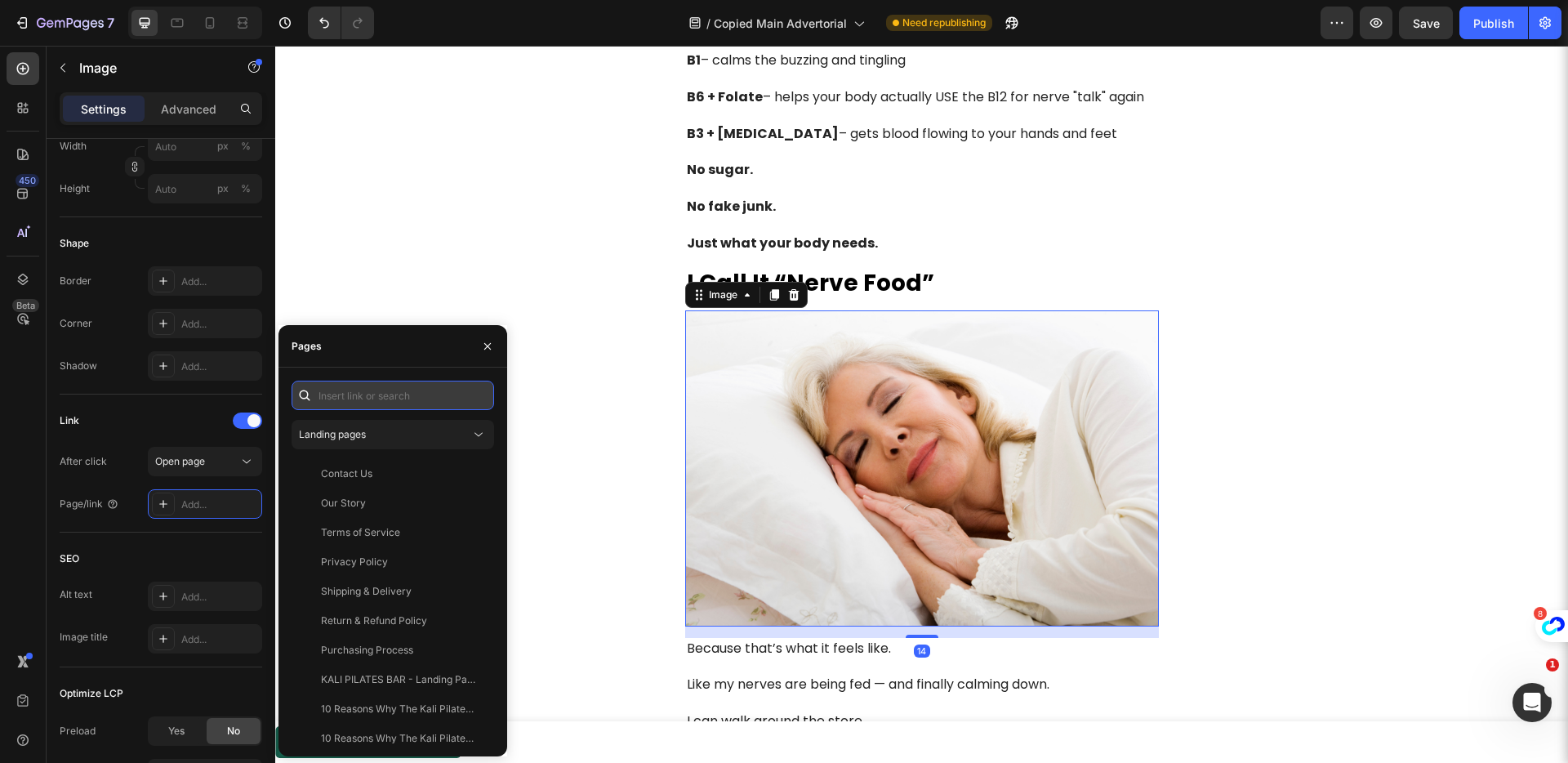
click at [374, 403] on input "text" at bounding box center [393, 394] width 203 height 29
paste input "https://get-crownhealth.com/products/b-12"
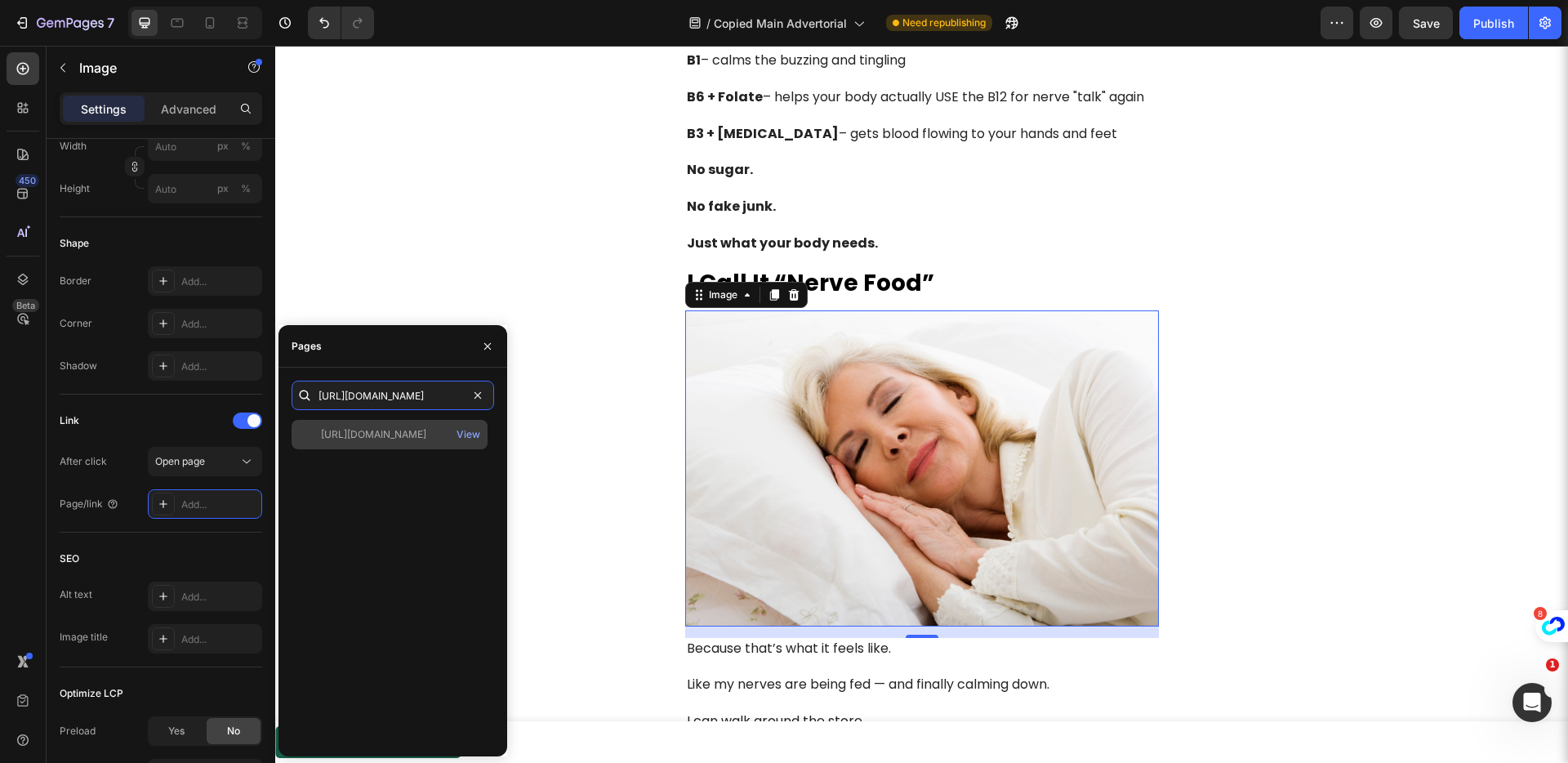
type input "https://get-crownhealth.com/products/b-12"
drag, startPoint x: 359, startPoint y: 443, endPoint x: 487, endPoint y: 444, distance: 128.0
click at [359, 443] on div "https://get-crownhealth.com/products/b-12 View" at bounding box center [389, 434] width 196 height 29
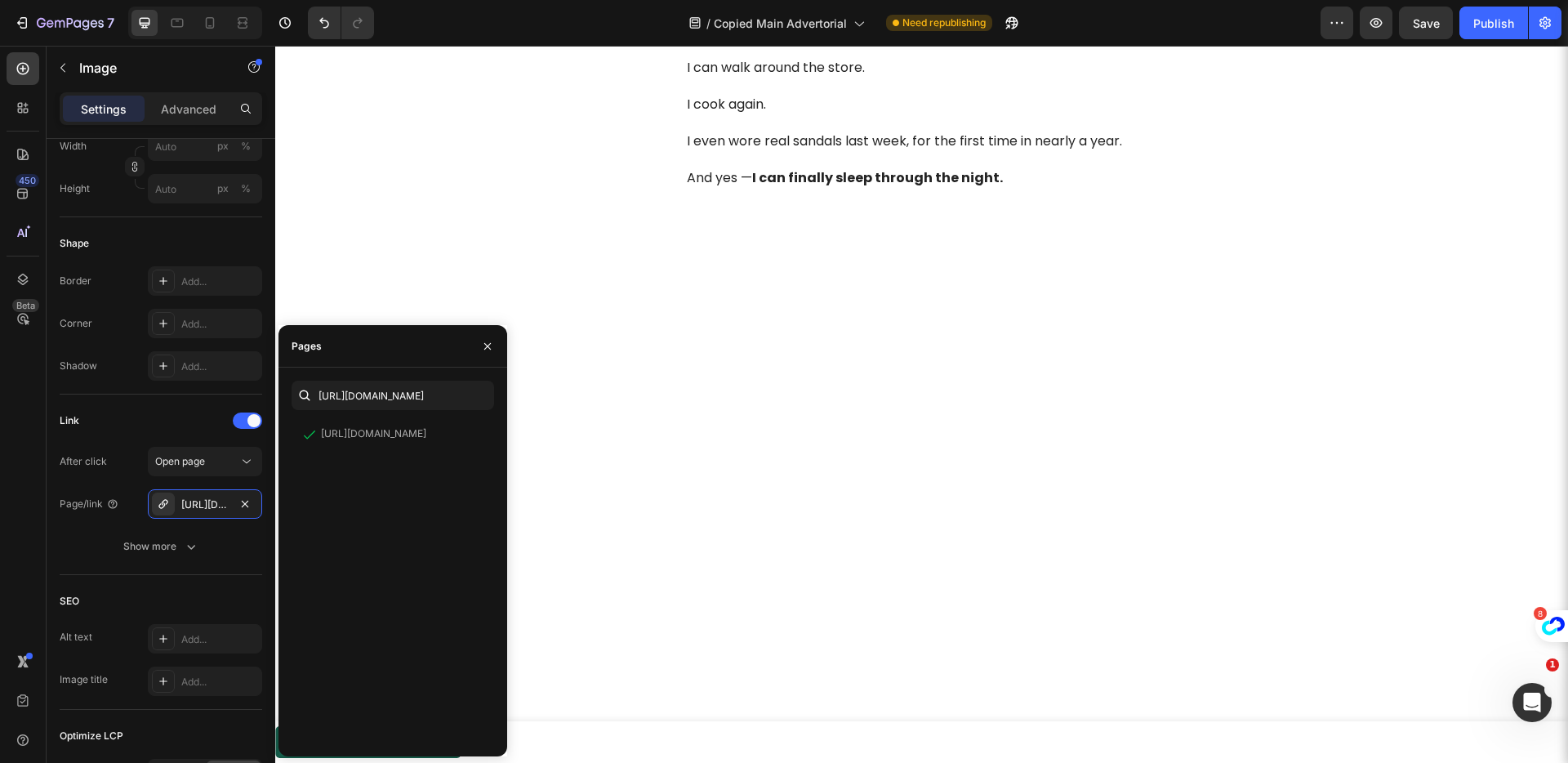
scroll to position [5190, 0]
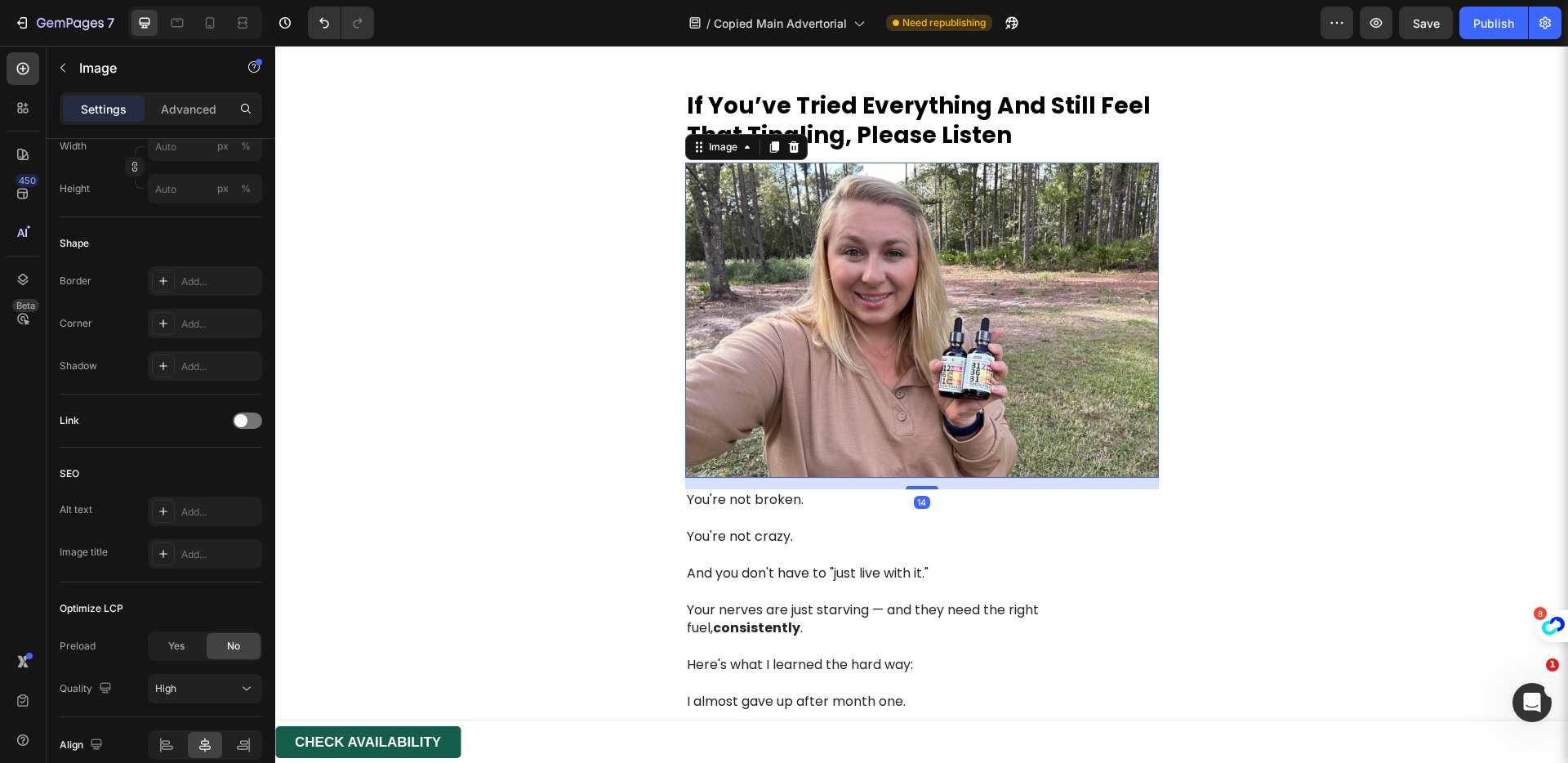
click at [878, 435] on img at bounding box center [921, 321] width 474 height 316
click at [243, 427] on div at bounding box center [247, 420] width 29 height 16
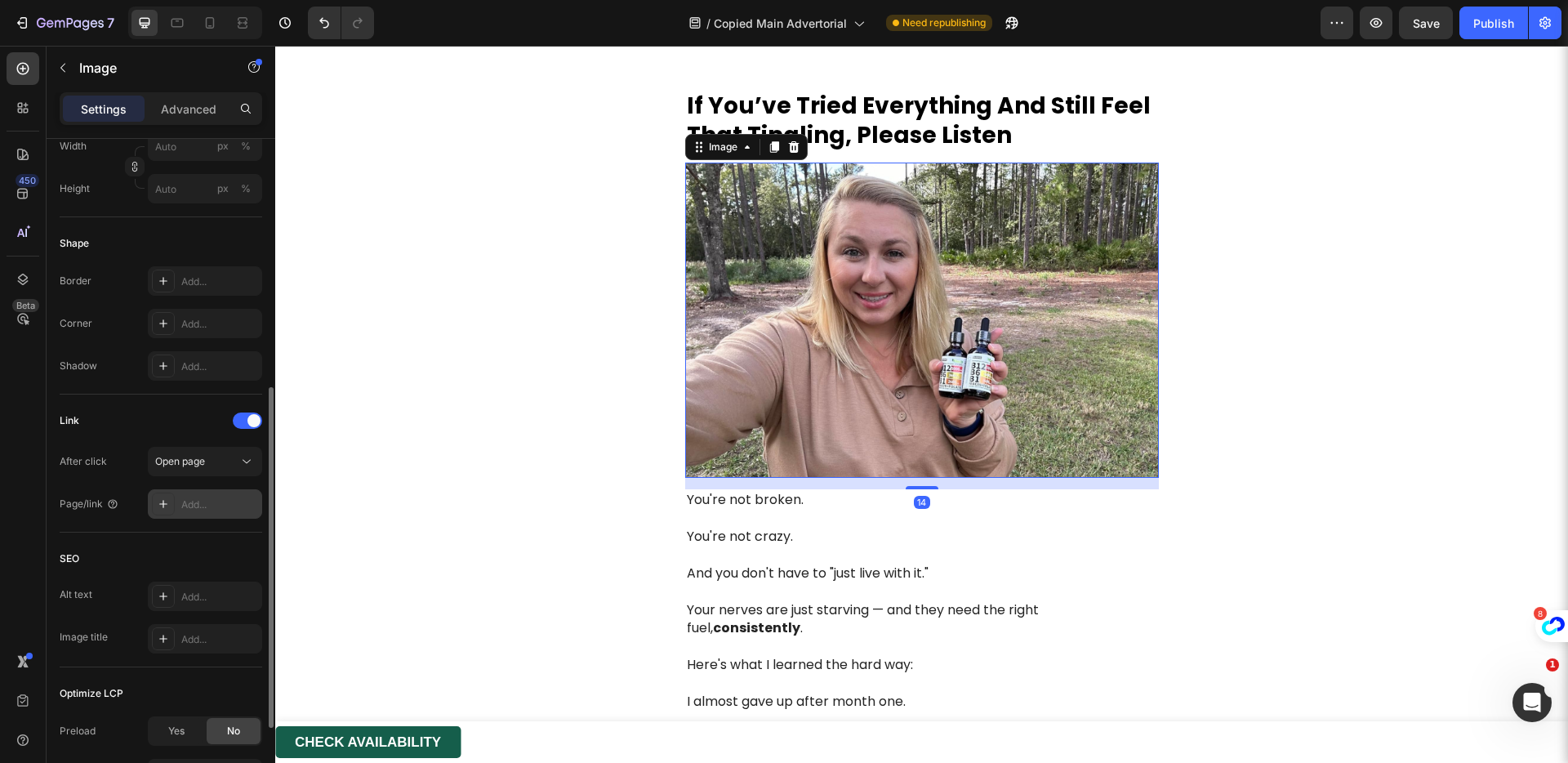
click at [219, 491] on div "Add..." at bounding box center [204, 504] width 115 height 29
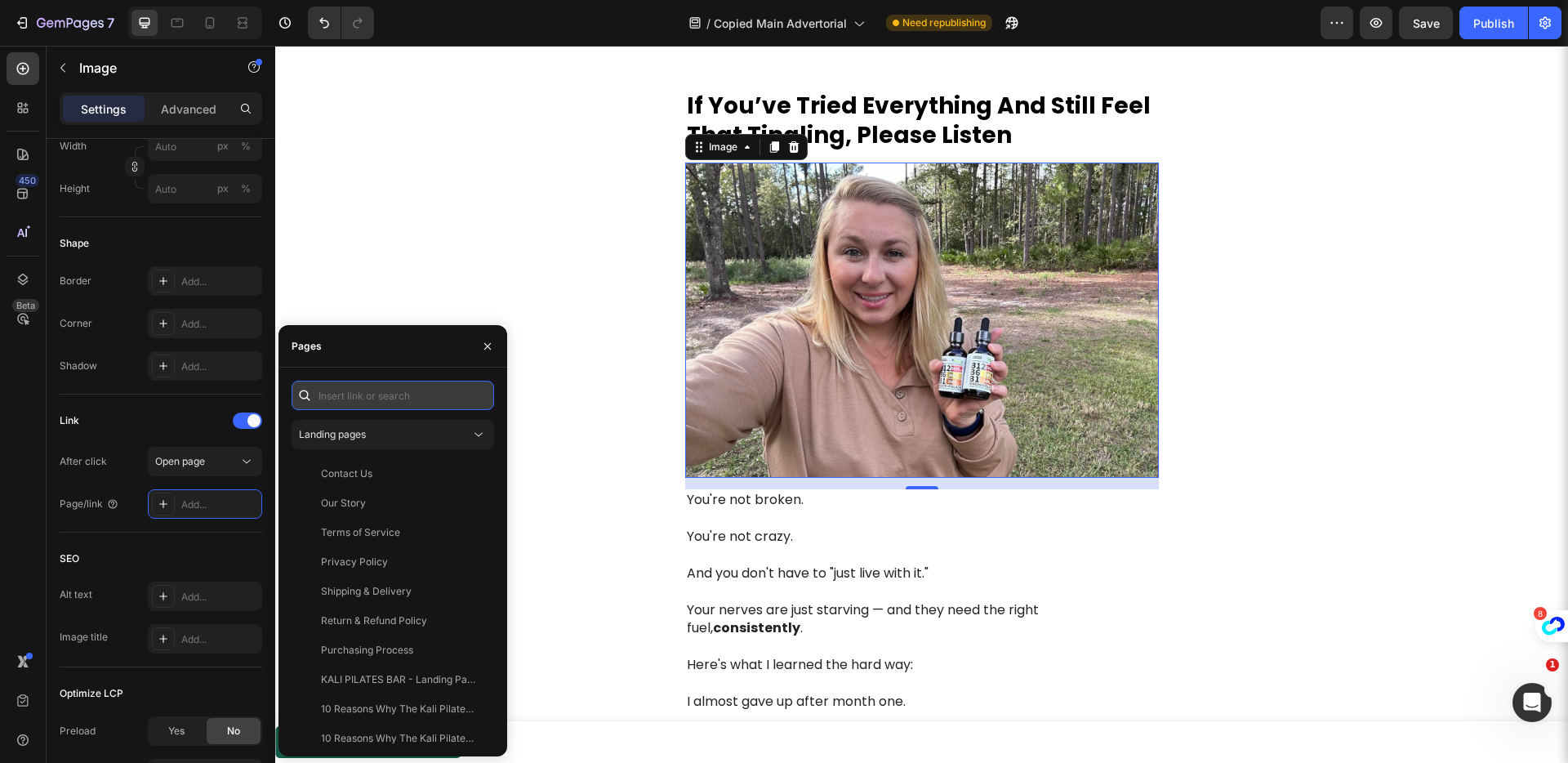
click at [346, 391] on input "text" at bounding box center [393, 394] width 203 height 29
paste input "https://get-crownhealth.com/products/b-12"
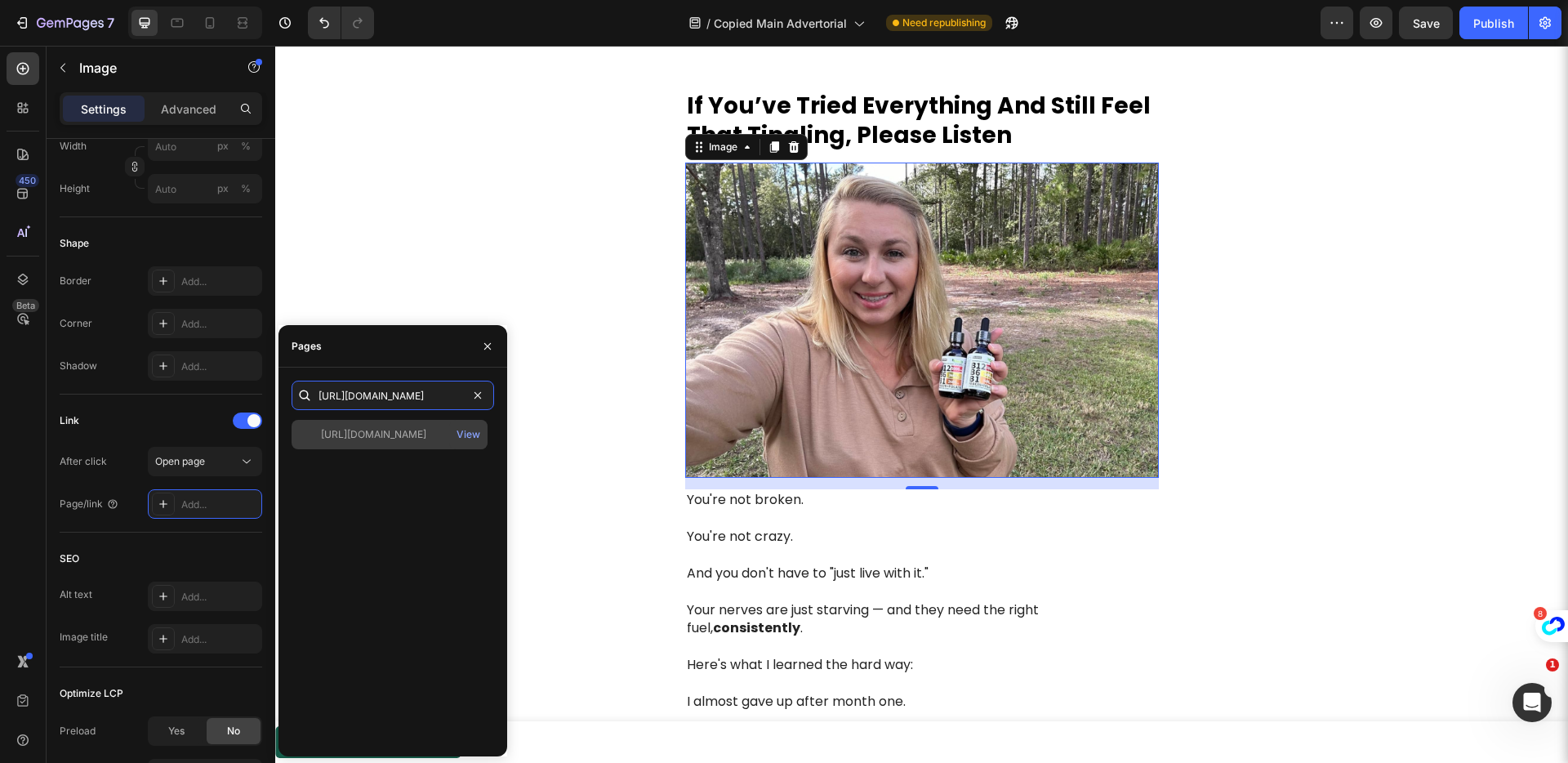
type input "https://get-crownhealth.com/products/b-12"
click at [369, 446] on div "https://get-crownhealth.com/products/b-12 View" at bounding box center [389, 434] width 196 height 29
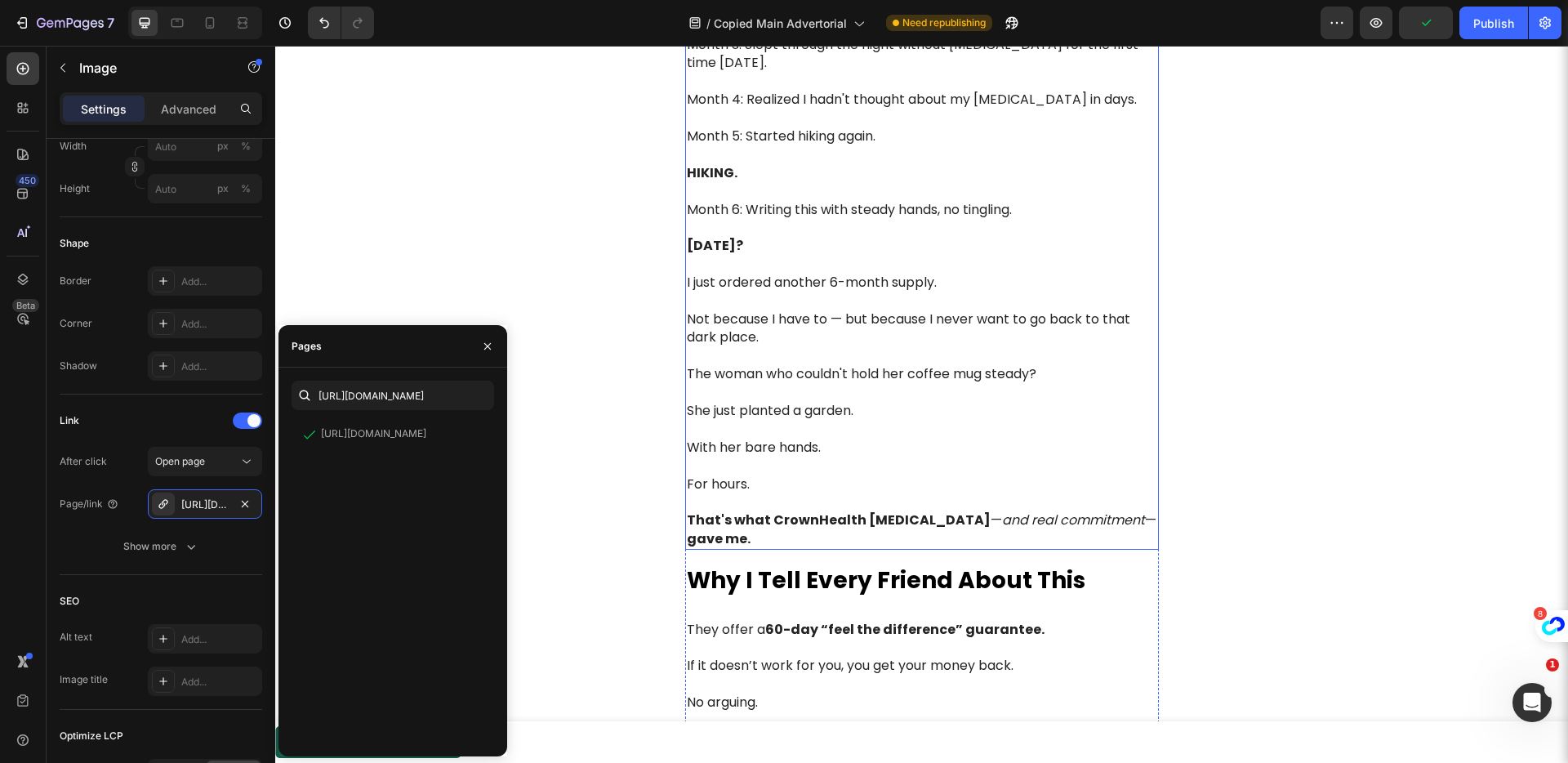
scroll to position [6458, 0]
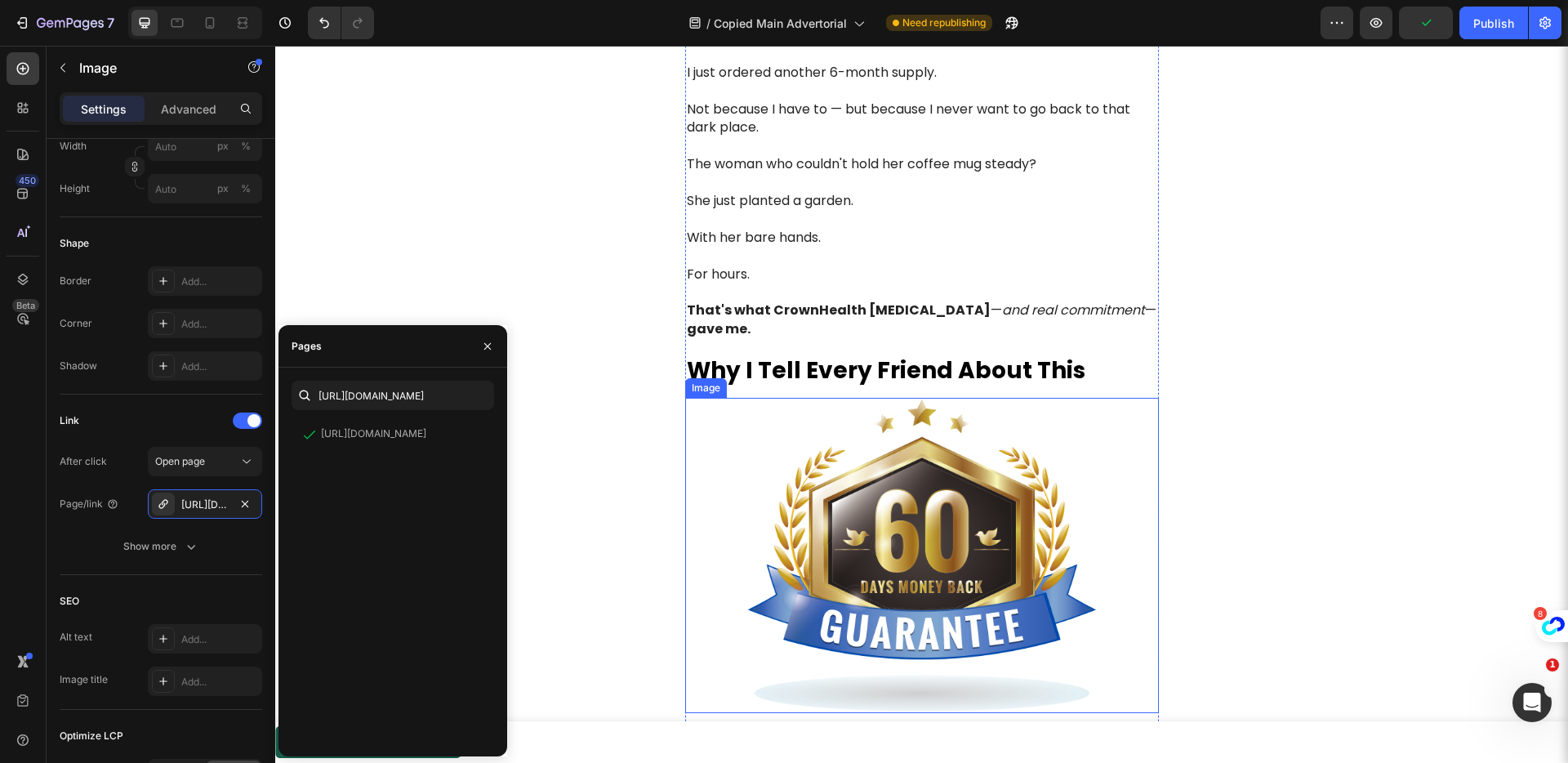
click at [829, 446] on img at bounding box center [921, 556] width 474 height 316
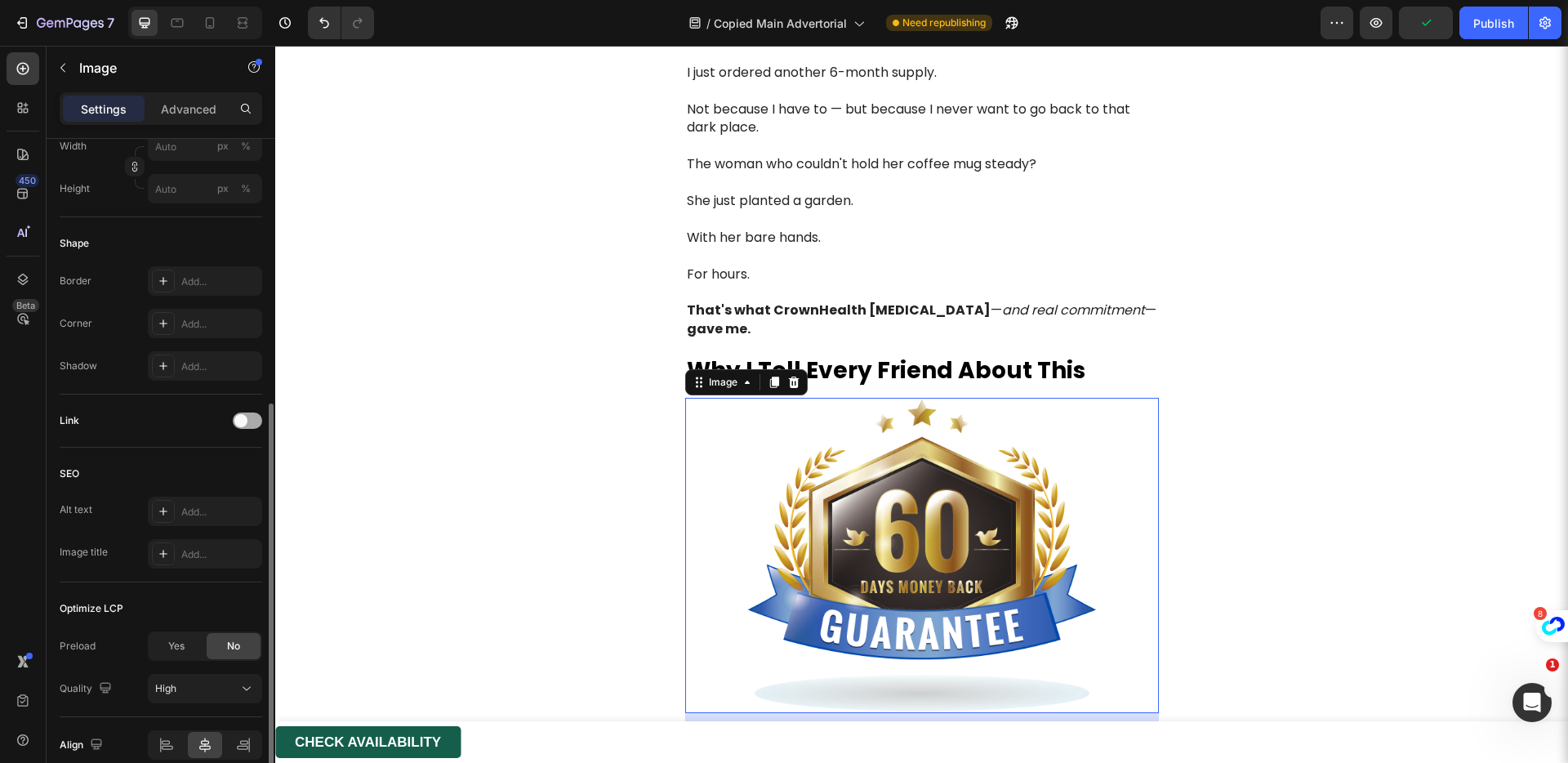
click at [256, 428] on div at bounding box center [247, 420] width 29 height 16
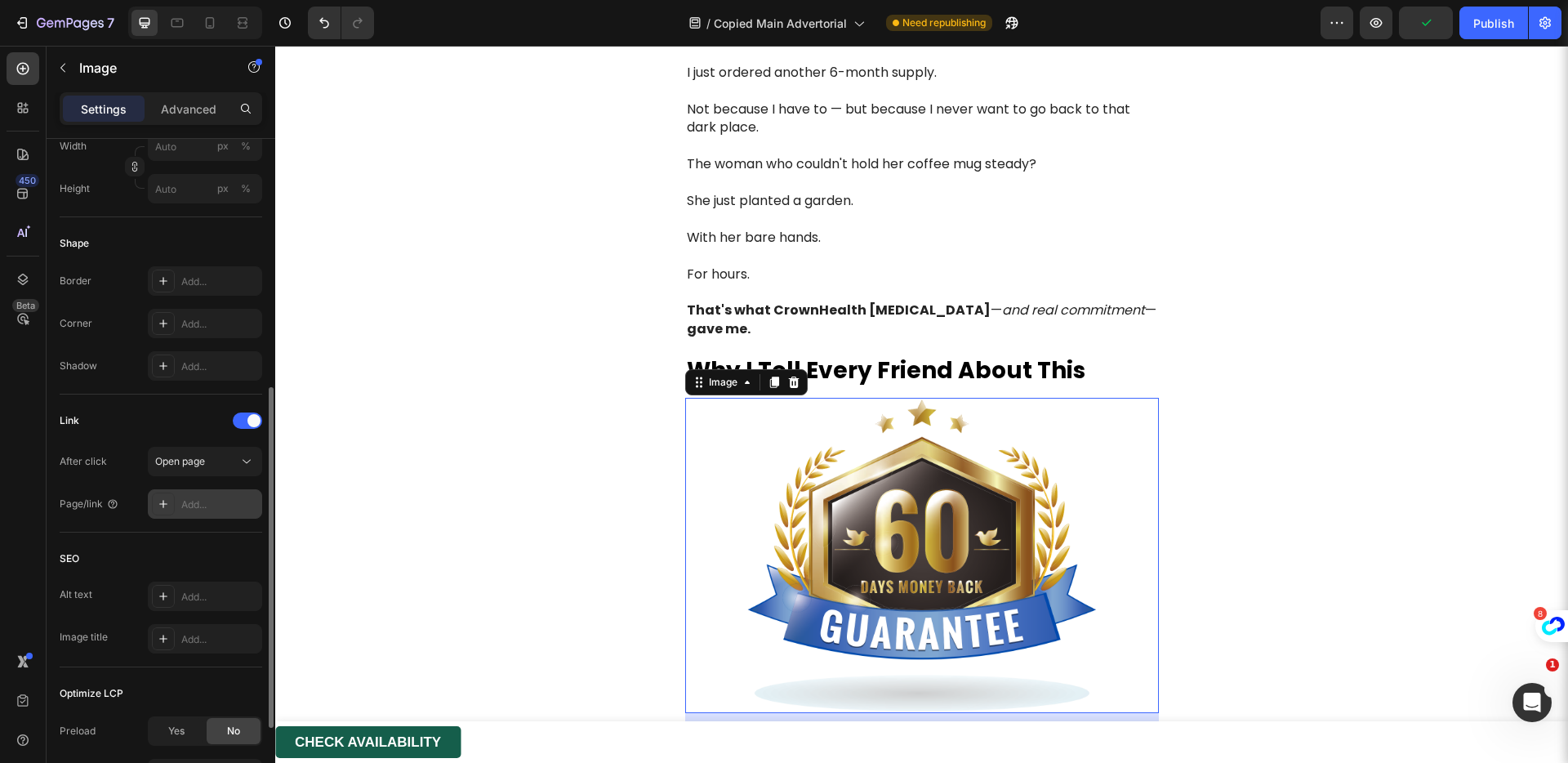
click at [210, 498] on div "Add..." at bounding box center [219, 505] width 76 height 15
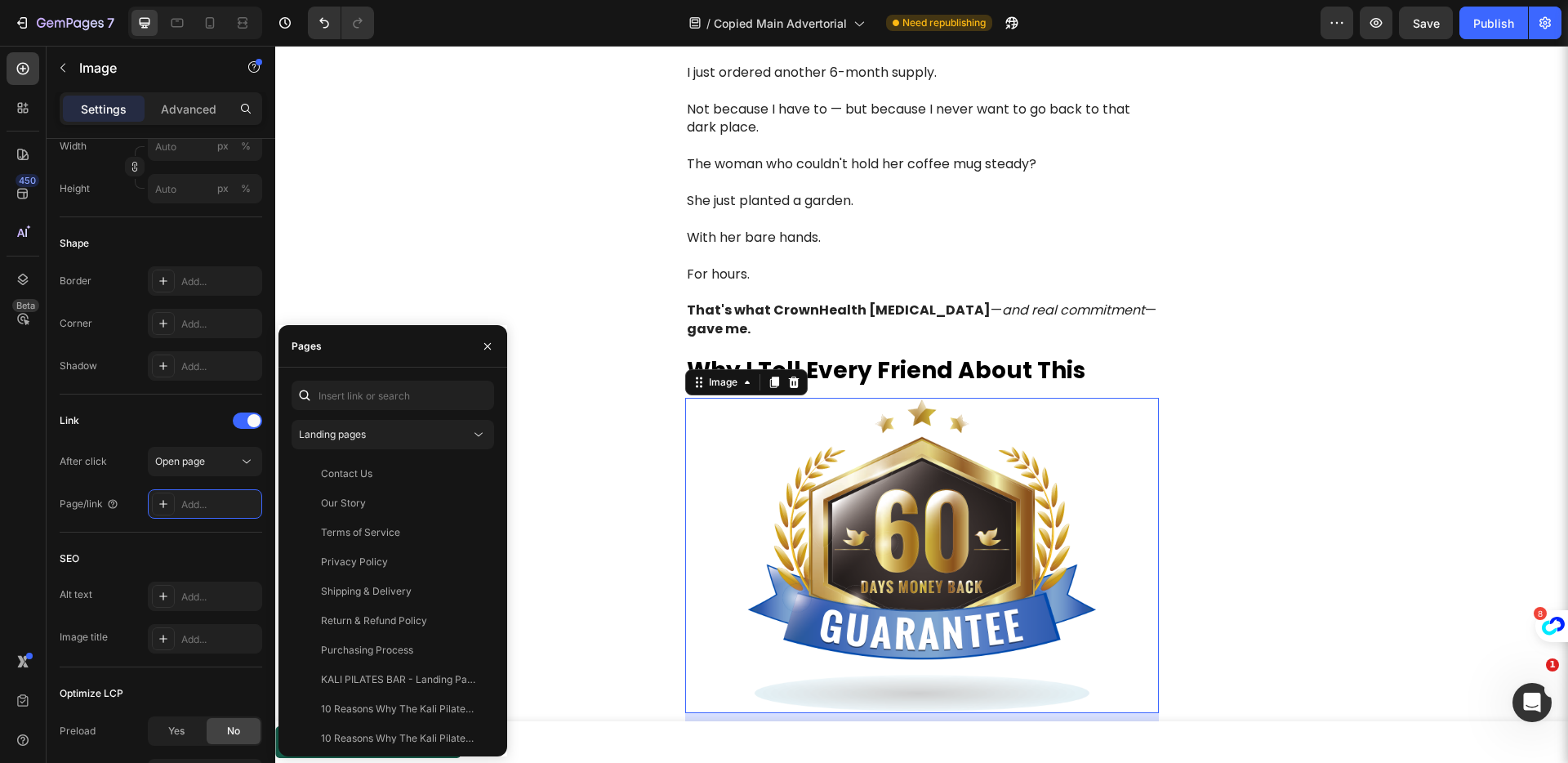
click at [352, 411] on div "Landing pages Contact Us View Our Story View Terms of Service View Privacy Poli…" at bounding box center [393, 561] width 203 height 362
click at [358, 406] on input "text" at bounding box center [393, 394] width 203 height 29
paste input "https://get-crownhealth.com/products/b-12"
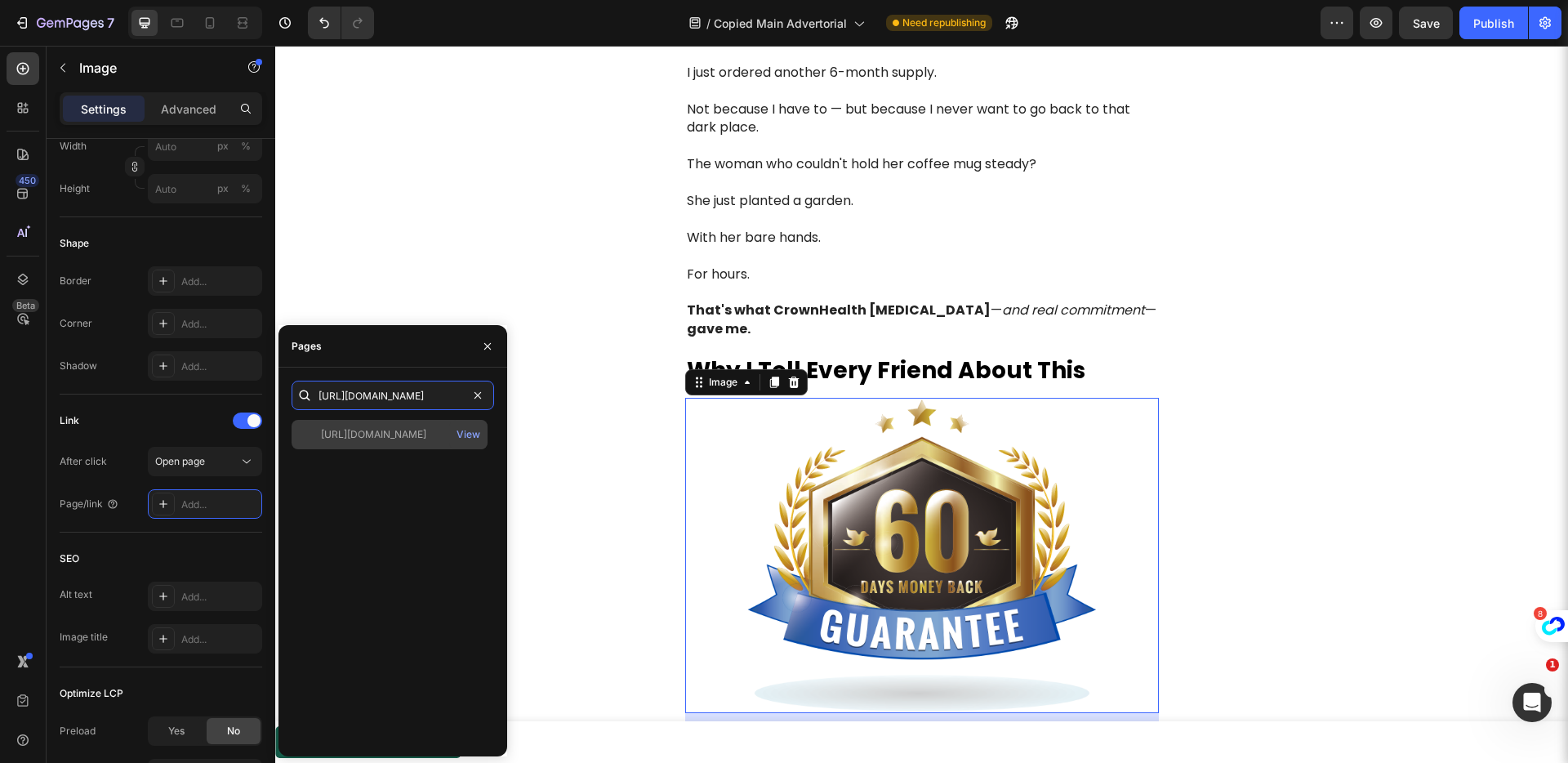
type input "https://get-crownhealth.com/products/b-12"
click at [371, 435] on div "https://get-crownhealth.com/products/b-12" at bounding box center [373, 434] width 106 height 15
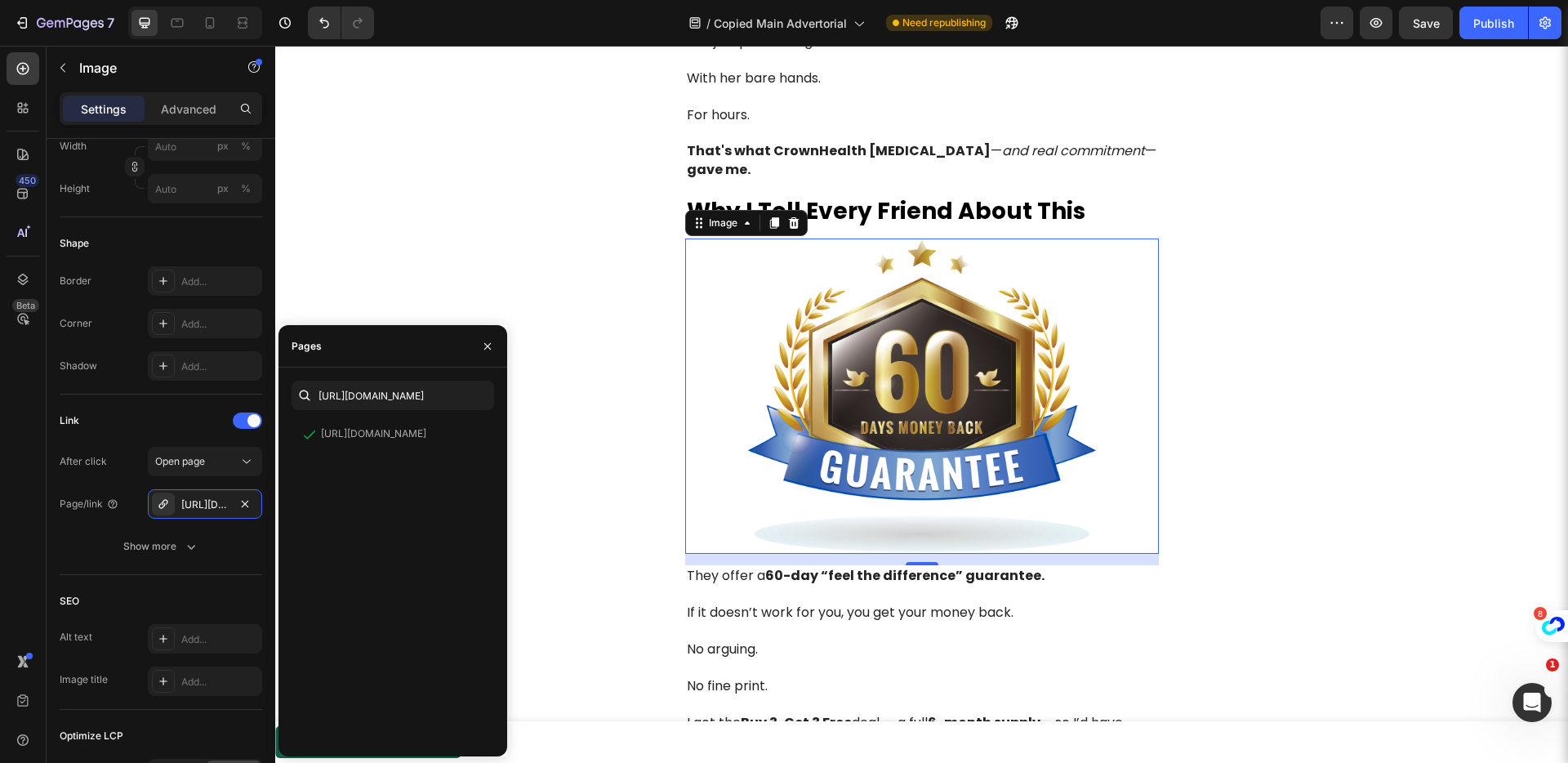
scroll to position [7227, 0]
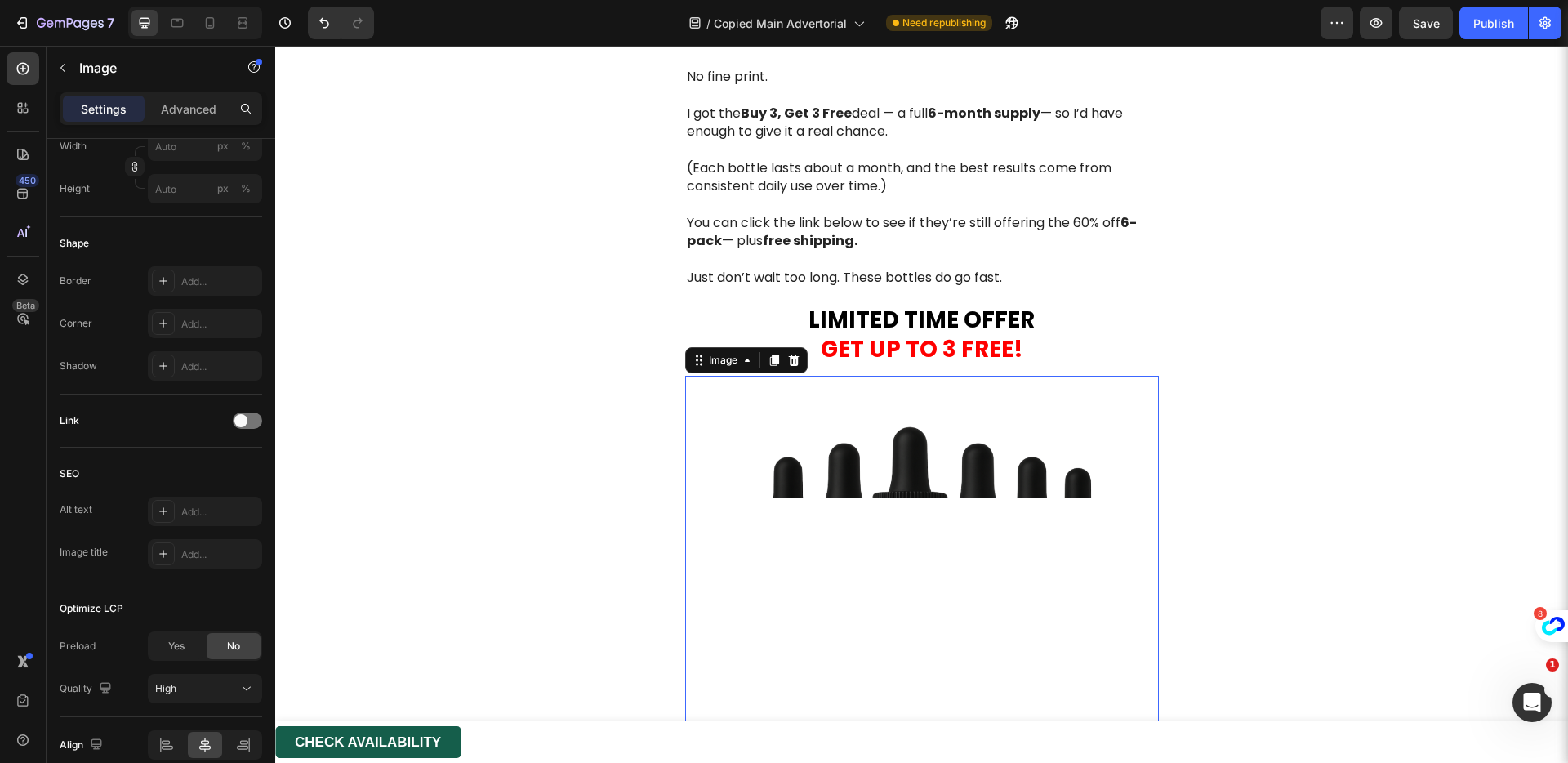
click at [899, 443] on img at bounding box center [921, 612] width 474 height 473
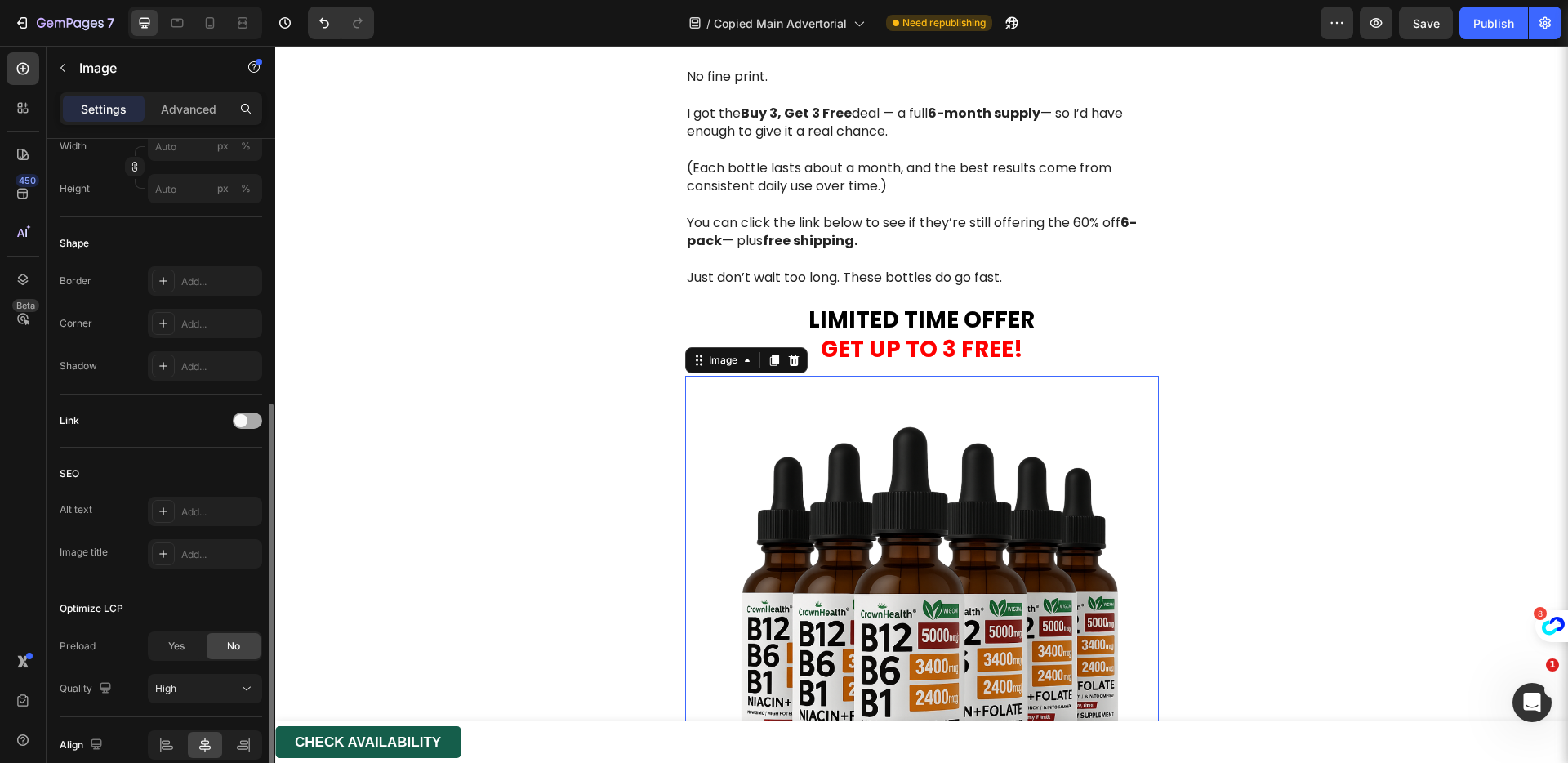
click at [236, 420] on span at bounding box center [241, 420] width 13 height 13
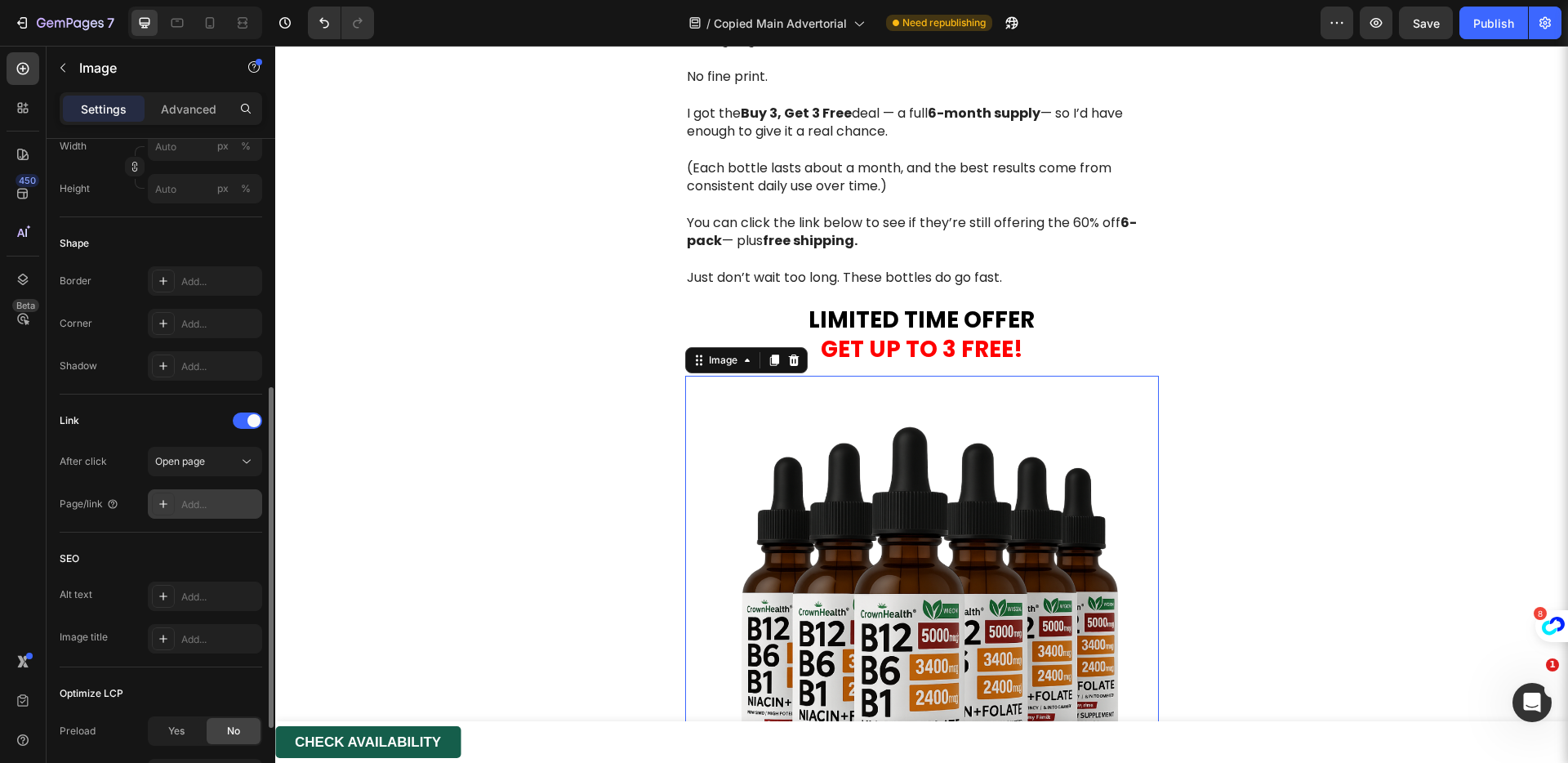
click at [219, 501] on div "Add..." at bounding box center [219, 505] width 76 height 15
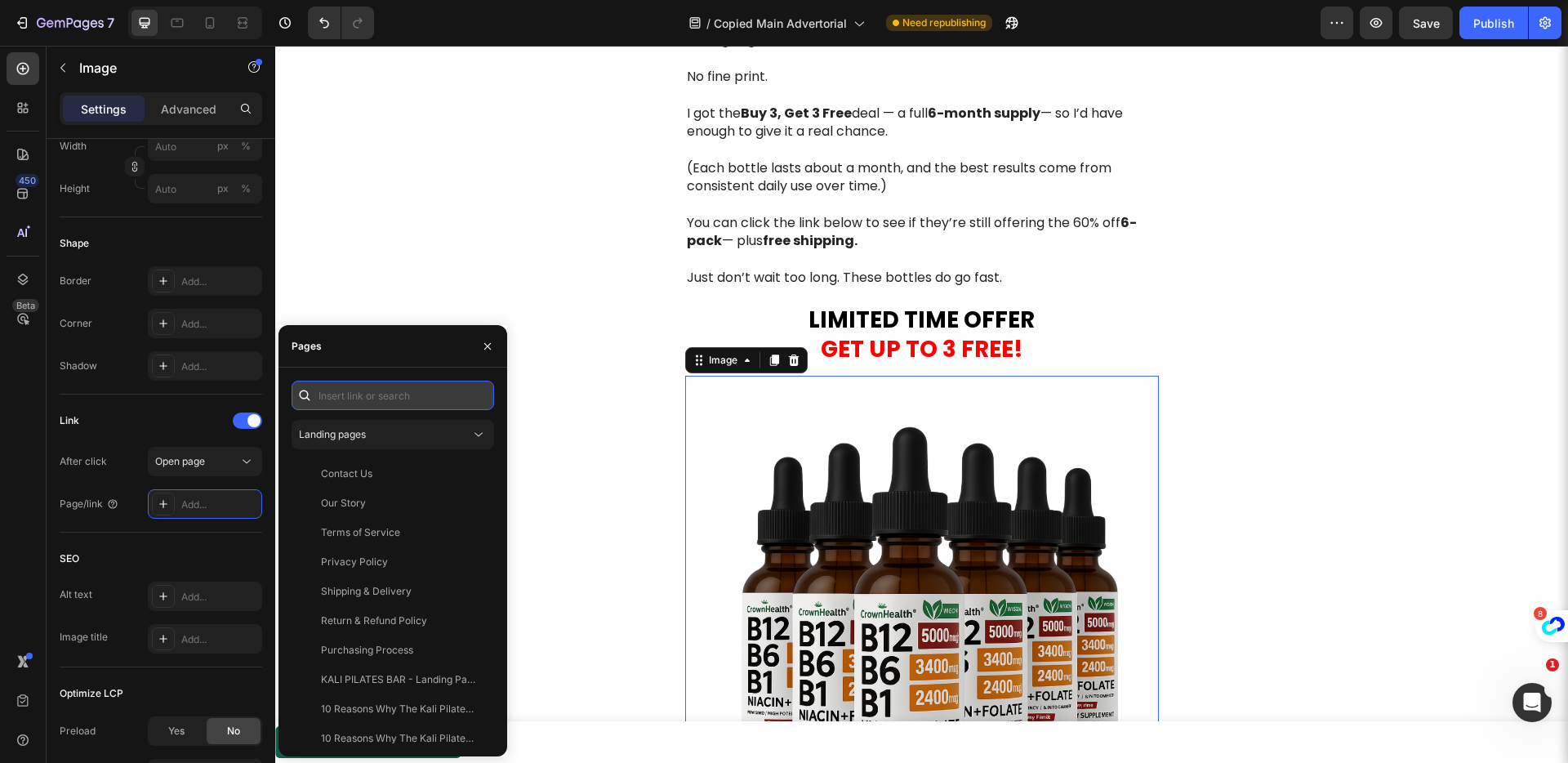
click at [350, 396] on input "text" at bounding box center [393, 394] width 203 height 29
paste input "https://get-crownhealth.com/products/b-12"
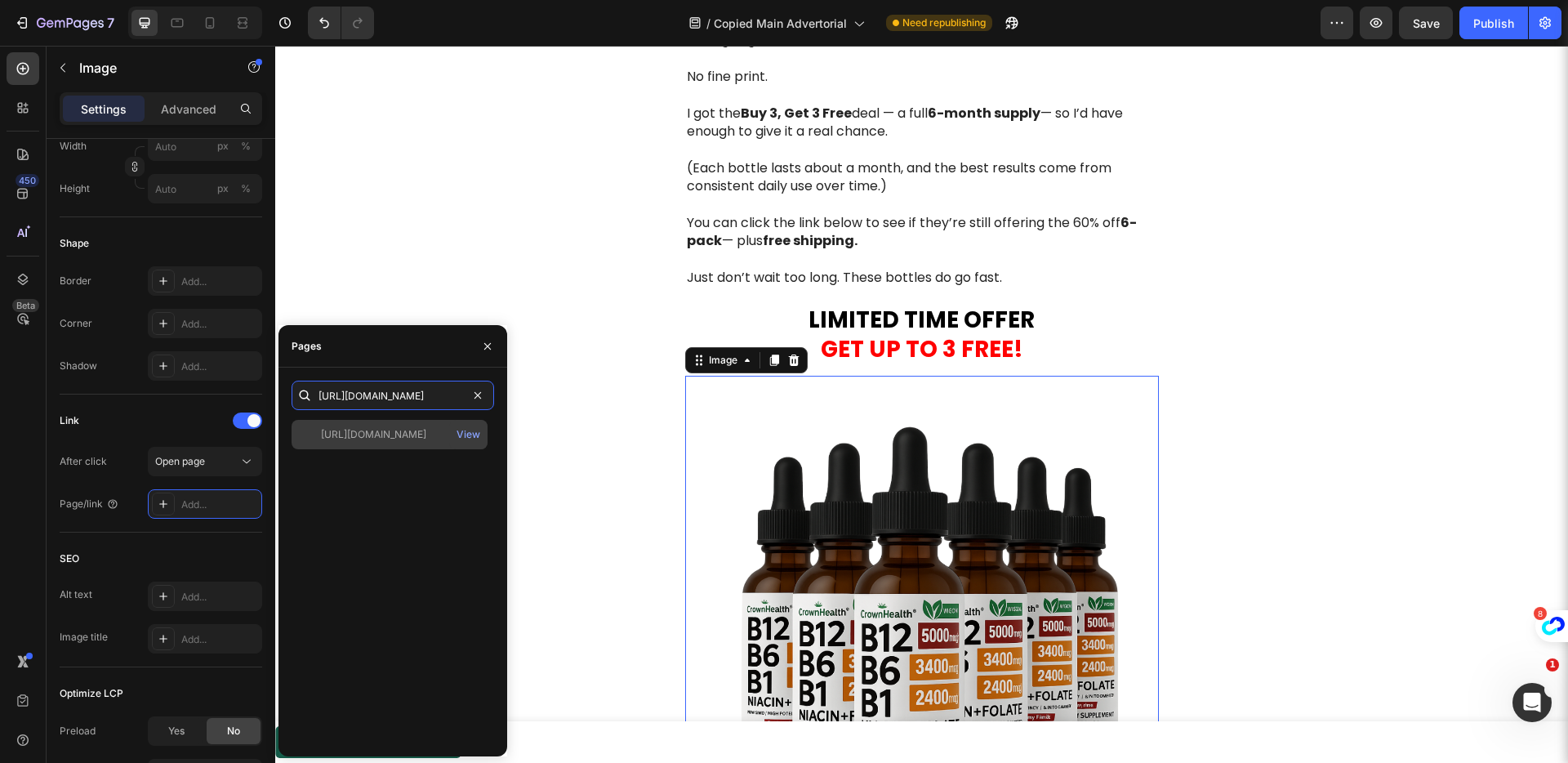
type input "https://get-crownhealth.com/products/b-12"
click at [426, 433] on div "https://get-crownhealth.com/products/b-12" at bounding box center [373, 434] width 106 height 15
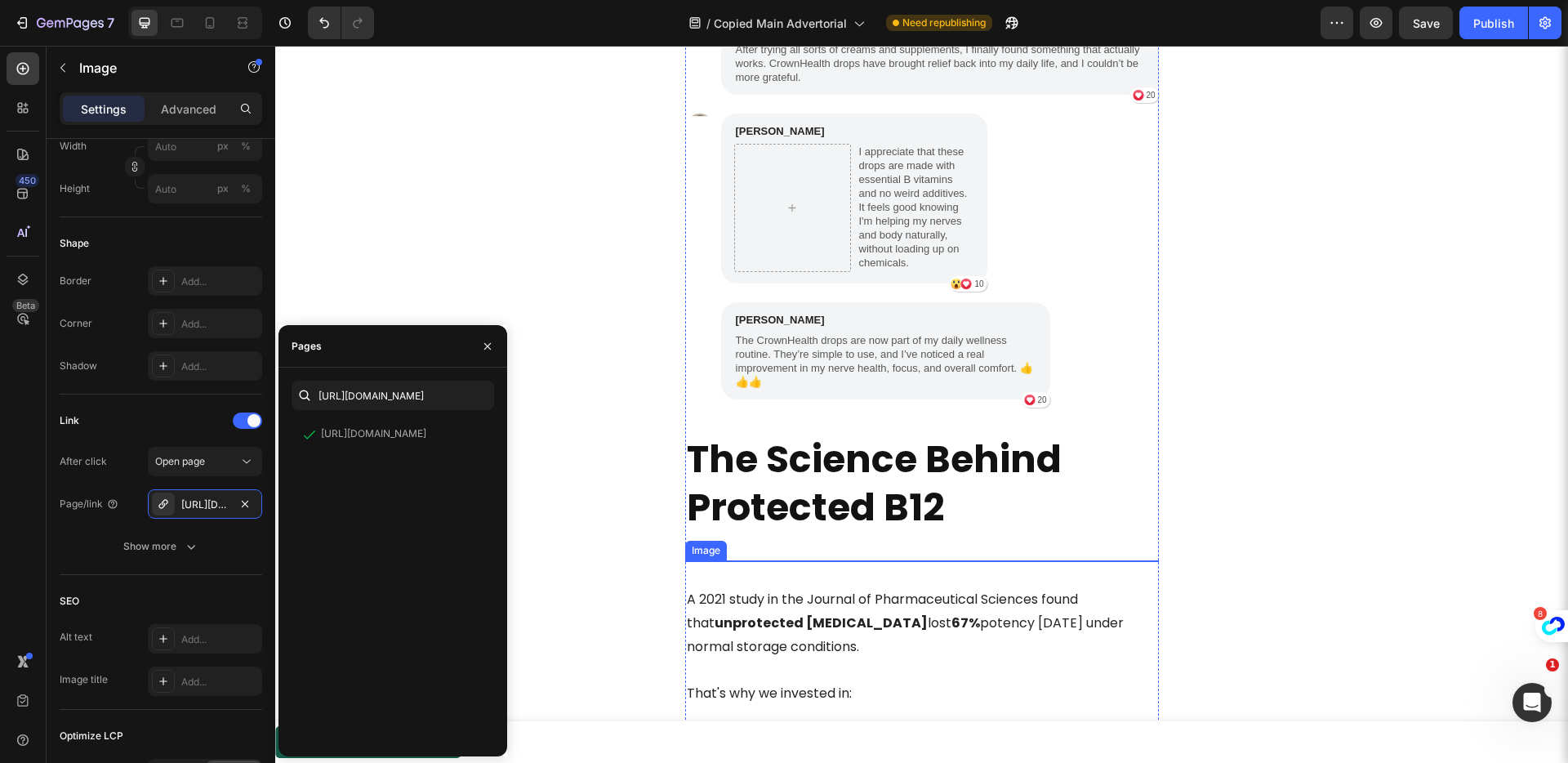
click at [850, 597] on img at bounding box center [921, 697] width 474 height 274
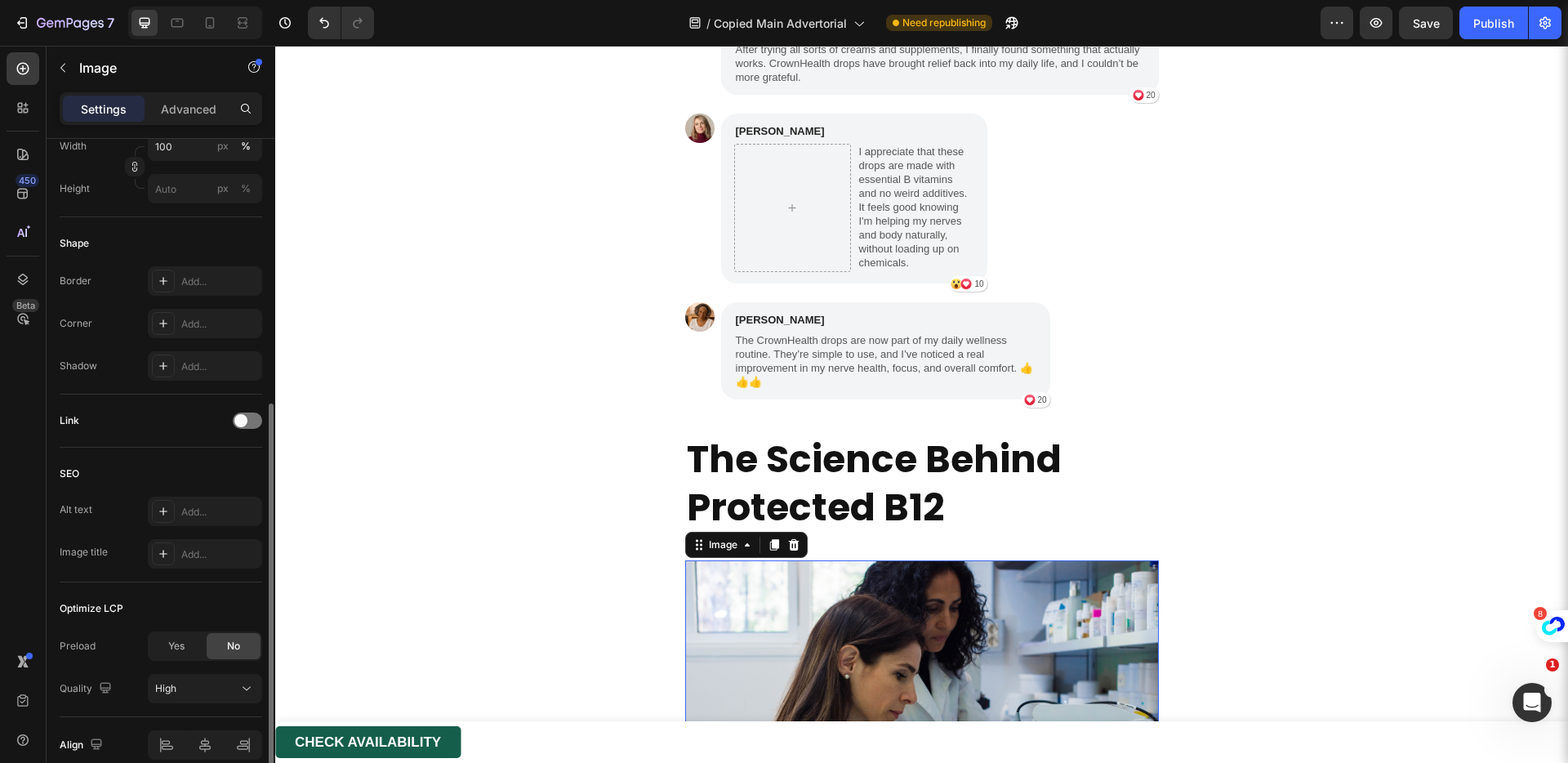
drag, startPoint x: 238, startPoint y: 417, endPoint x: 238, endPoint y: 429, distance: 12.0
click at [238, 417] on span at bounding box center [241, 420] width 13 height 13
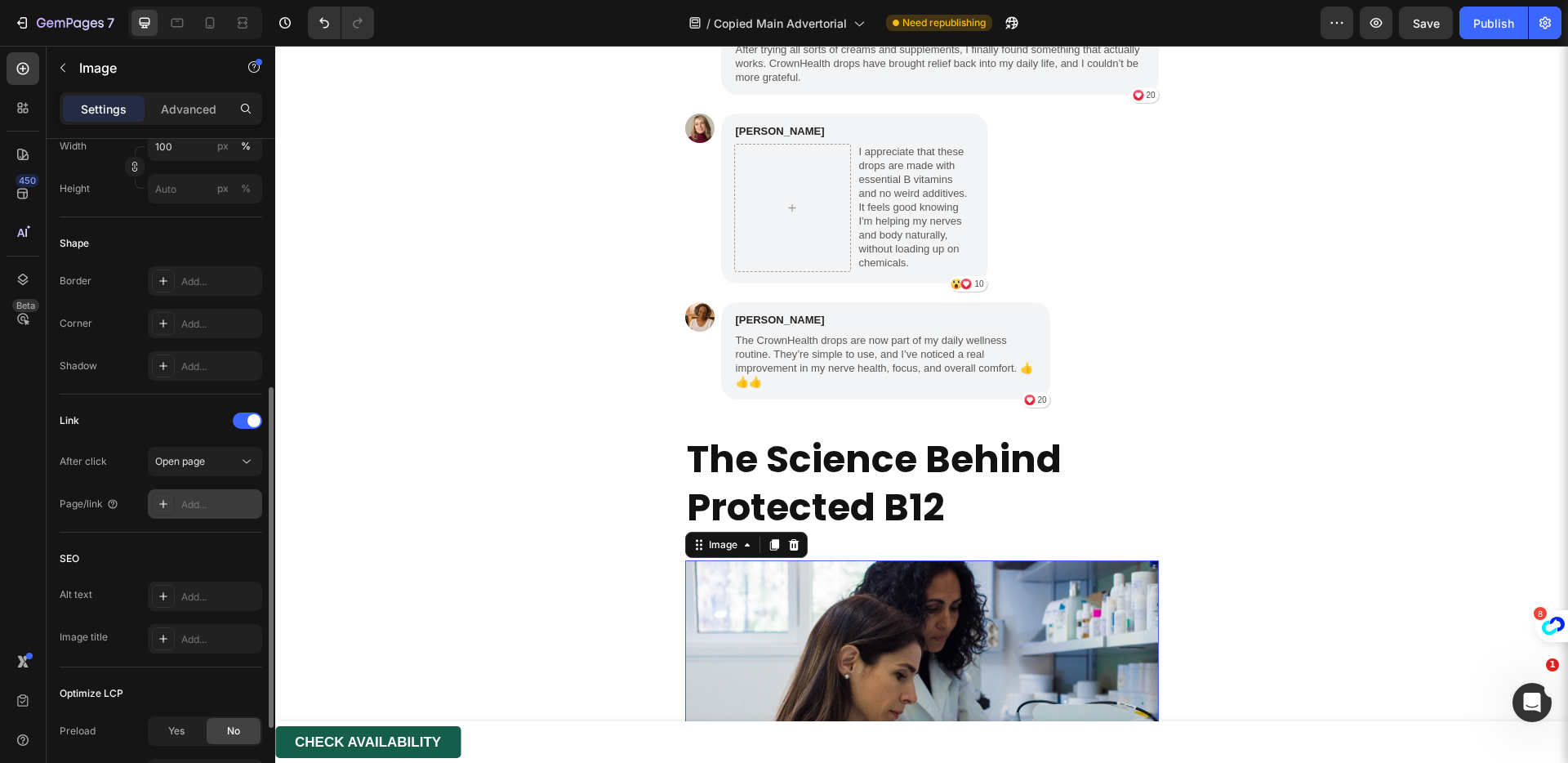
click at [203, 495] on div "Add..." at bounding box center [204, 504] width 115 height 29
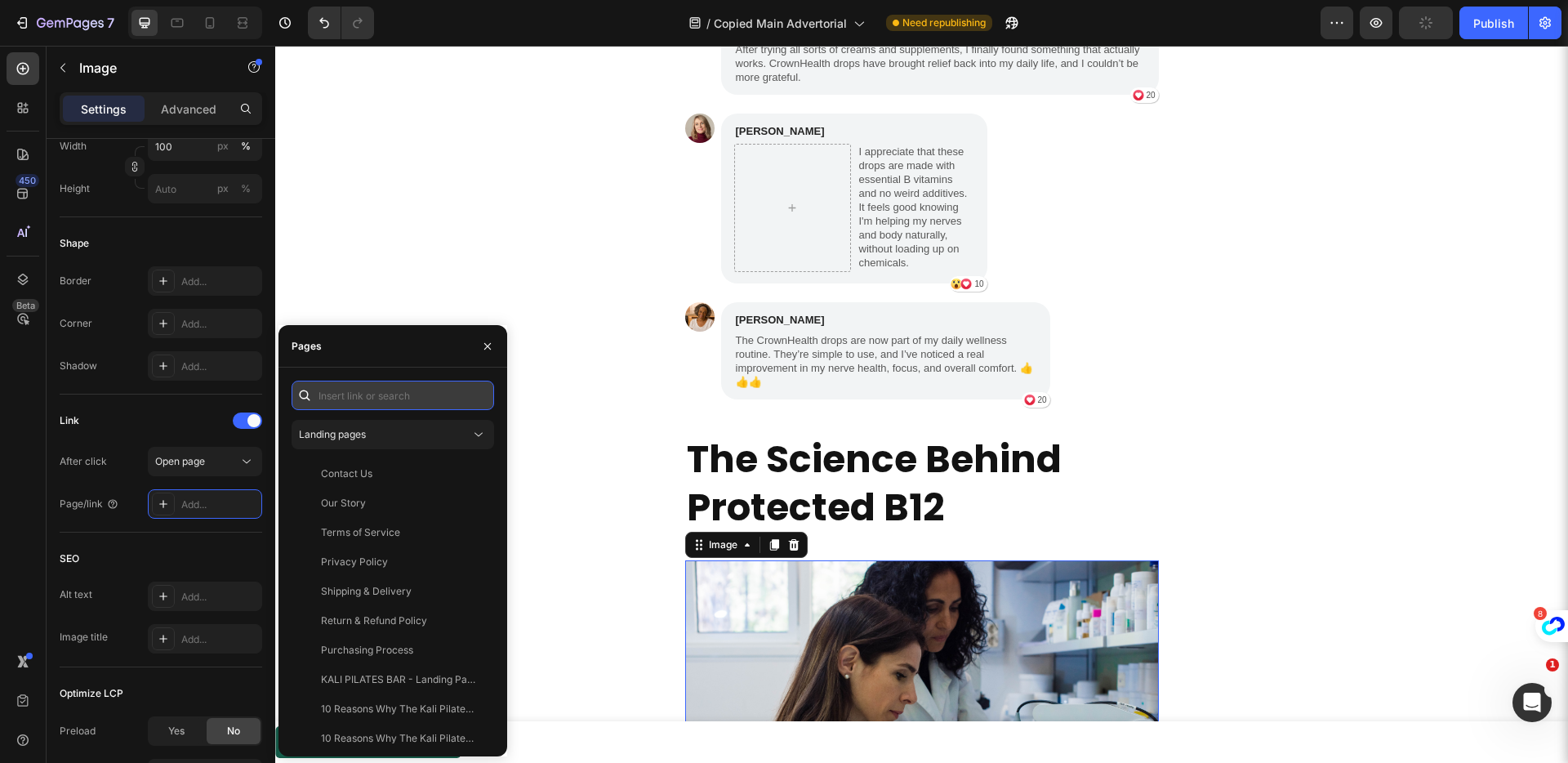
click at [354, 380] on input "text" at bounding box center [393, 394] width 203 height 29
paste input "https://get-crownhealth.com/products/b-12"
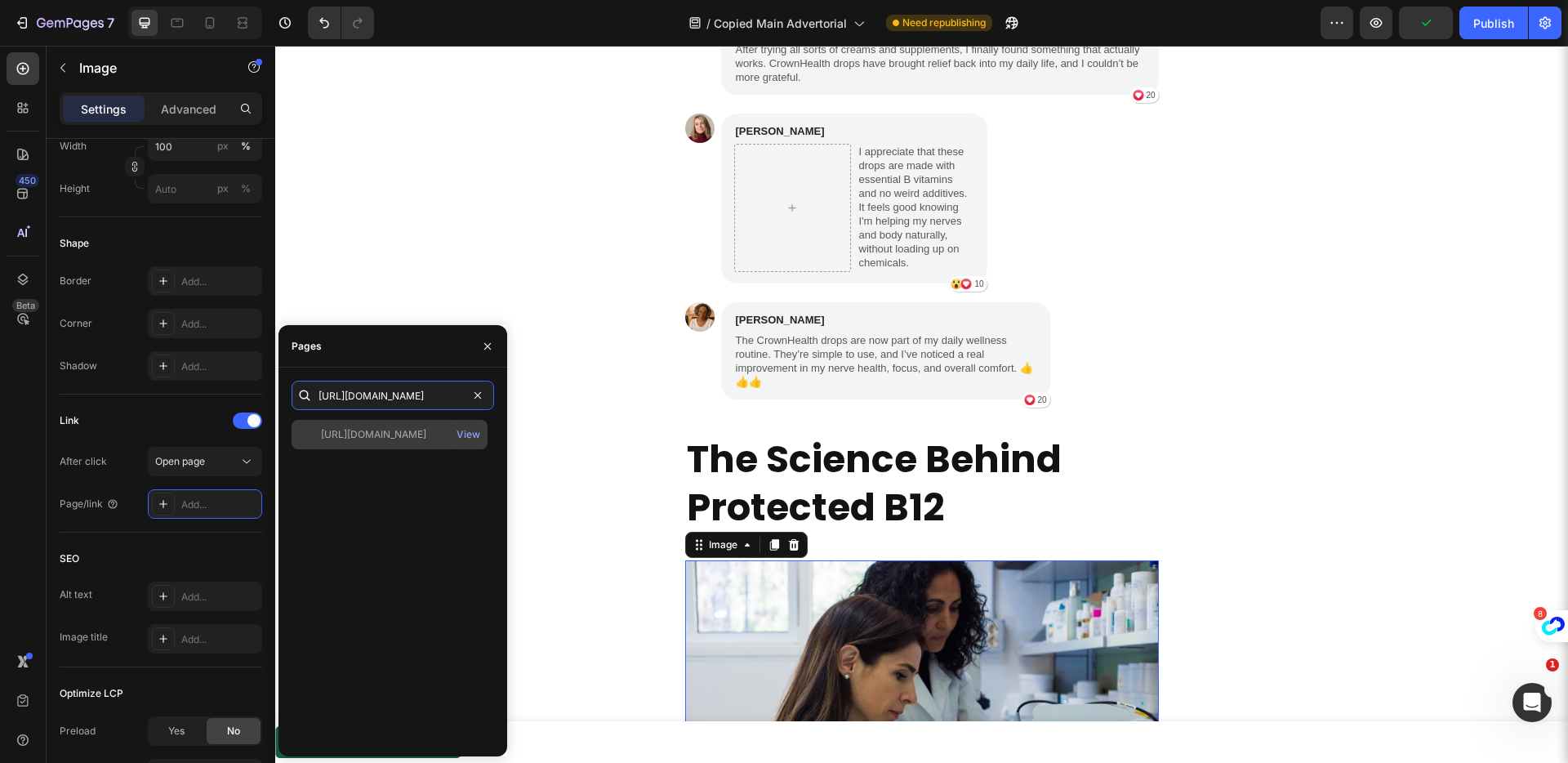
type input "https://get-crownhealth.com/products/b-12"
click at [365, 432] on div "https://get-crownhealth.com/products/b-12" at bounding box center [373, 434] width 106 height 15
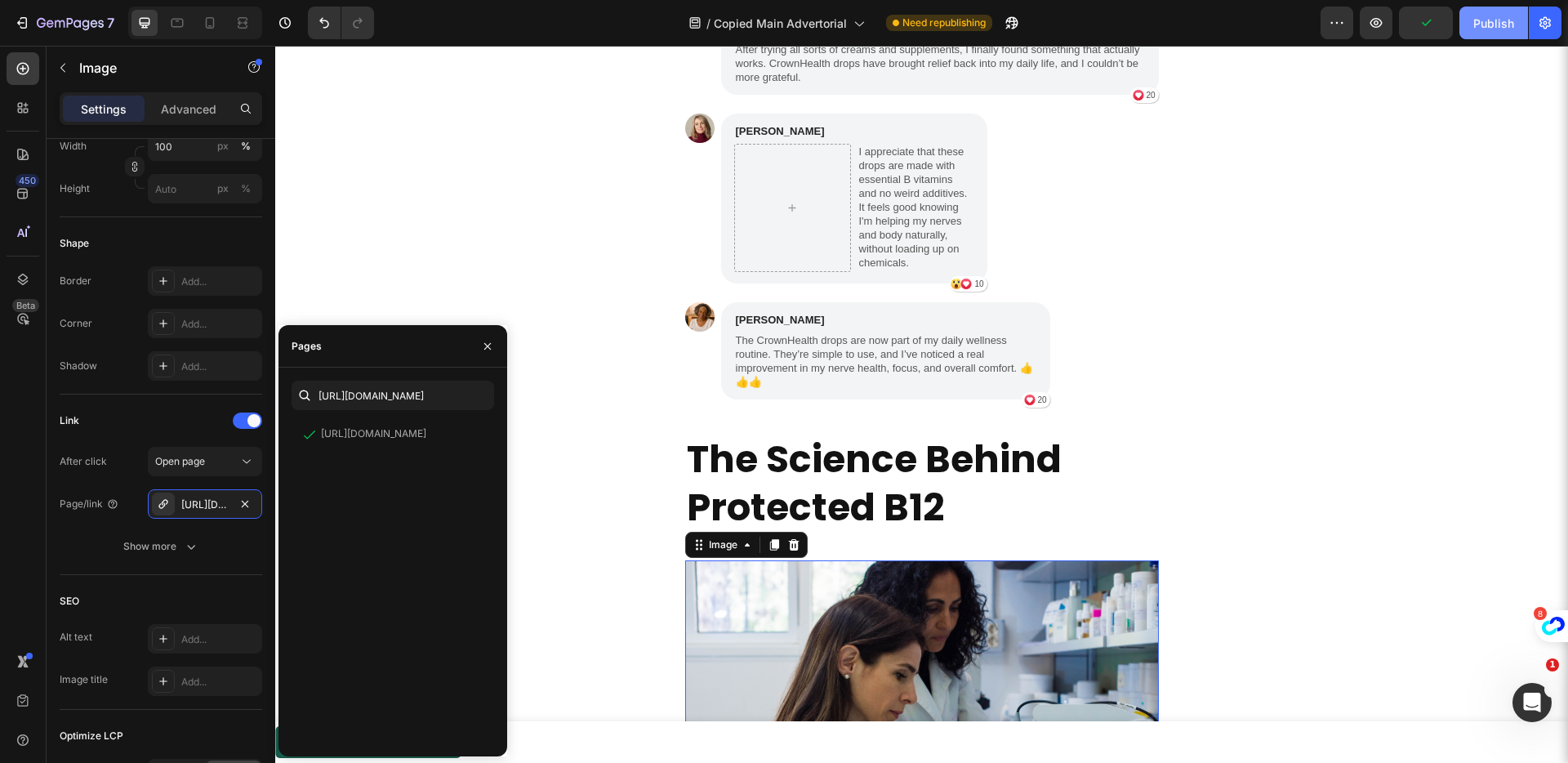
click at [1474, 26] on div "Publish" at bounding box center [1494, 23] width 41 height 17
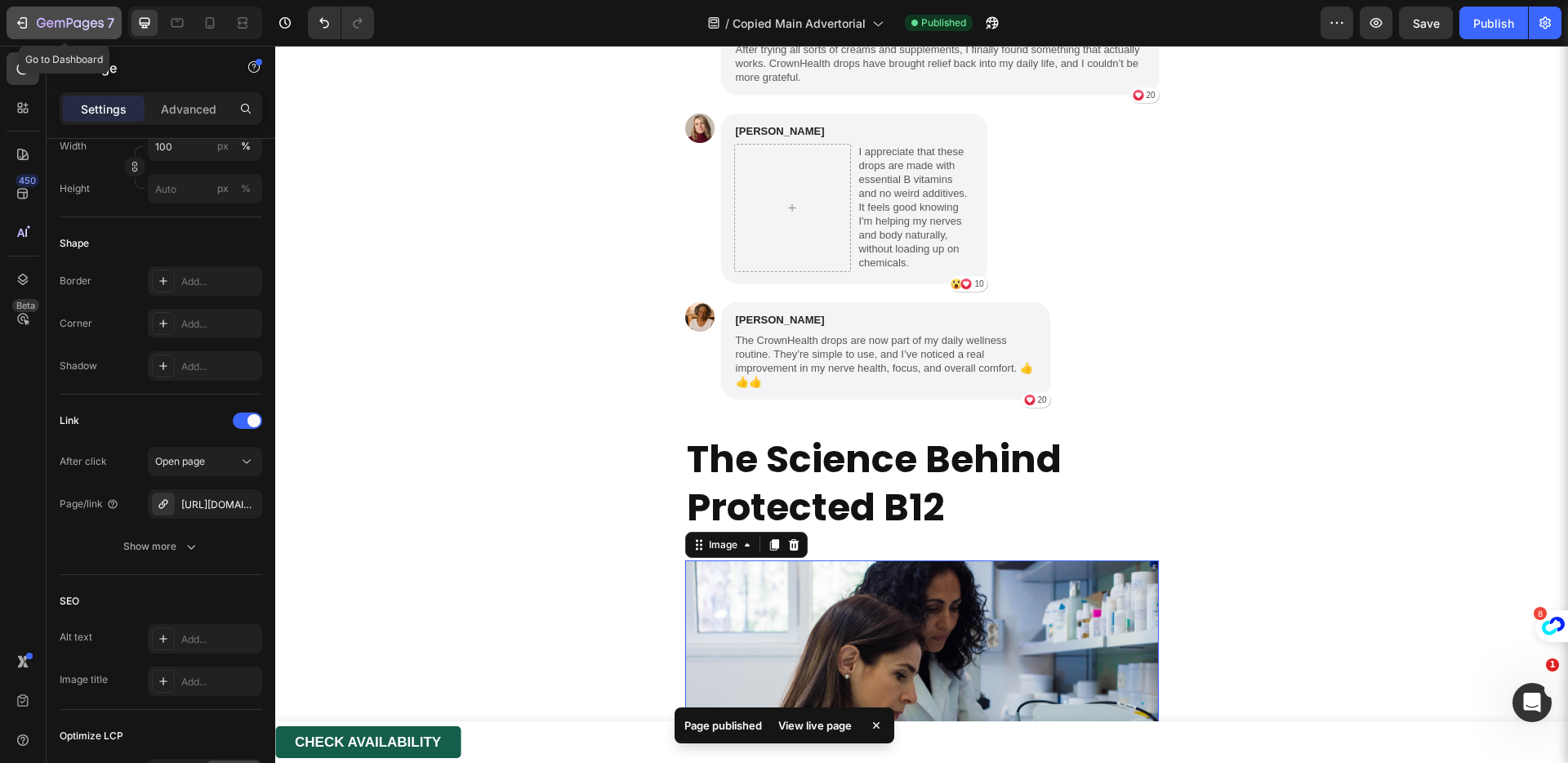
click at [46, 15] on div "7" at bounding box center [75, 23] width 77 height 20
